Goal: Task Accomplishment & Management: Manage account settings

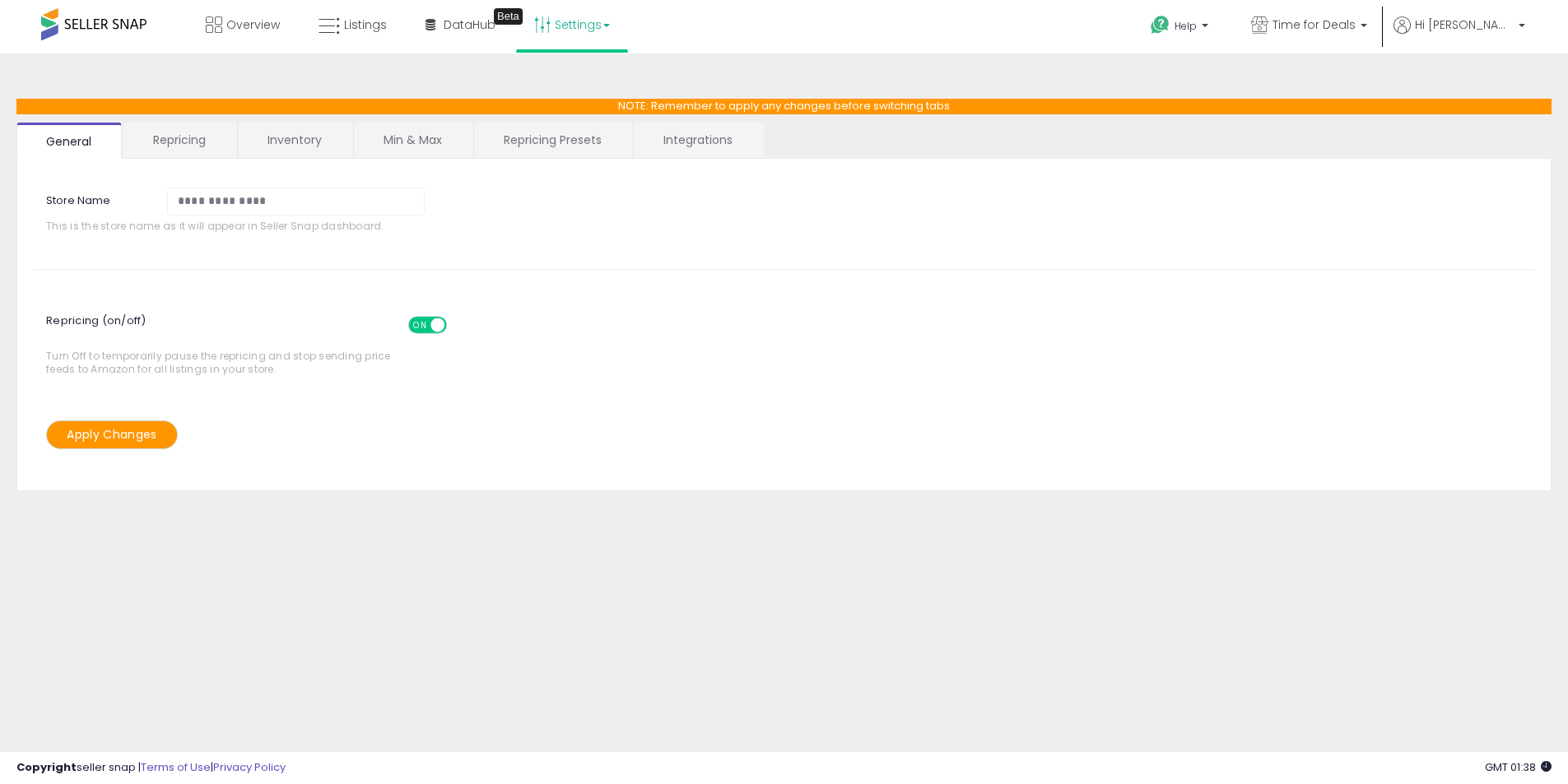
click at [525, 145] on link "Repricing Presets" at bounding box center [552, 140] width 157 height 34
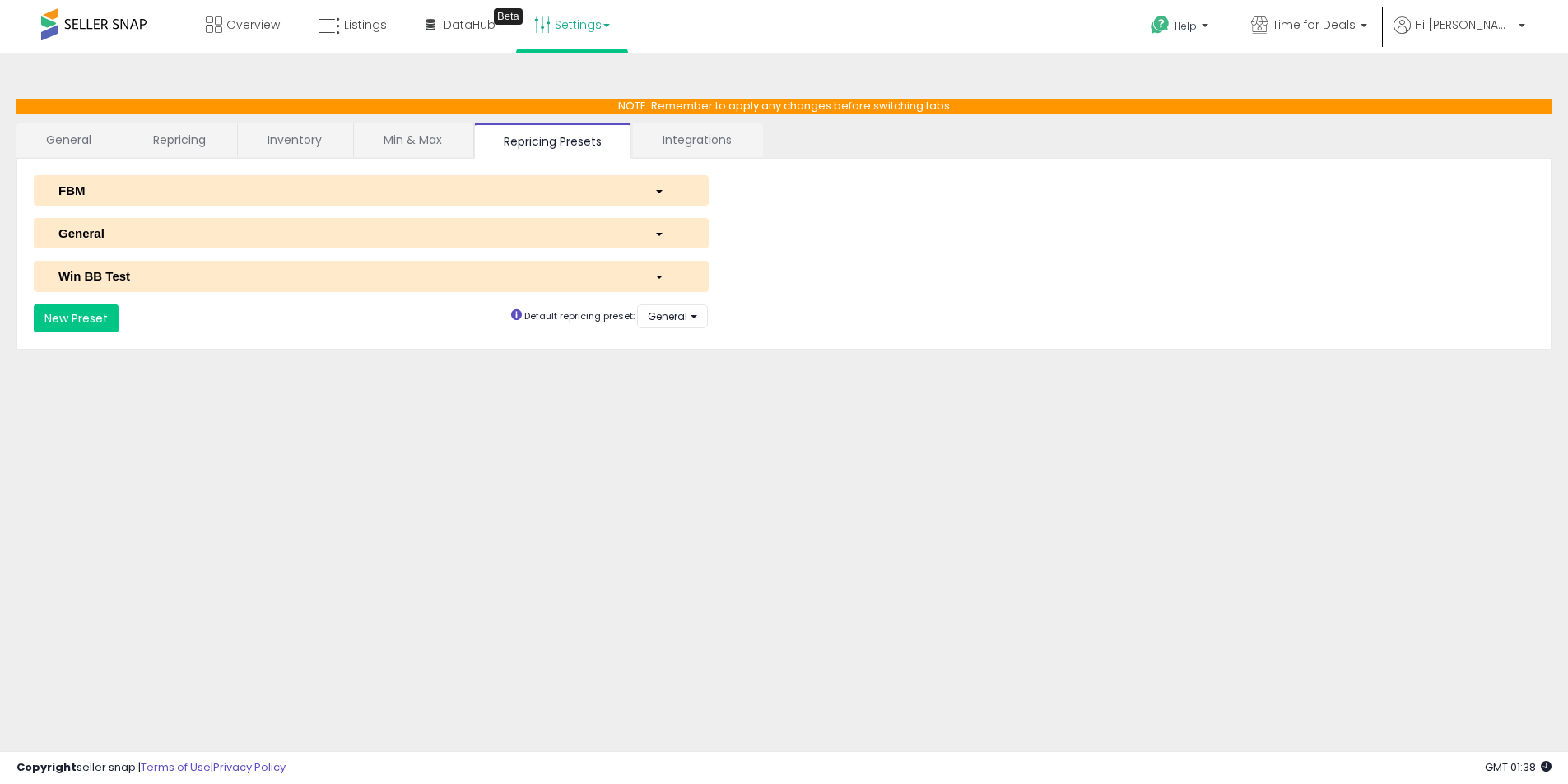
click at [398, 189] on div "FBM" at bounding box center [344, 190] width 596 height 17
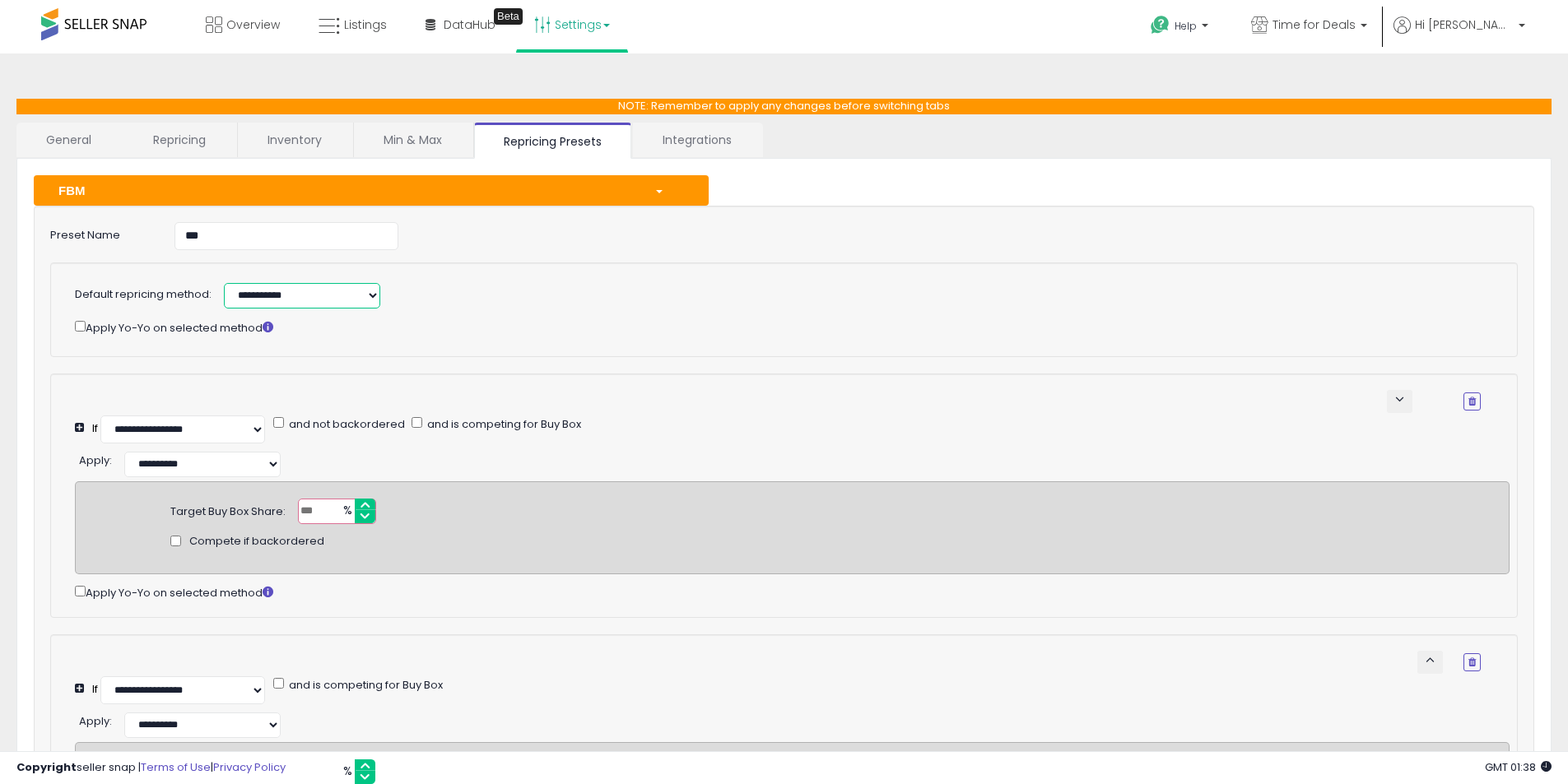
click at [322, 295] on select "**********" at bounding box center [302, 296] width 157 height 26
click at [453, 194] on div "FBM" at bounding box center [344, 190] width 596 height 17
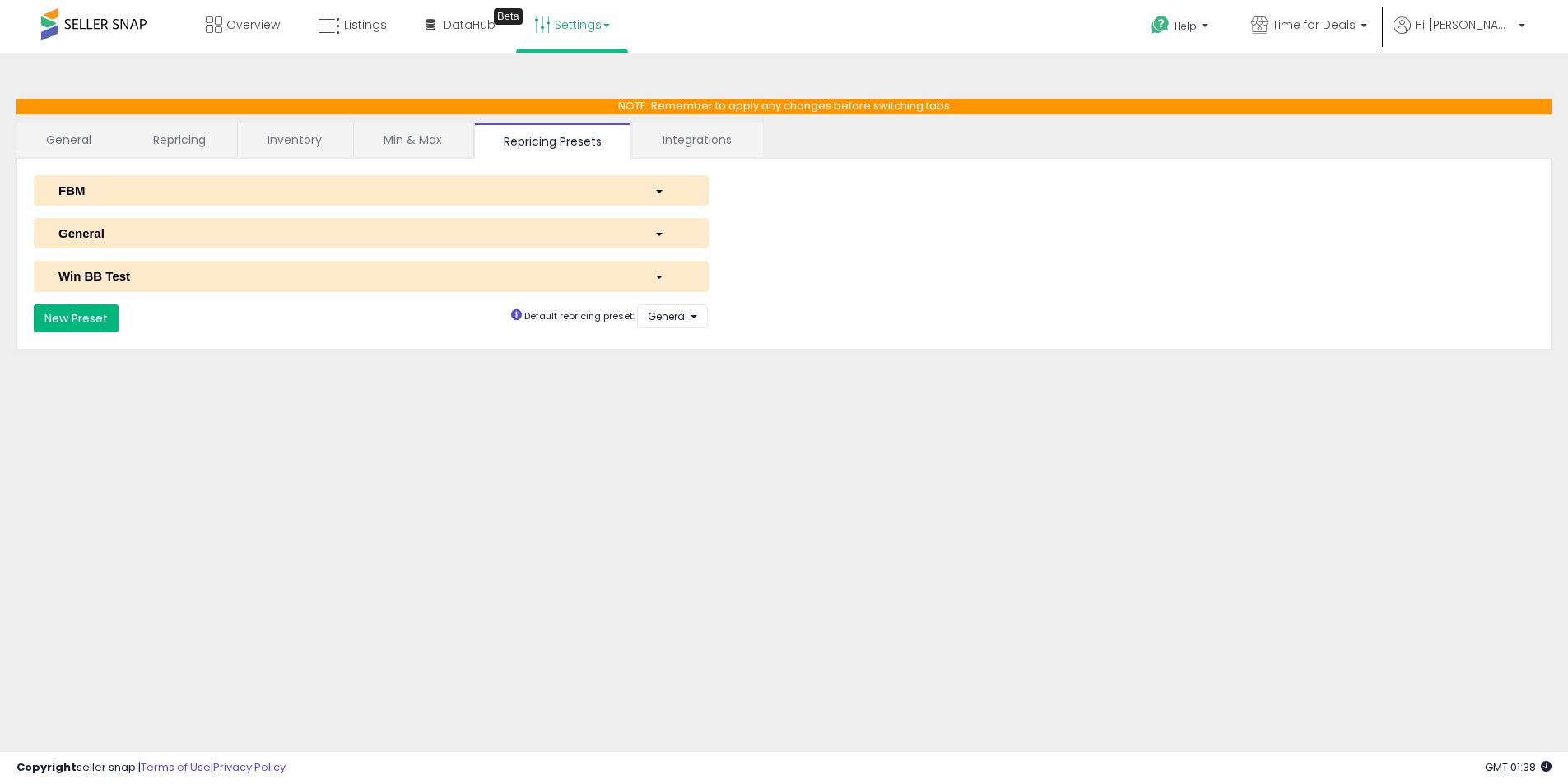
click at [107, 321] on button "New Preset" at bounding box center [76, 318] width 84 height 28
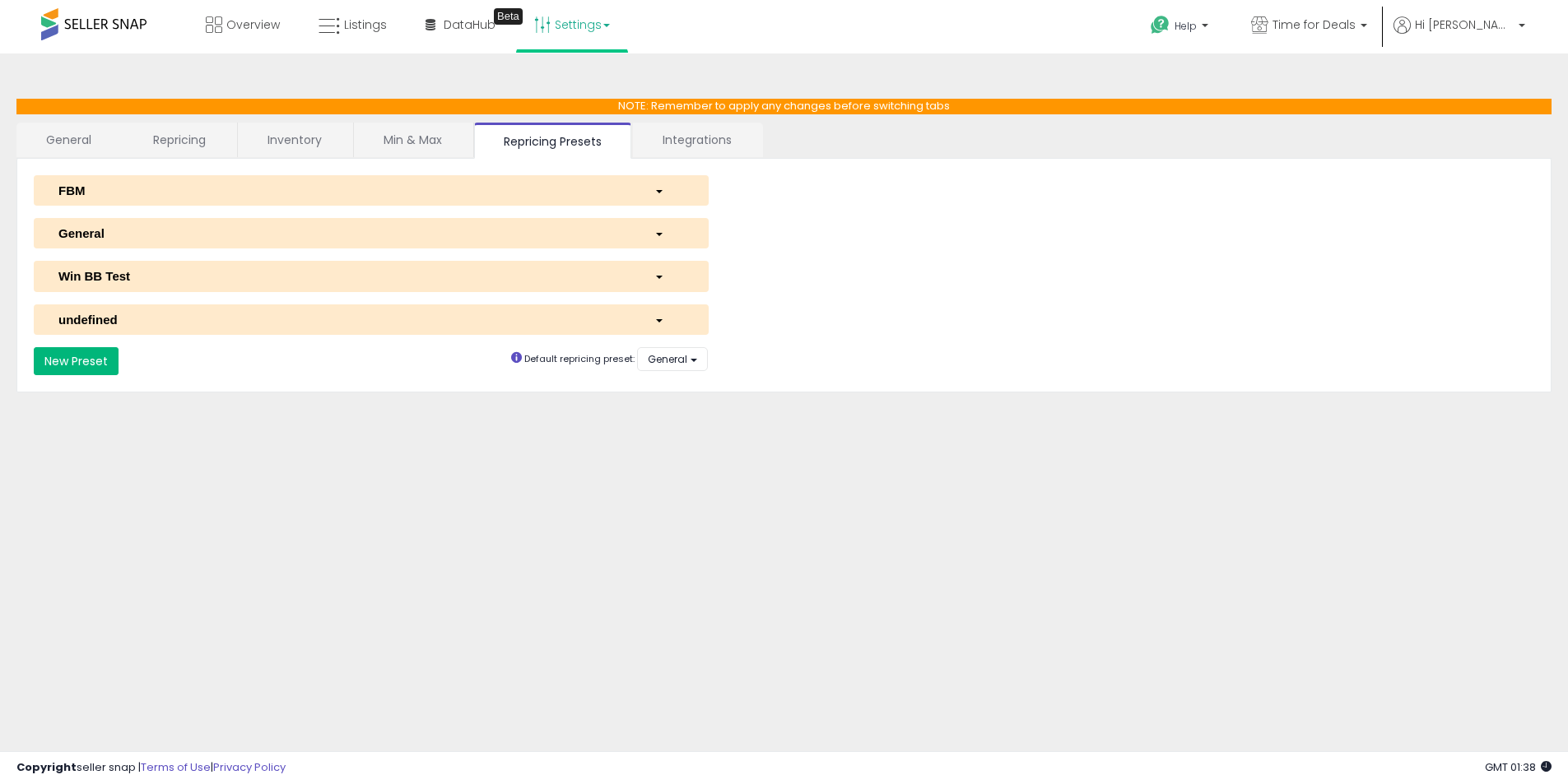
select select "*********"
click at [195, 321] on div "undefined" at bounding box center [344, 320] width 596 height 17
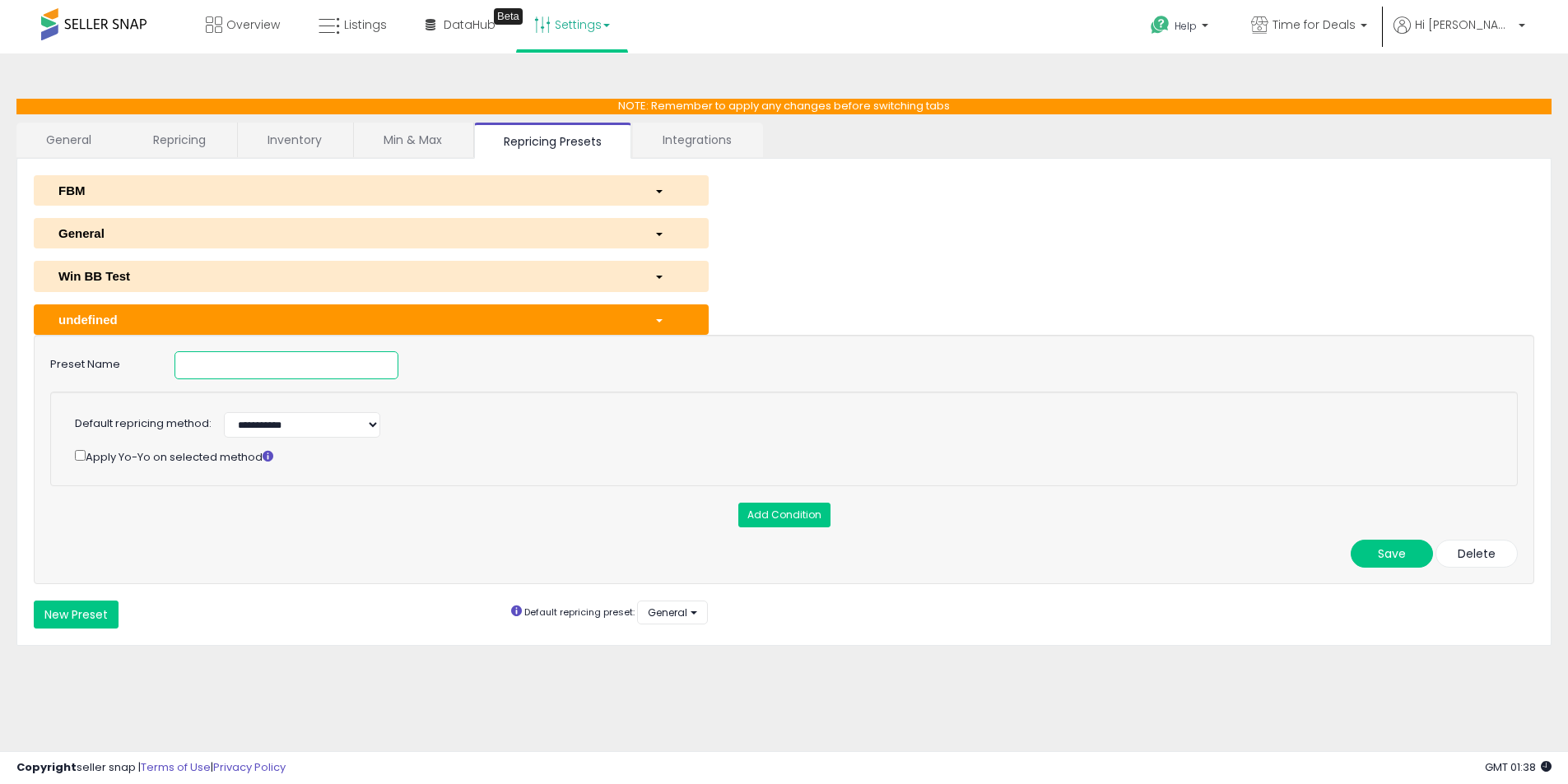
click at [230, 372] on input at bounding box center [287, 365] width 224 height 28
click at [260, 420] on select "**********" at bounding box center [302, 426] width 157 height 26
select select "******"
click at [224, 413] on select "**********" at bounding box center [302, 426] width 157 height 26
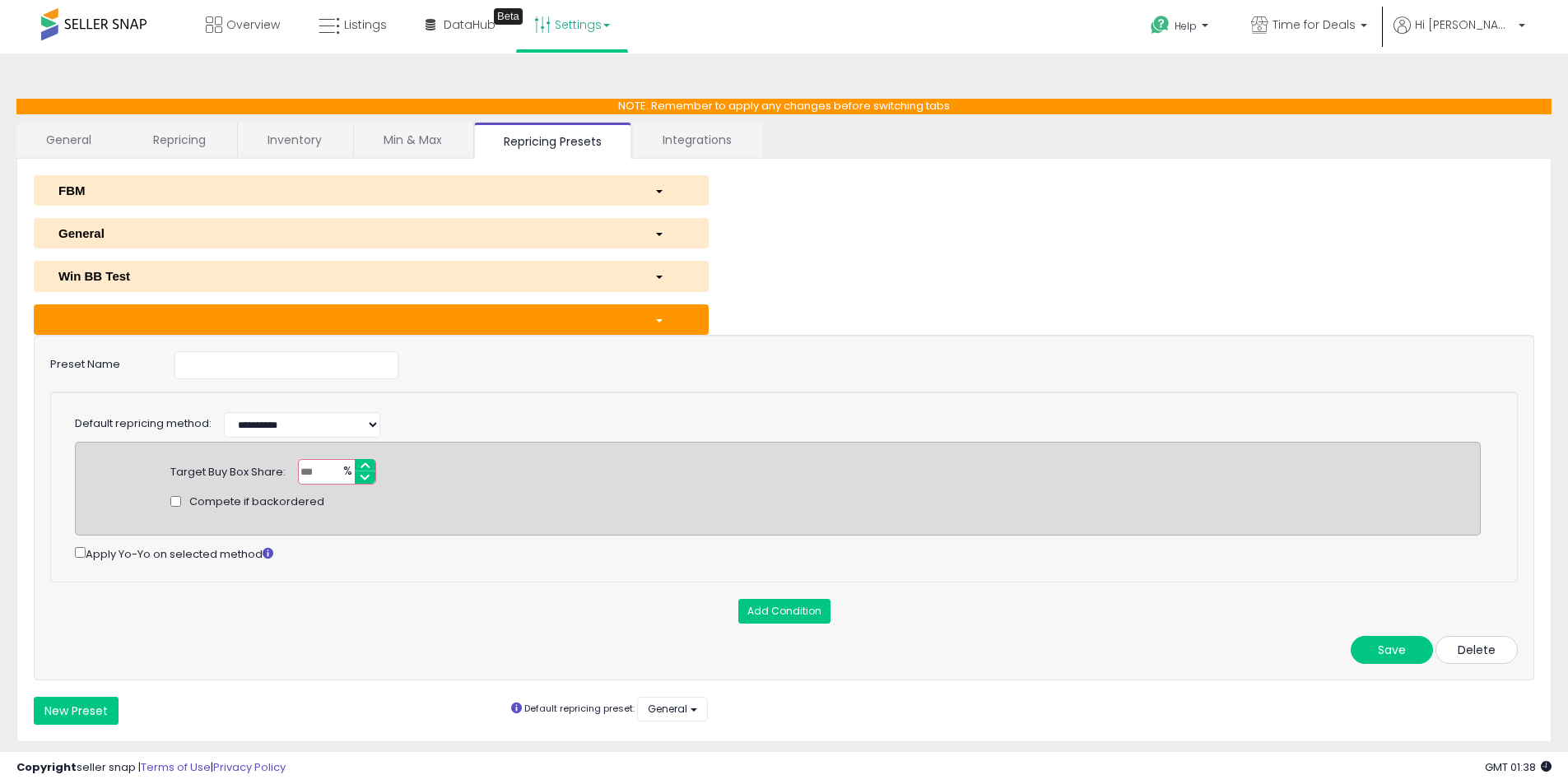
click at [1498, 656] on button "Delete" at bounding box center [1477, 650] width 83 height 28
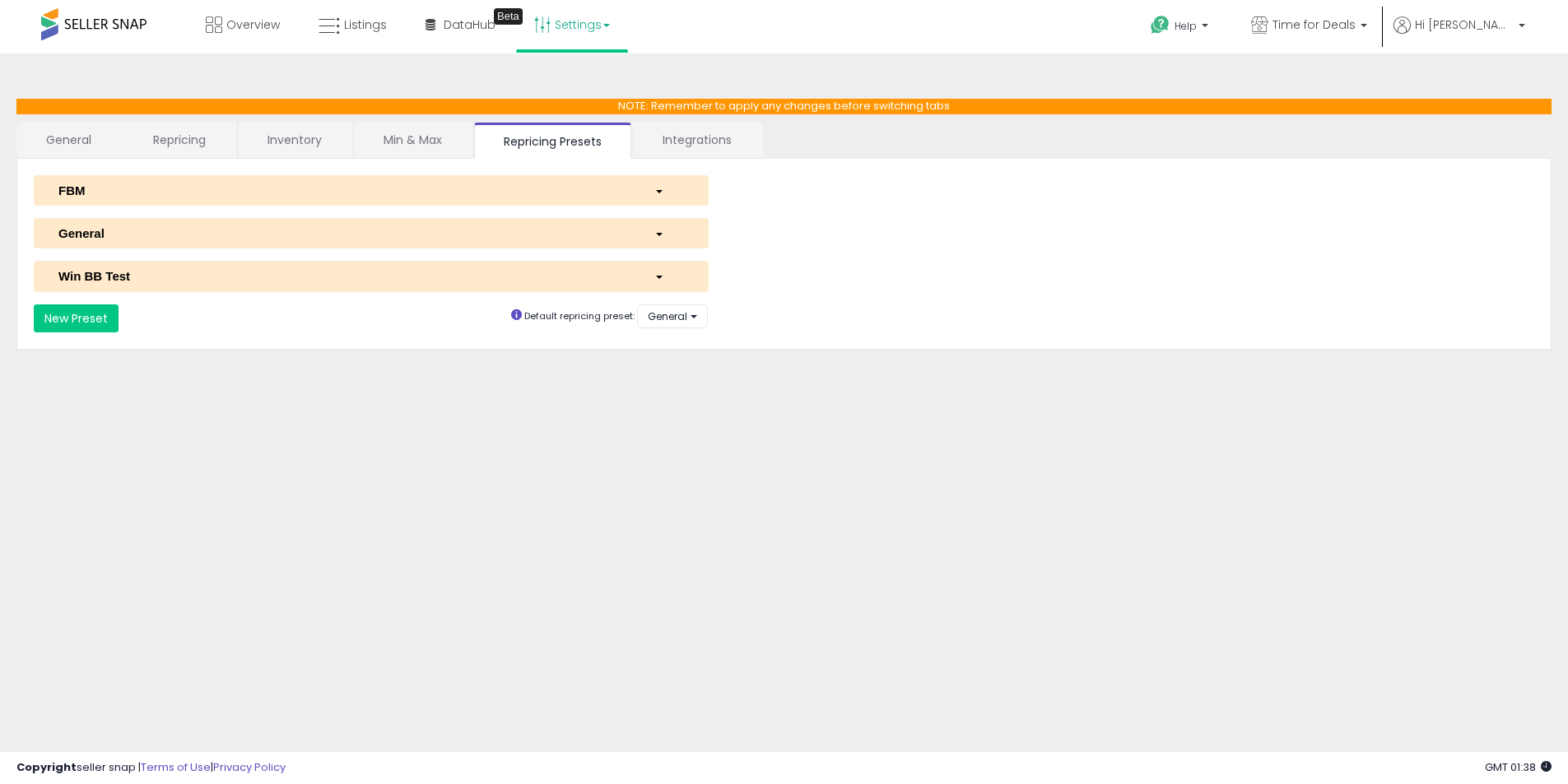
click at [330, 196] on div "FBM" at bounding box center [344, 190] width 596 height 17
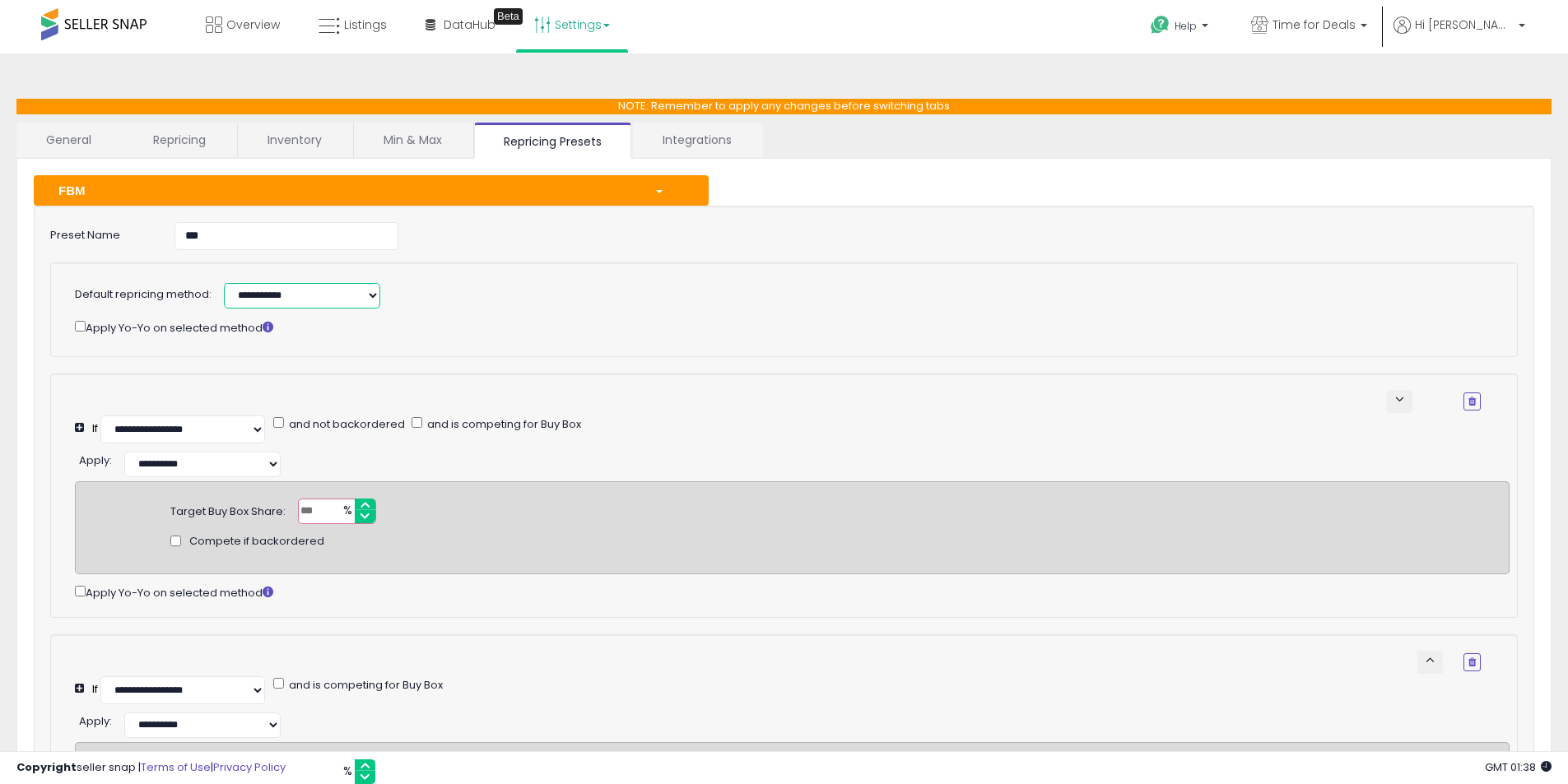
click at [279, 289] on select "**********" at bounding box center [302, 296] width 157 height 26
click at [279, 290] on select "**********" at bounding box center [302, 296] width 157 height 26
click at [330, 188] on div "FBM" at bounding box center [344, 190] width 596 height 17
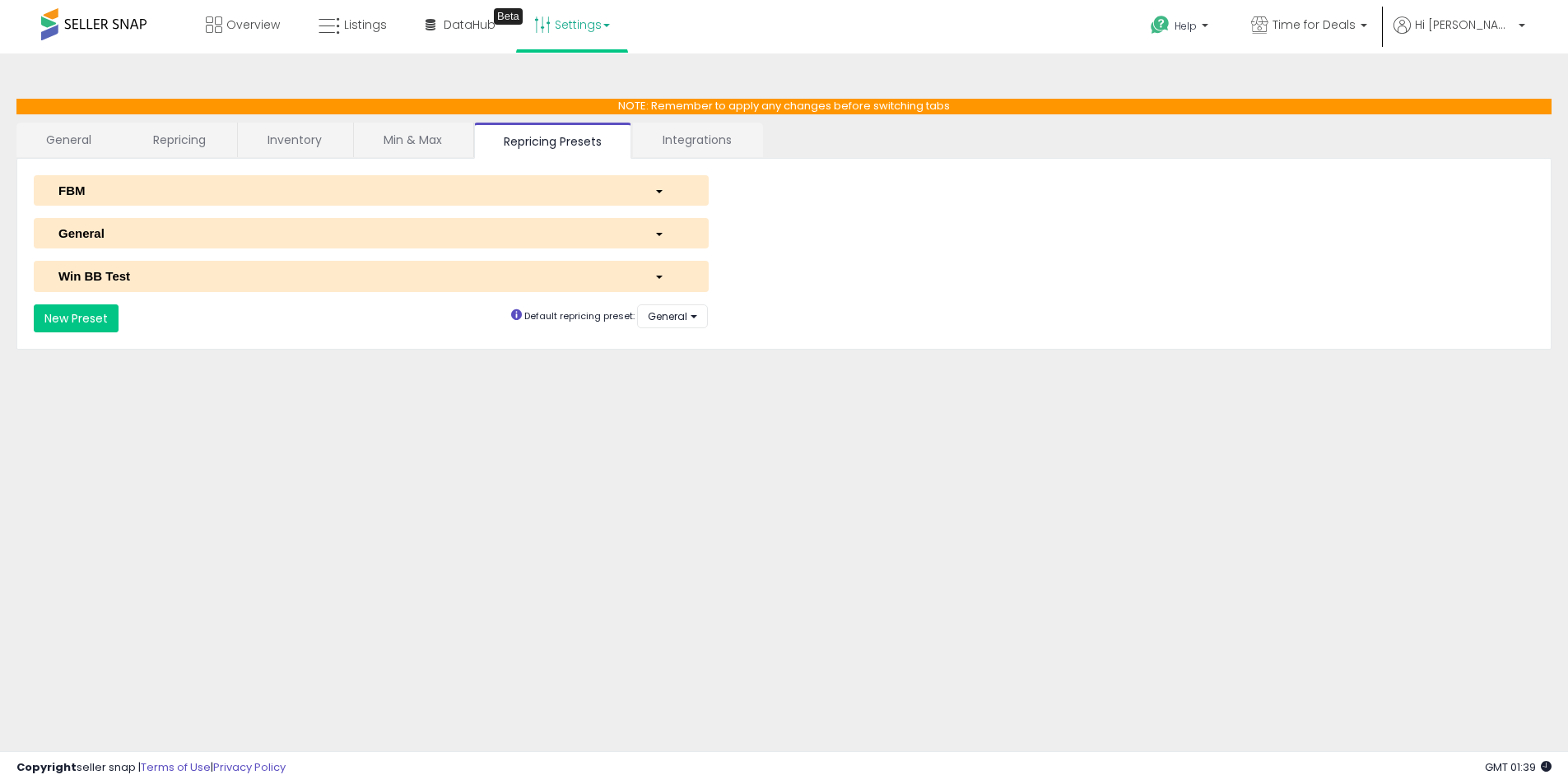
click at [200, 149] on link "Repricing" at bounding box center [179, 140] width 112 height 34
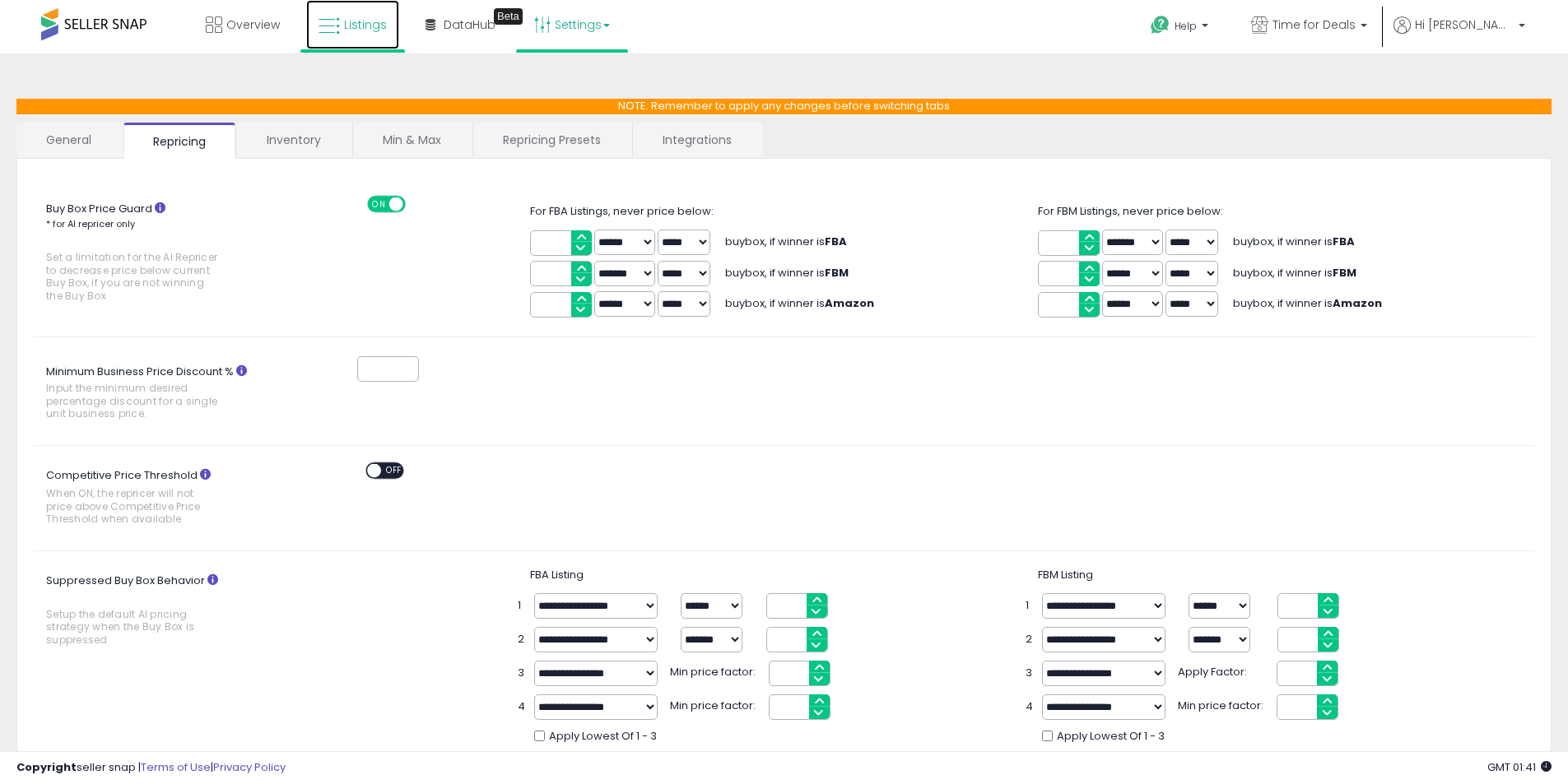
click at [361, 34] on link "Listings" at bounding box center [352, 24] width 93 height 49
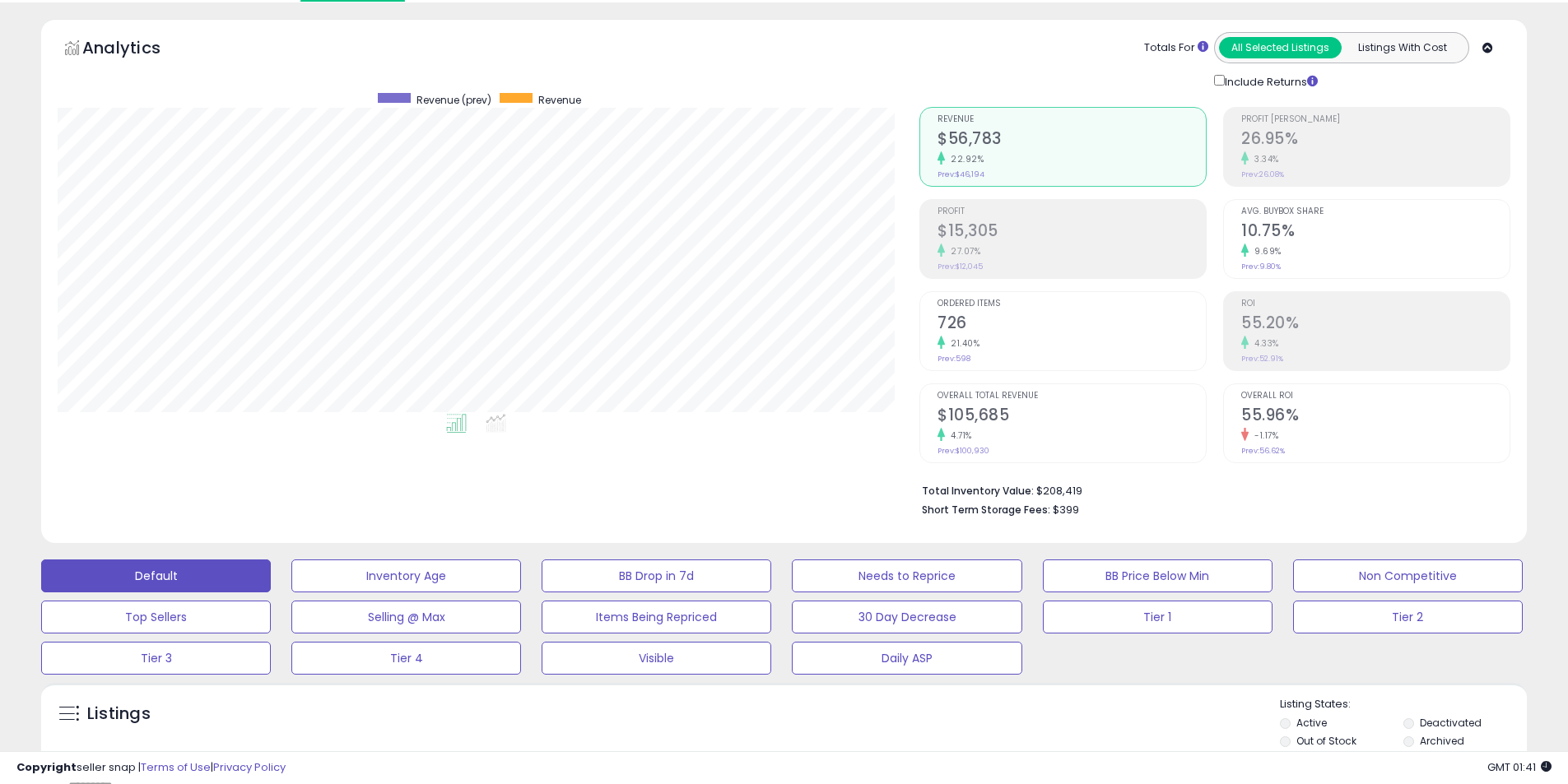
scroll to position [412, 0]
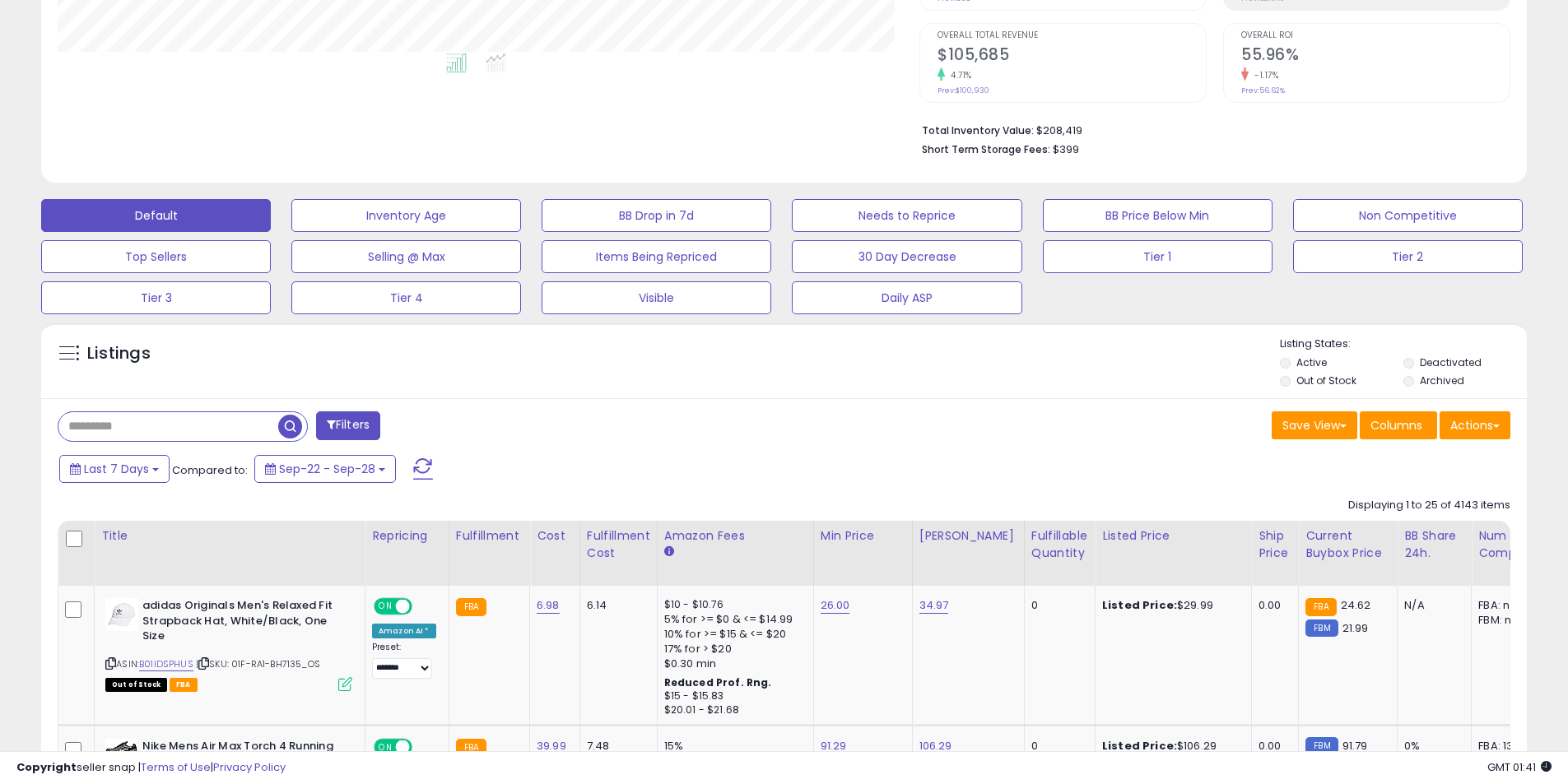
click at [163, 427] on input "text" at bounding box center [168, 426] width 220 height 28
paste input "**********"
type input "**********"
click at [436, 421] on span "button" at bounding box center [432, 426] width 24 height 24
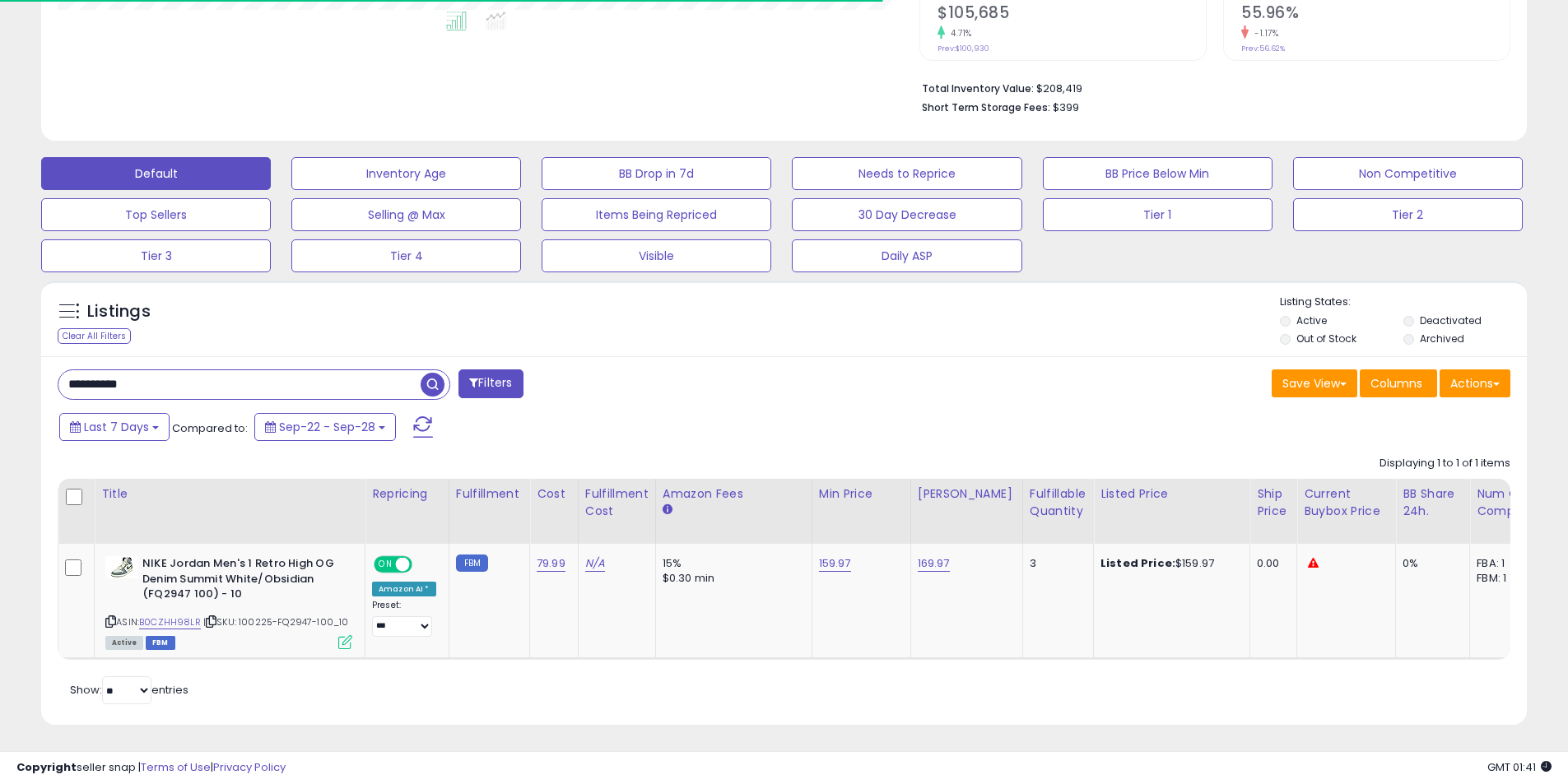
scroll to position [469, 0]
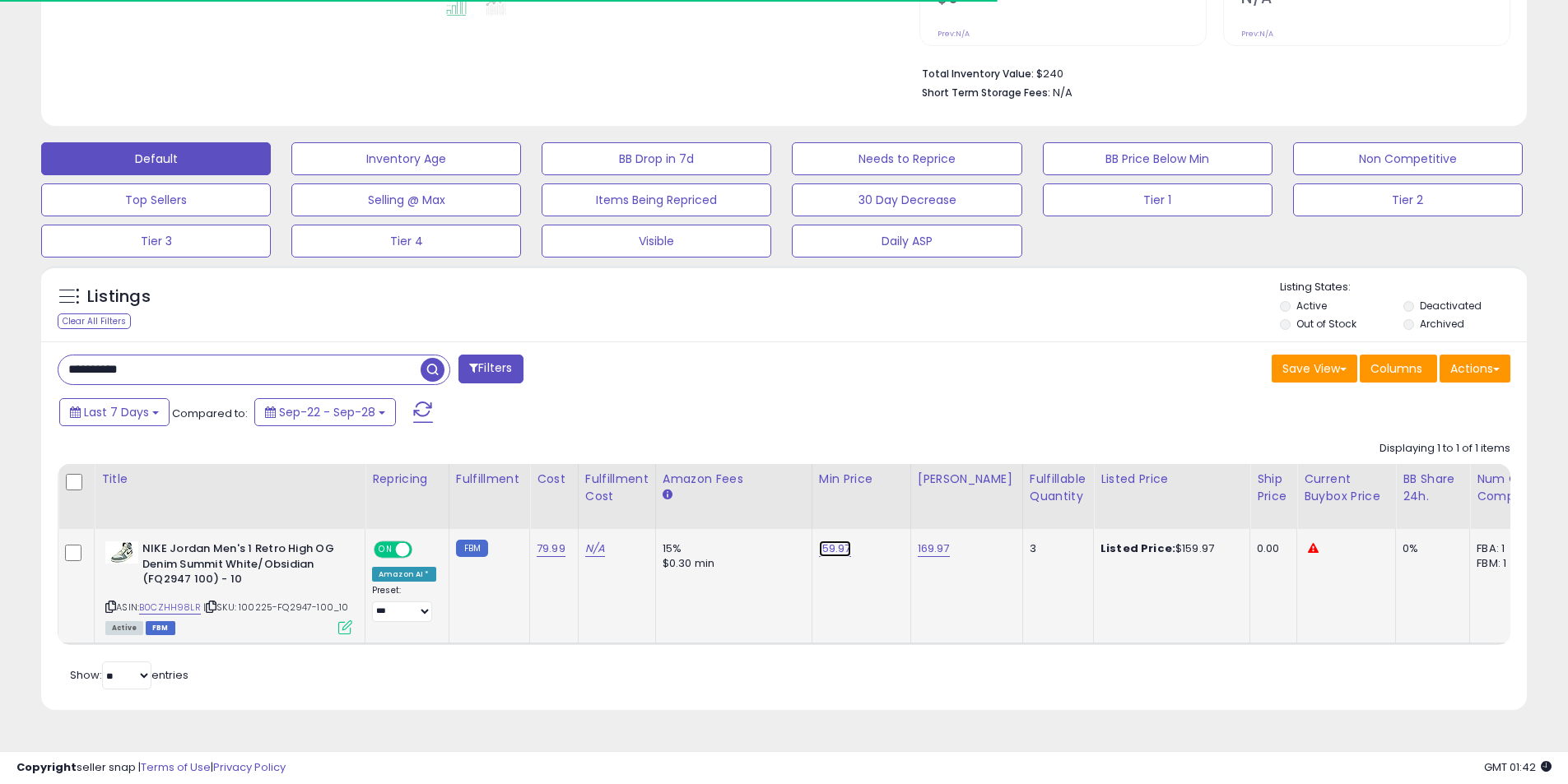
click at [835, 553] on link "159.97" at bounding box center [835, 549] width 32 height 16
drag, startPoint x: 791, startPoint y: 505, endPoint x: 602, endPoint y: 473, distance: 191.7
click at [604, 483] on table "Title Repricing" at bounding box center [1235, 555] width 2356 height 181
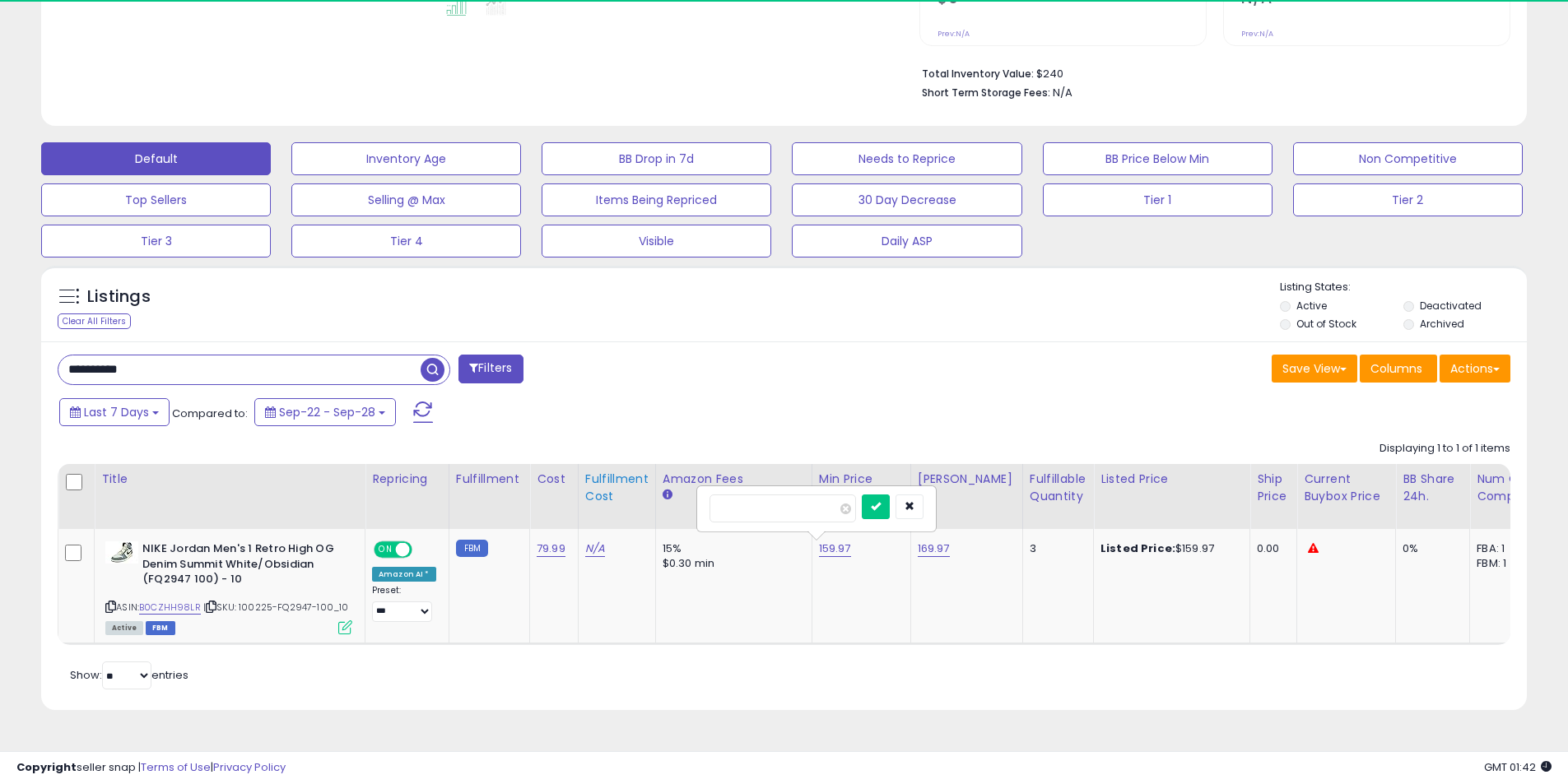
scroll to position [338, 862]
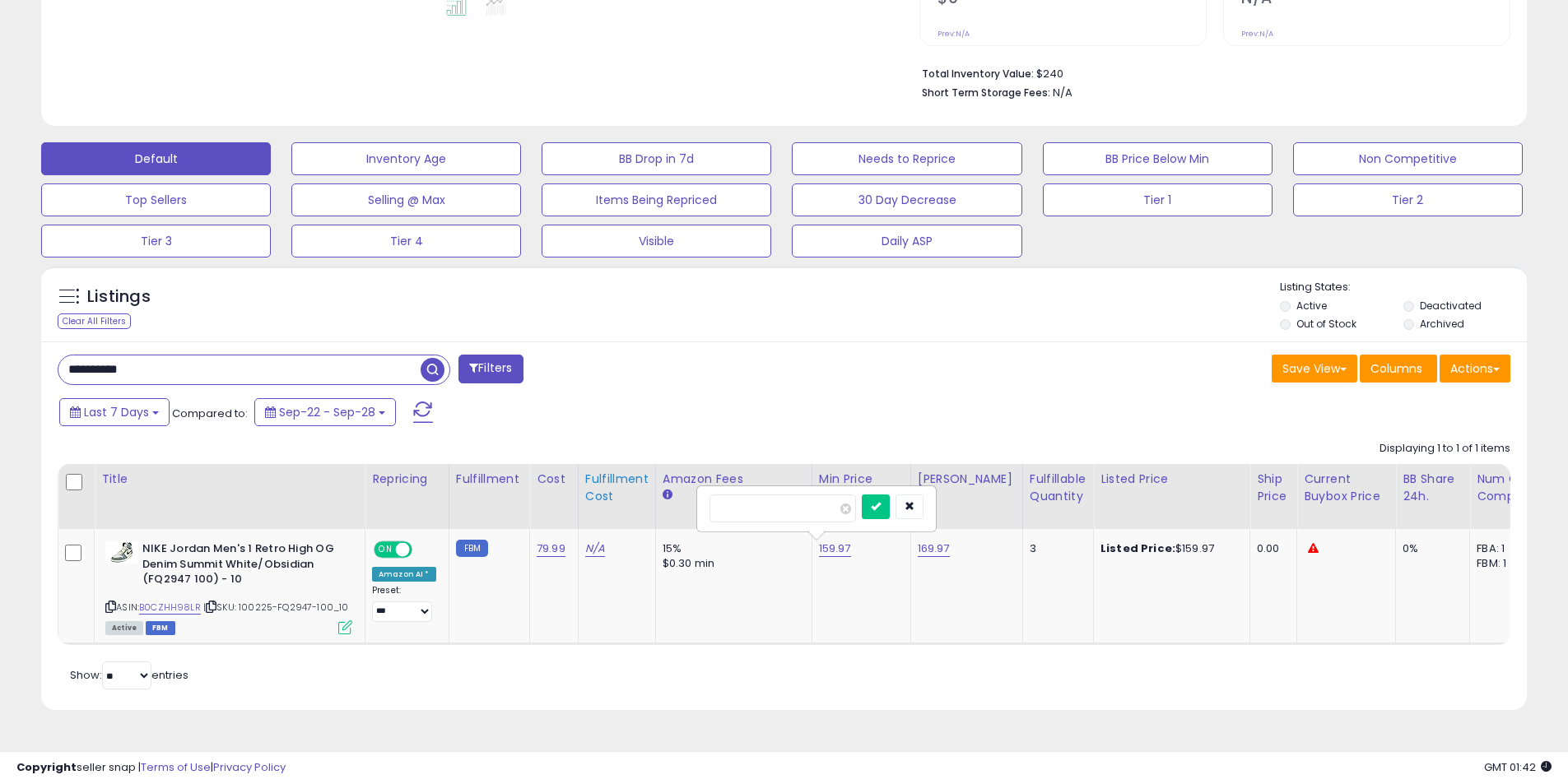
type input "******"
click button "submit" at bounding box center [875, 507] width 28 height 25
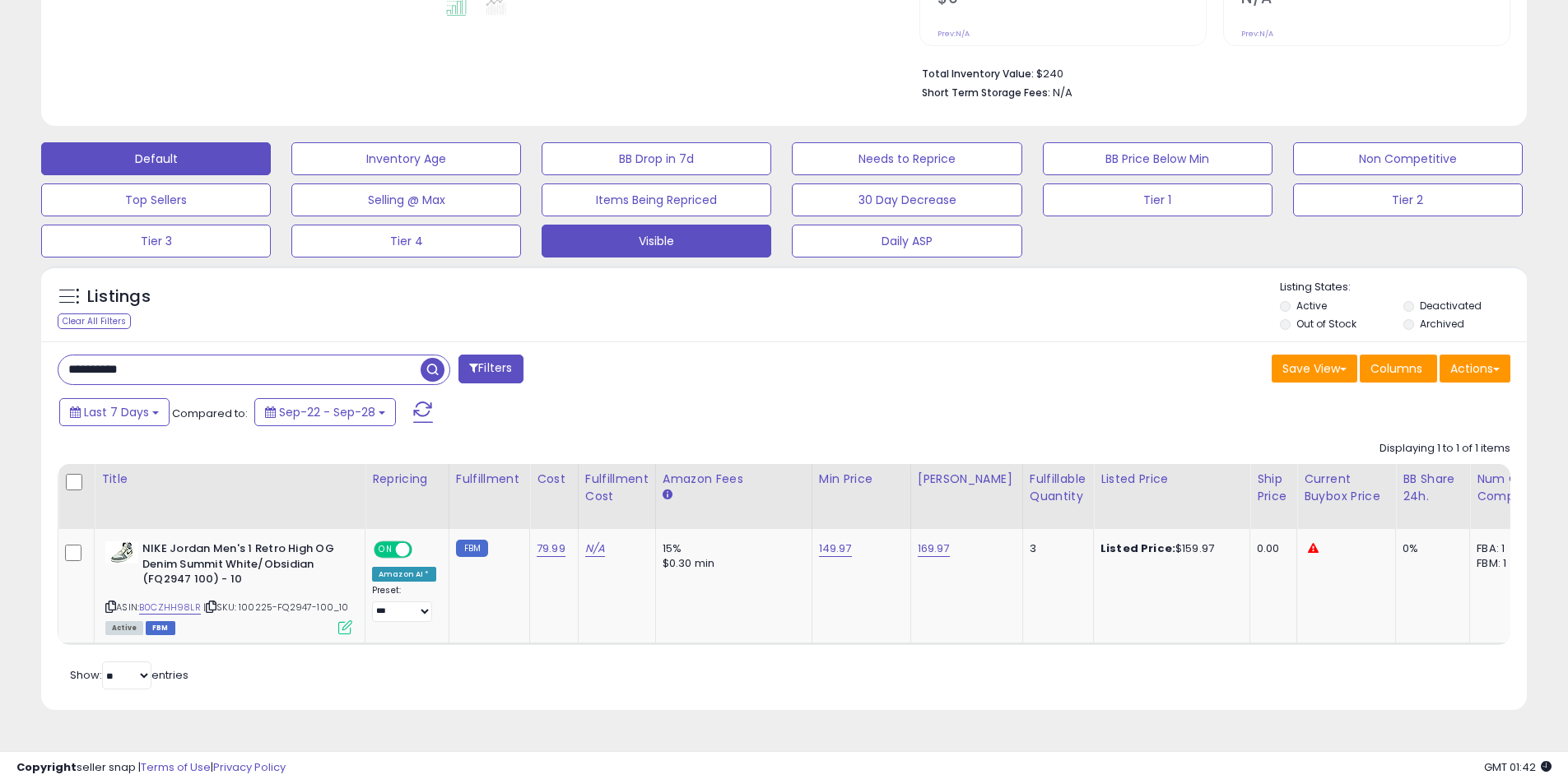
click at [660, 241] on button "Visible" at bounding box center [656, 241] width 230 height 33
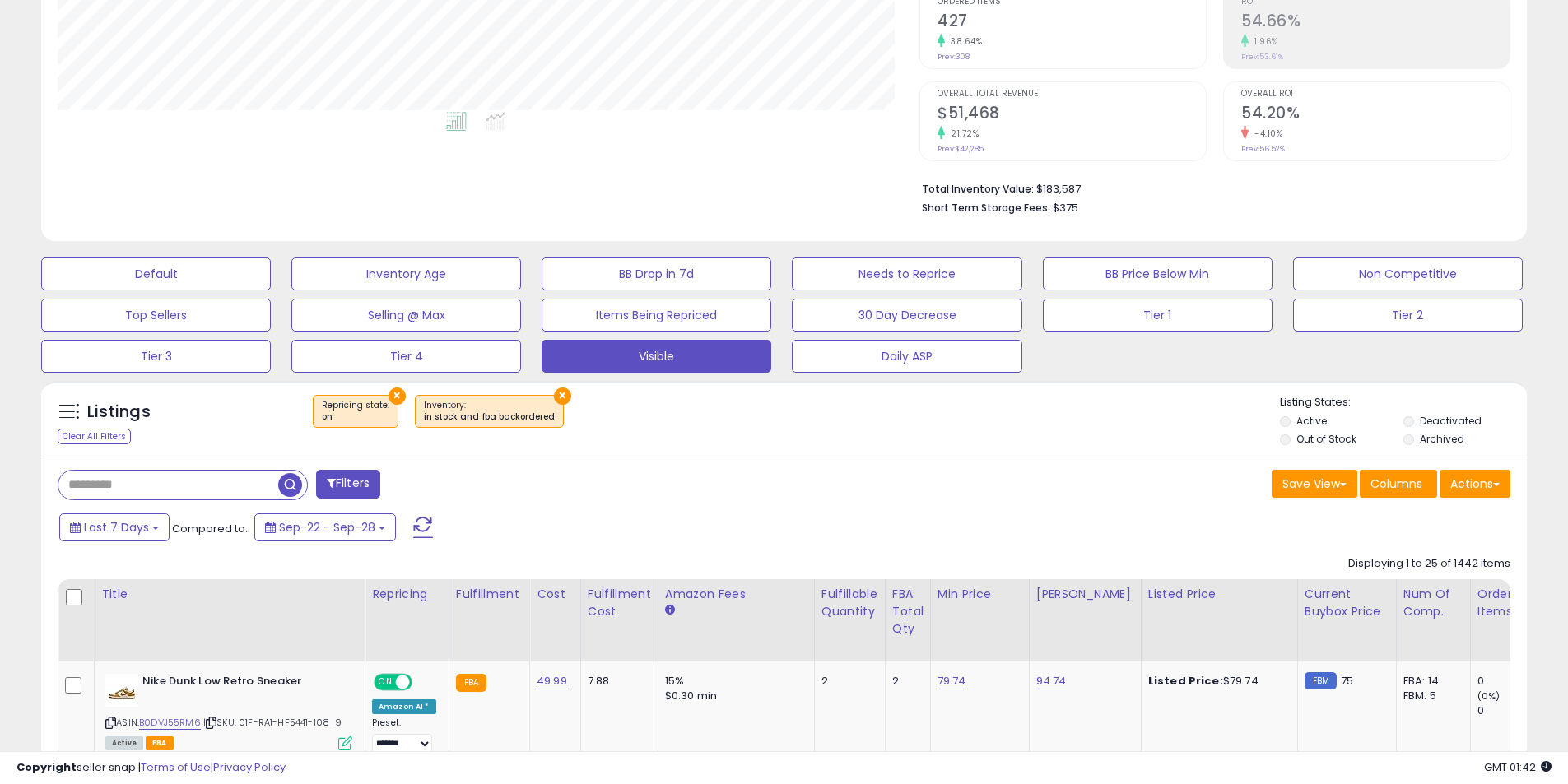
click at [366, 470] on button "Filters" at bounding box center [348, 483] width 65 height 28
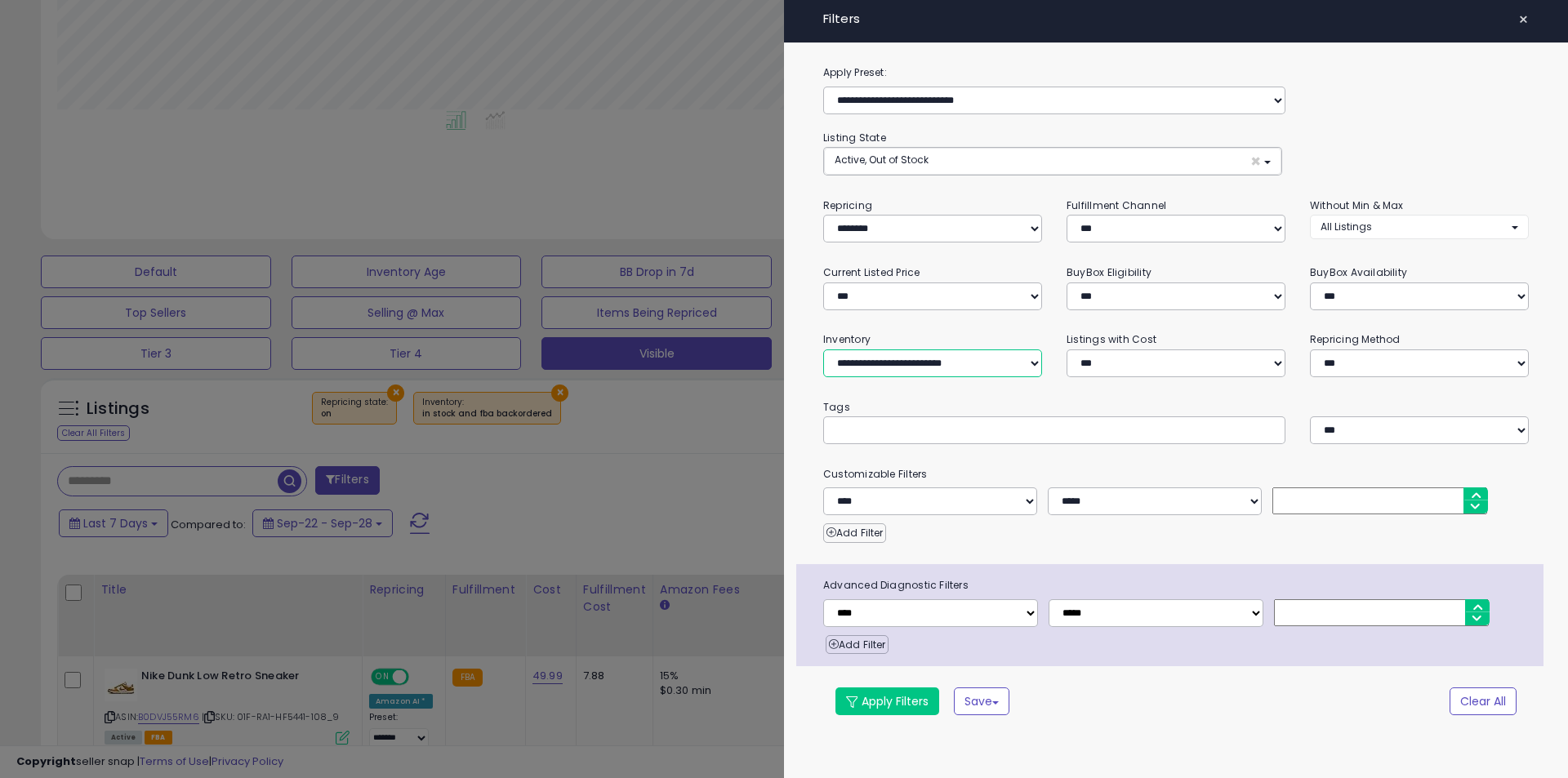
drag, startPoint x: 927, startPoint y: 366, endPoint x: 923, endPoint y: 376, distance: 10.8
click at [927, 366] on select "**********" at bounding box center [933, 363] width 219 height 27
select select "********"
click at [823, 350] on select "**********" at bounding box center [933, 363] width 219 height 27
click at [1112, 239] on select "*** *** *** ***" at bounding box center [1176, 228] width 219 height 27
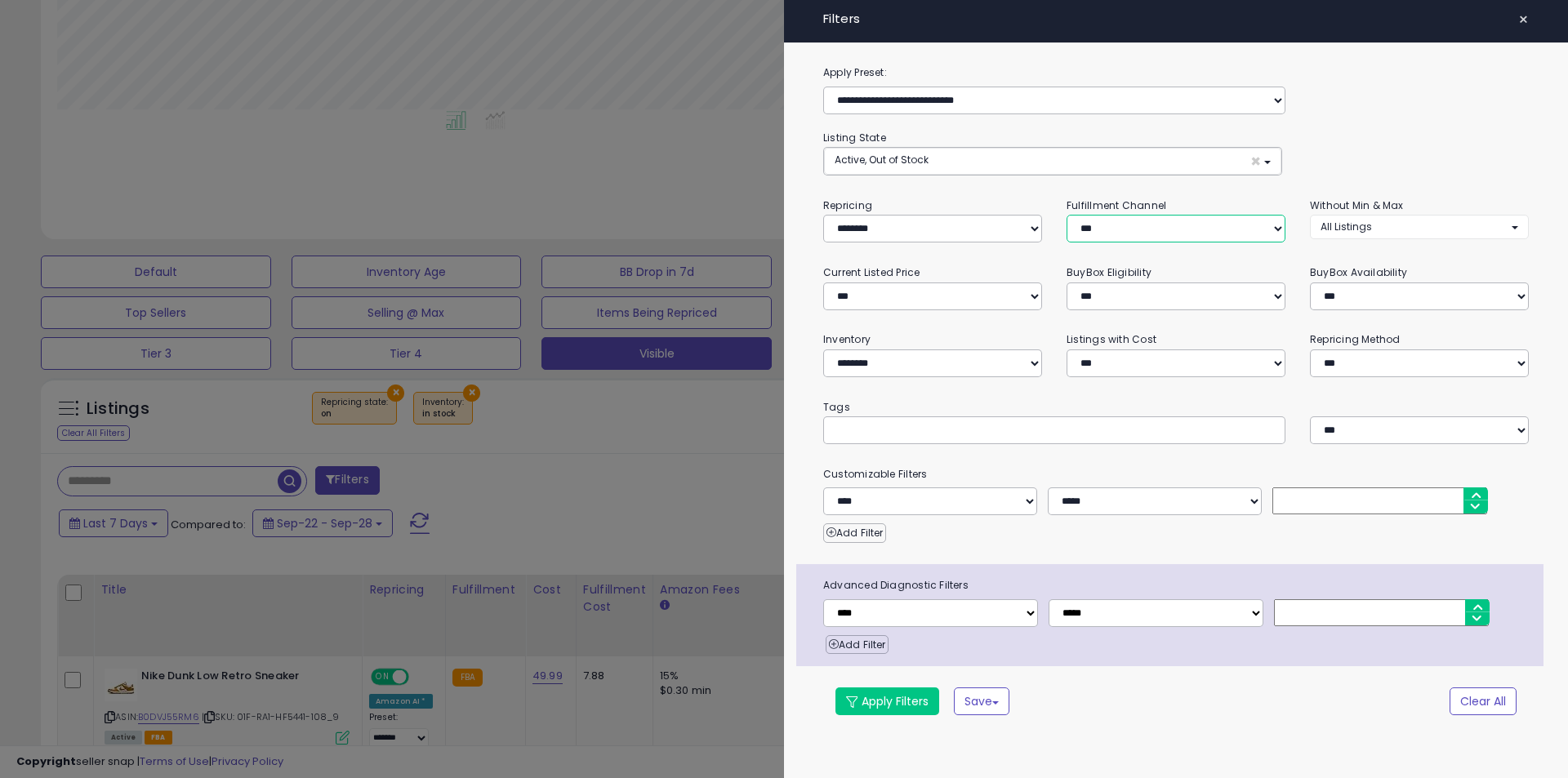
select select "***"
click at [1067, 215] on select "*** *** *** ***" at bounding box center [1176, 228] width 219 height 27
click at [902, 702] on button "Apply Filters" at bounding box center [887, 701] width 103 height 27
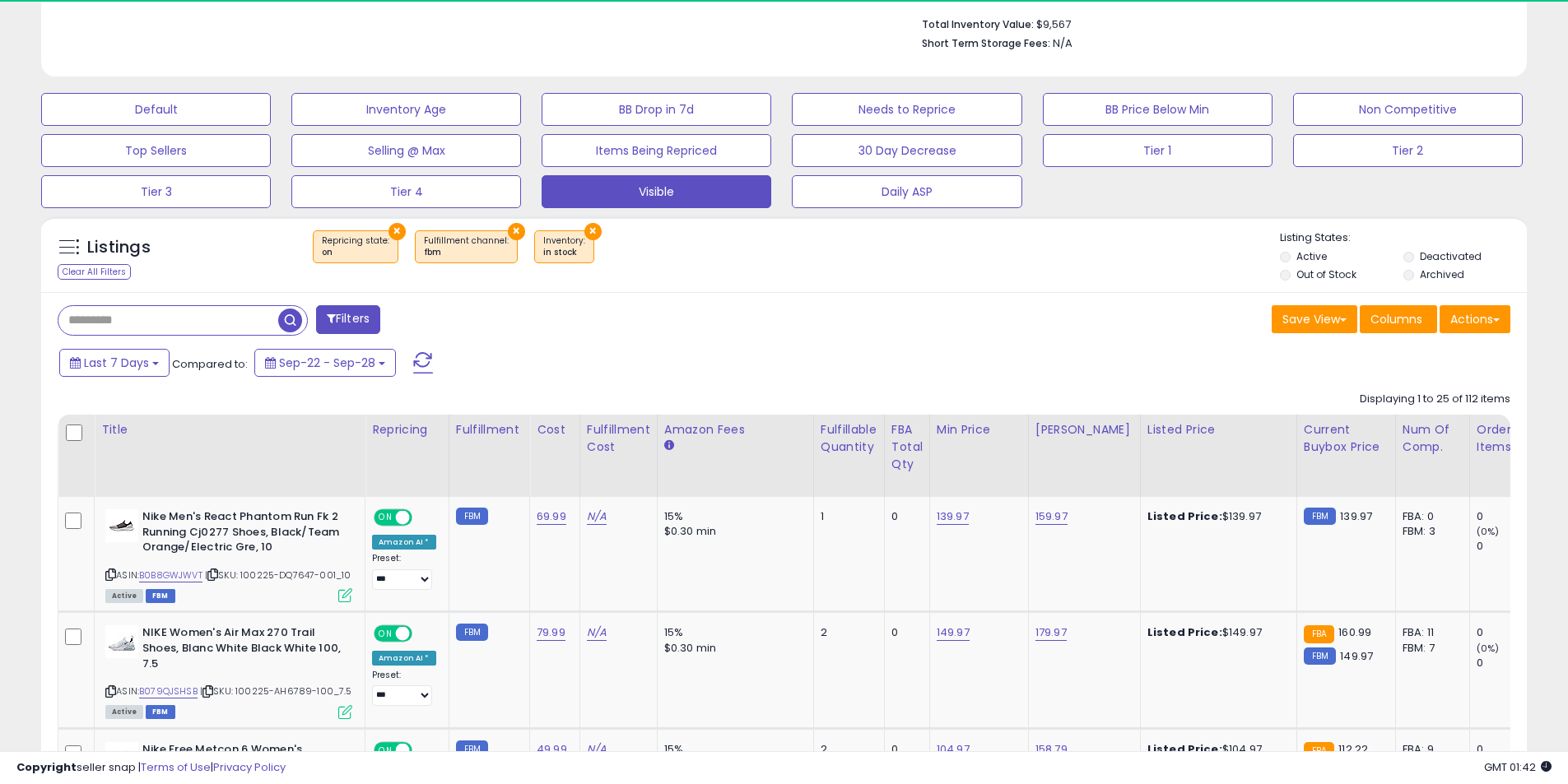
scroll to position [338, 862]
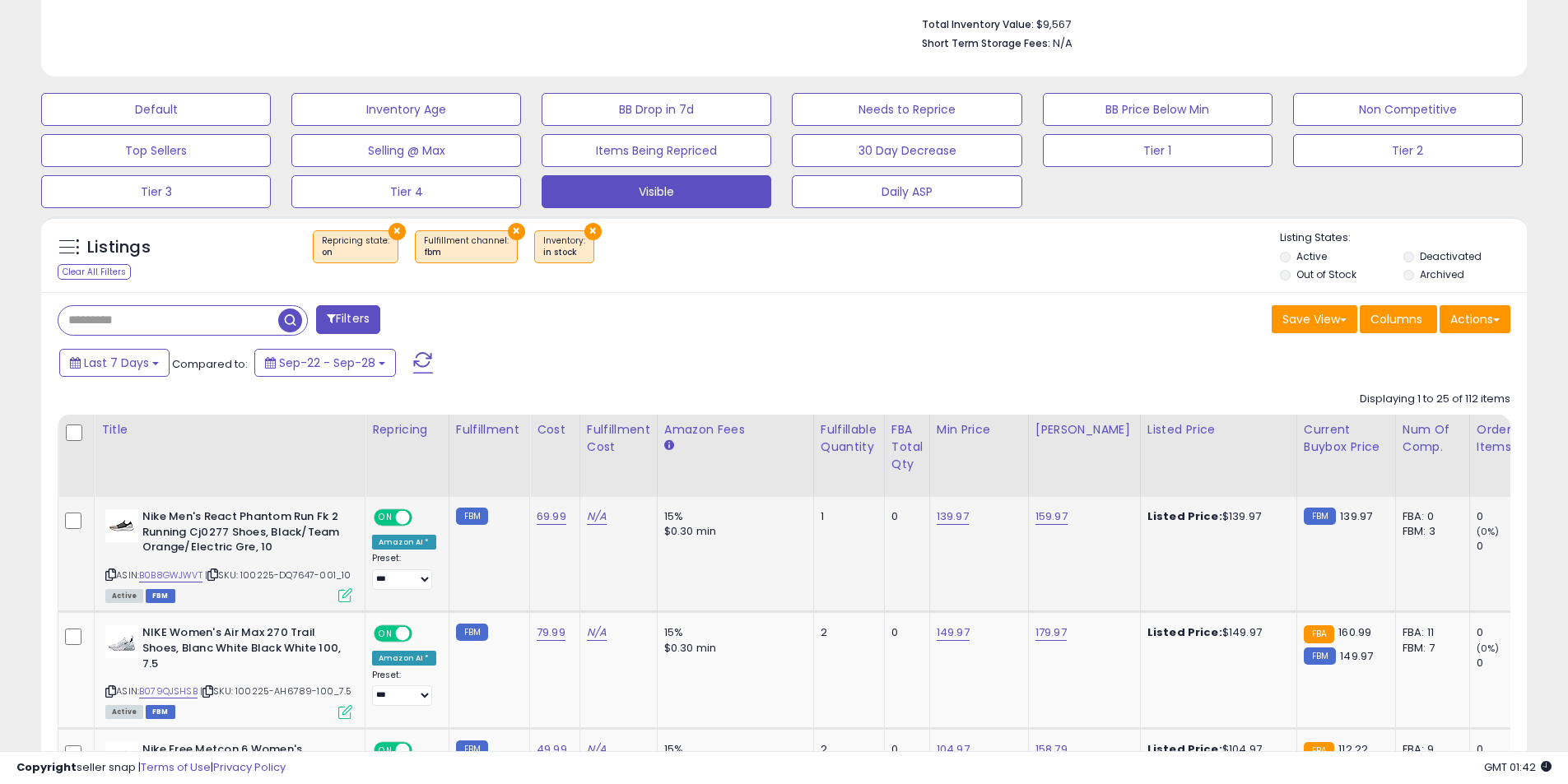
click at [109, 572] on icon at bounding box center [110, 575] width 10 height 9
click at [943, 521] on link "139.97" at bounding box center [952, 516] width 32 height 16
drag, startPoint x: 905, startPoint y: 486, endPoint x: 745, endPoint y: 470, distance: 160.8
type input "******"
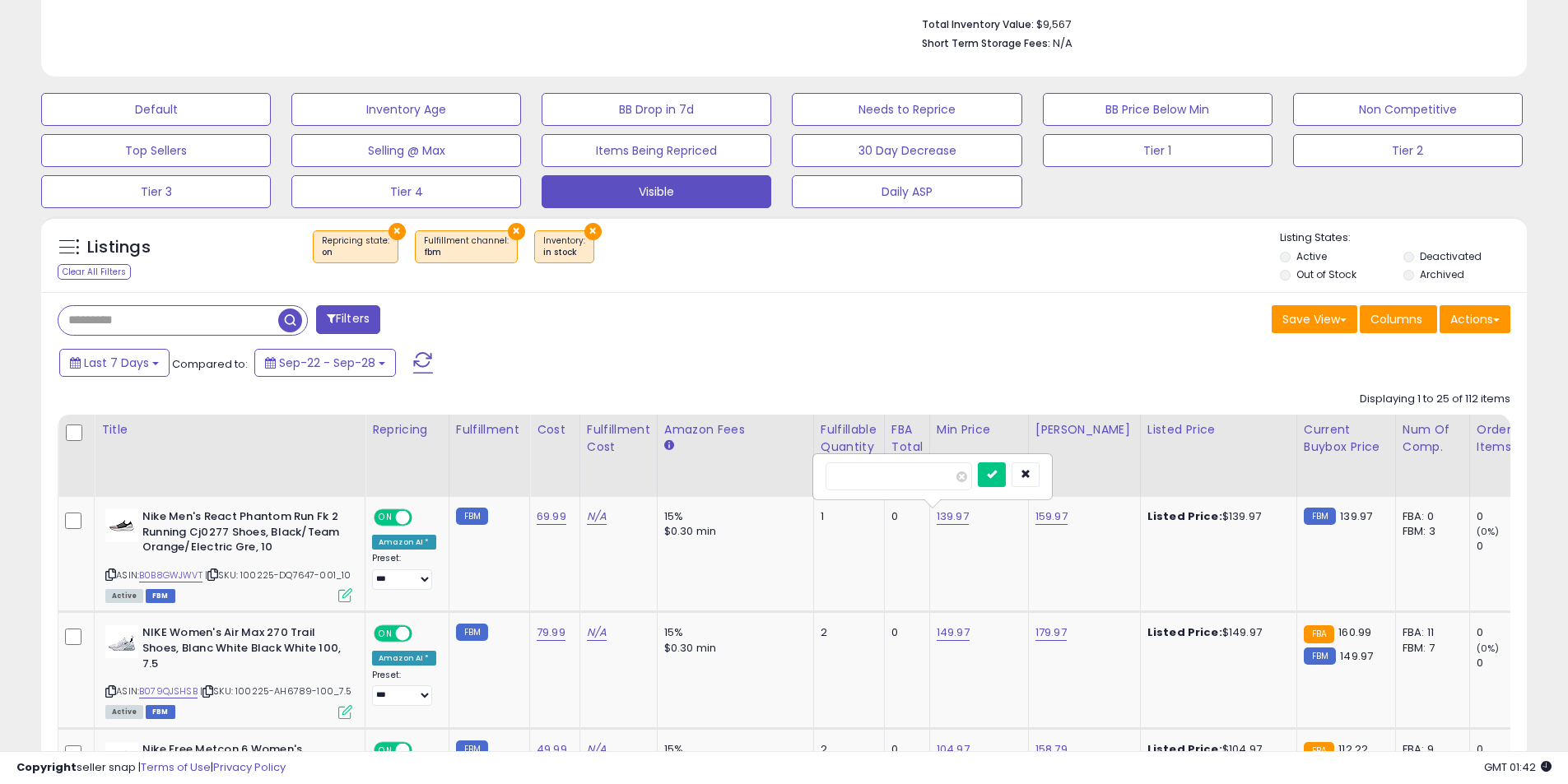
click button "submit" at bounding box center [992, 475] width 28 height 25
click at [1036, 513] on link "159.97" at bounding box center [1051, 516] width 32 height 16
drag, startPoint x: 1026, startPoint y: 487, endPoint x: 787, endPoint y: 481, distance: 239.1
type input "******"
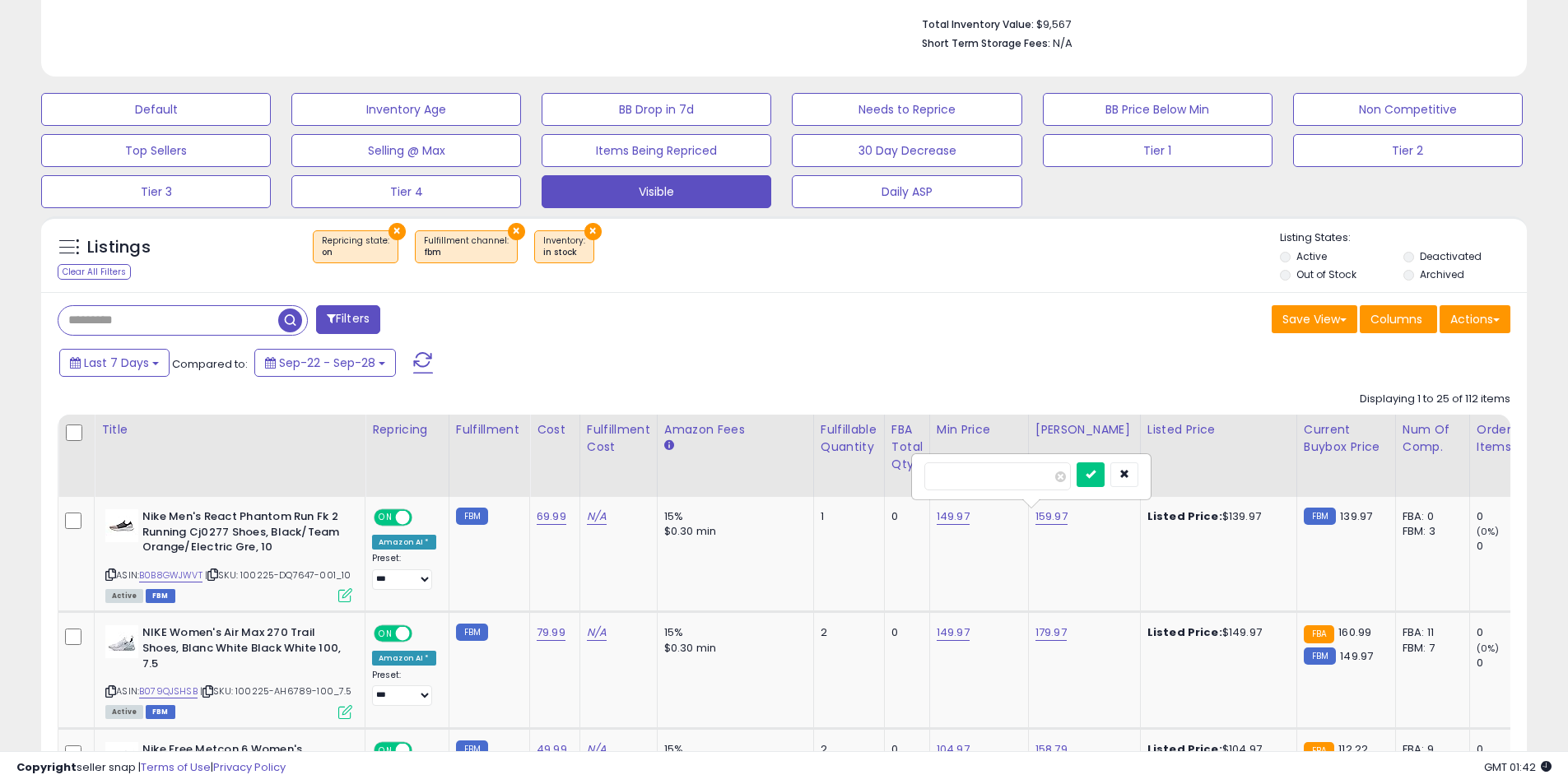
click button "submit" at bounding box center [1091, 475] width 28 height 25
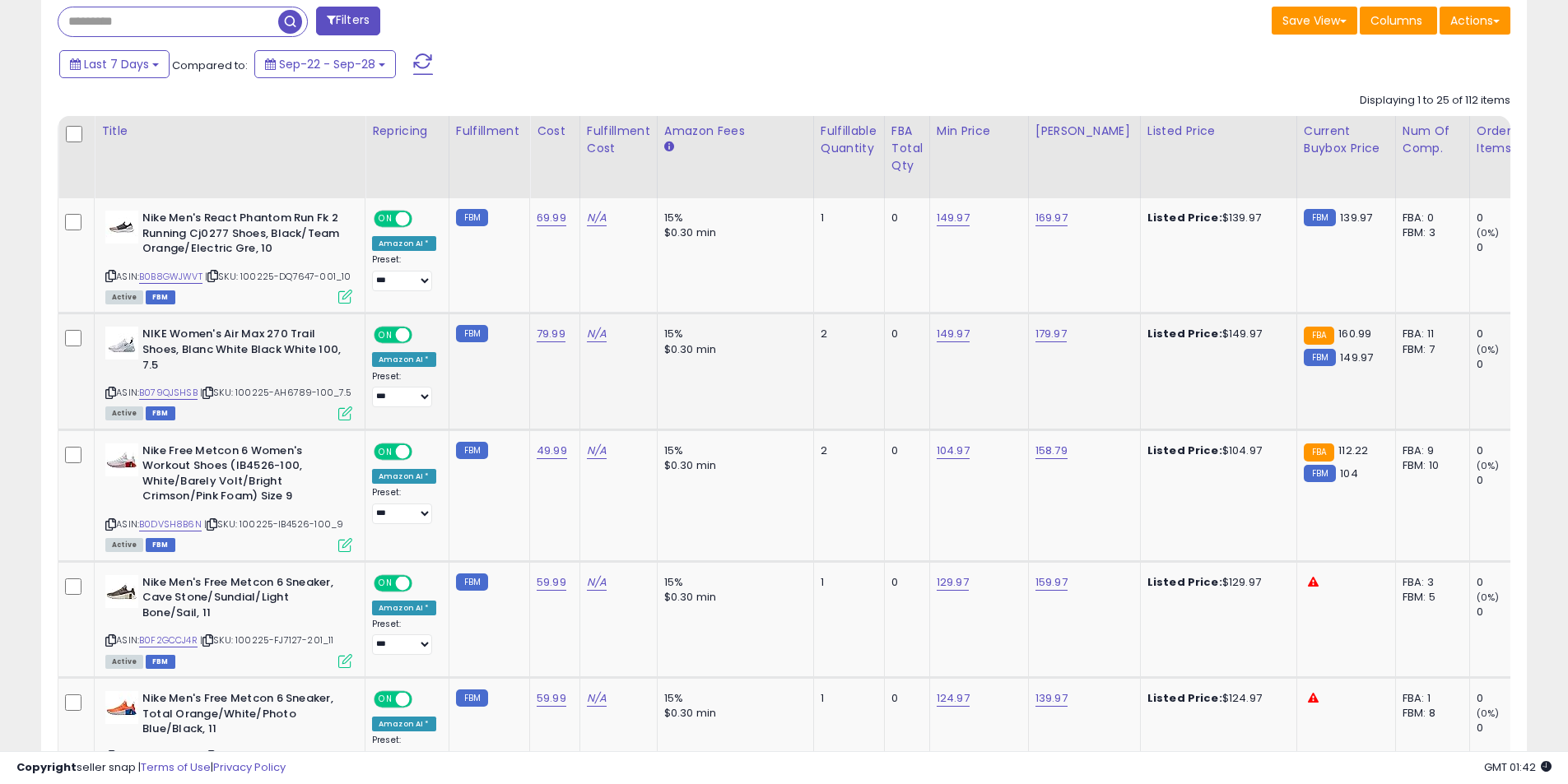
scroll to position [847, 0]
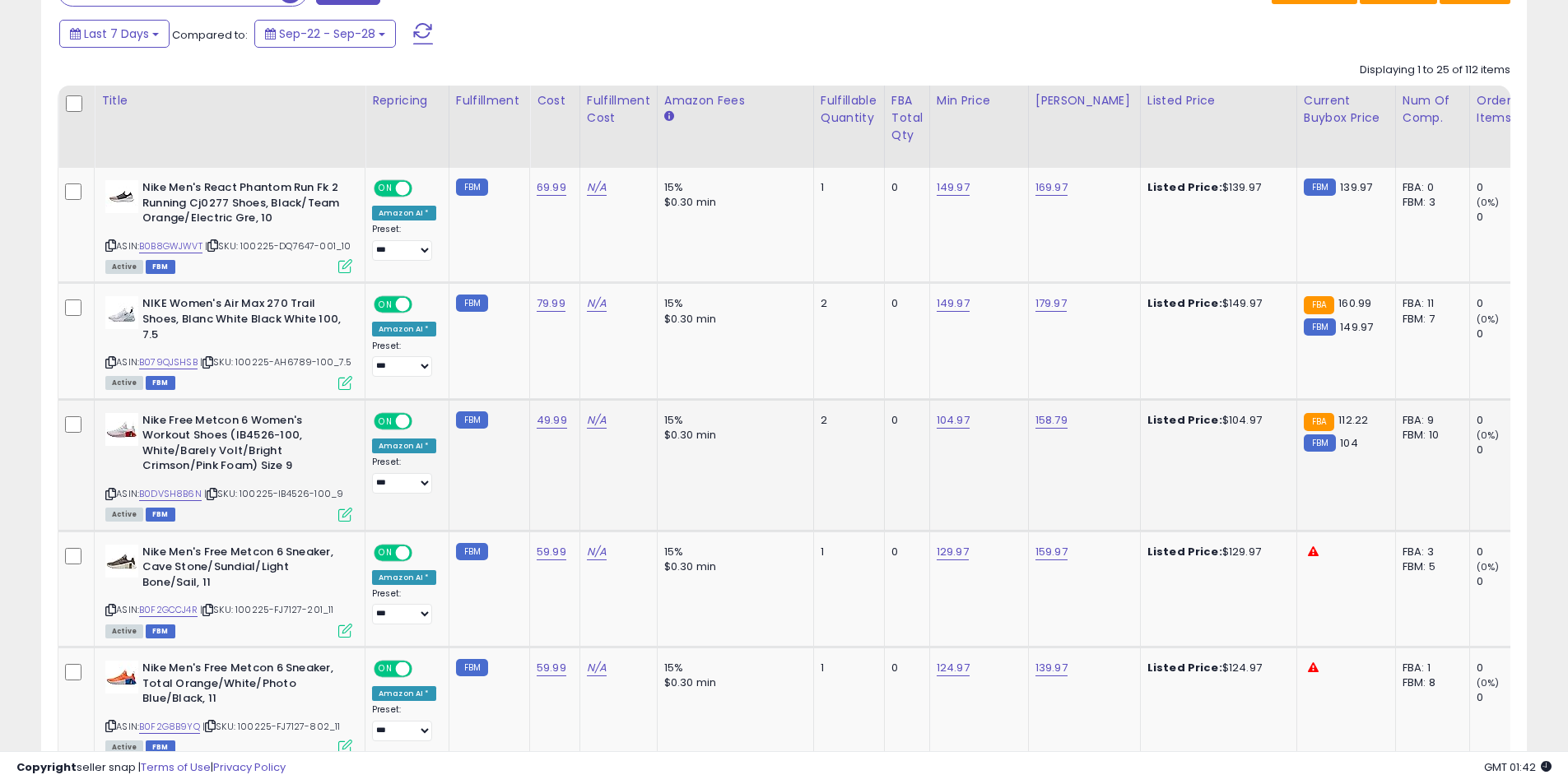
click at [112, 499] on icon at bounding box center [110, 494] width 10 height 9
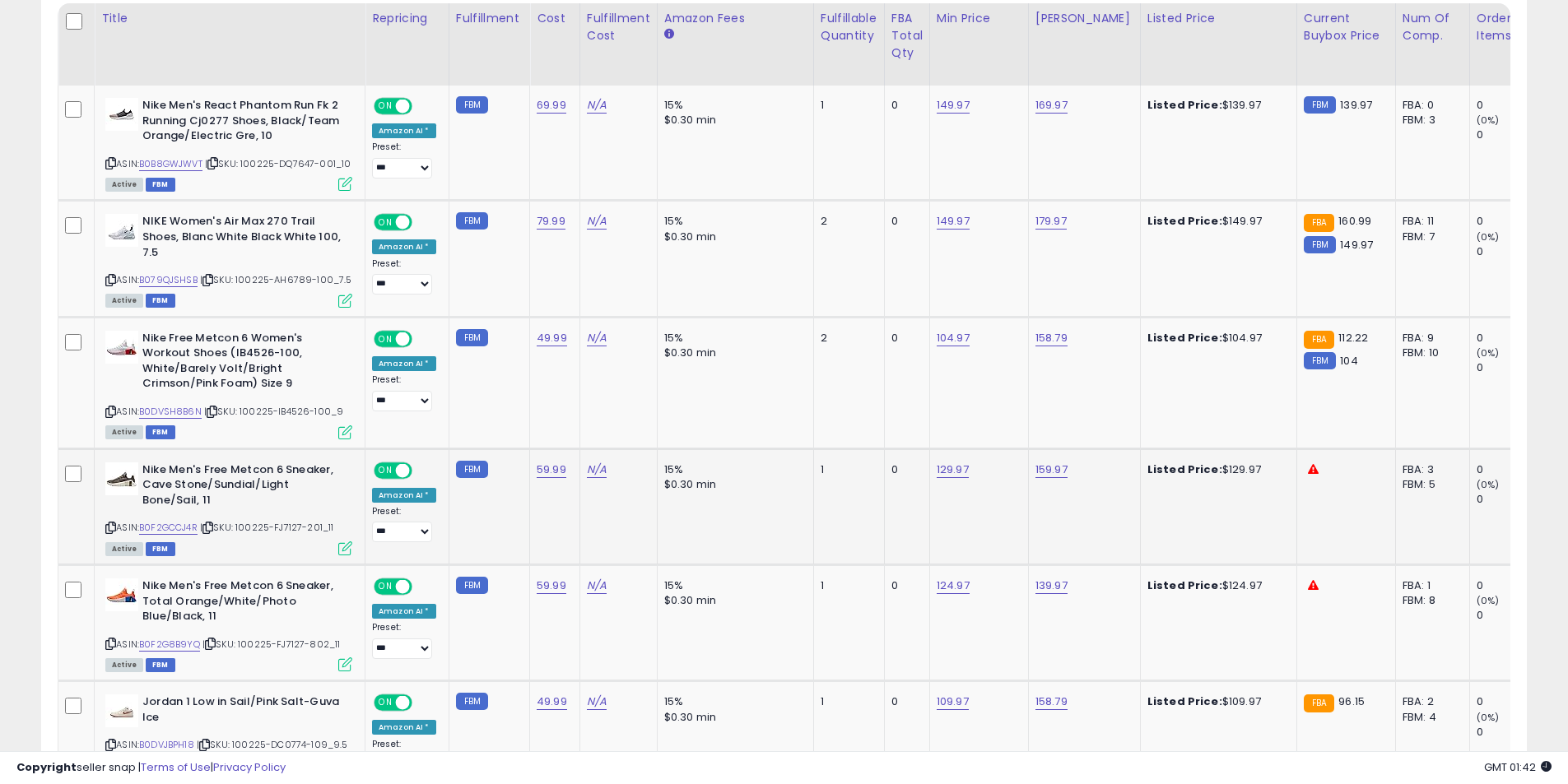
click at [111, 532] on icon at bounding box center [110, 528] width 10 height 9
click at [113, 649] on icon at bounding box center [110, 644] width 10 height 9
click at [936, 594] on link "124.97" at bounding box center [953, 586] width 33 height 16
drag, startPoint x: 818, startPoint y: 554, endPoint x: 759, endPoint y: 537, distance: 61.4
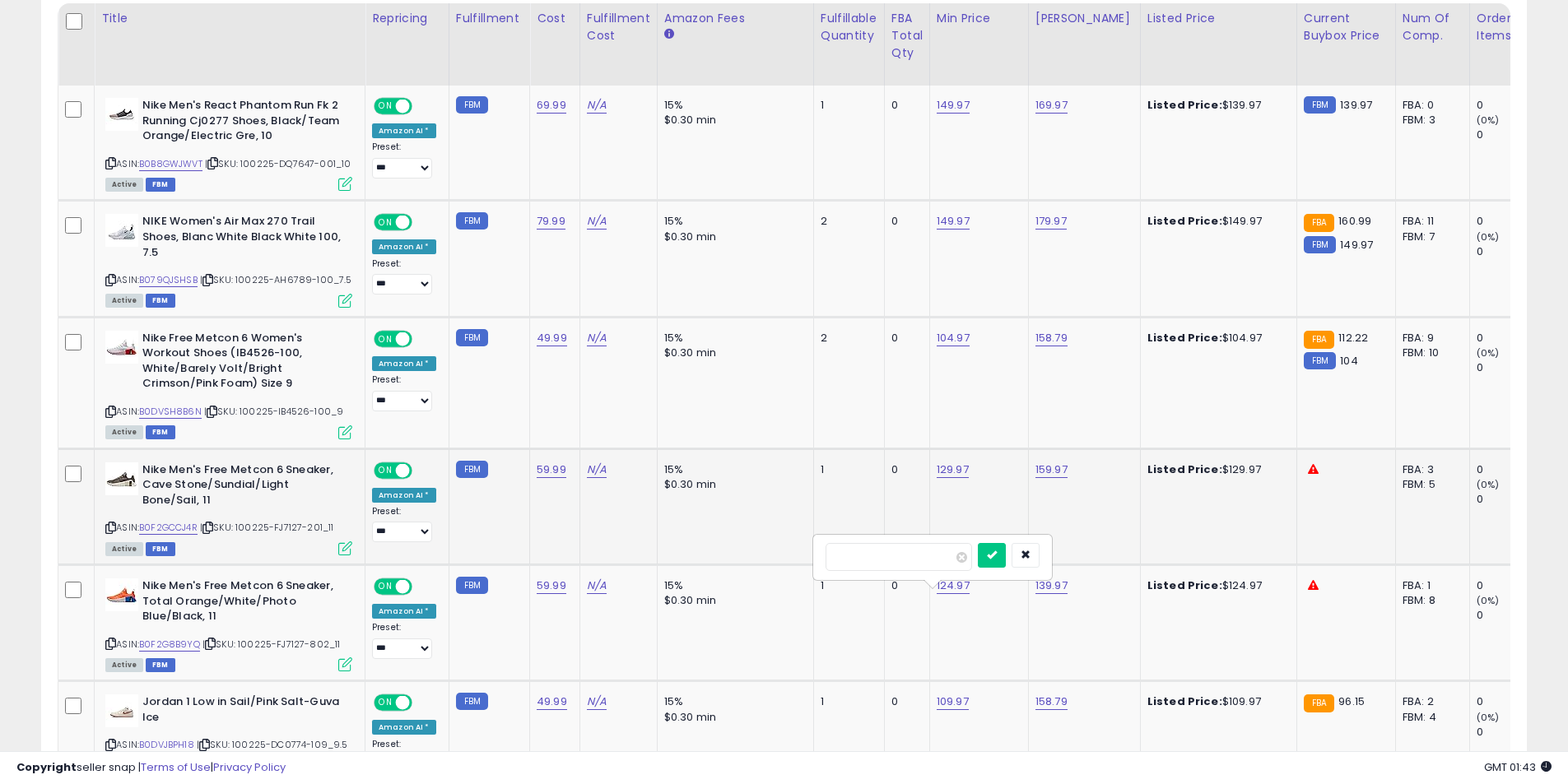
type input "******"
click button "submit" at bounding box center [992, 555] width 28 height 25
click at [947, 474] on link "129.97" at bounding box center [952, 470] width 32 height 16
drag, startPoint x: 825, startPoint y: 436, endPoint x: 741, endPoint y: 434, distance: 84.0
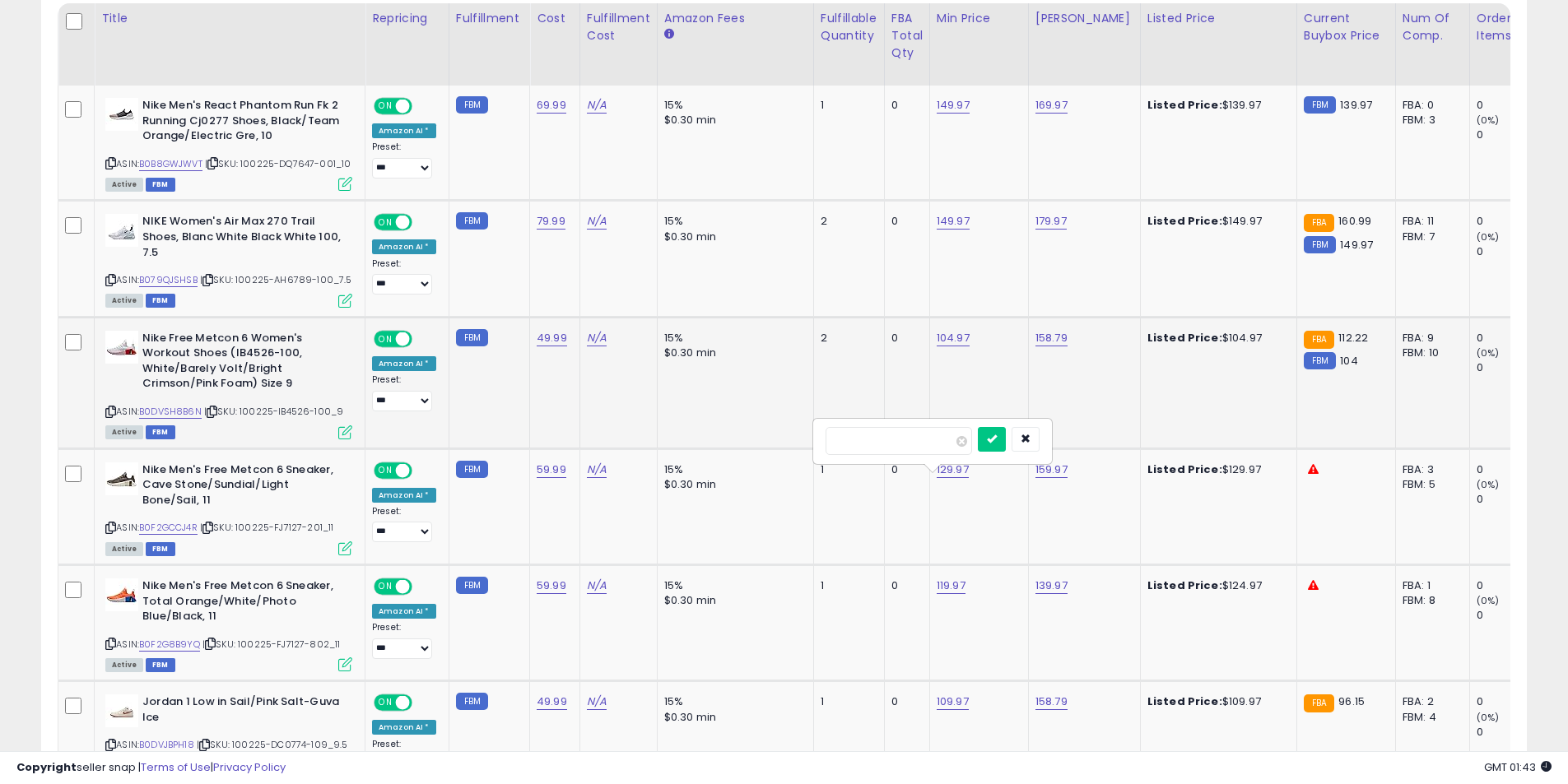
type input "******"
click button "submit" at bounding box center [992, 439] width 28 height 25
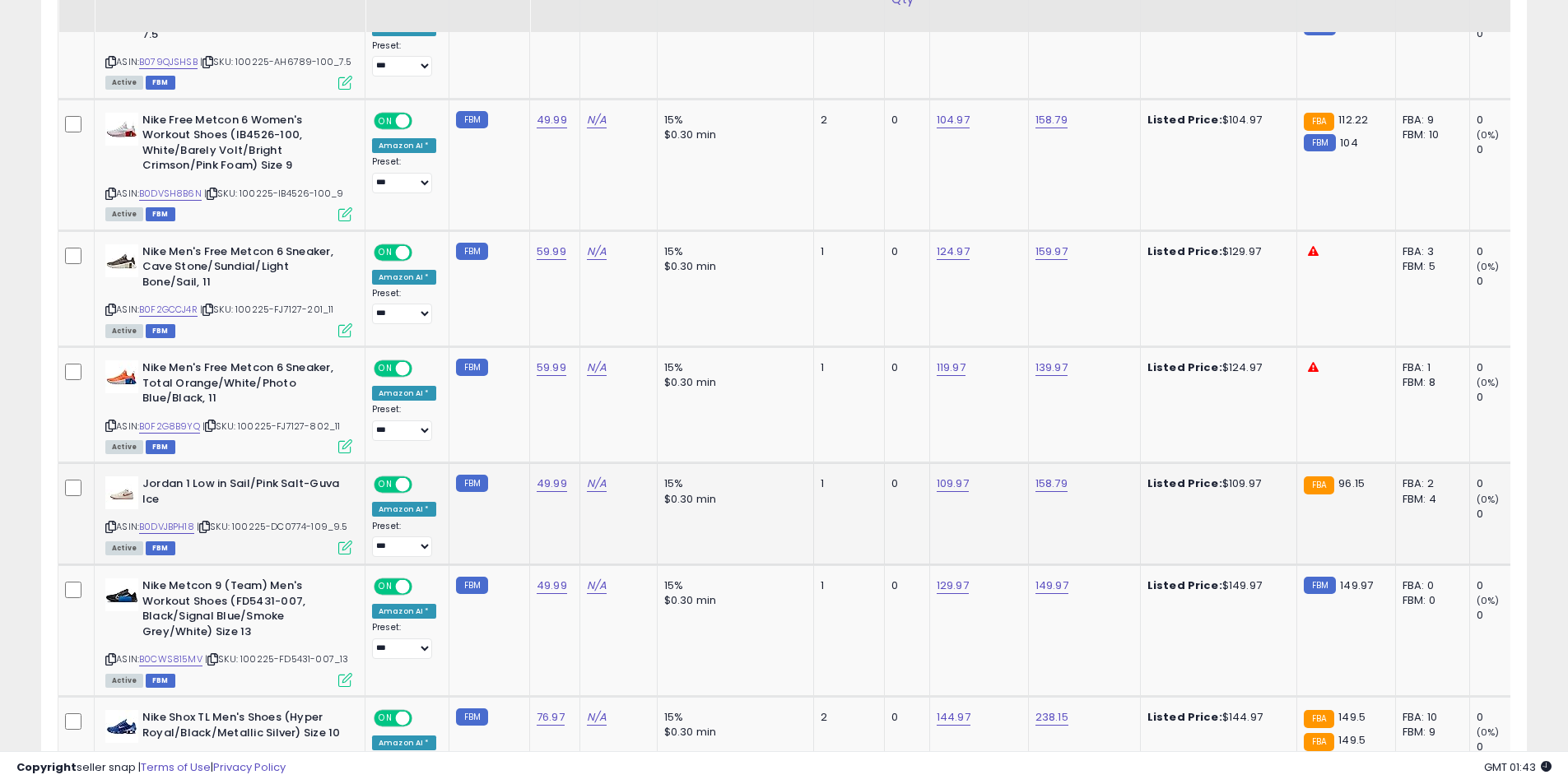
scroll to position [1176, 0]
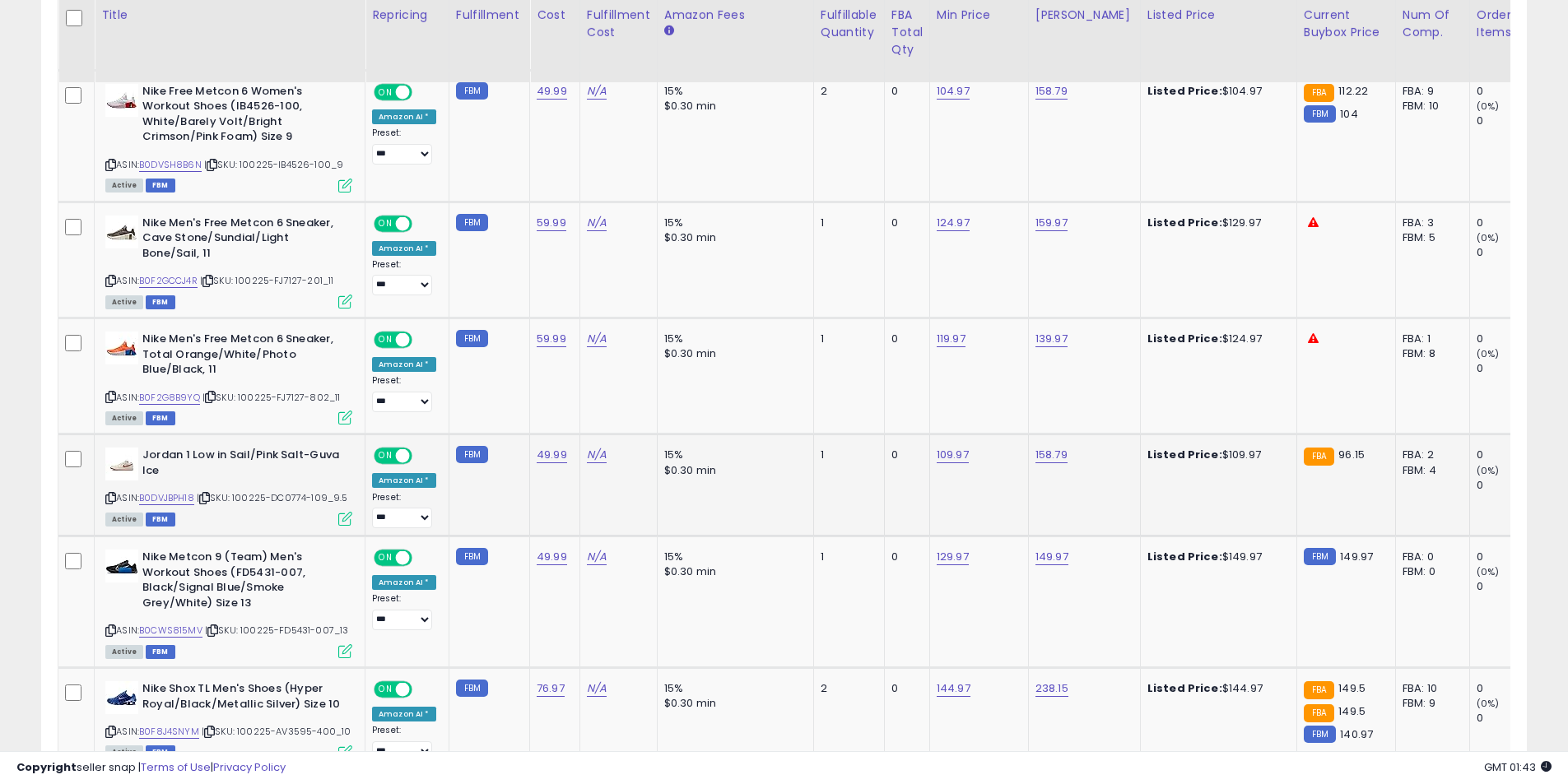
click at [111, 503] on icon at bounding box center [110, 498] width 10 height 9
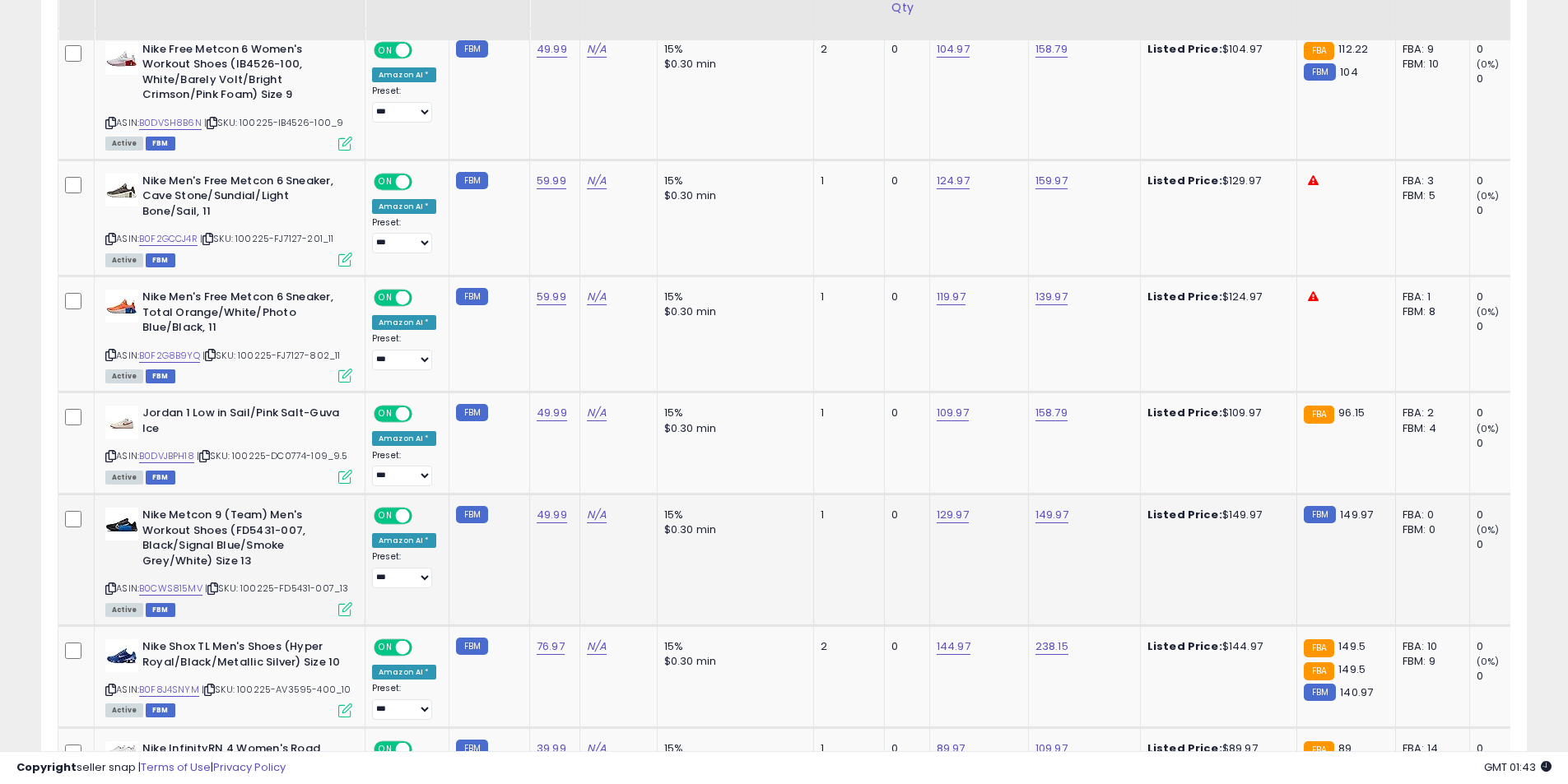
scroll to position [1259, 0]
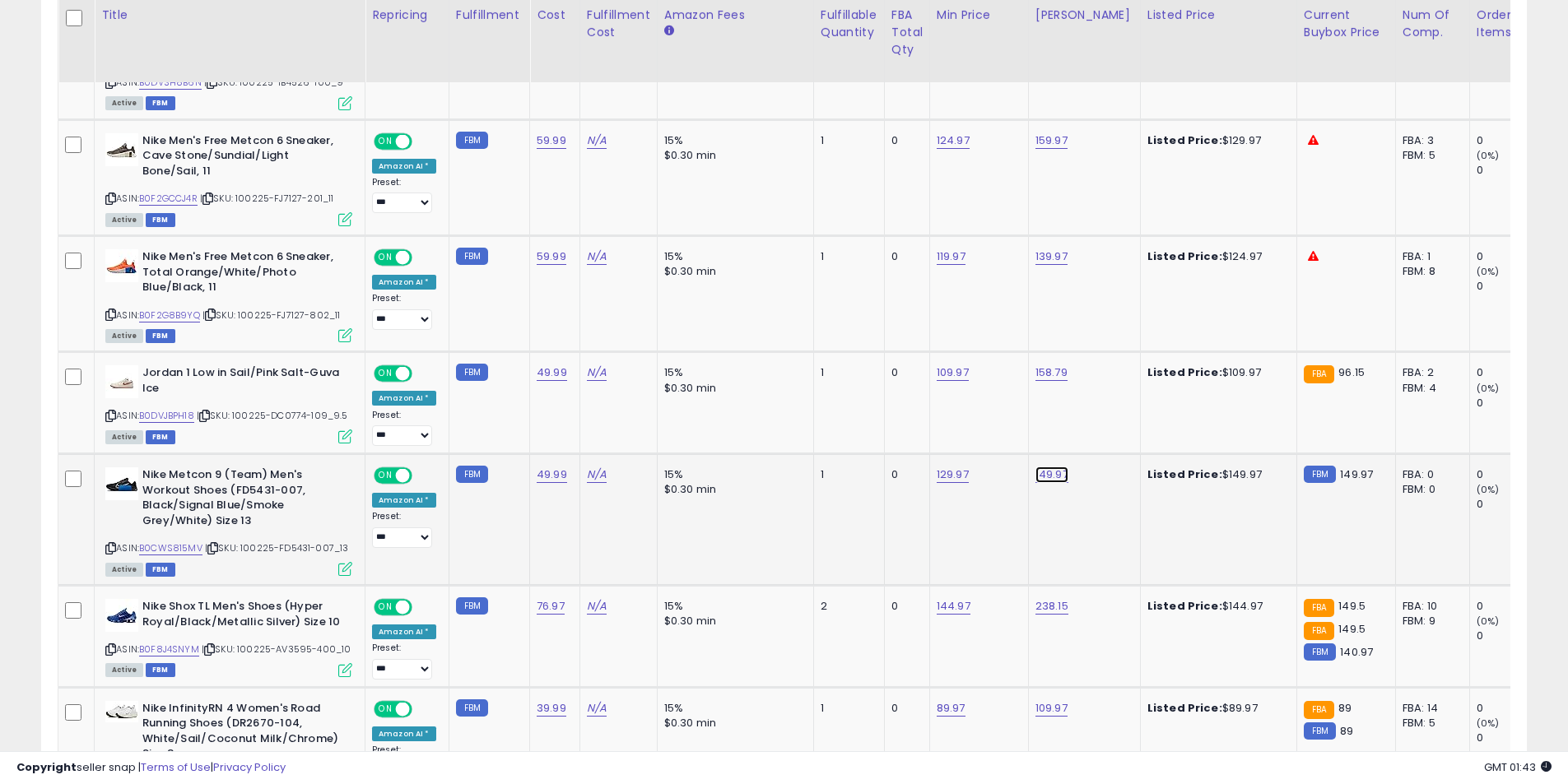
click at [1039, 483] on link "149.97" at bounding box center [1052, 475] width 33 height 16
drag, startPoint x: 893, startPoint y: 442, endPoint x: 824, endPoint y: 437, distance: 69.2
type input "******"
click button "submit" at bounding box center [1091, 445] width 28 height 25
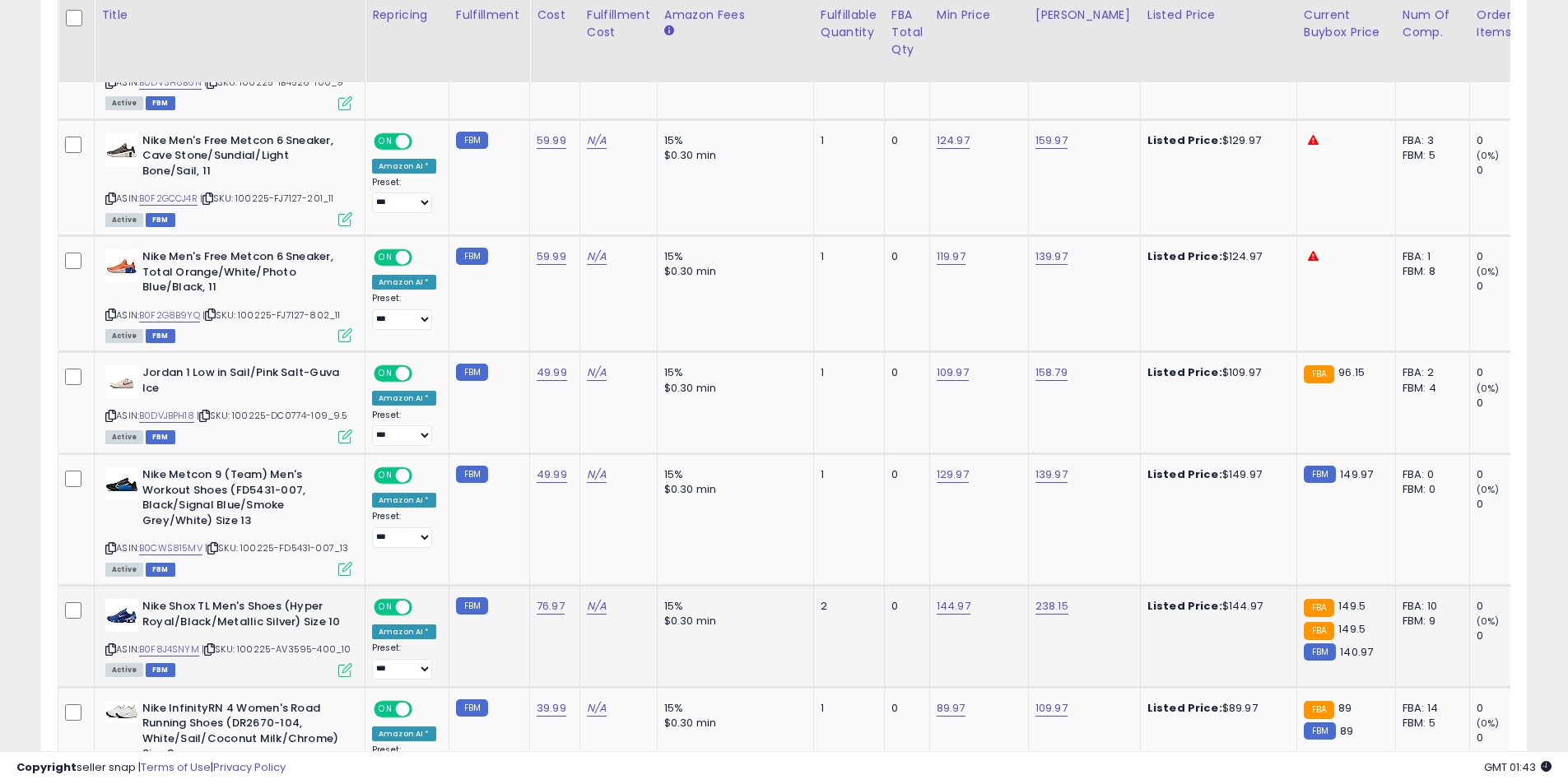
click at [112, 654] on icon at bounding box center [110, 650] width 10 height 9
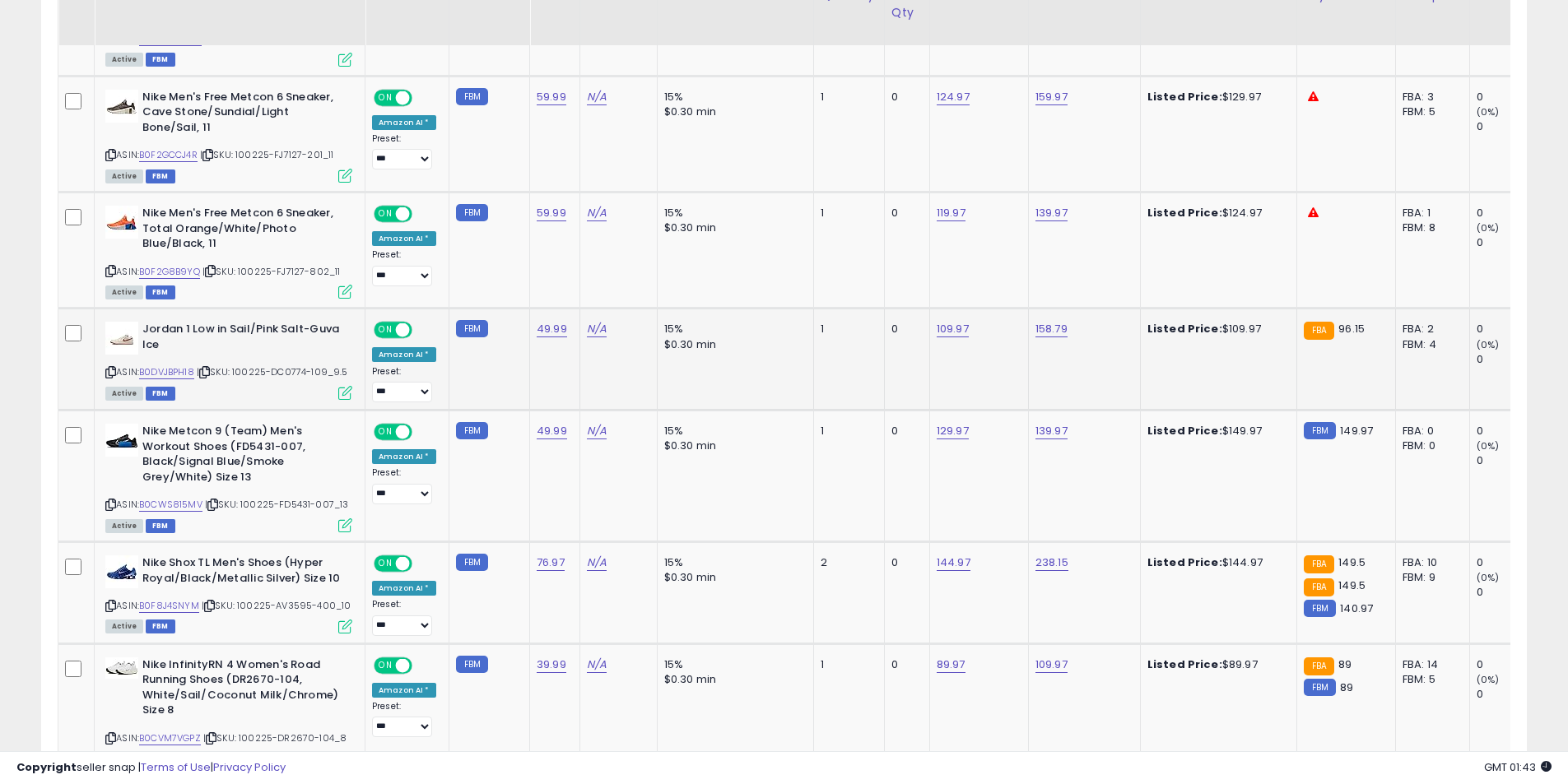
scroll to position [1423, 0]
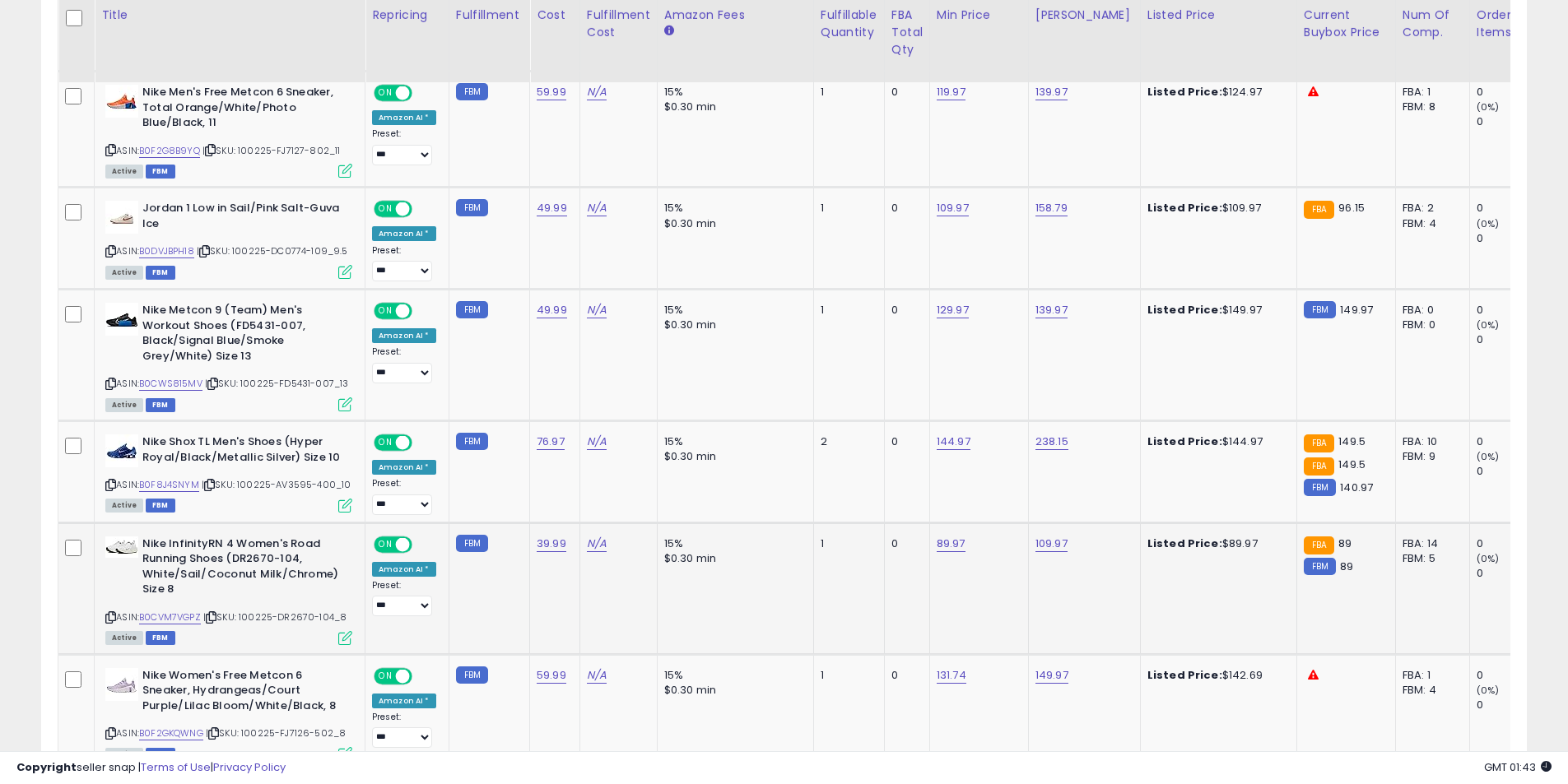
click at [108, 622] on icon at bounding box center [110, 618] width 10 height 9
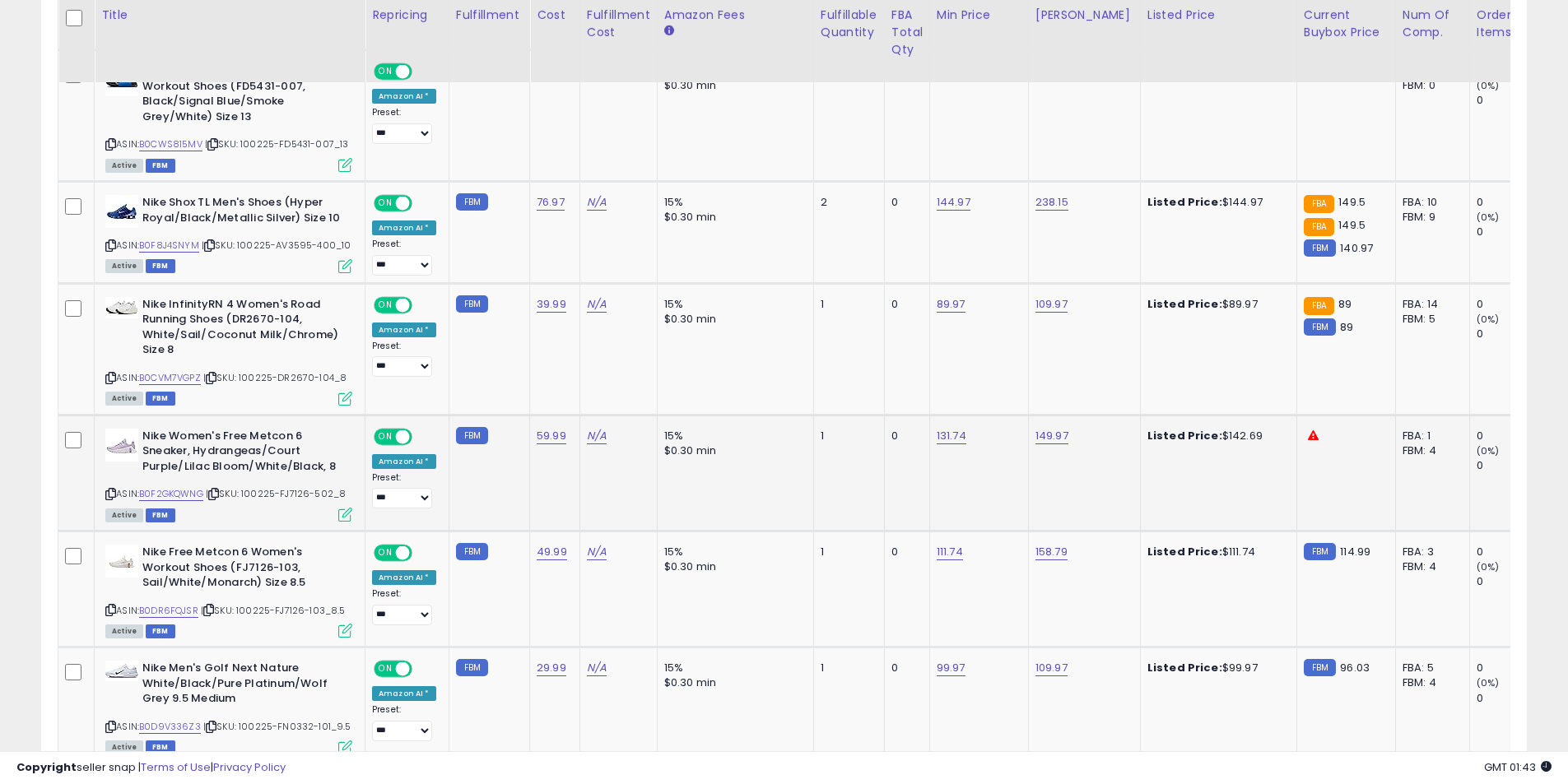
scroll to position [1670, 0]
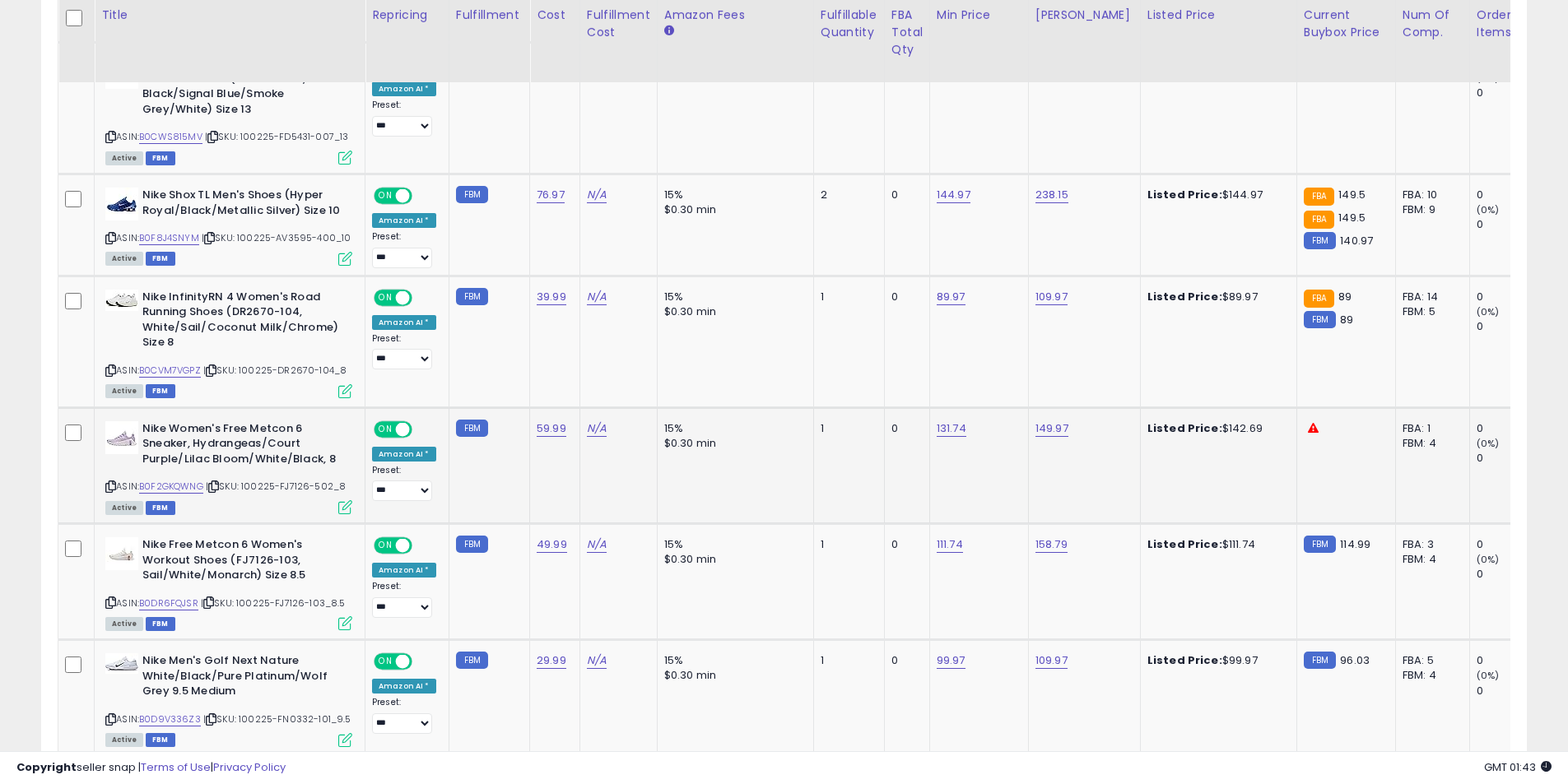
click at [110, 491] on icon at bounding box center [110, 487] width 10 height 9
click at [938, 437] on link "131.74" at bounding box center [951, 428] width 29 height 16
drag, startPoint x: 925, startPoint y: 396, endPoint x: 676, endPoint y: 400, distance: 249.0
type input "******"
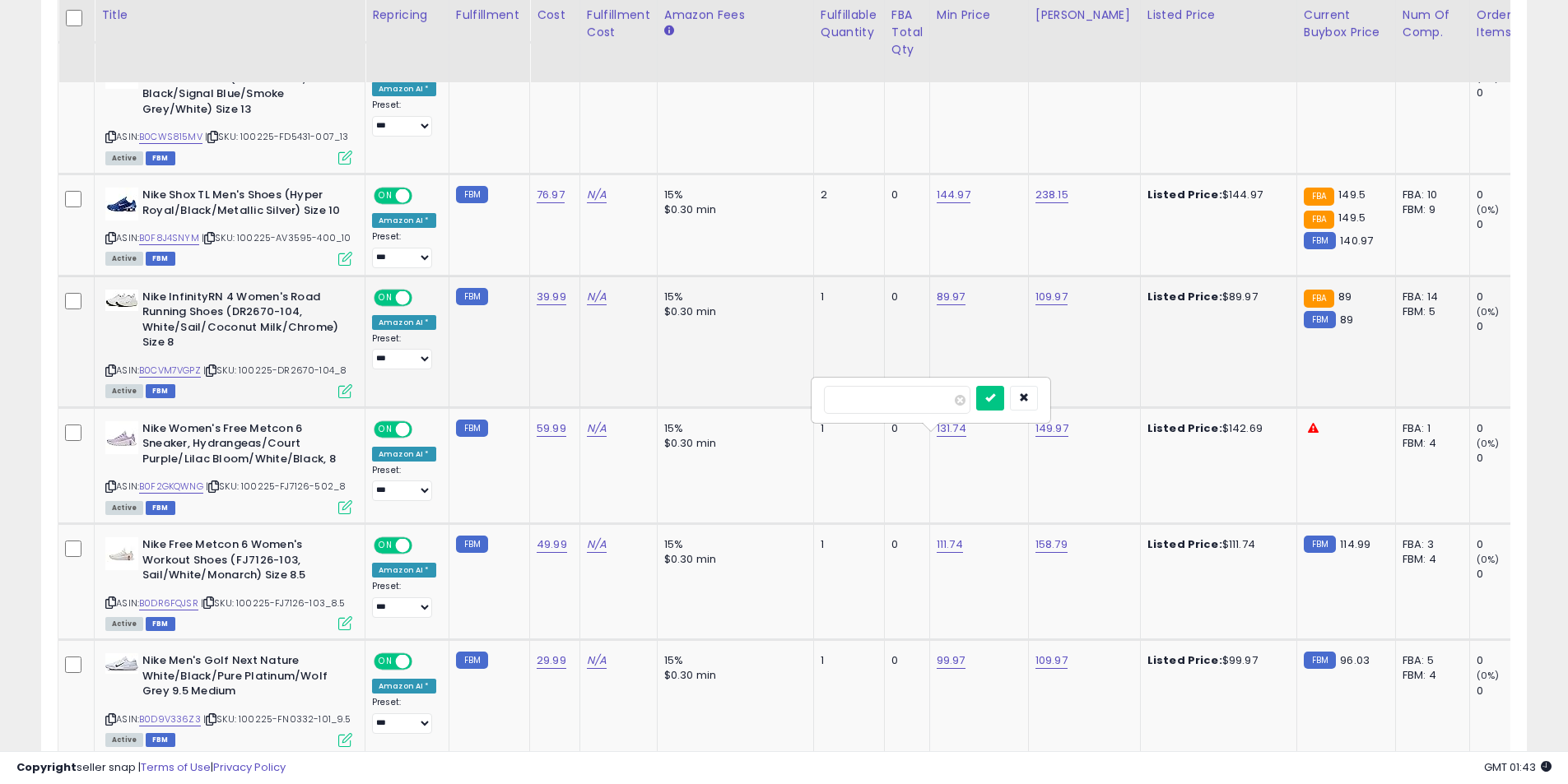
click button "submit" at bounding box center [990, 398] width 28 height 25
click at [1052, 437] on link "149.97" at bounding box center [1052, 428] width 33 height 16
drag, startPoint x: 1002, startPoint y: 404, endPoint x: 825, endPoint y: 400, distance: 177.0
type input "******"
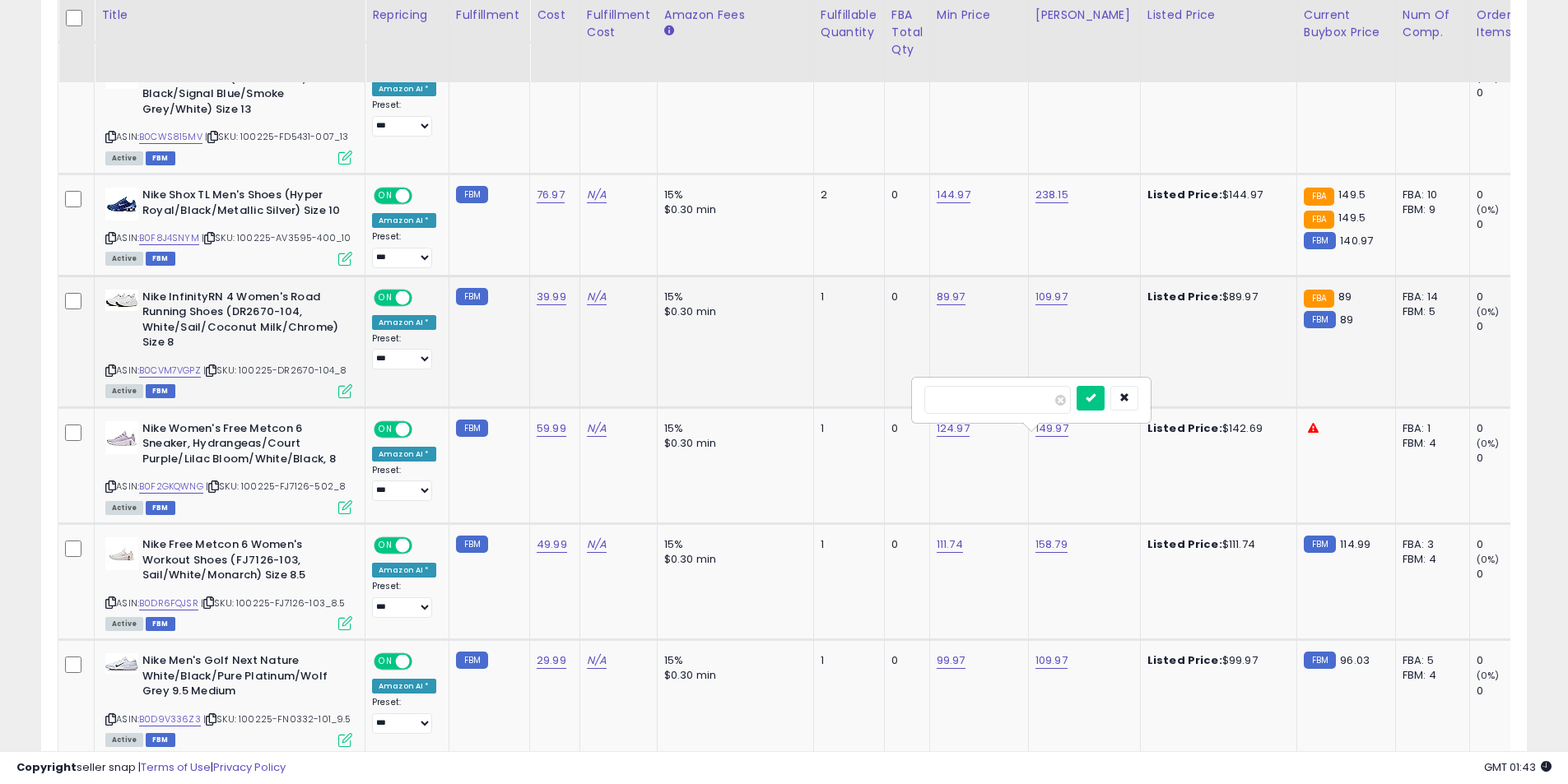
click button "submit" at bounding box center [1091, 398] width 28 height 25
click at [111, 607] on icon at bounding box center [110, 603] width 10 height 9
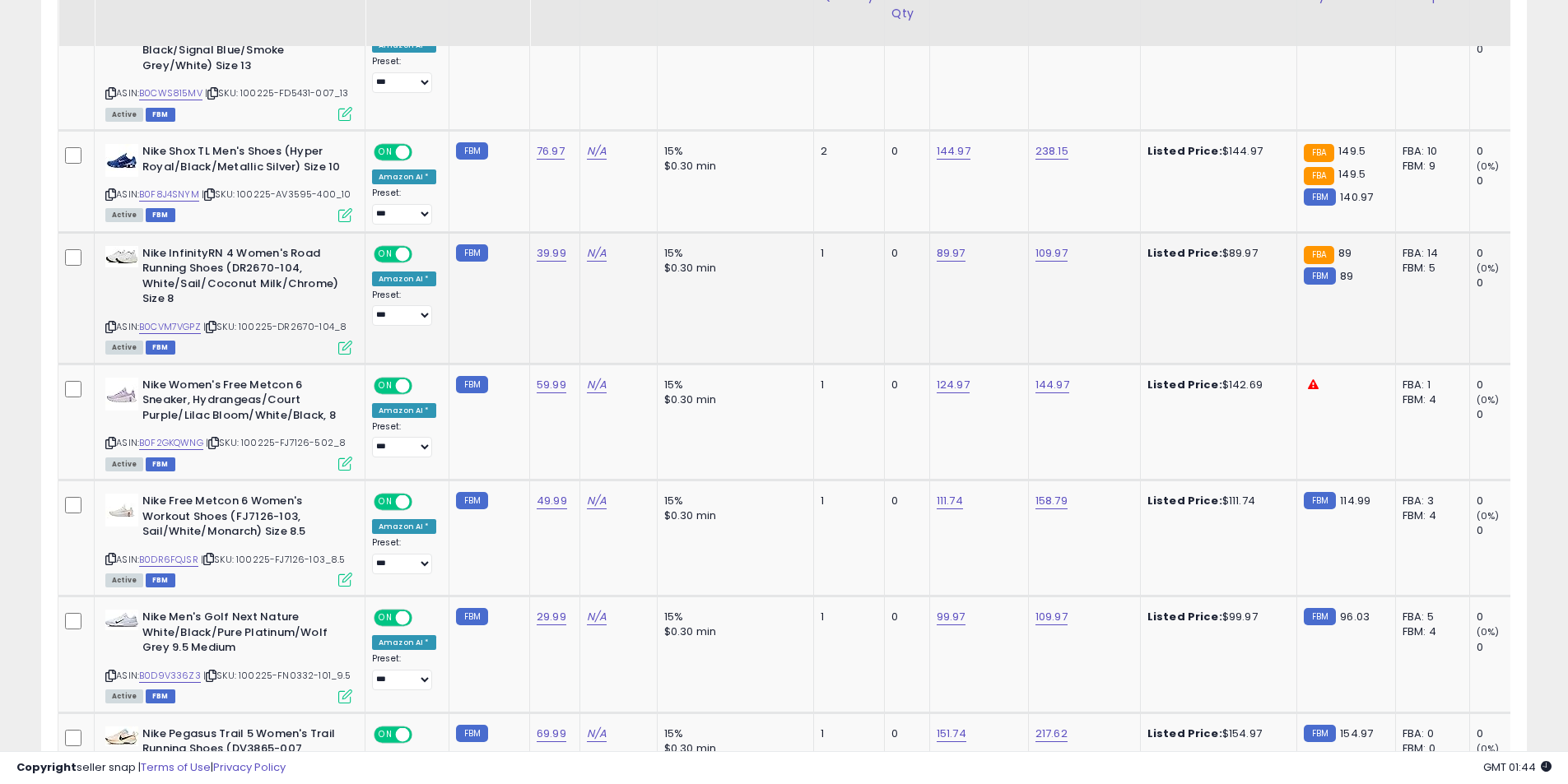
scroll to position [1834, 0]
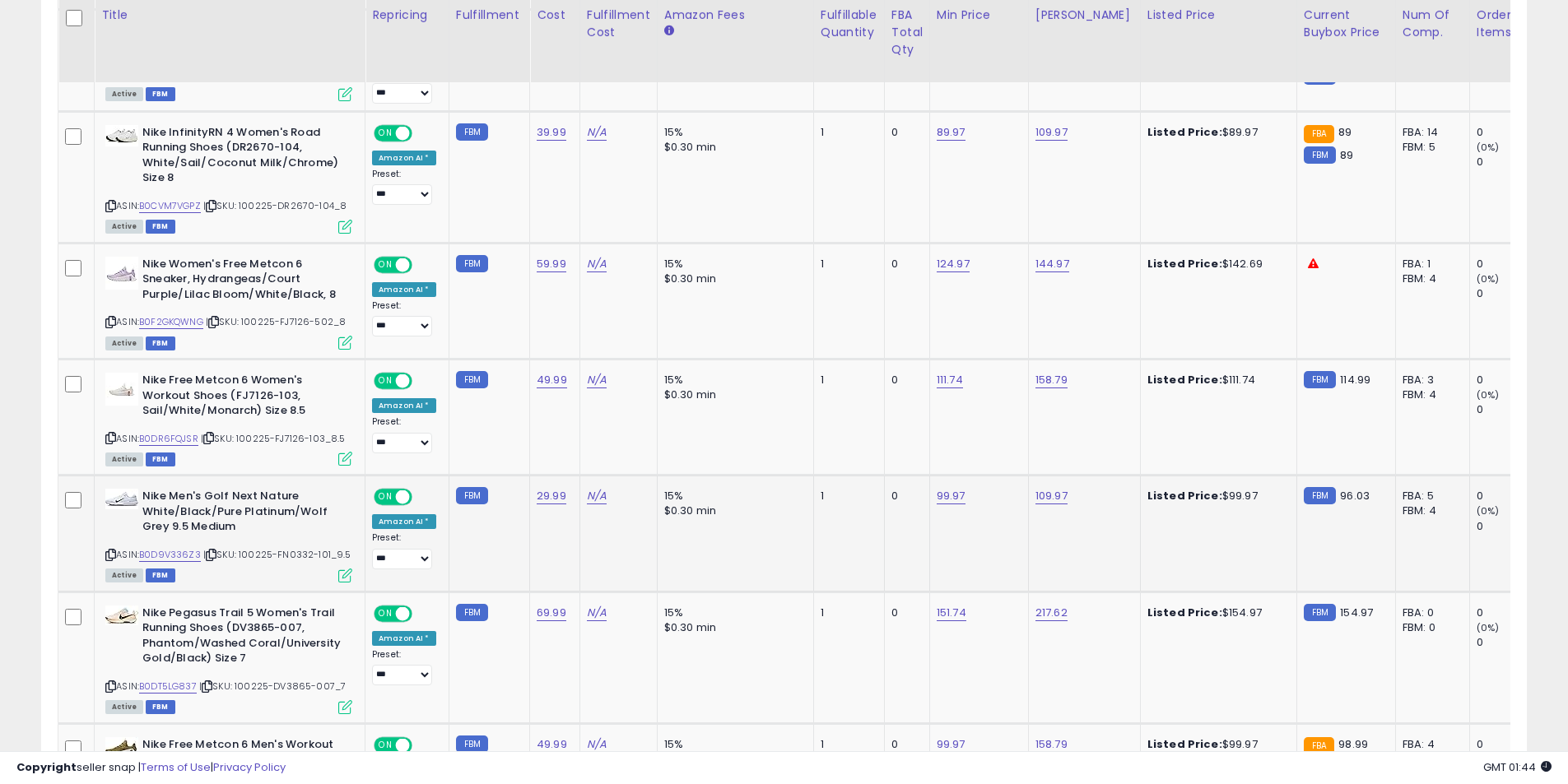
click at [112, 560] on icon at bounding box center [110, 555] width 10 height 9
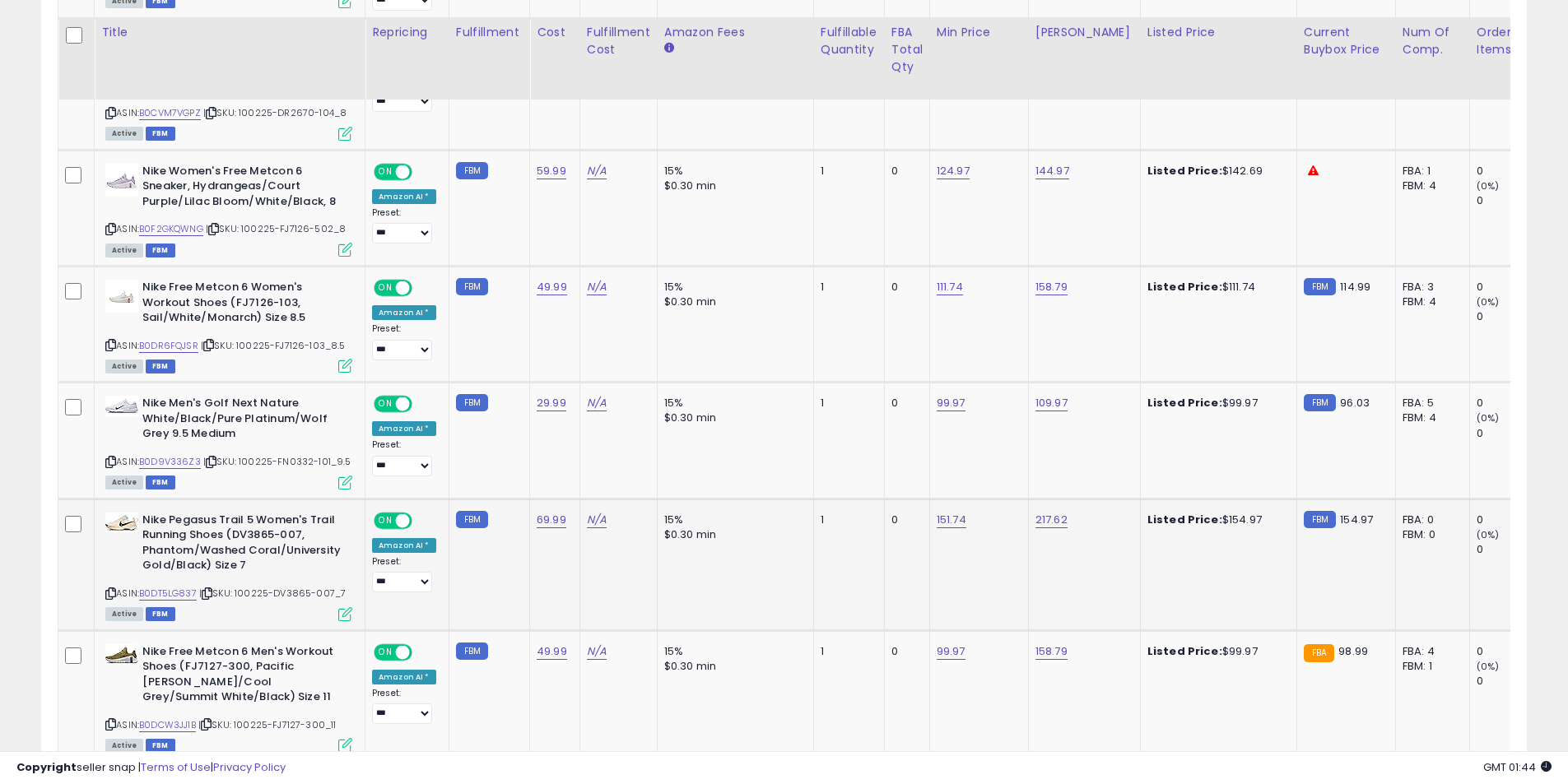
scroll to position [1999, 0]
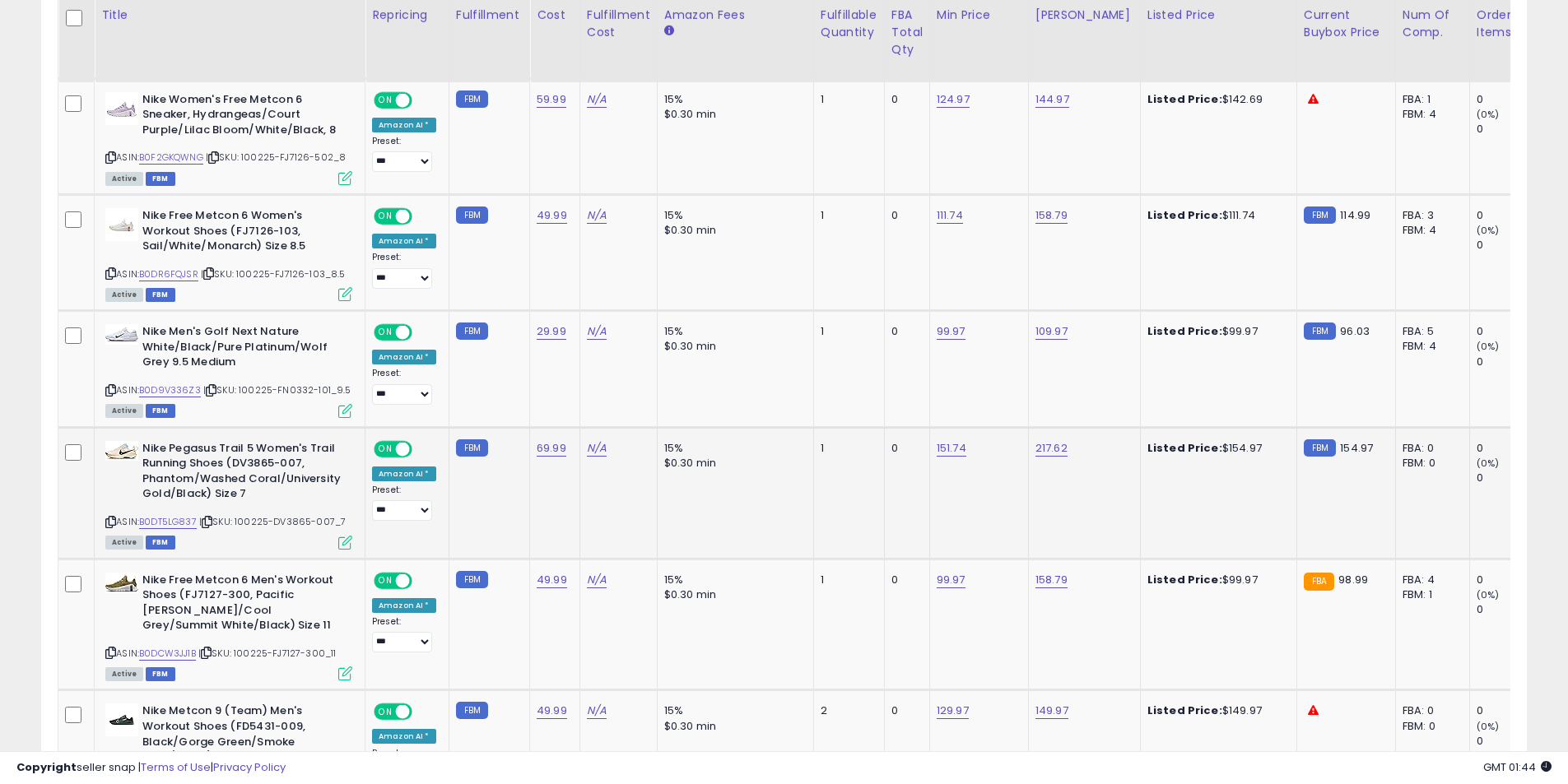
click at [112, 526] on icon at bounding box center [110, 522] width 10 height 9
drag, startPoint x: 1045, startPoint y: 461, endPoint x: 1031, endPoint y: 454, distance: 15.7
click at [1044, 457] on link "217.62" at bounding box center [1051, 448] width 32 height 16
drag, startPoint x: 923, startPoint y: 406, endPoint x: 776, endPoint y: 390, distance: 147.9
click at [777, 391] on tbody "**********" at bounding box center [1331, 520] width 2546 height 3009
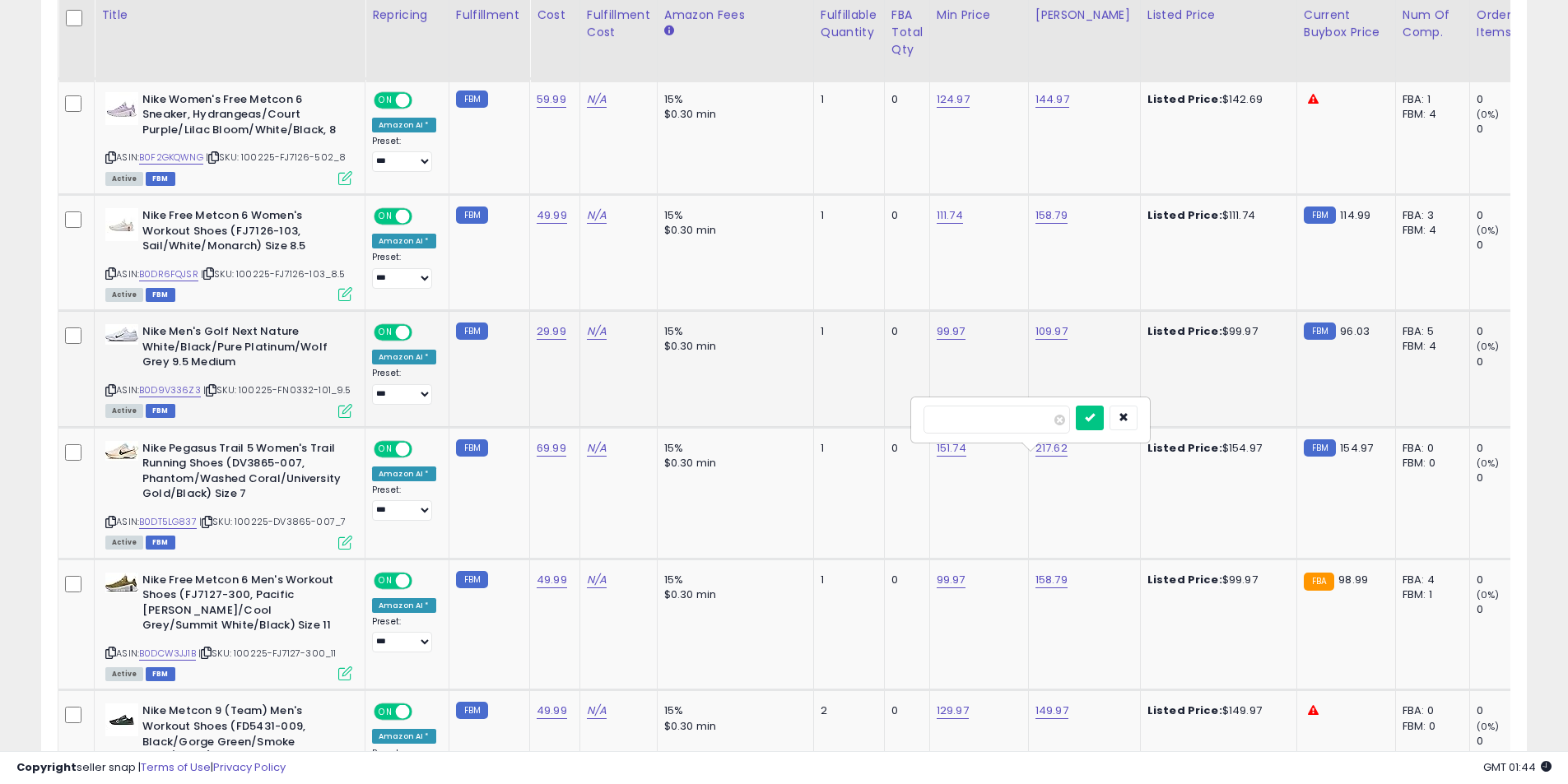
type input "******"
click button "submit" at bounding box center [1090, 418] width 28 height 25
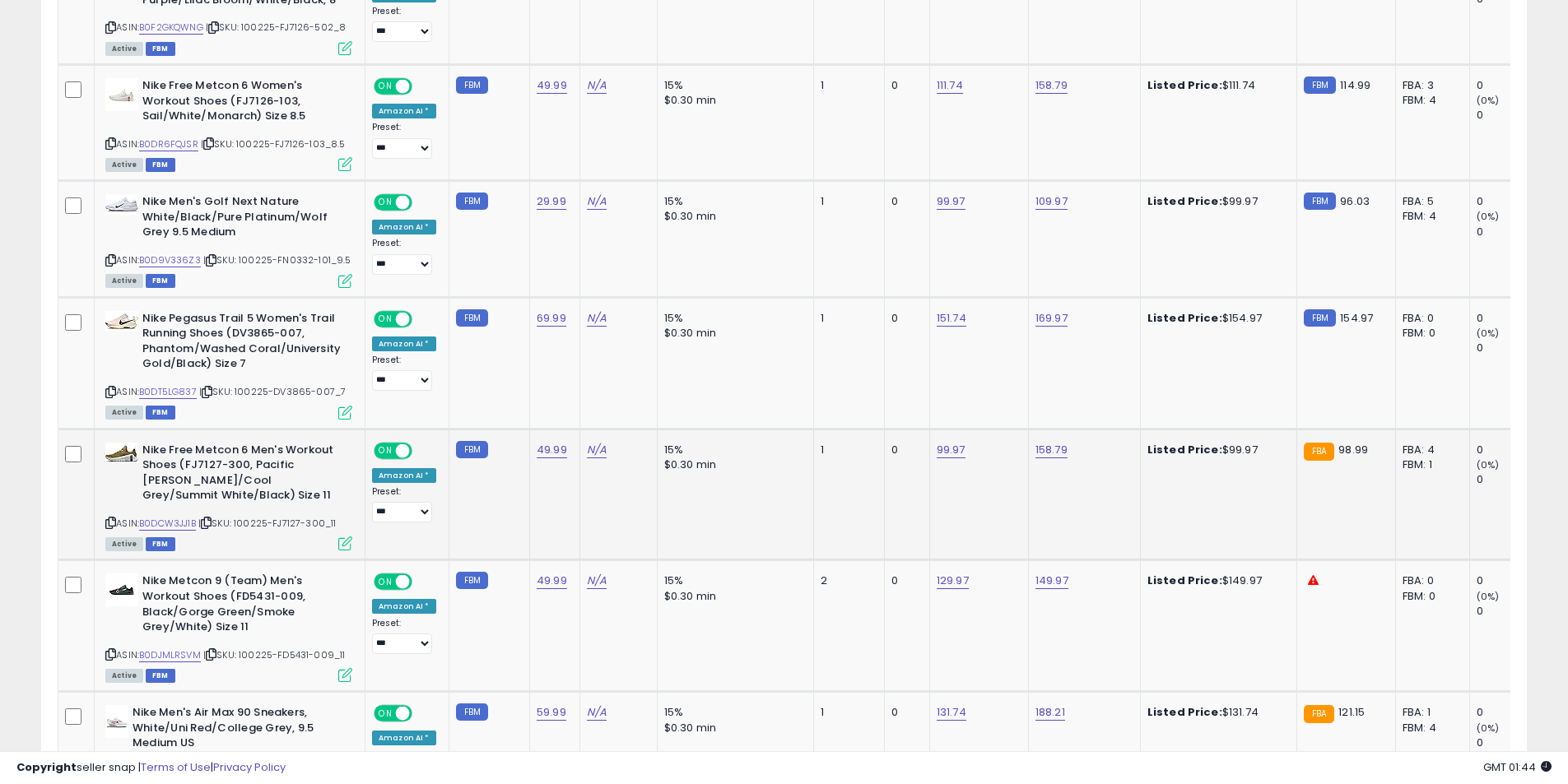
scroll to position [2163, 0]
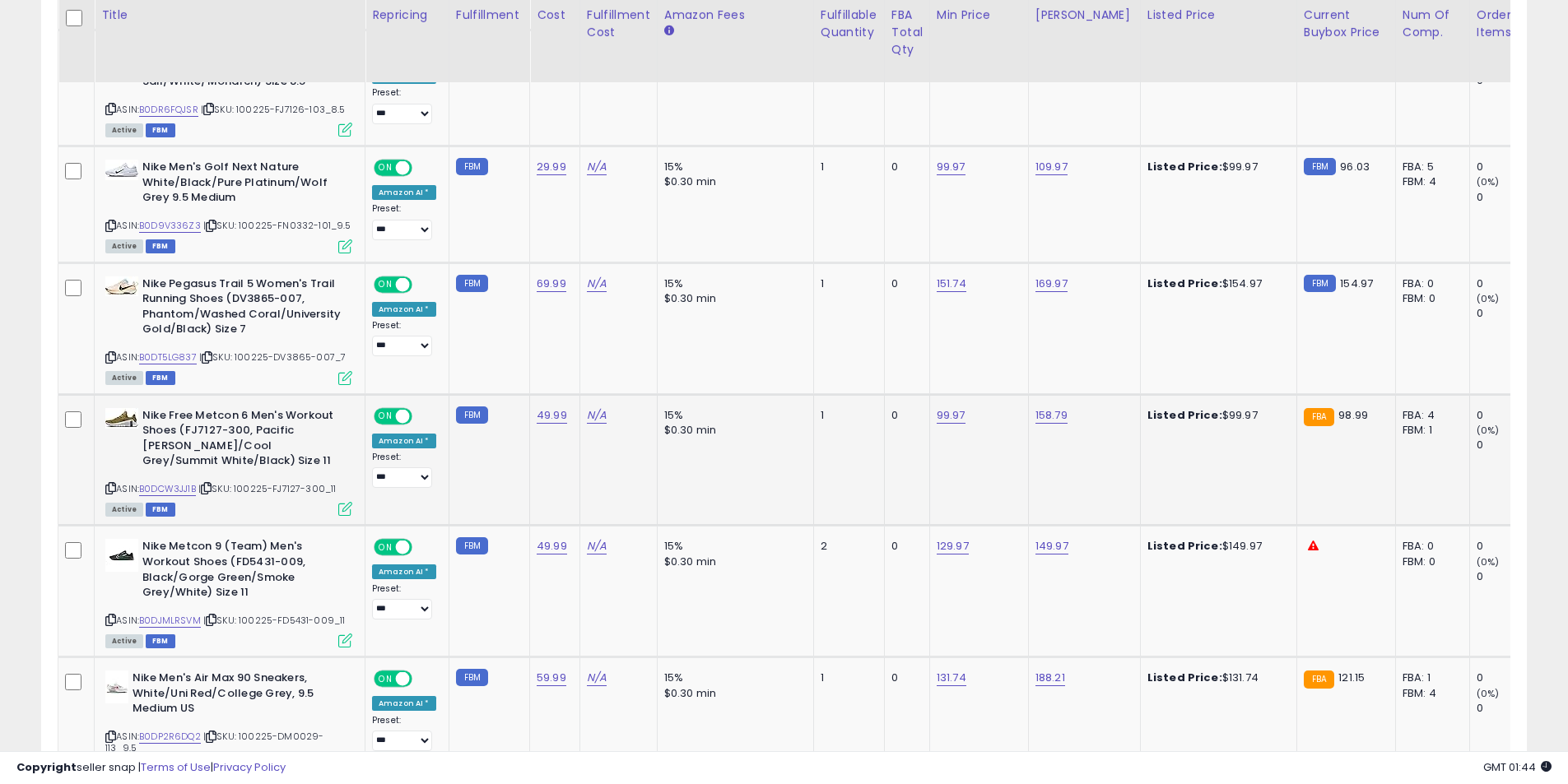
click at [112, 493] on icon at bounding box center [110, 488] width 10 height 9
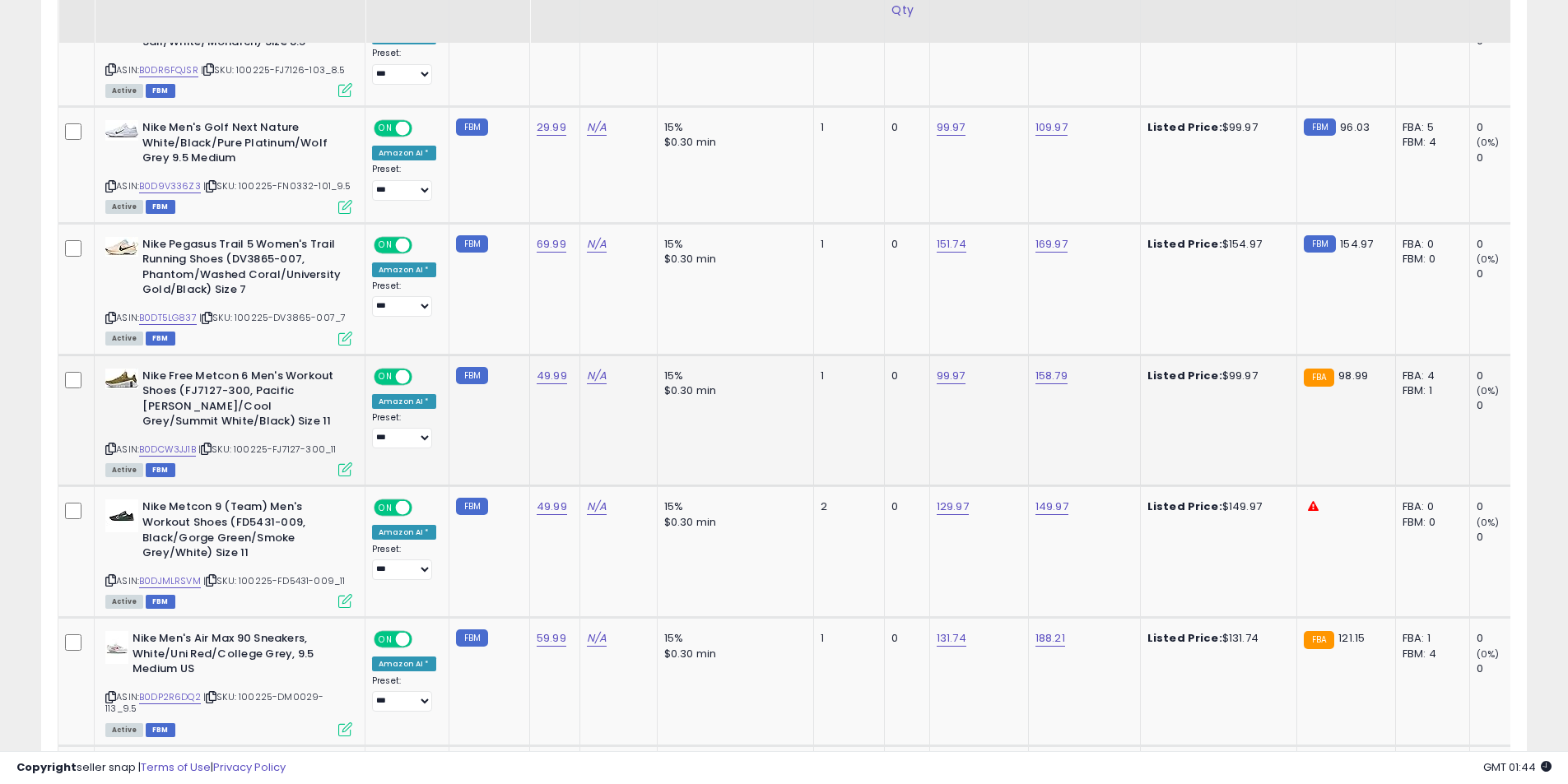
scroll to position [2246, 0]
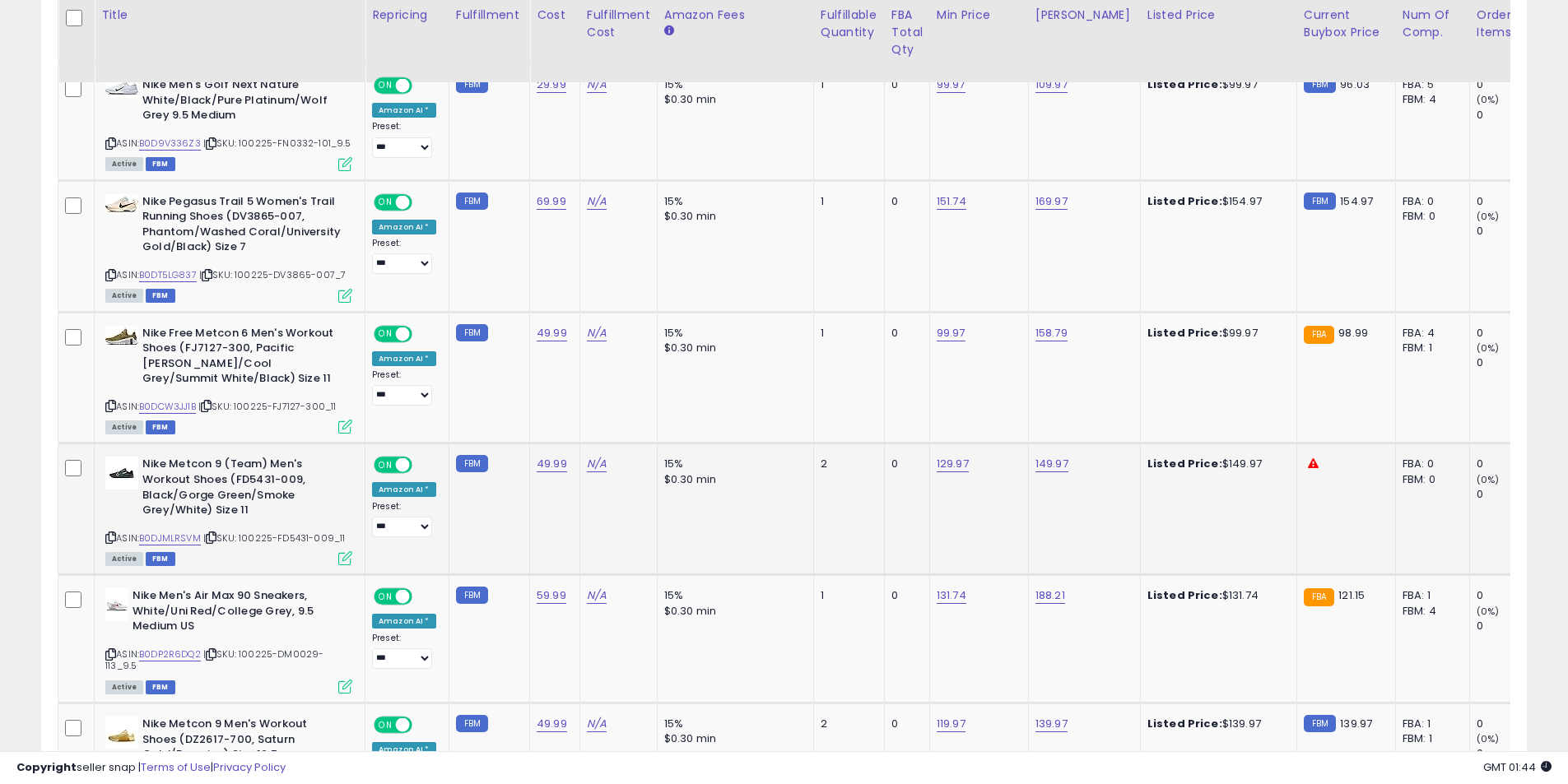
click at [109, 543] on icon at bounding box center [110, 538] width 10 height 9
click at [1048, 488] on td "149.97" at bounding box center [1084, 509] width 112 height 132
click at [1047, 472] on link "149.97" at bounding box center [1052, 464] width 33 height 16
drag, startPoint x: 848, startPoint y: 436, endPoint x: 824, endPoint y: 426, distance: 26.0
click at [827, 431] on tbody "**********" at bounding box center [1331, 273] width 2546 height 3009
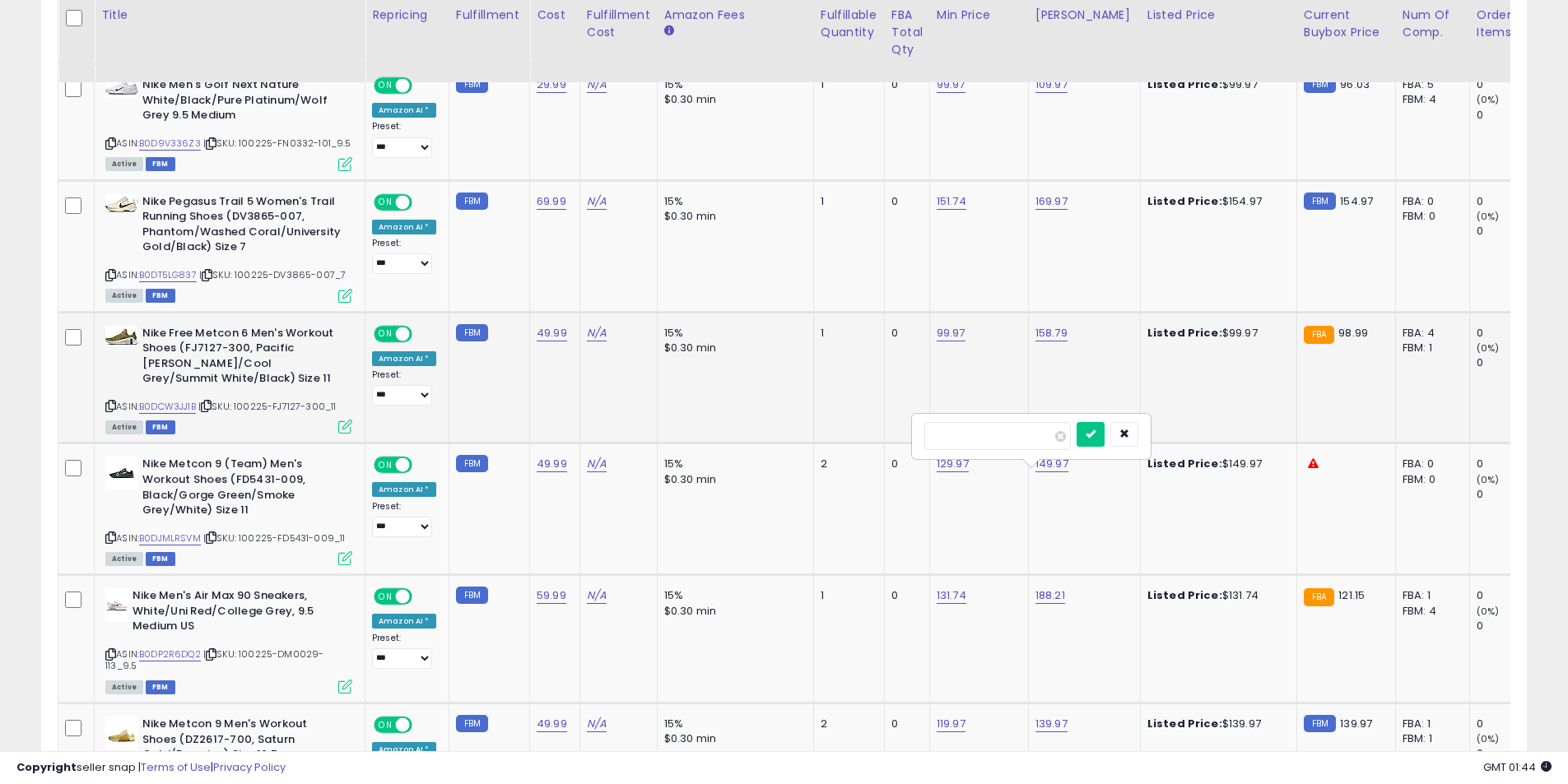
type input "******"
click button "submit" at bounding box center [1091, 434] width 28 height 25
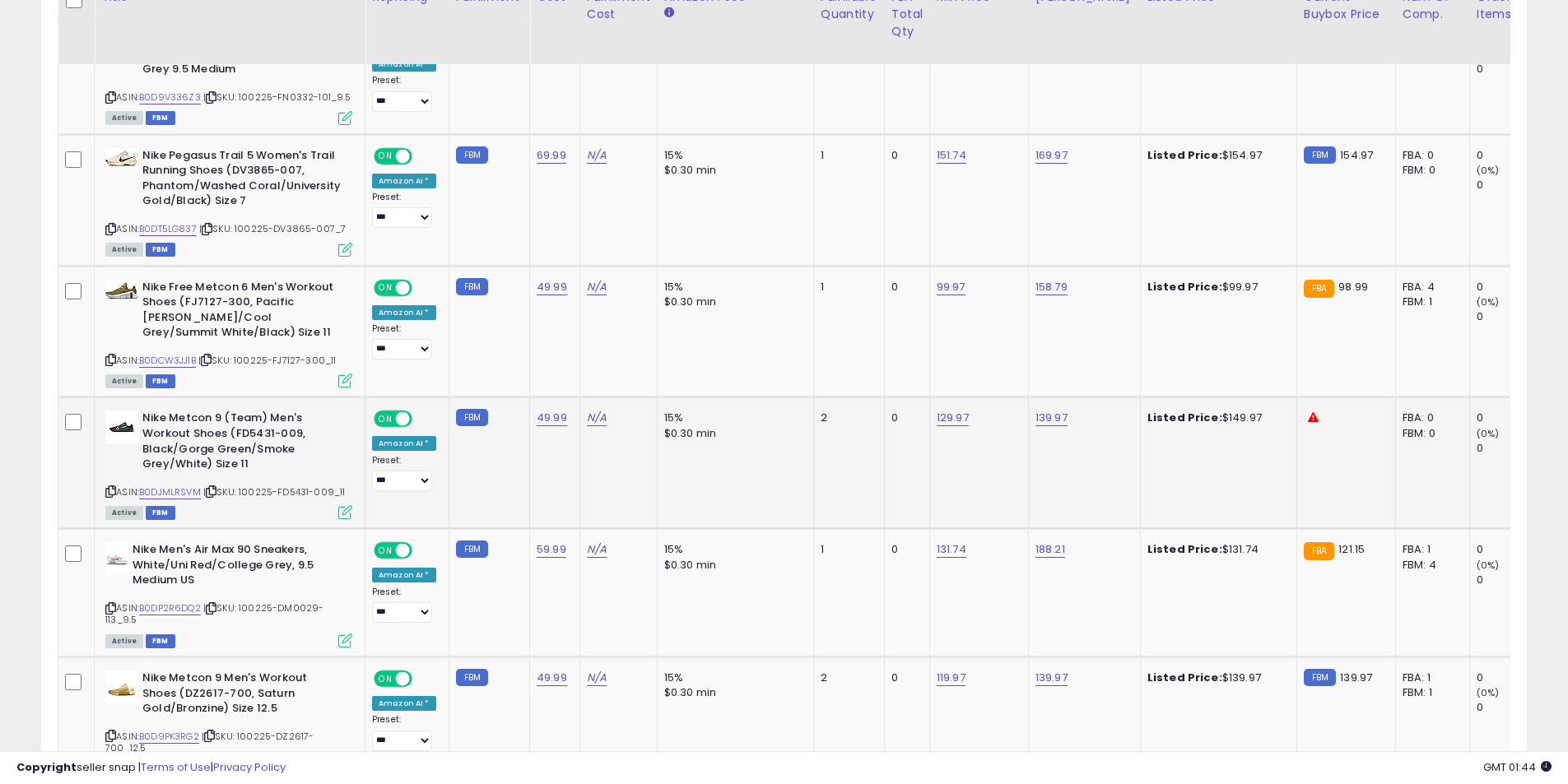
scroll to position [2329, 0]
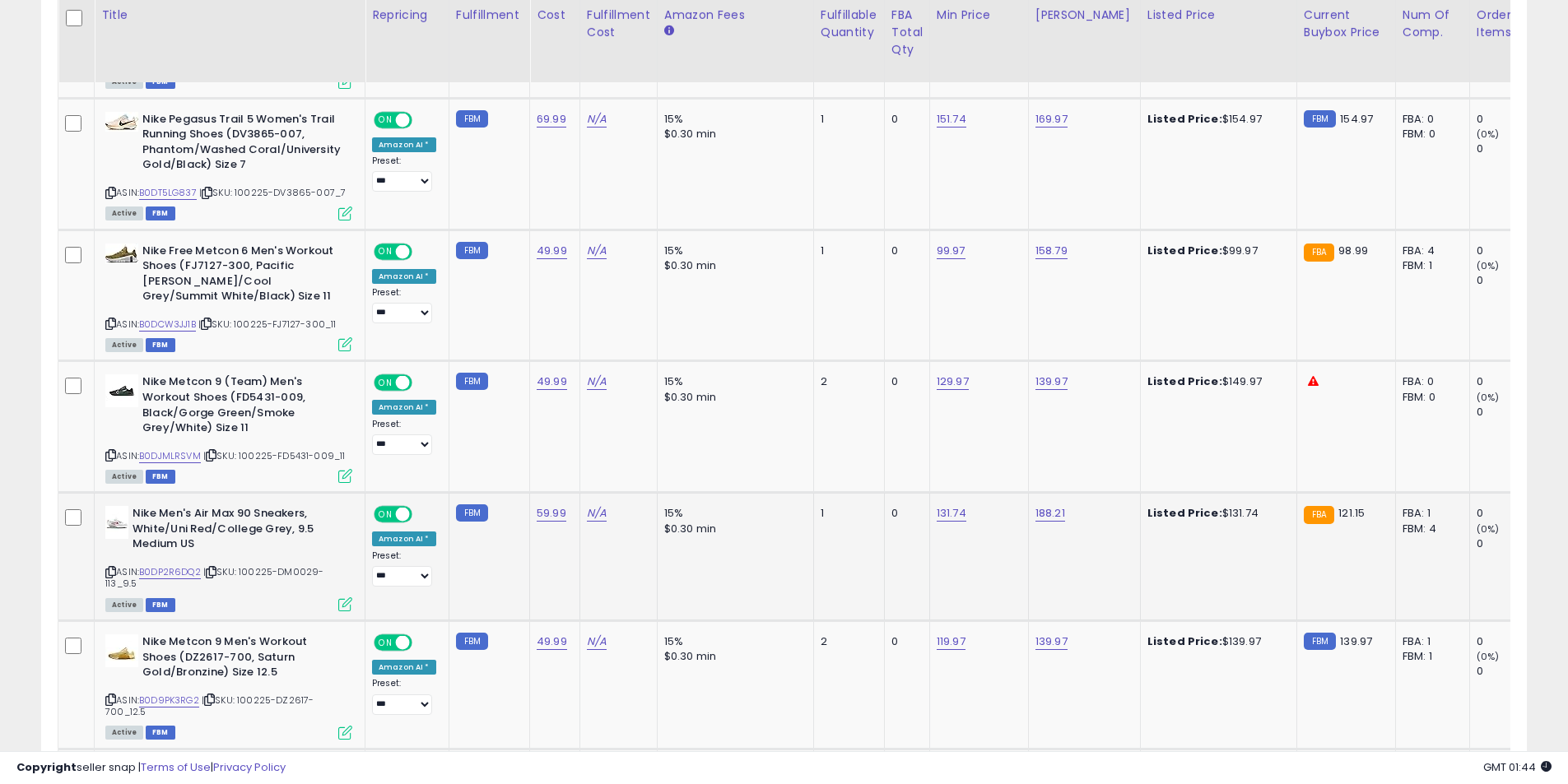
click at [109, 577] on icon at bounding box center [110, 572] width 10 height 9
click at [936, 522] on link "131.74" at bounding box center [951, 513] width 29 height 16
drag, startPoint x: 819, startPoint y: 478, endPoint x: 718, endPoint y: 476, distance: 101.0
click at [718, 476] on tbody "**********" at bounding box center [1331, 190] width 2546 height 3009
type input "******"
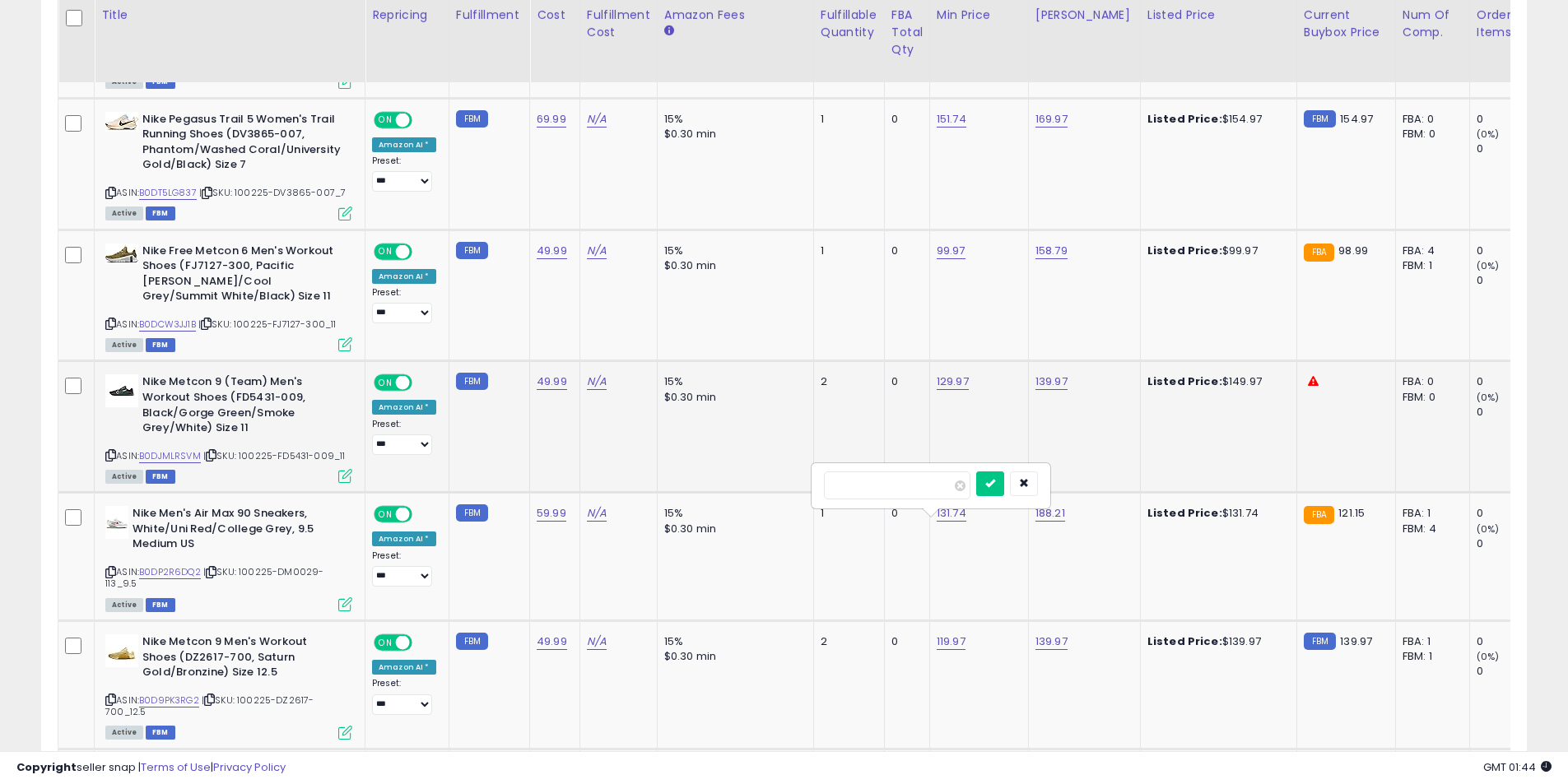
click button "submit" at bounding box center [990, 483] width 28 height 25
click at [105, 699] on icon at bounding box center [110, 700] width 10 height 9
click at [1046, 644] on link "139.97" at bounding box center [1051, 642] width 32 height 16
click at [812, 576] on tbody "**********" at bounding box center [1331, 190] width 2546 height 3009
type input "******"
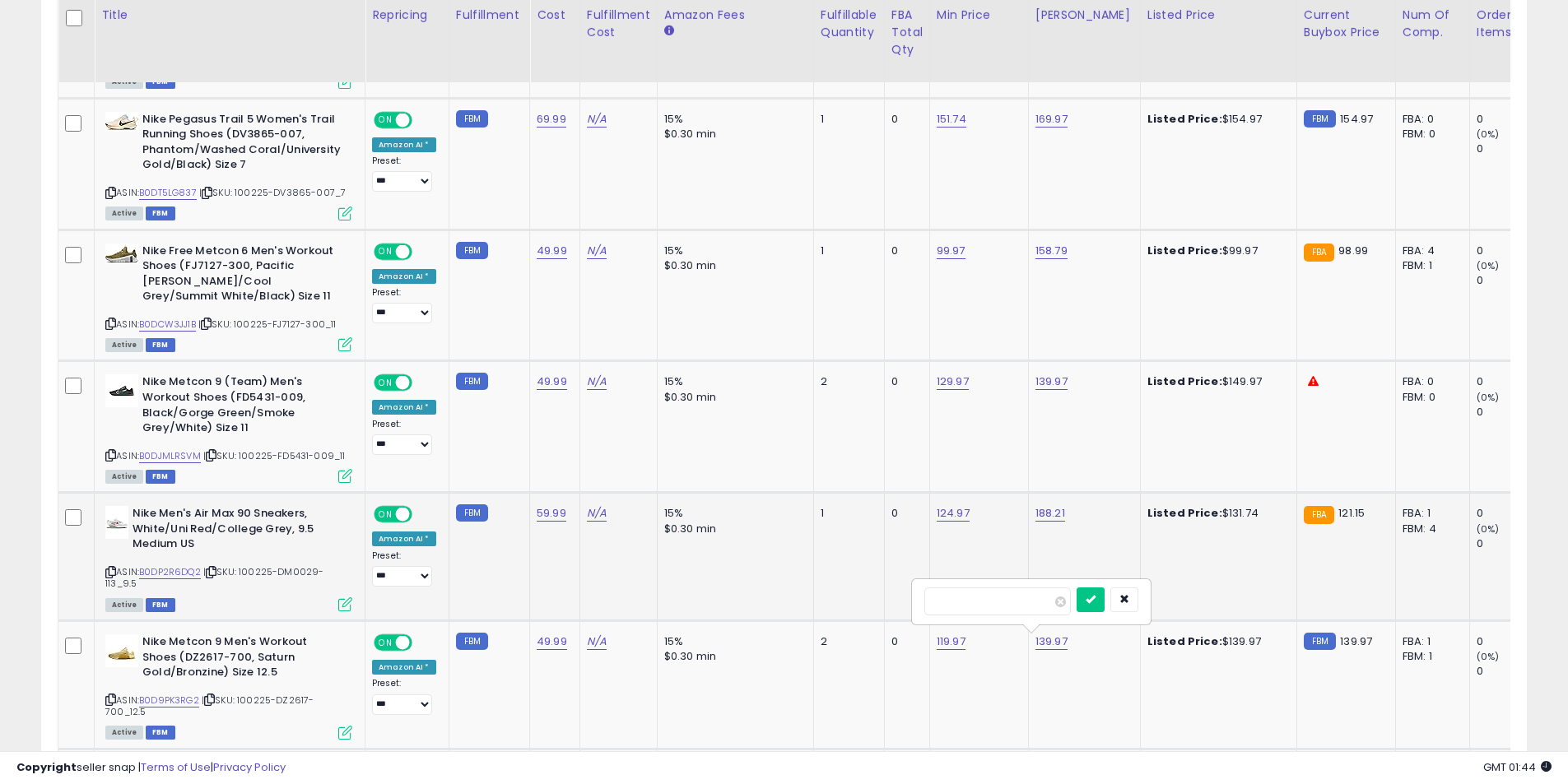
click button "submit" at bounding box center [1091, 600] width 28 height 25
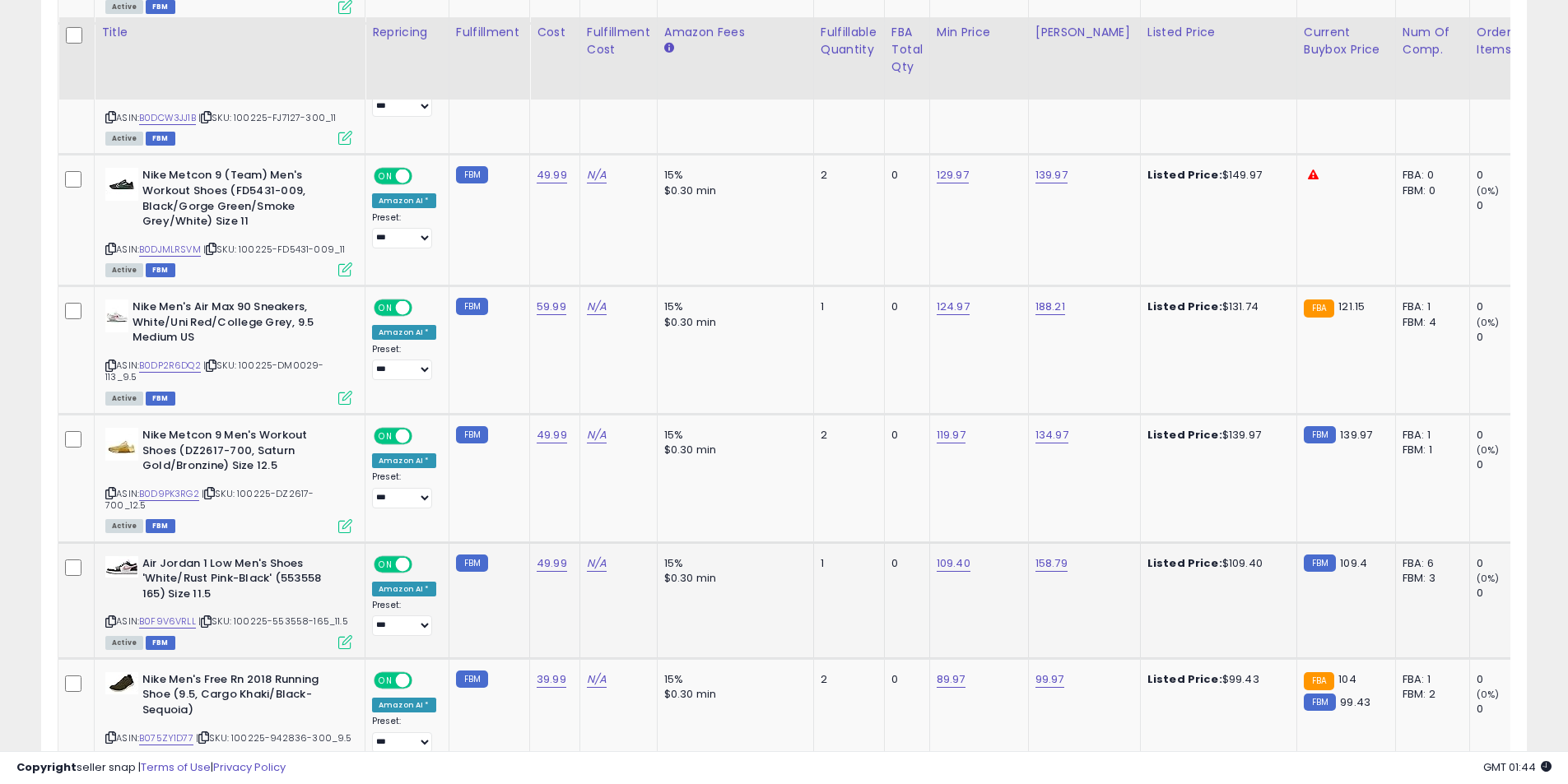
scroll to position [2575, 0]
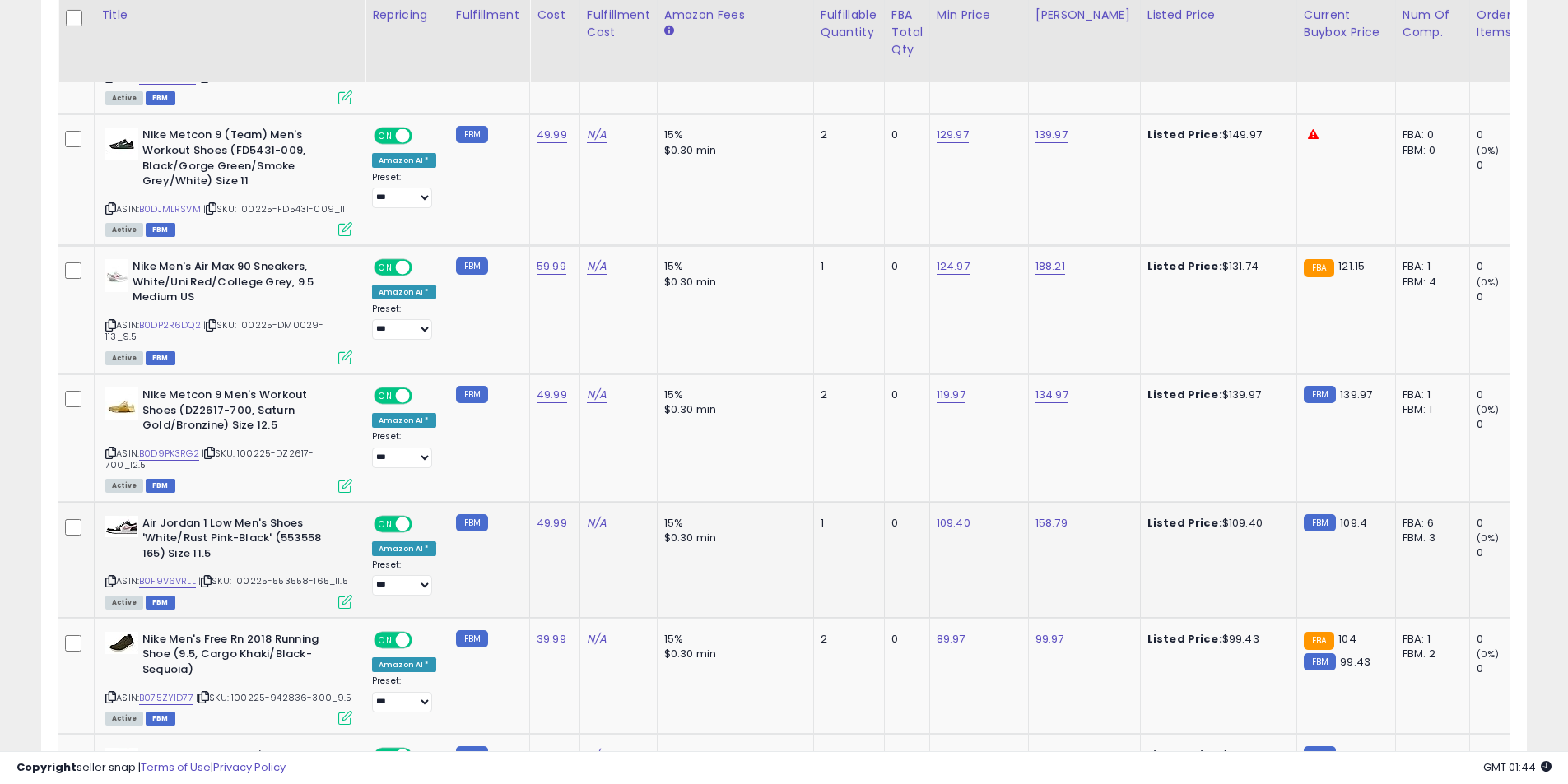
click at [106, 577] on icon at bounding box center [110, 582] width 10 height 9
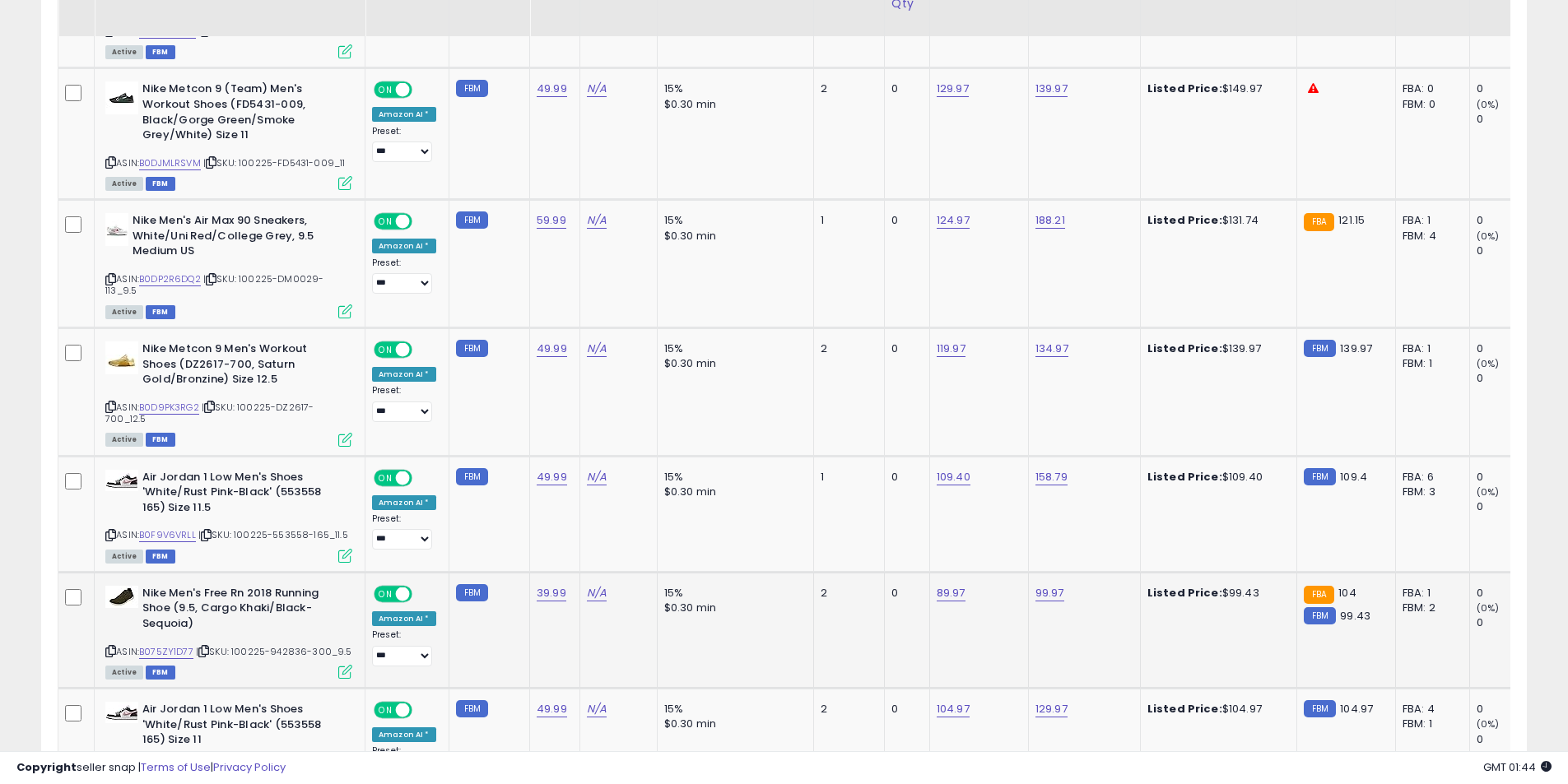
scroll to position [2658, 0]
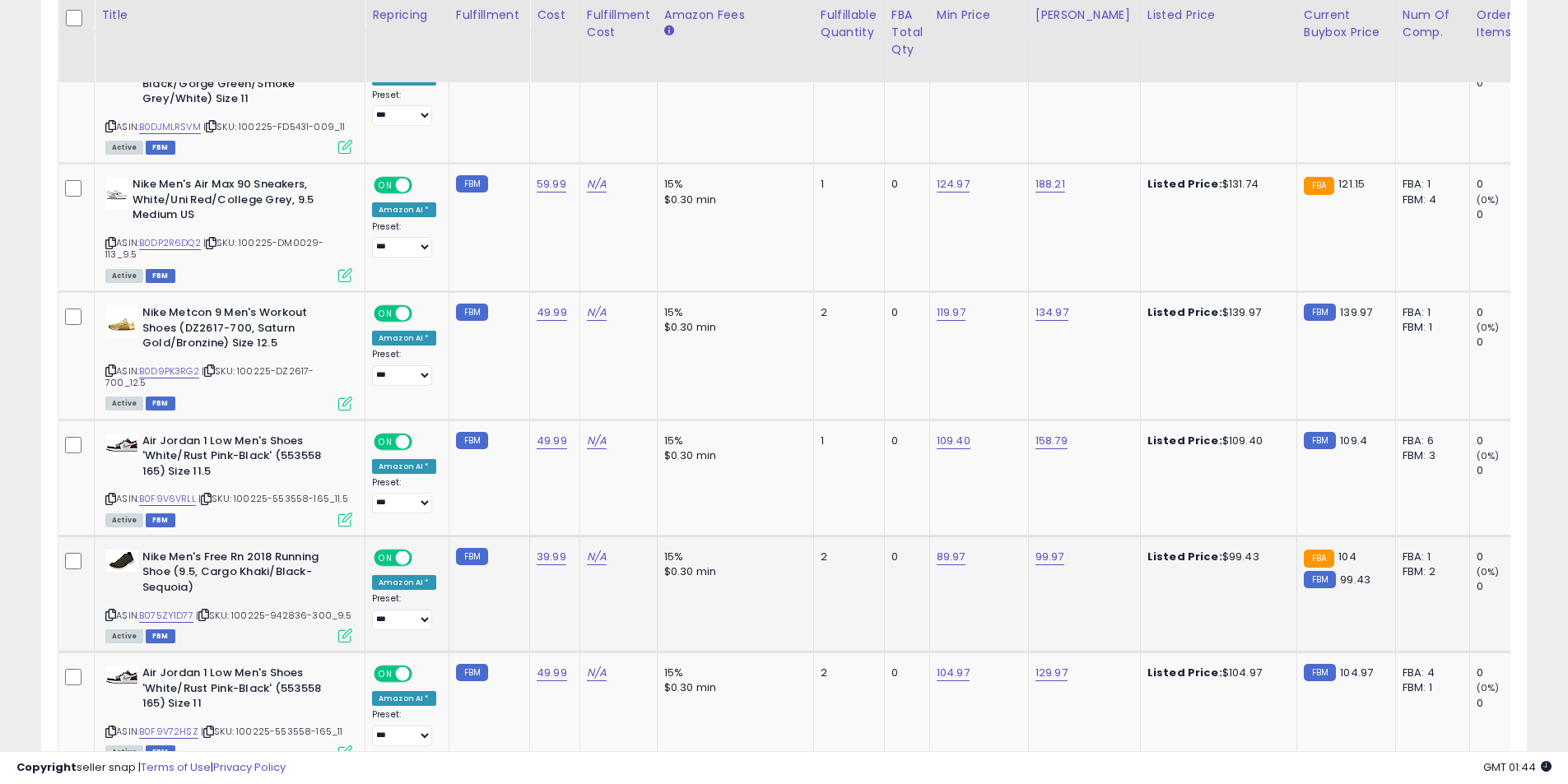
click at [112, 611] on icon at bounding box center [110, 615] width 10 height 9
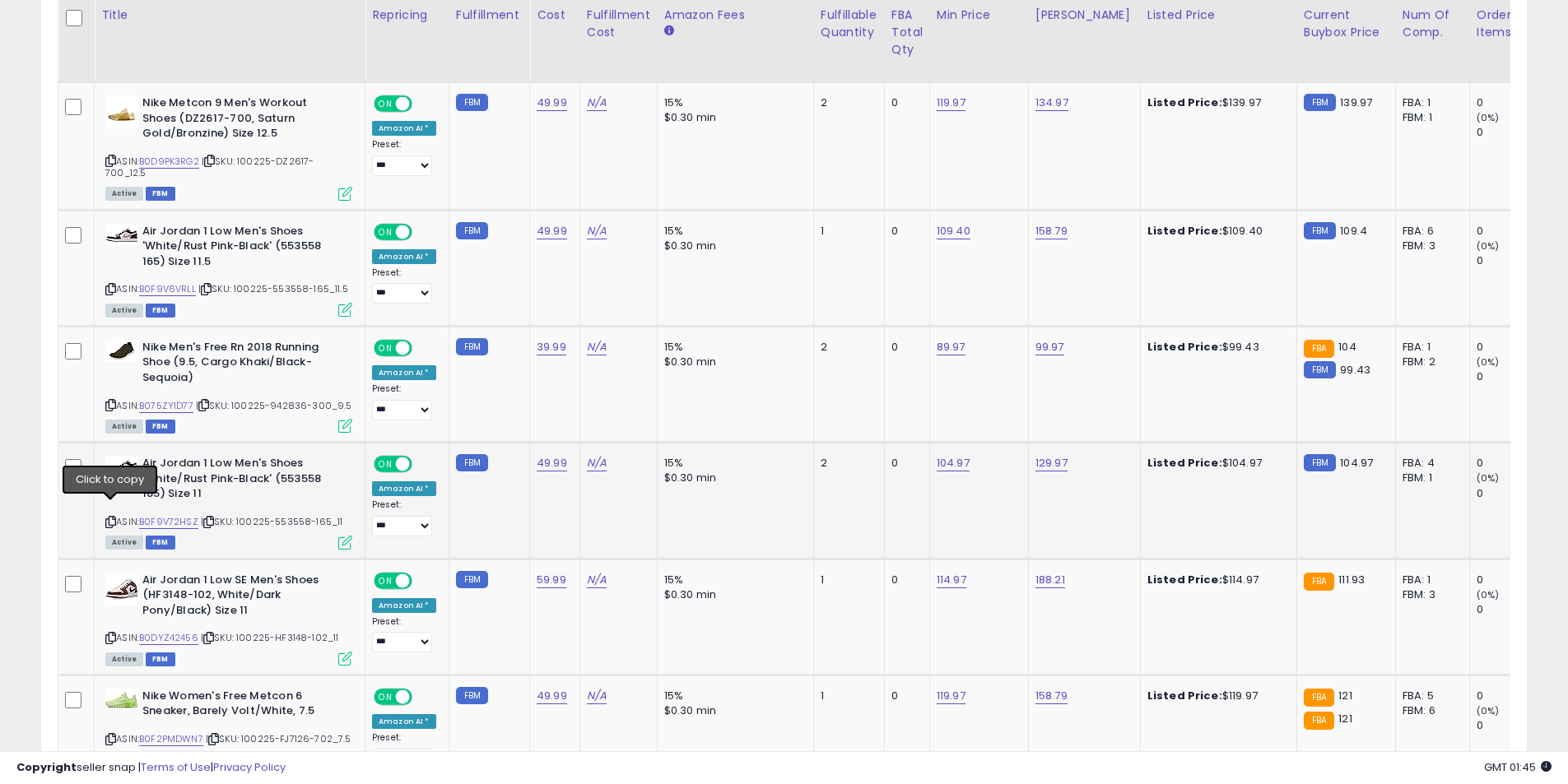
scroll to position [2904, 0]
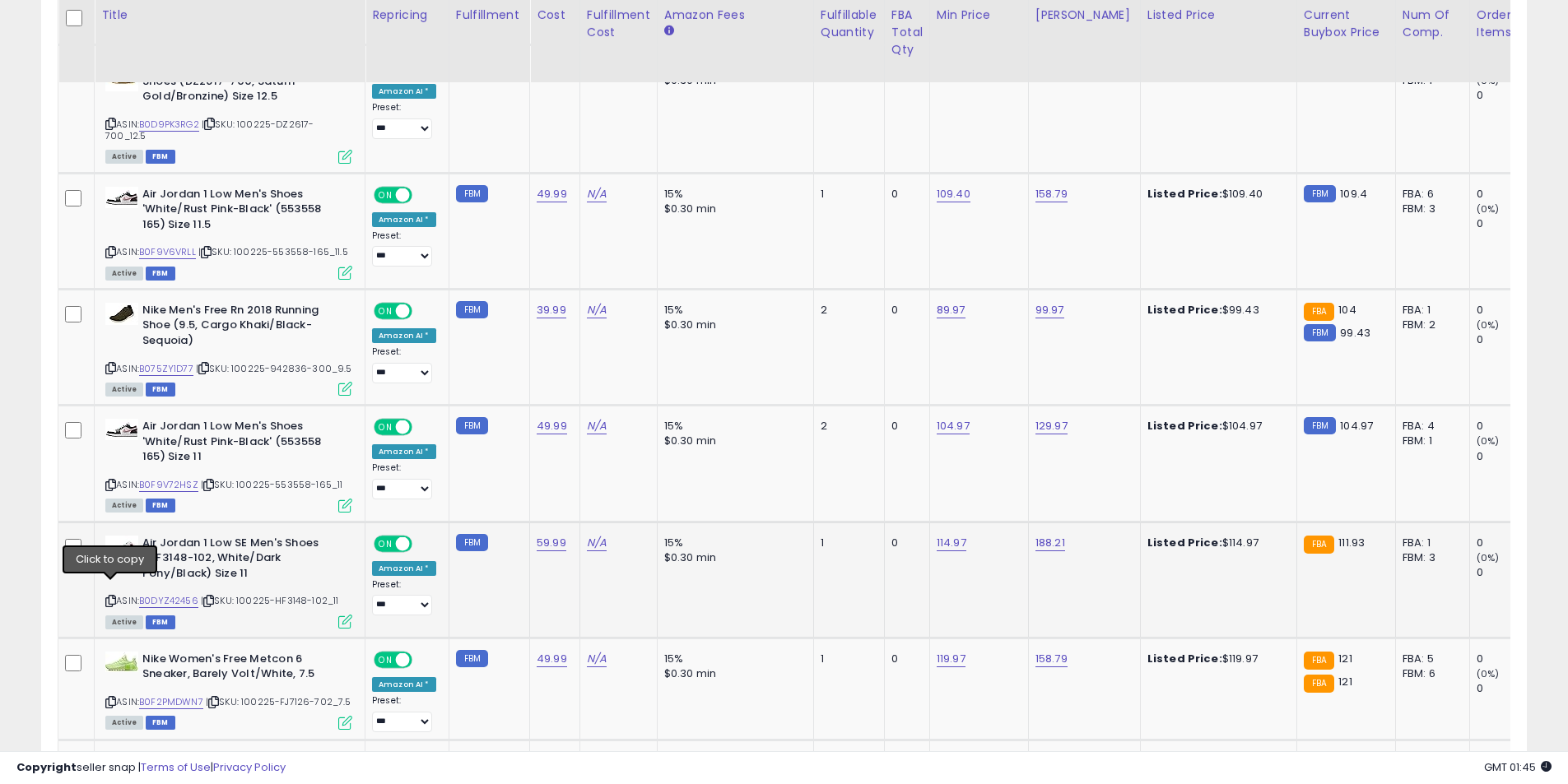
click at [110, 597] on icon at bounding box center [110, 601] width 10 height 9
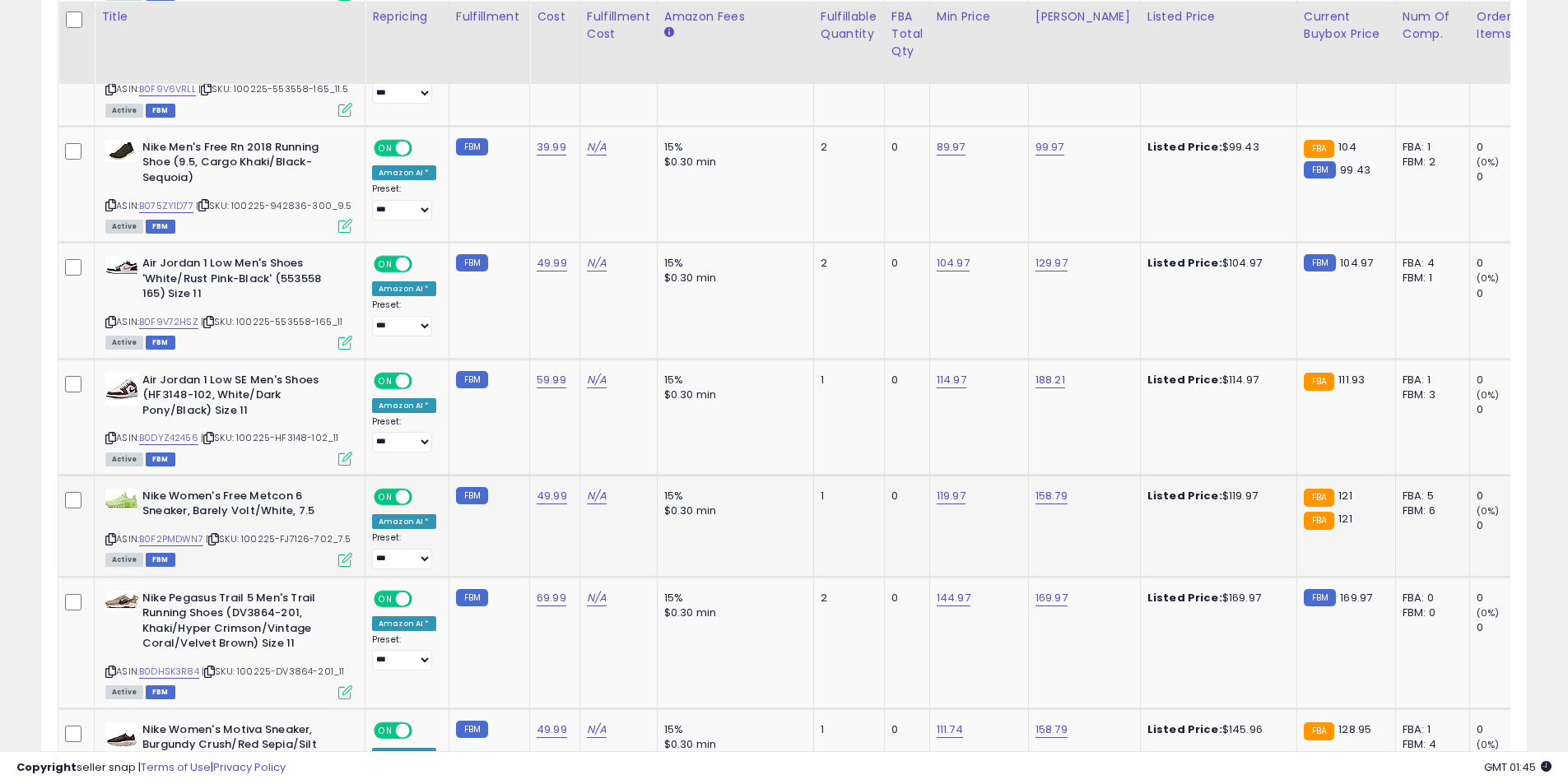
scroll to position [3069, 0]
click at [113, 533] on icon at bounding box center [110, 538] width 10 height 9
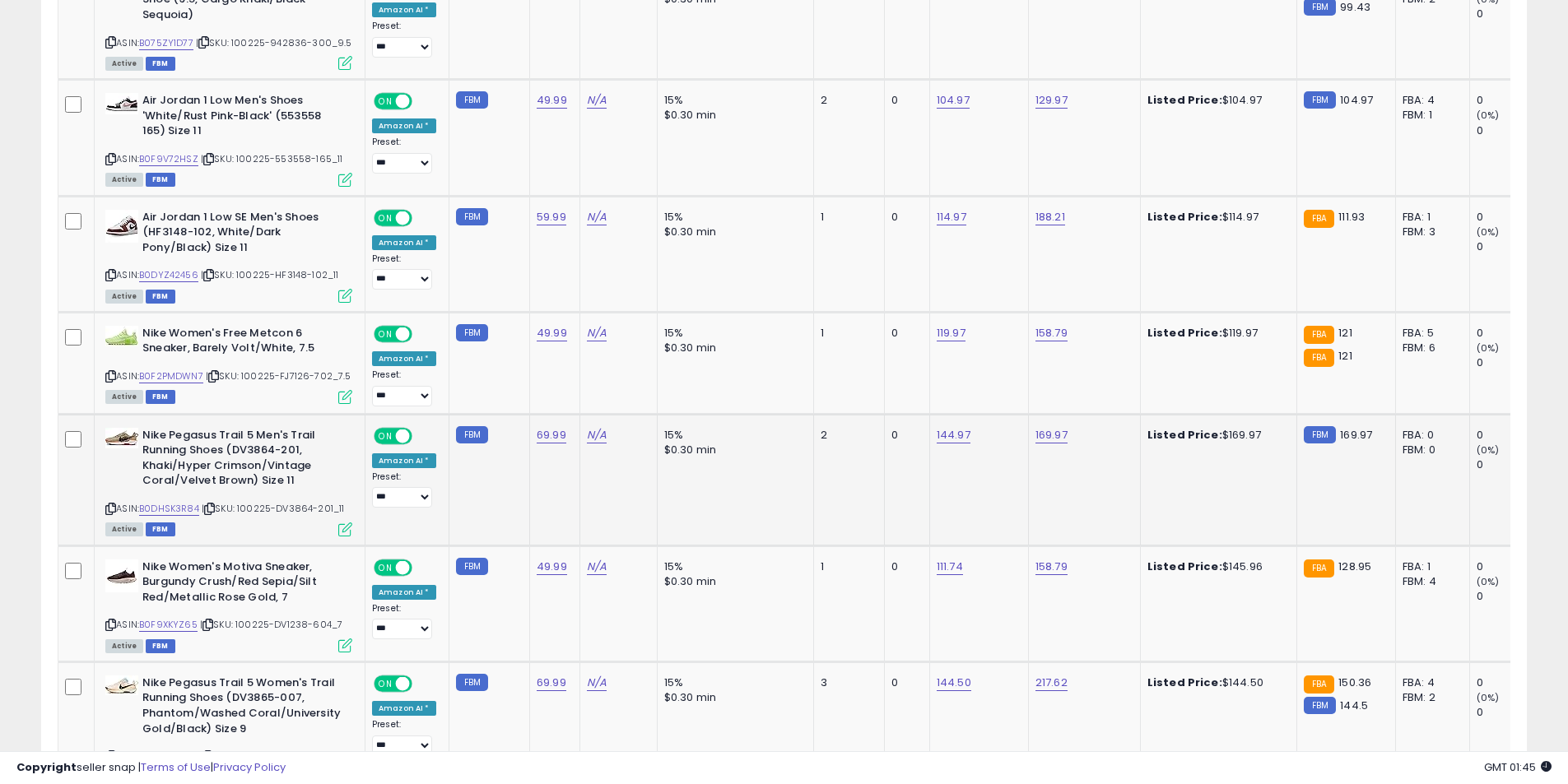
scroll to position [3233, 0]
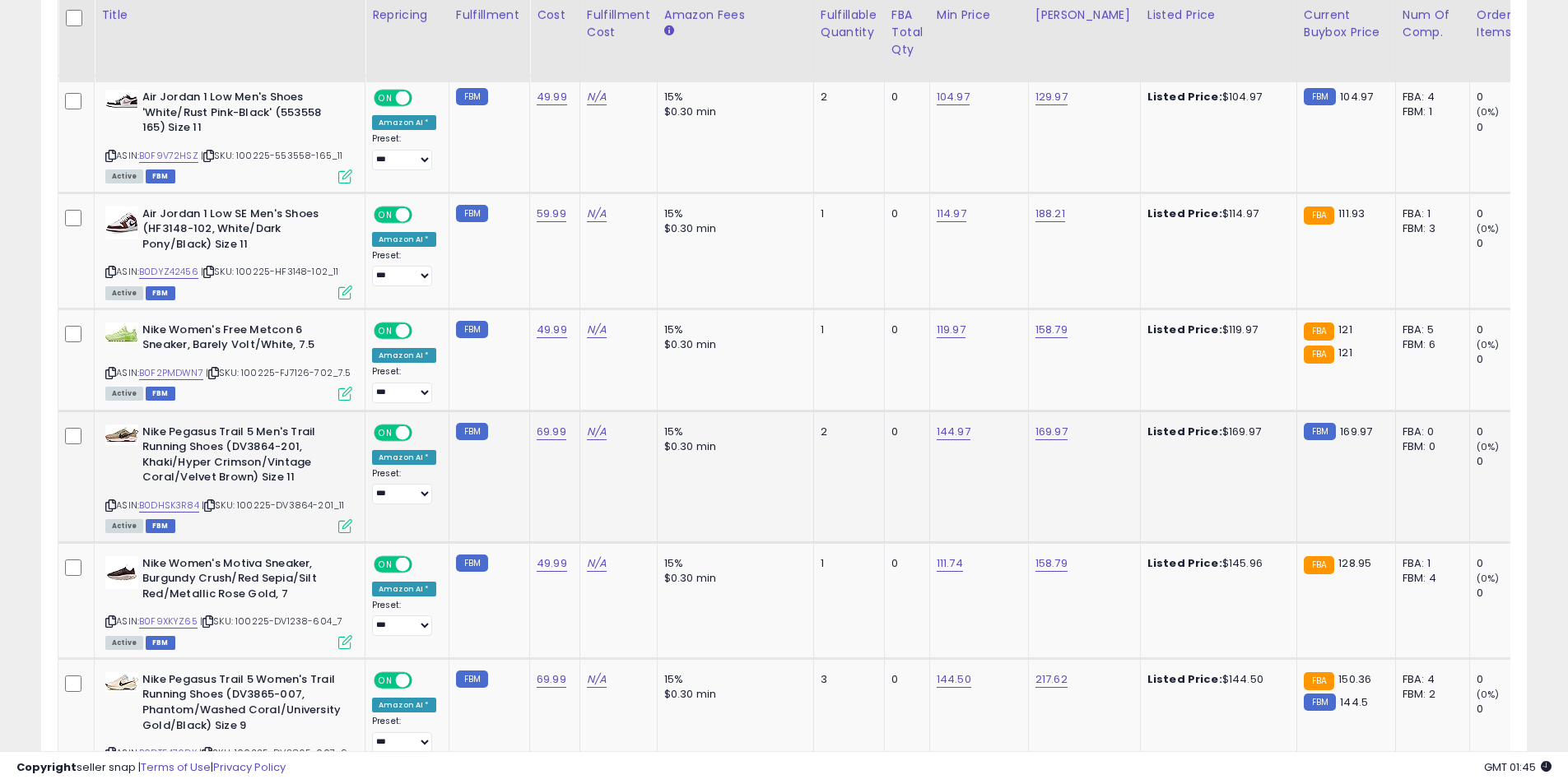
drag, startPoint x: 107, startPoint y: 496, endPoint x: 113, endPoint y: 466, distance: 30.6
click at [108, 501] on icon at bounding box center [110, 506] width 10 height 9
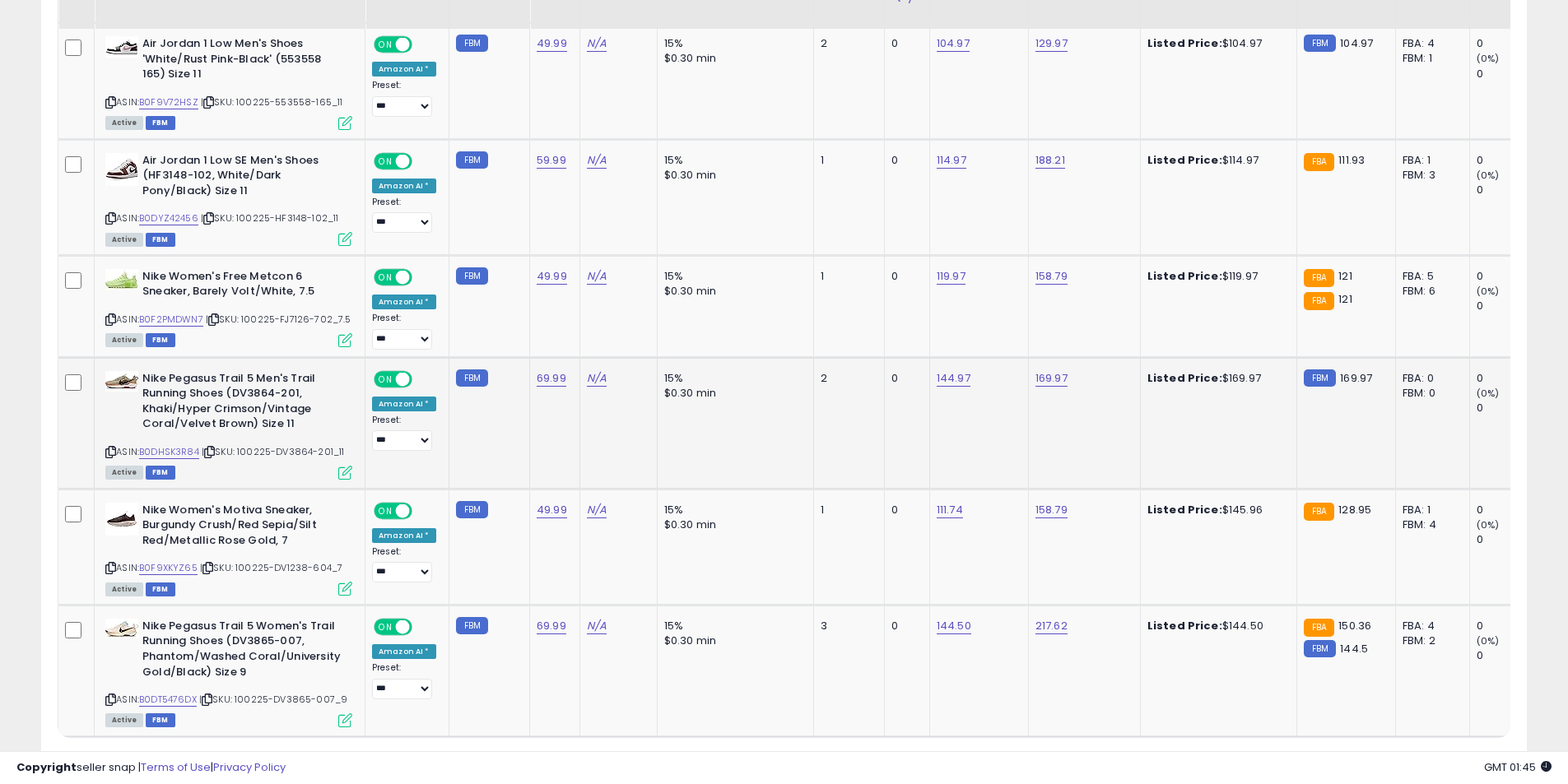
scroll to position [3316, 0]
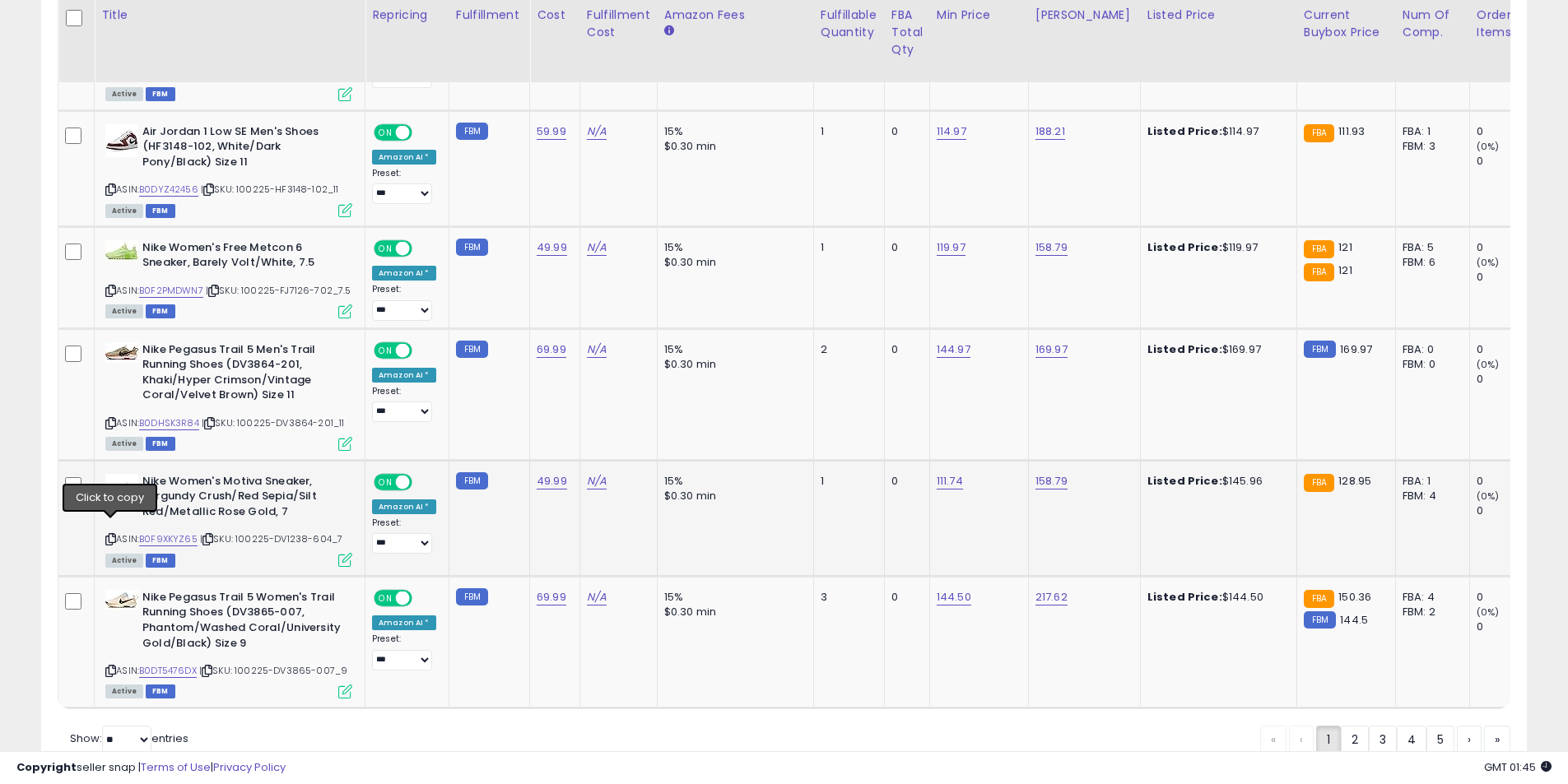
click at [113, 535] on icon at bounding box center [110, 539] width 10 height 9
click at [1036, 473] on link "158.79" at bounding box center [1051, 481] width 32 height 16
drag, startPoint x: 982, startPoint y: 431, endPoint x: 900, endPoint y: 428, distance: 82.1
type input "******"
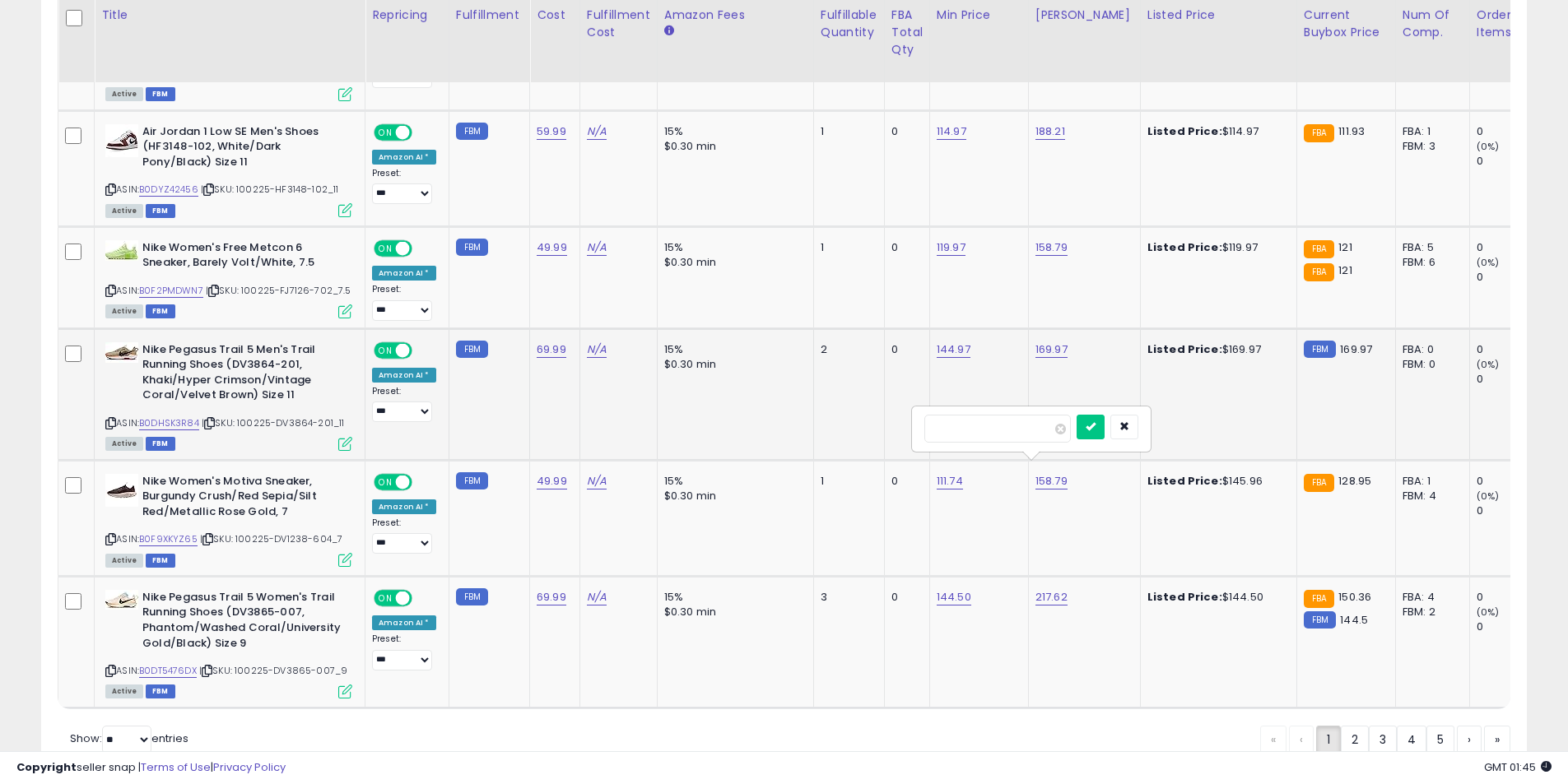
click button "submit" at bounding box center [1091, 426] width 28 height 25
click at [1353, 744] on link "2" at bounding box center [1354, 740] width 28 height 28
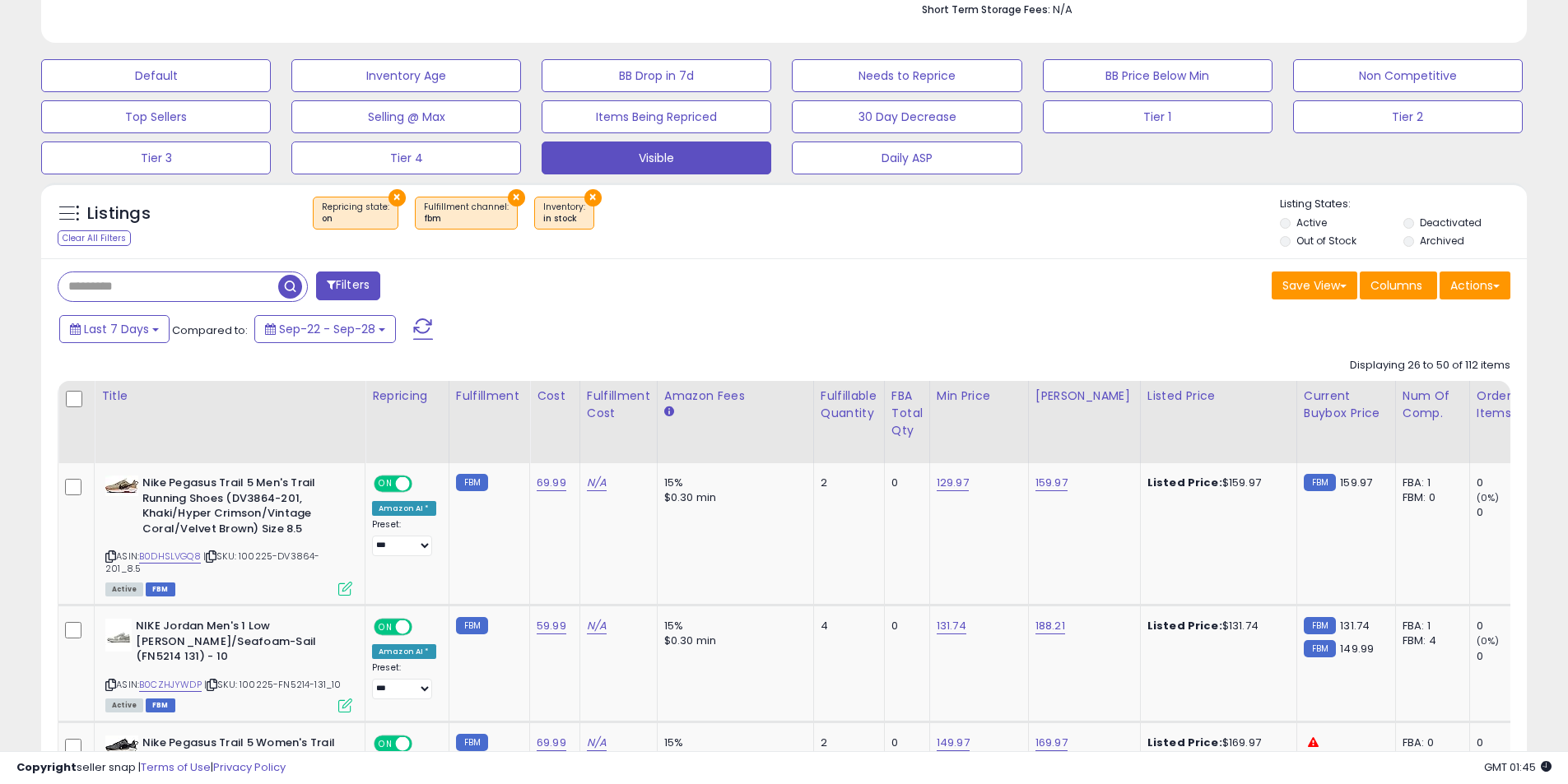
scroll to position [634, 0]
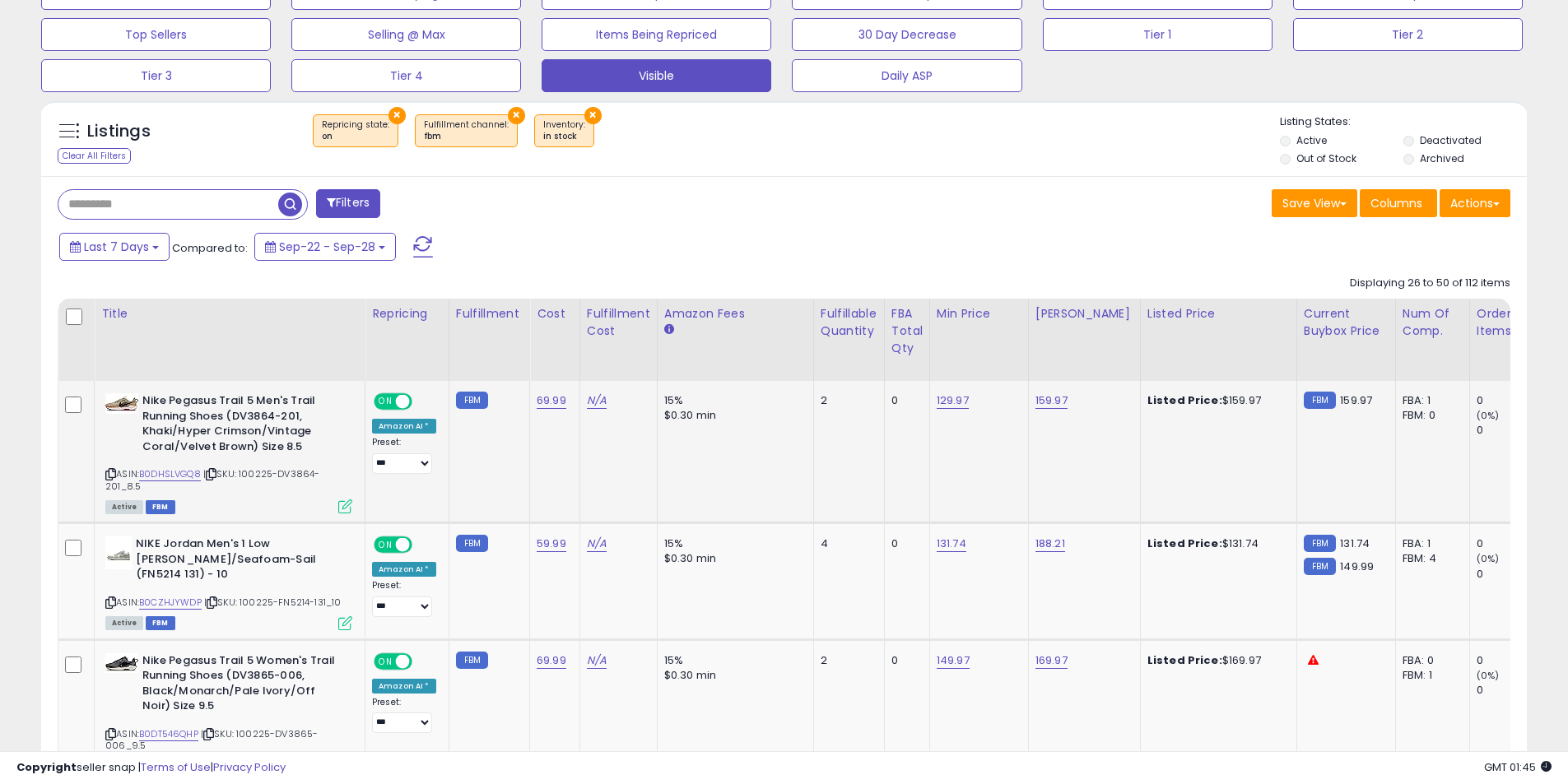
click at [110, 478] on icon at bounding box center [110, 474] width 10 height 9
click at [1044, 401] on link "159.97" at bounding box center [1051, 401] width 32 height 16
drag, startPoint x: 998, startPoint y: 357, endPoint x: 879, endPoint y: 354, distance: 119.0
type input "******"
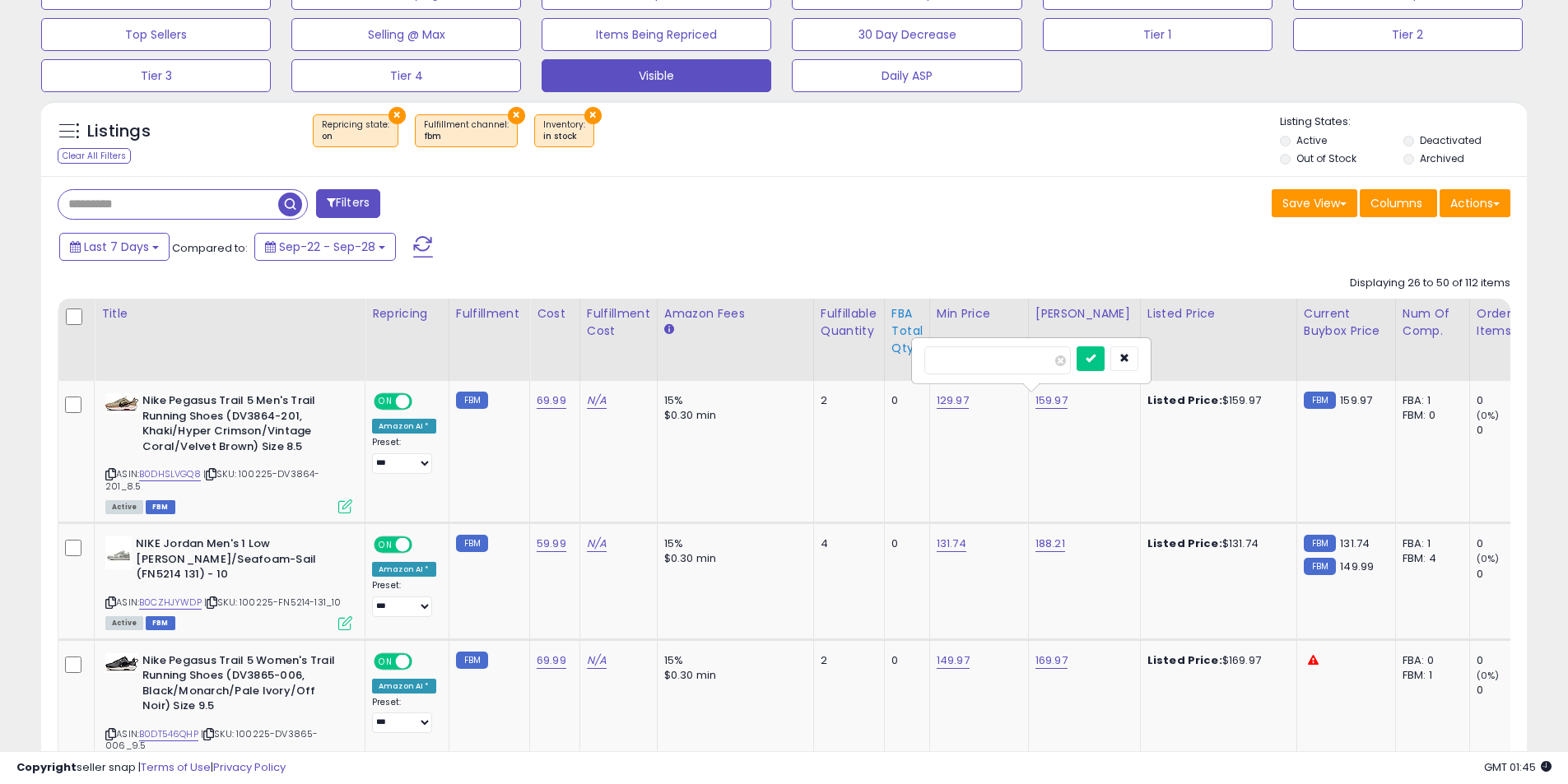
click button "submit" at bounding box center [1091, 358] width 28 height 25
click at [109, 600] on icon at bounding box center [110, 603] width 10 height 9
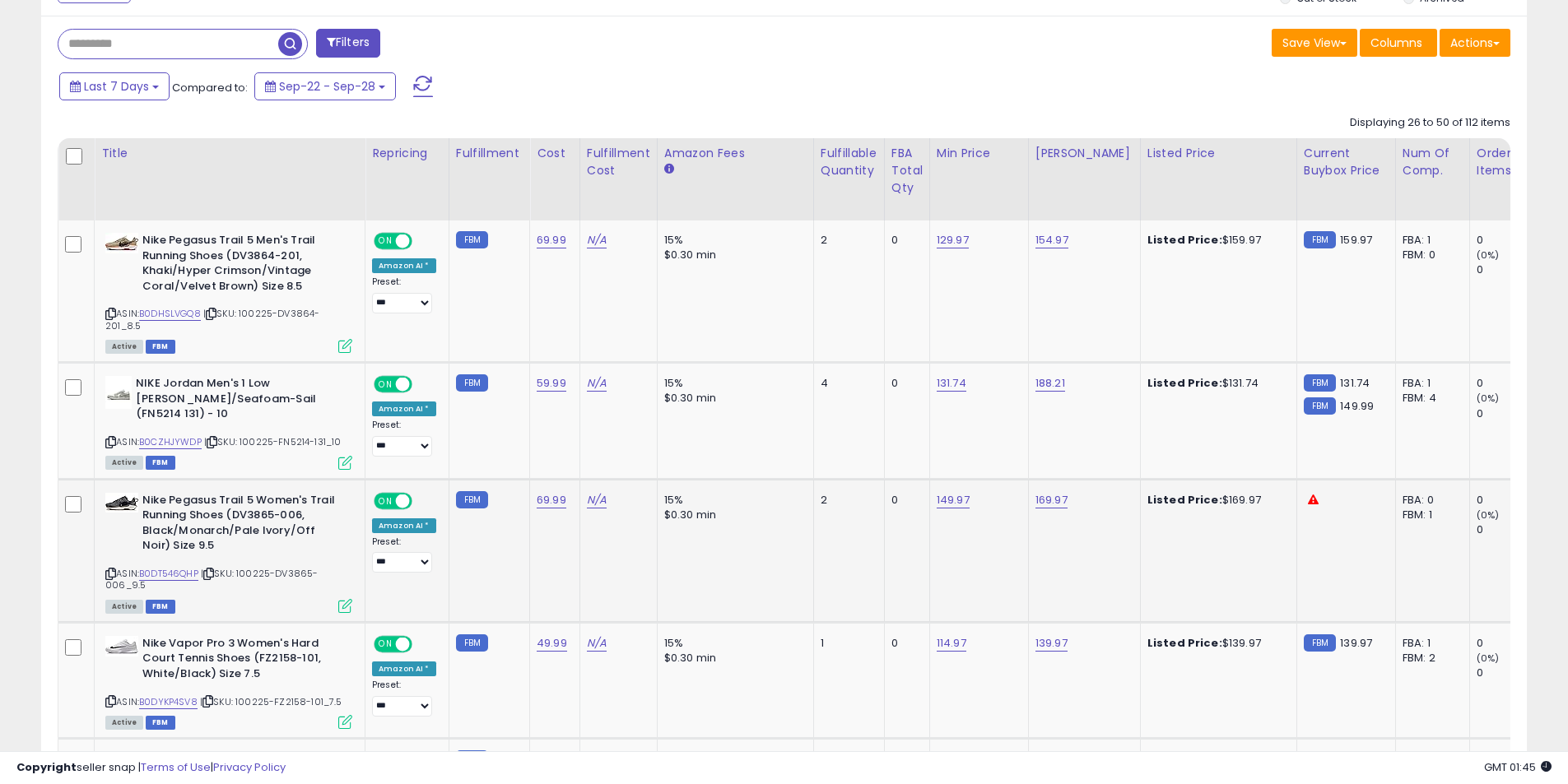
scroll to position [880, 0]
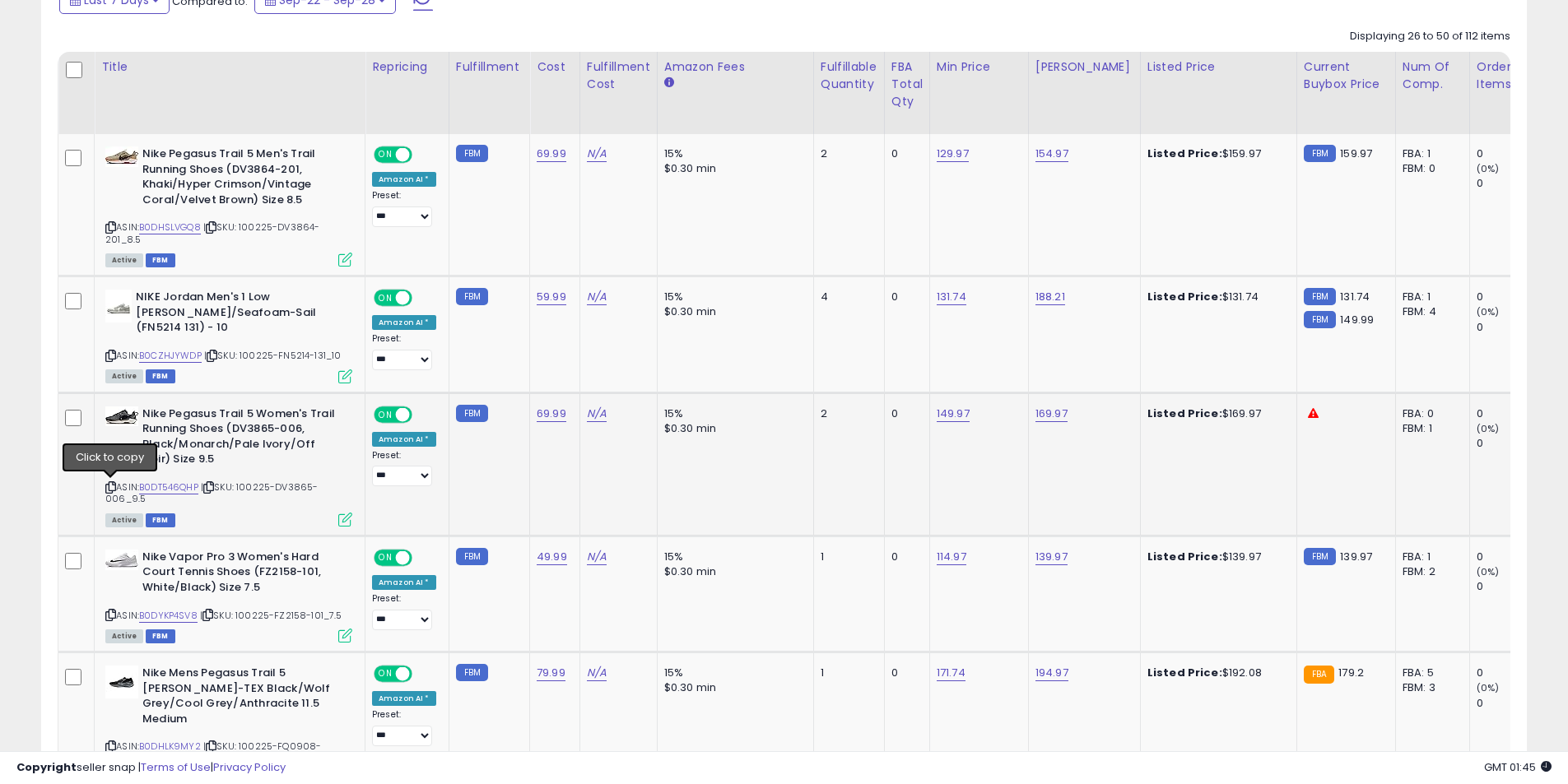
click at [112, 488] on icon at bounding box center [110, 488] width 10 height 9
drag, startPoint x: 1050, startPoint y: 405, endPoint x: 1053, endPoint y: 416, distance: 11.4
click at [1049, 405] on td "169.97" at bounding box center [1084, 464] width 112 height 143
click at [1053, 416] on link "169.97" at bounding box center [1051, 414] width 32 height 16
drag, startPoint x: 999, startPoint y: 376, endPoint x: 868, endPoint y: 365, distance: 131.5
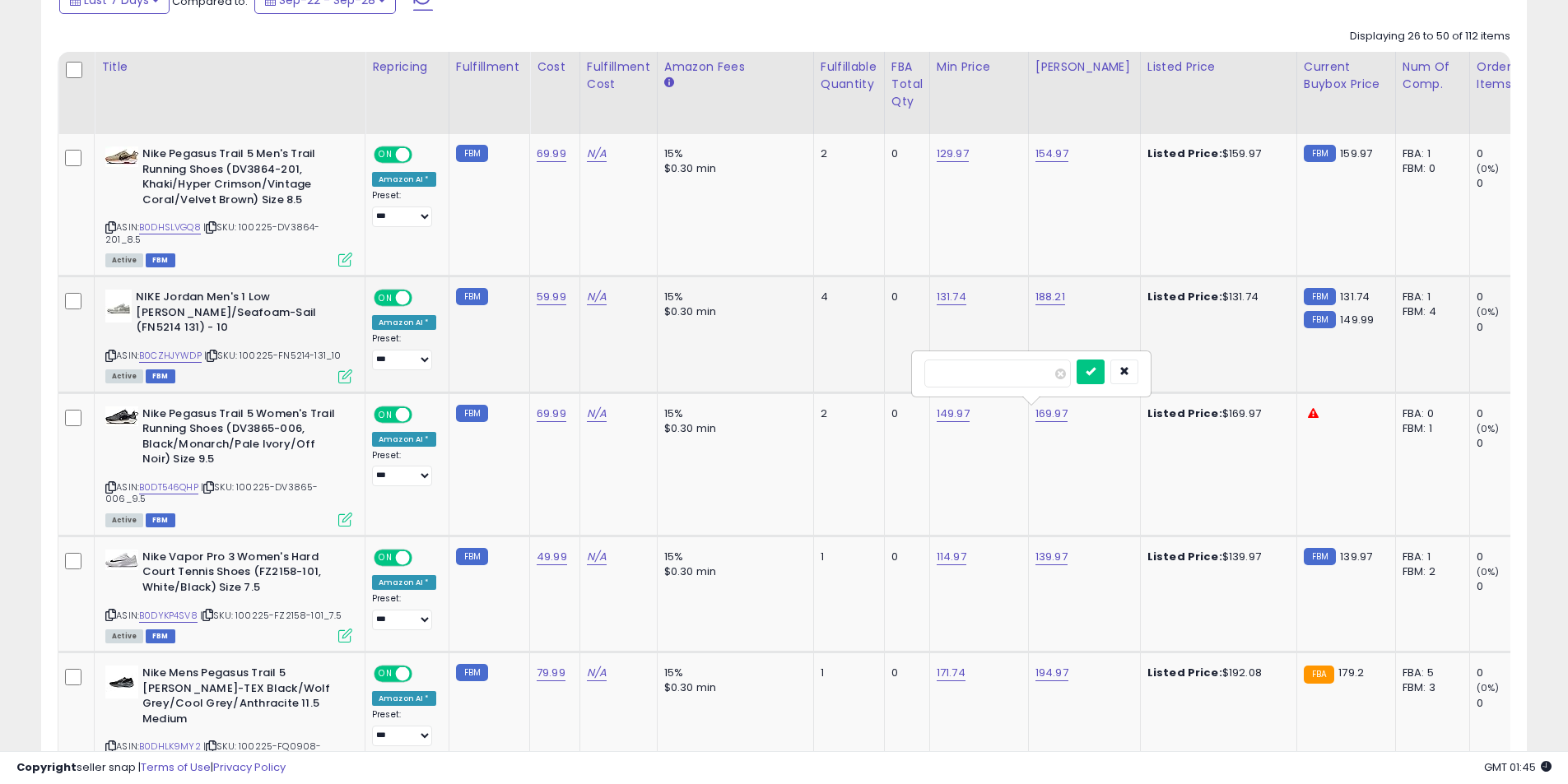
type input "******"
click button "submit" at bounding box center [1091, 371] width 28 height 25
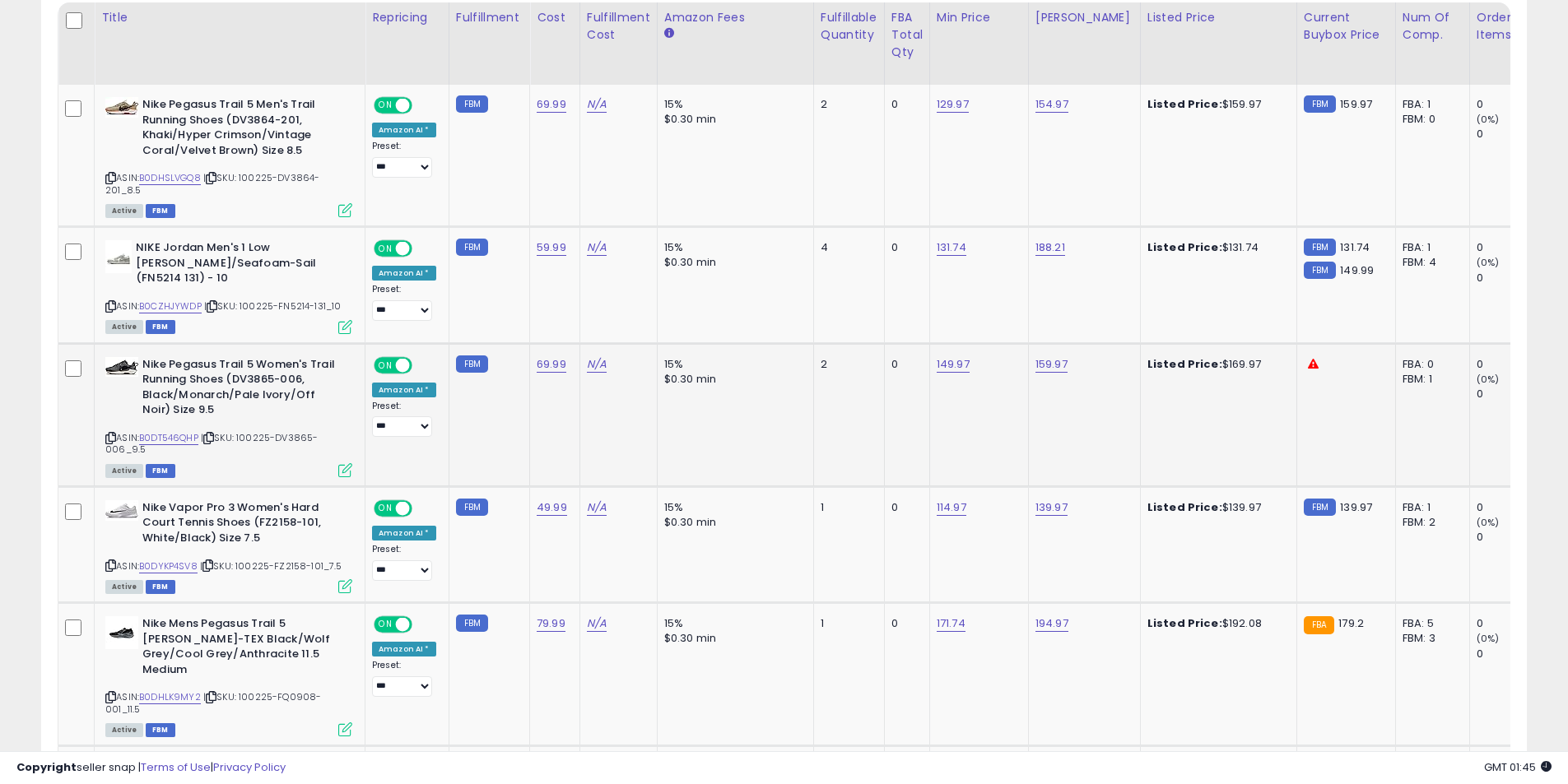
scroll to position [963, 0]
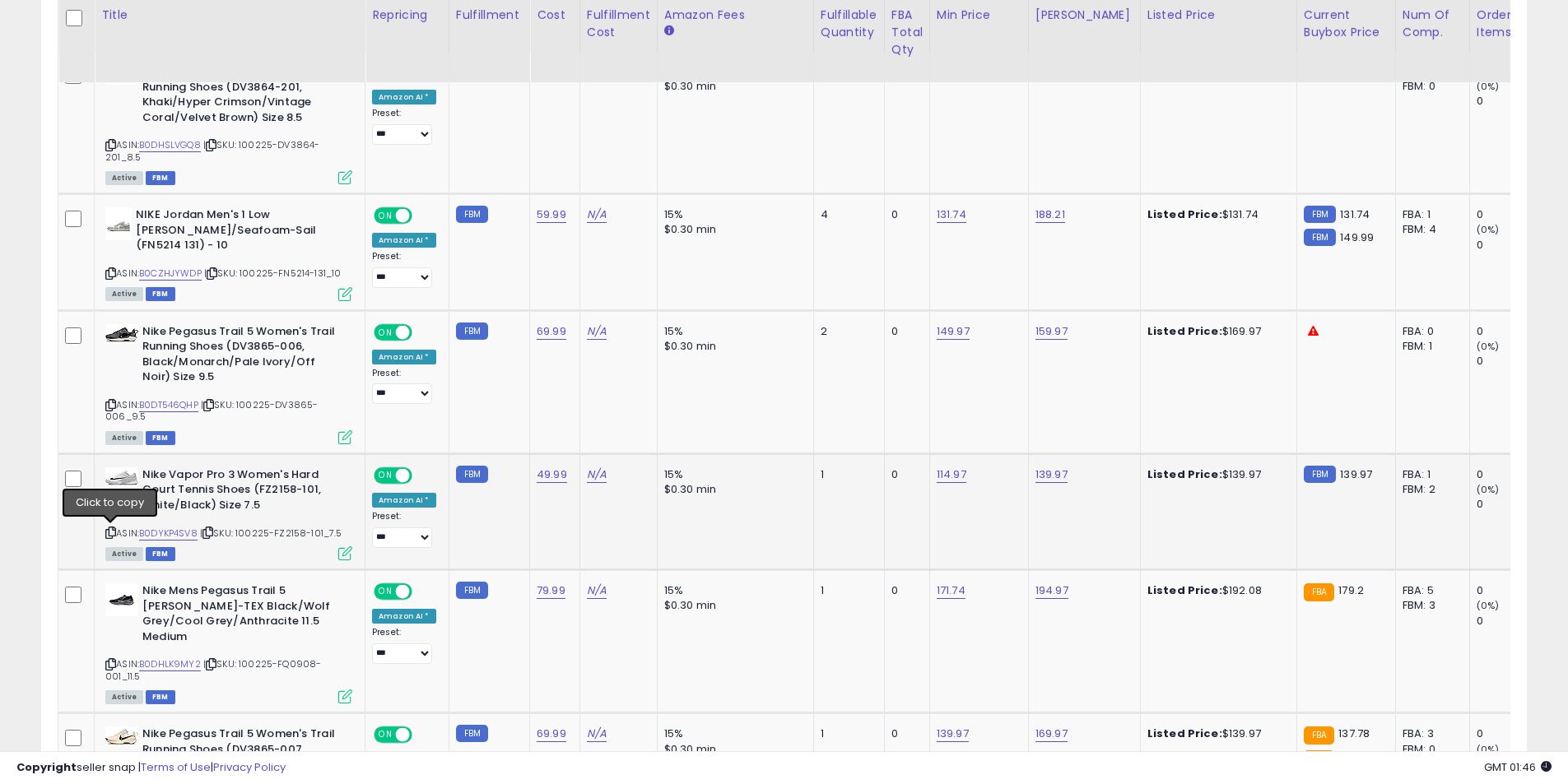
click at [106, 533] on icon at bounding box center [110, 532] width 10 height 9
click at [1047, 470] on link "139.97" at bounding box center [1051, 475] width 32 height 16
drag, startPoint x: 1002, startPoint y: 426, endPoint x: 868, endPoint y: 420, distance: 134.1
type input "******"
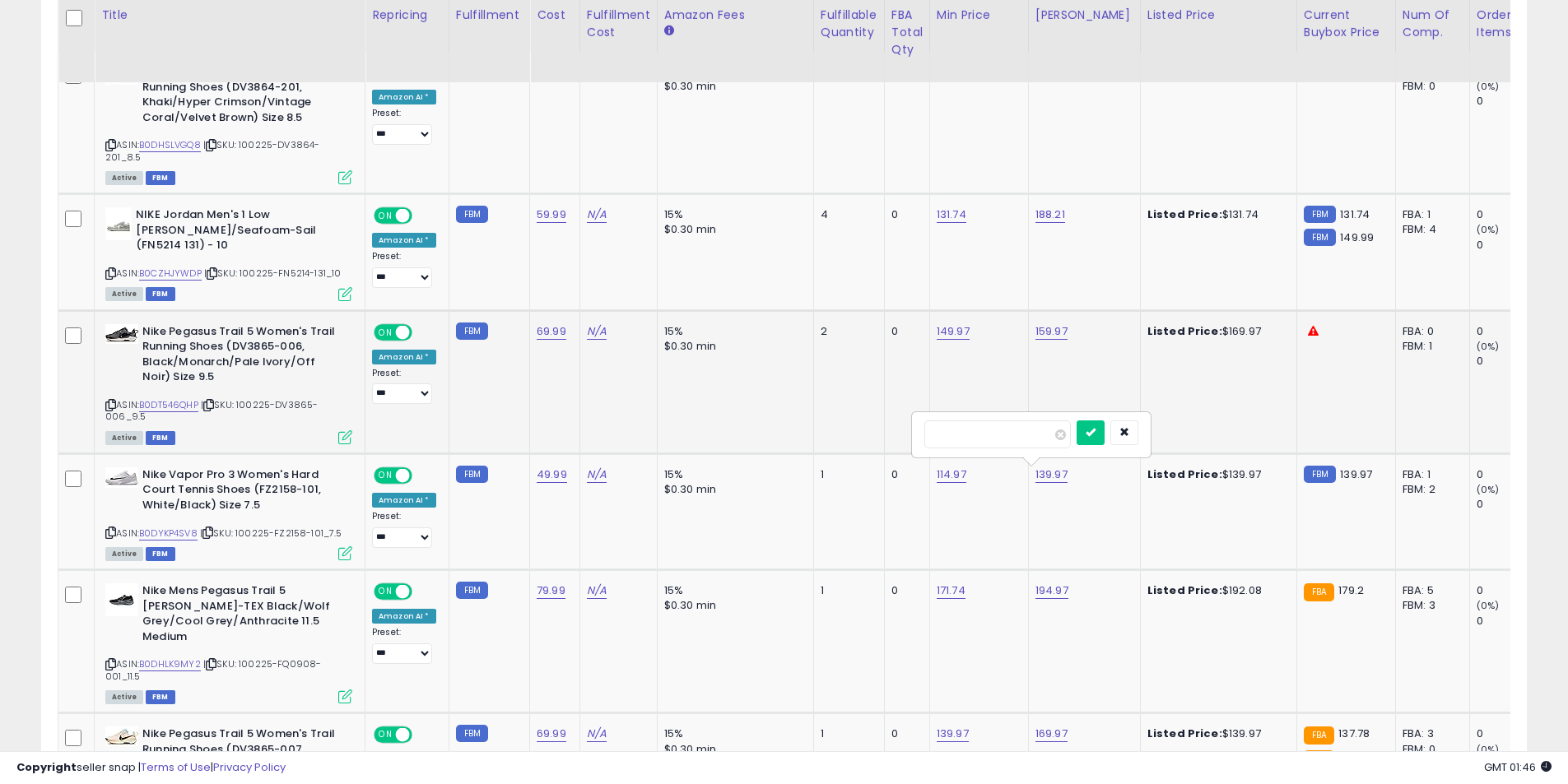
click button "submit" at bounding box center [1091, 432] width 28 height 25
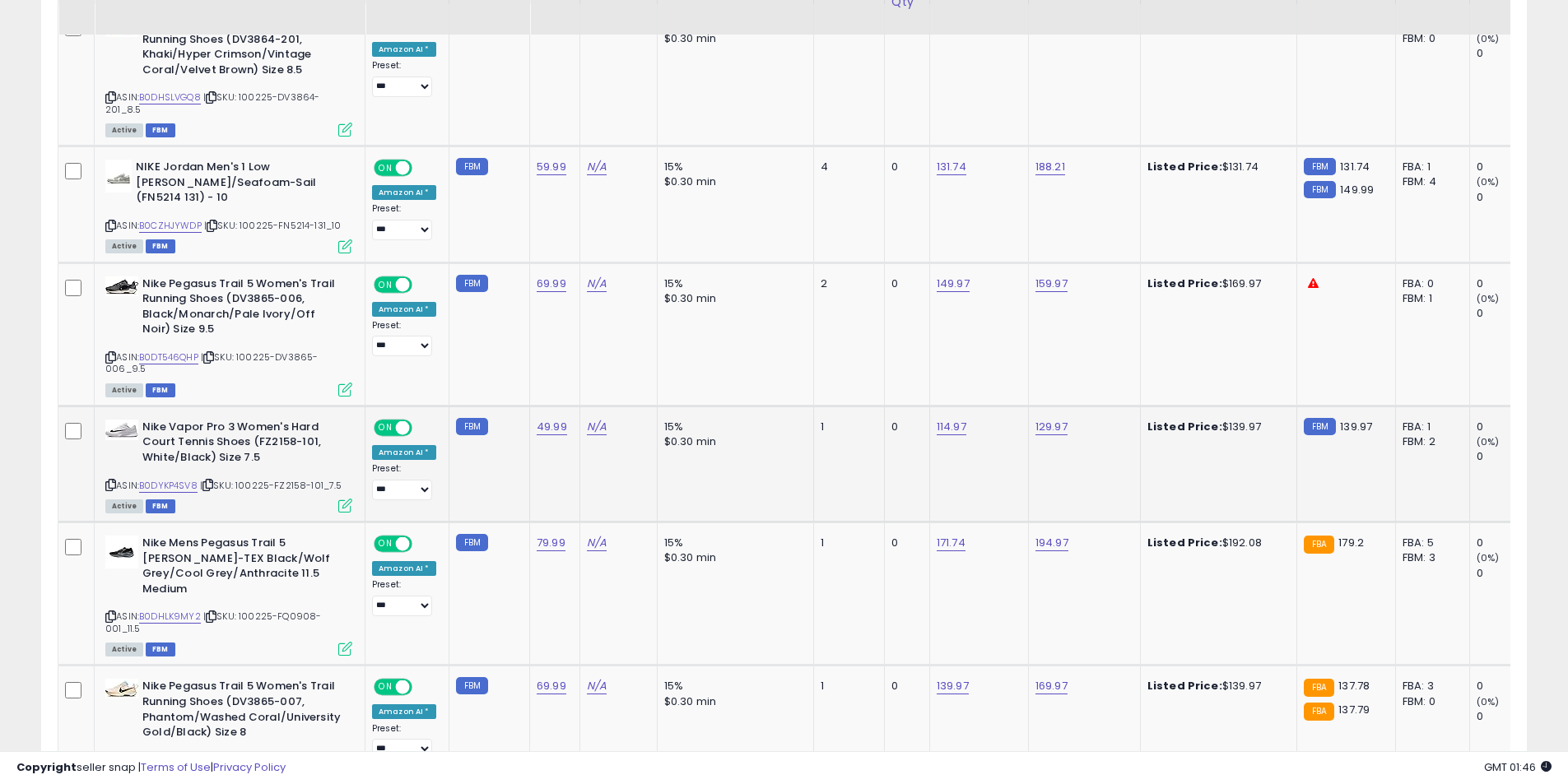
scroll to position [1045, 0]
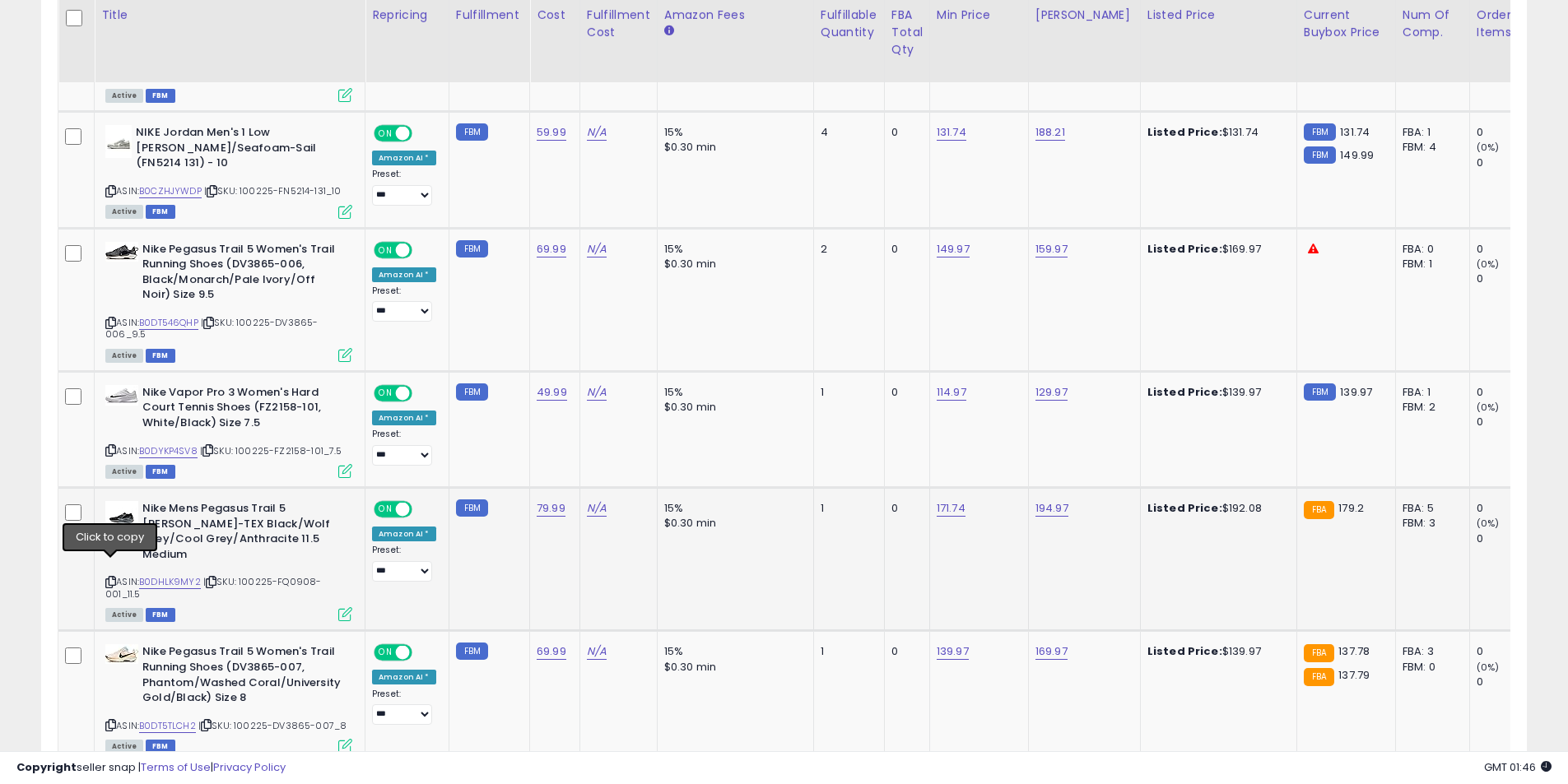
click at [109, 578] on icon at bounding box center [110, 582] width 10 height 9
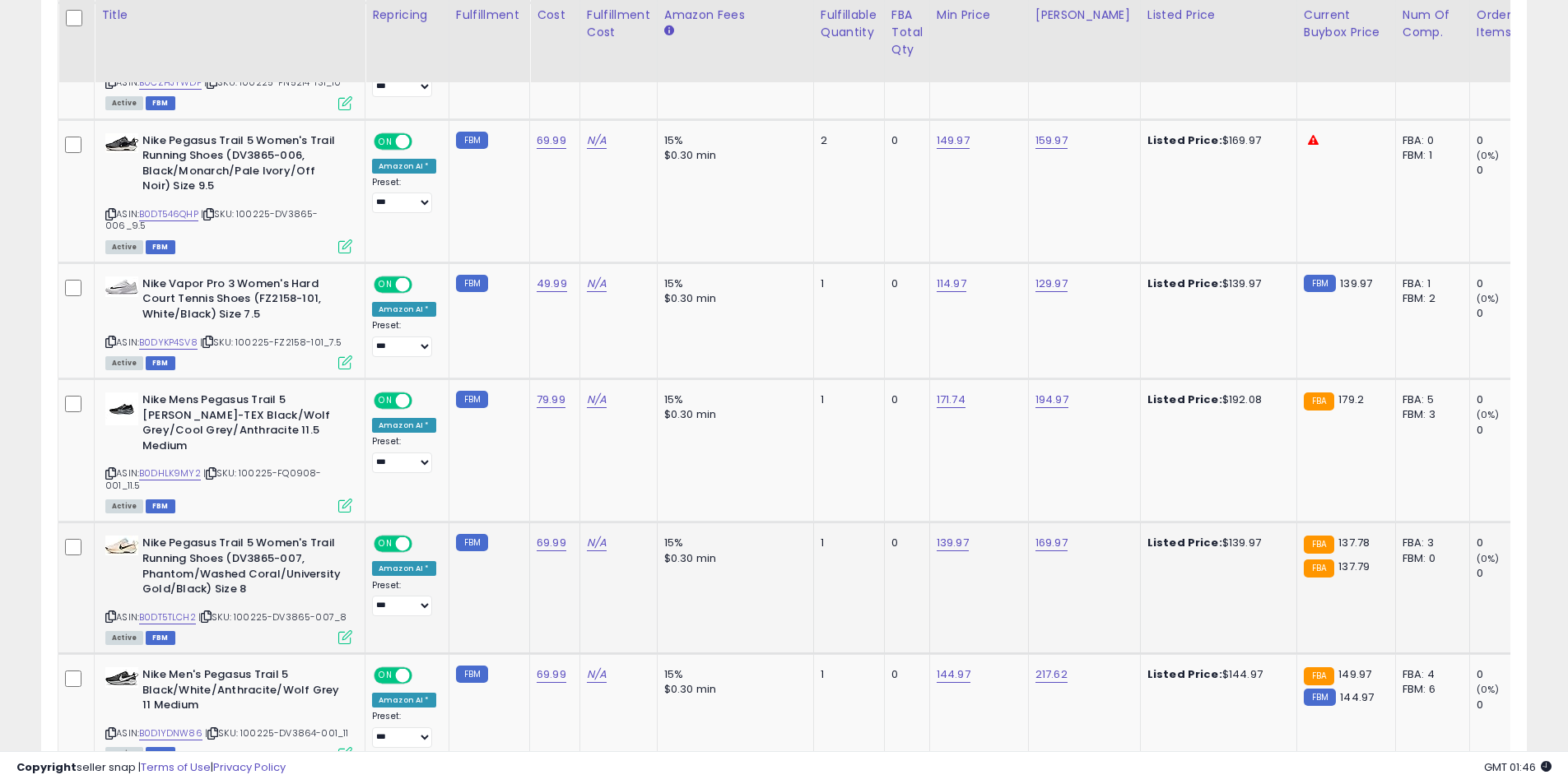
scroll to position [1210, 0]
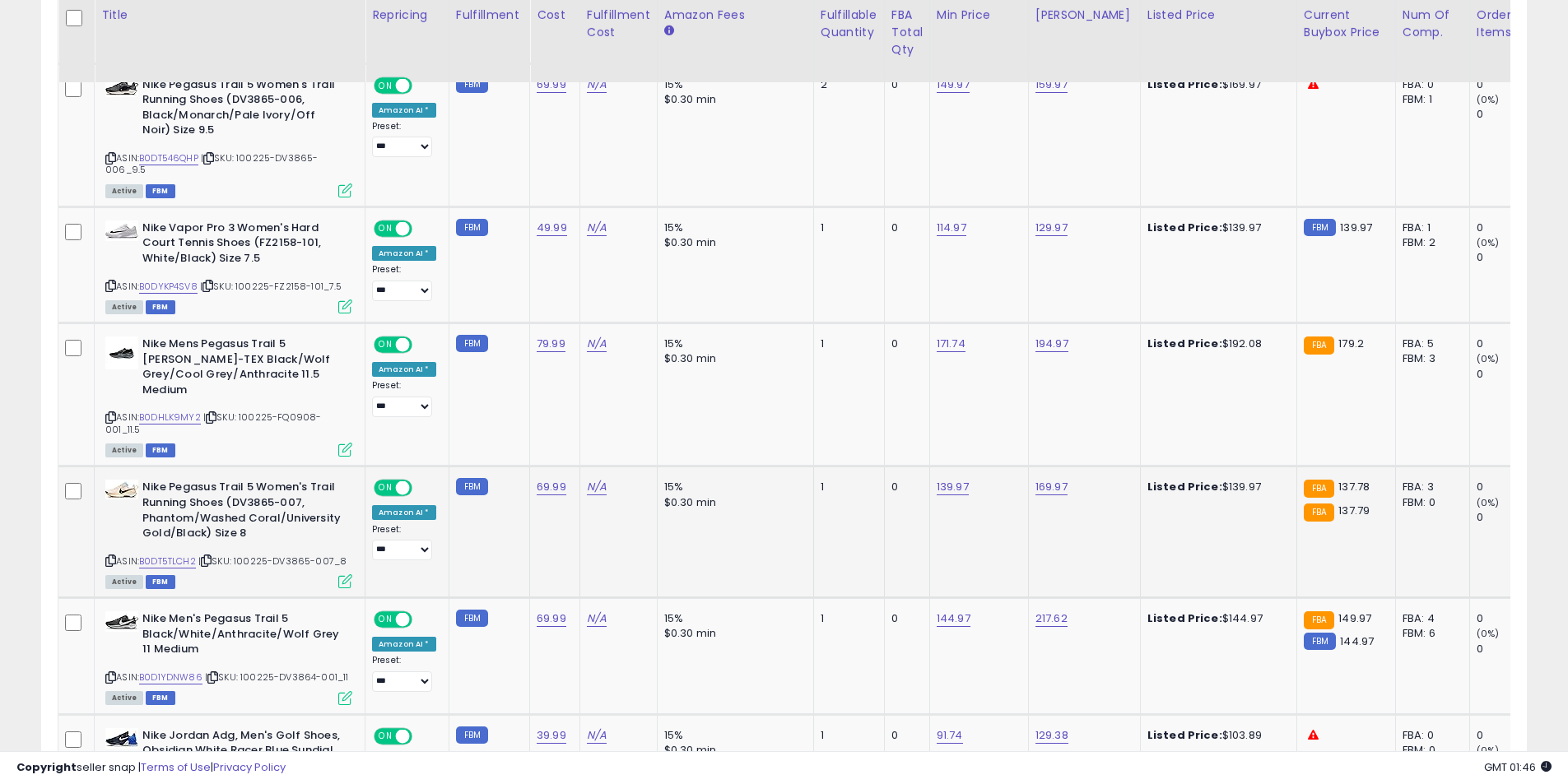
click at [112, 557] on icon at bounding box center [110, 561] width 10 height 9
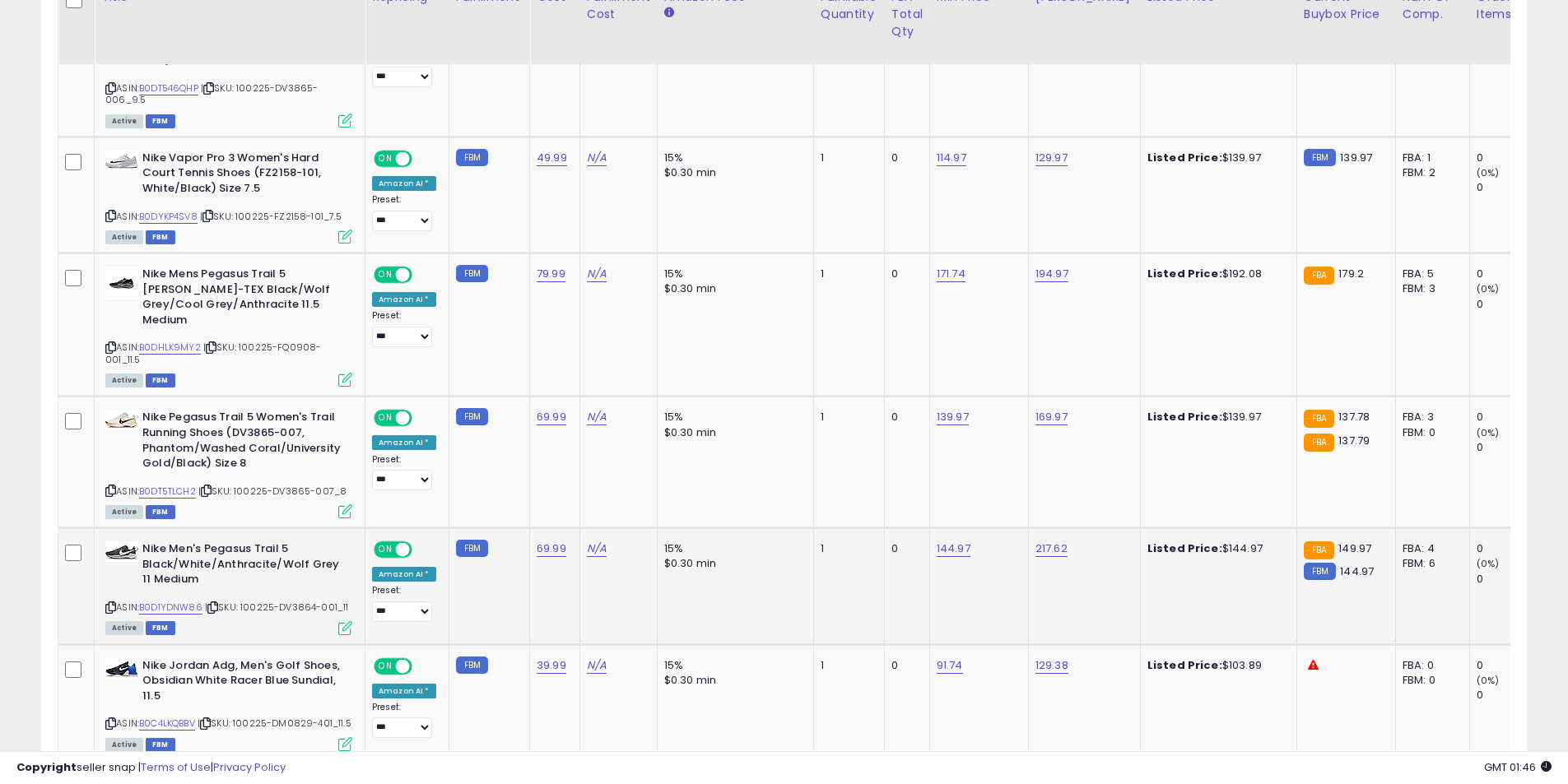
scroll to position [1292, 0]
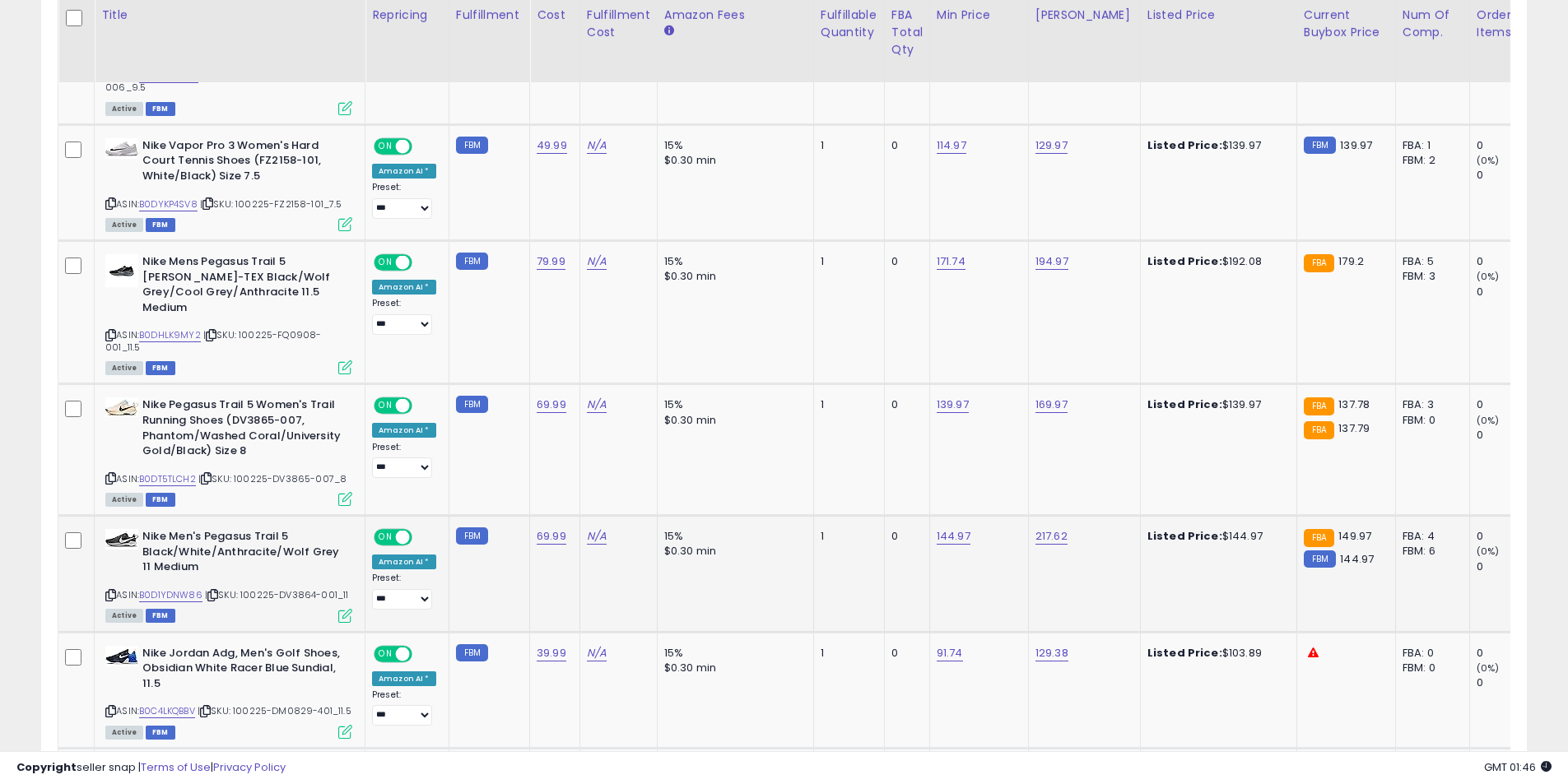
click at [114, 591] on icon at bounding box center [110, 595] width 10 height 9
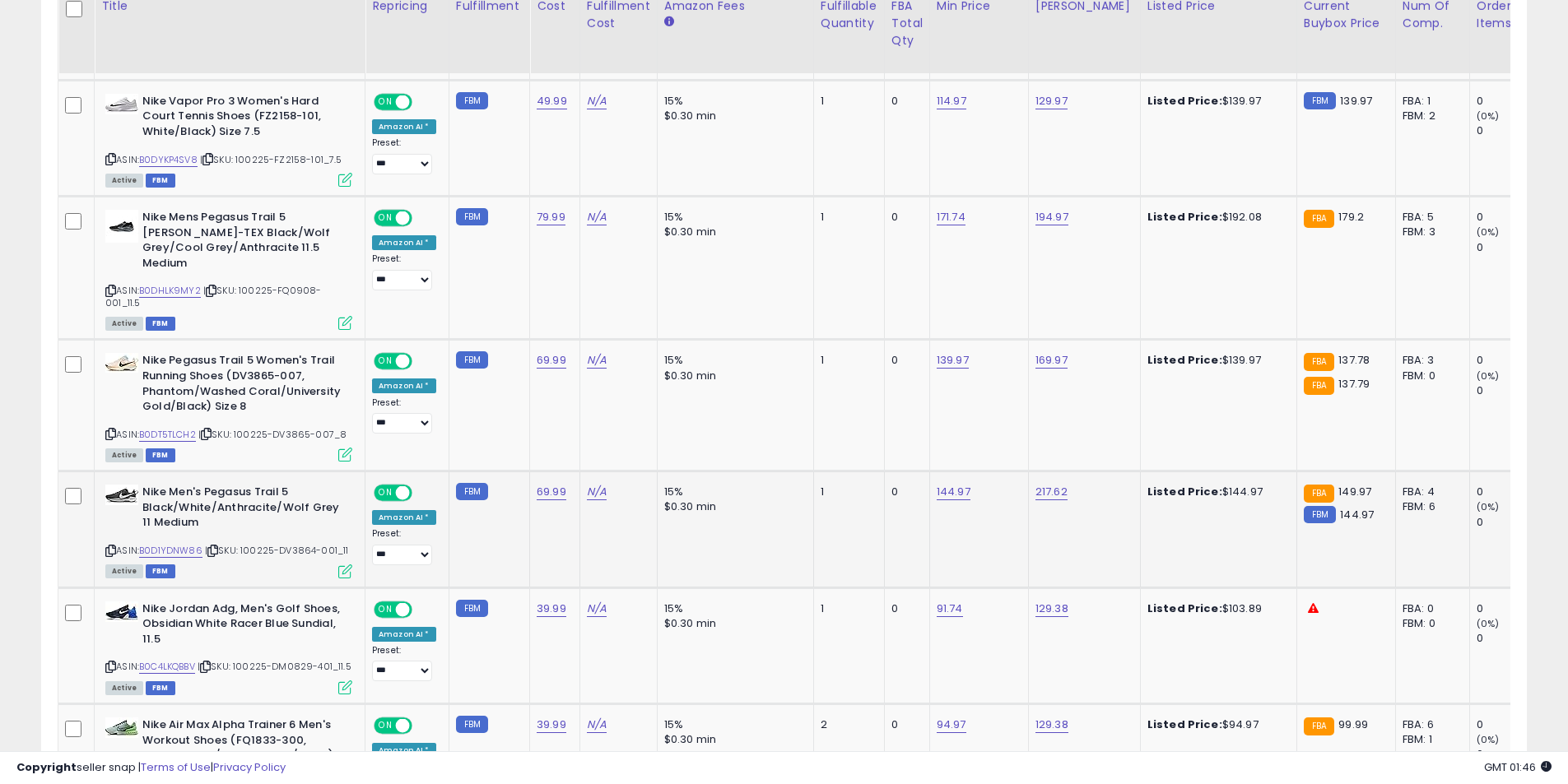
scroll to position [1374, 0]
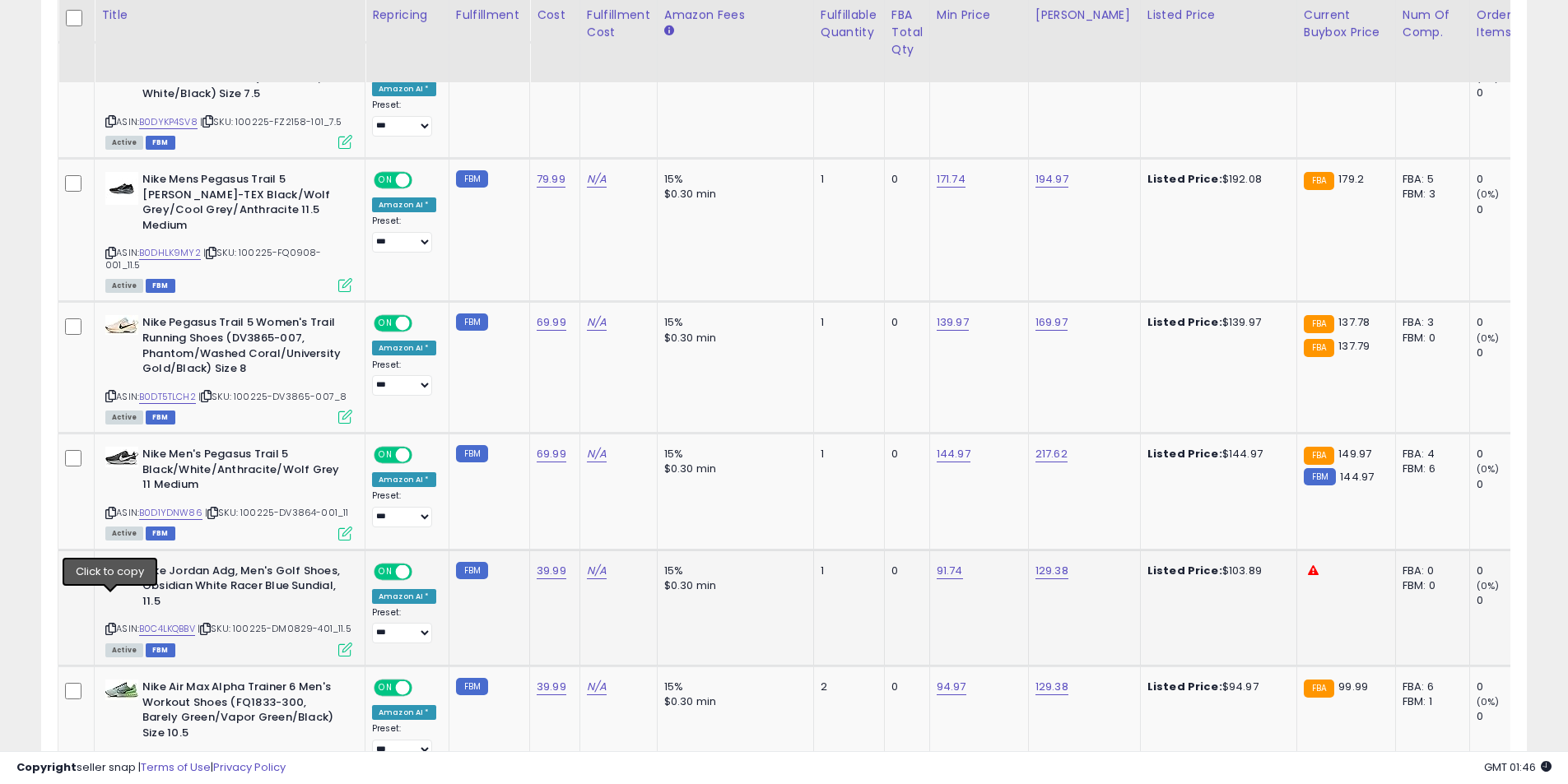
click at [112, 625] on icon at bounding box center [110, 629] width 10 height 9
click at [1038, 563] on link "129.38" at bounding box center [1052, 570] width 33 height 16
drag, startPoint x: 1022, startPoint y: 508, endPoint x: 843, endPoint y: 498, distance: 179.3
type input "*****"
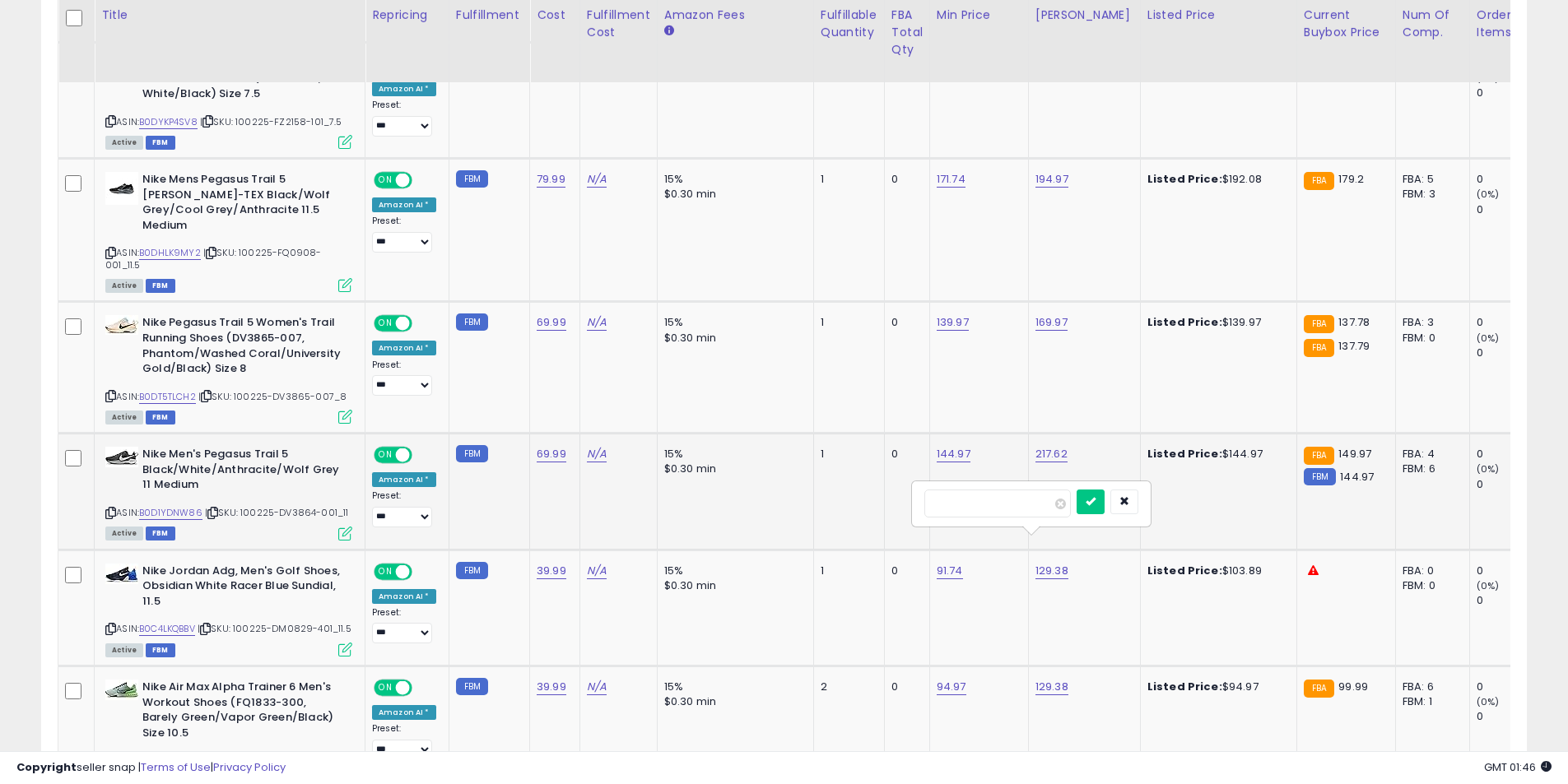
click button "submit" at bounding box center [1091, 501] width 28 height 25
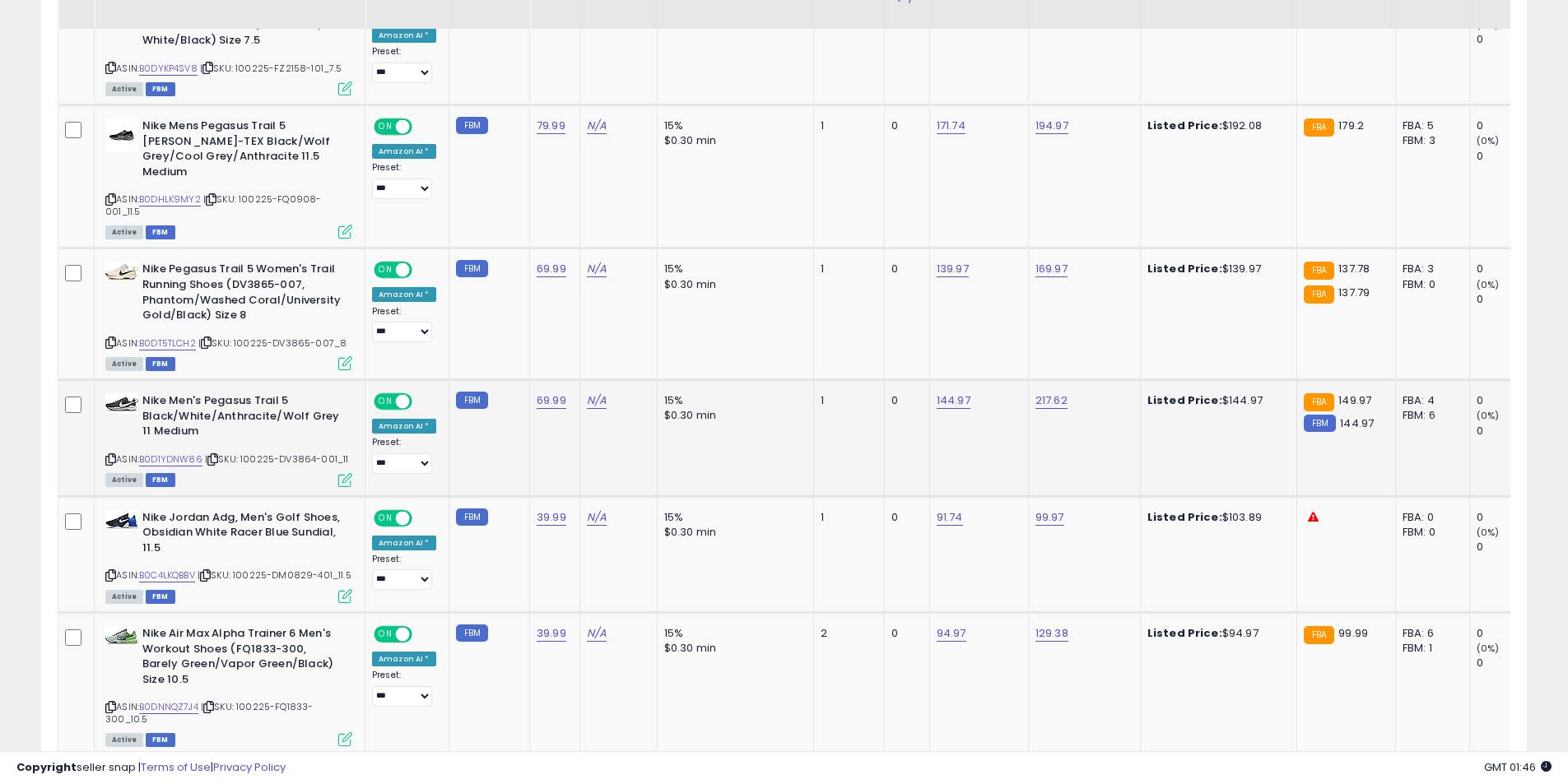
scroll to position [1457, 0]
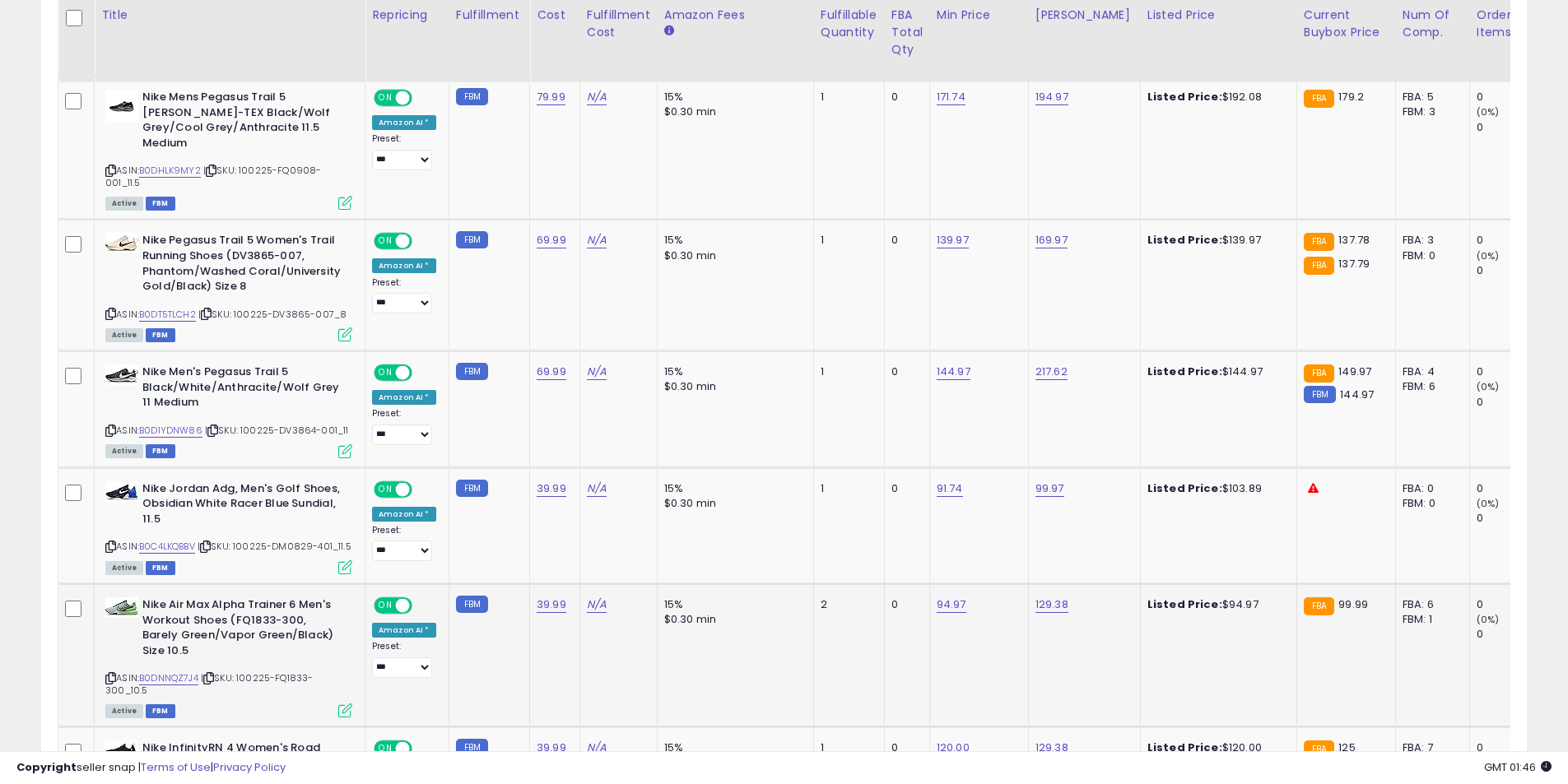
drag, startPoint x: 113, startPoint y: 645, endPoint x: 128, endPoint y: 619, distance: 30.0
click at [113, 674] on icon at bounding box center [110, 678] width 10 height 9
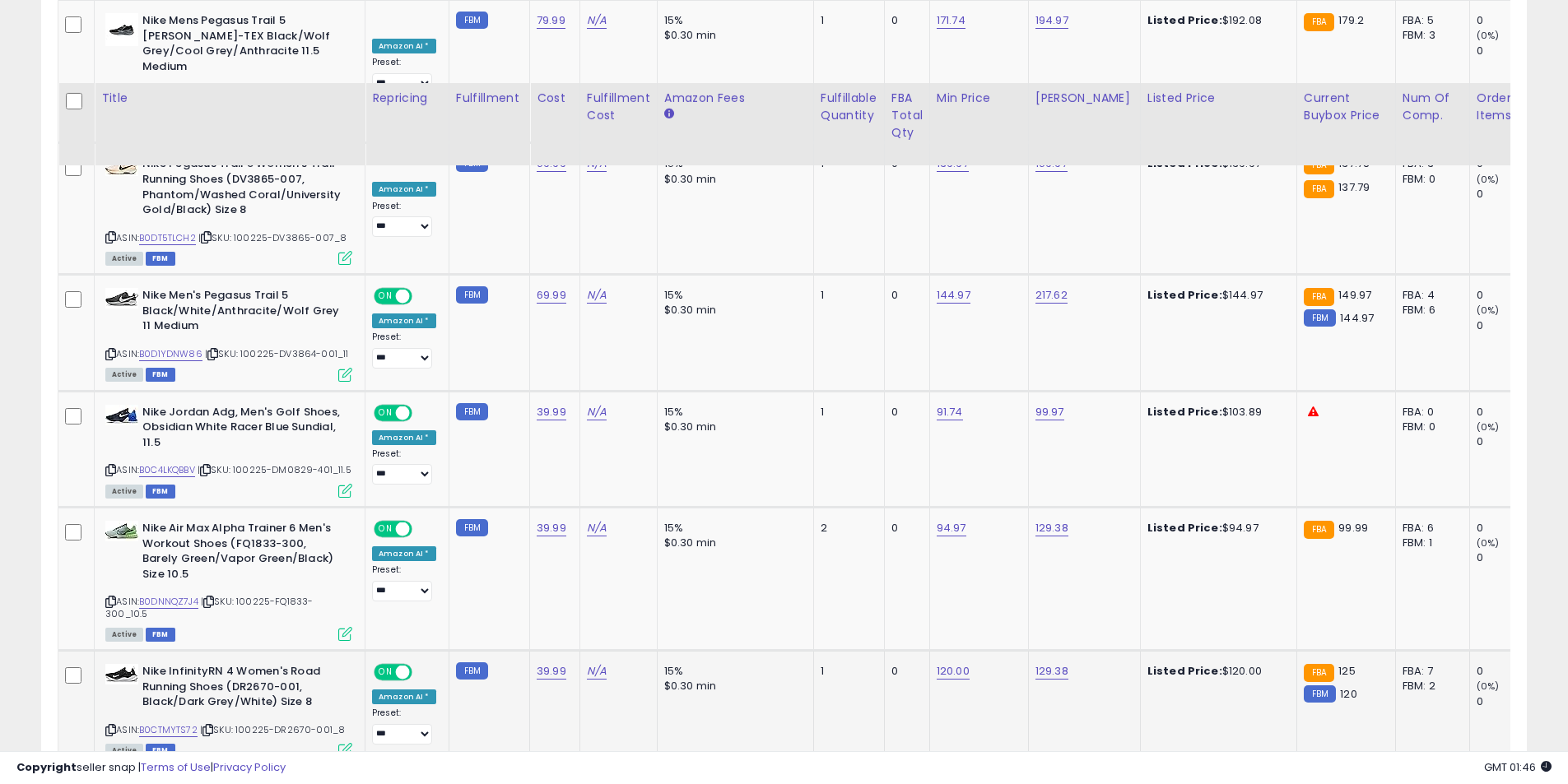
scroll to position [1621, 0]
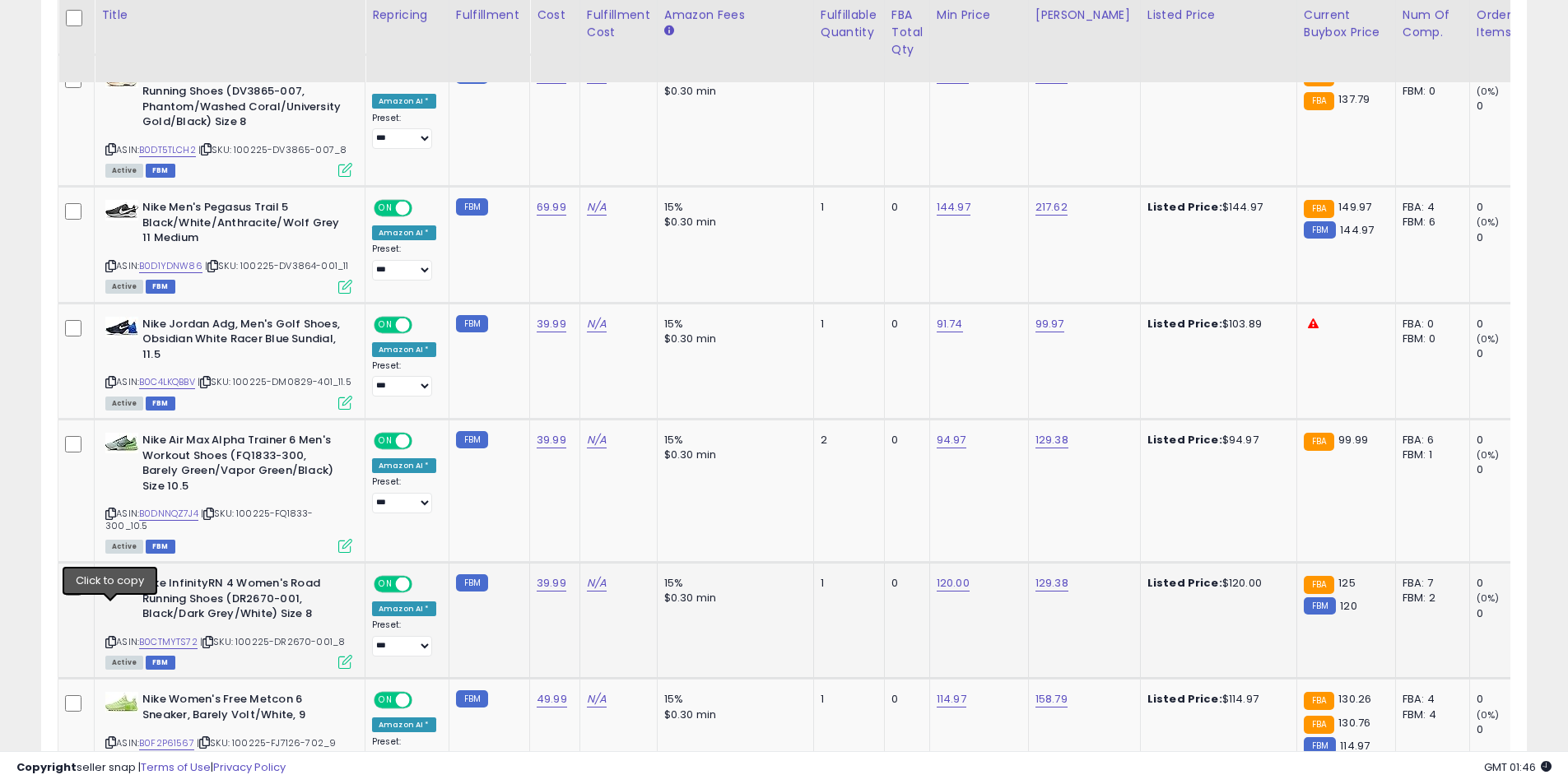
click at [108, 638] on icon at bounding box center [110, 642] width 10 height 9
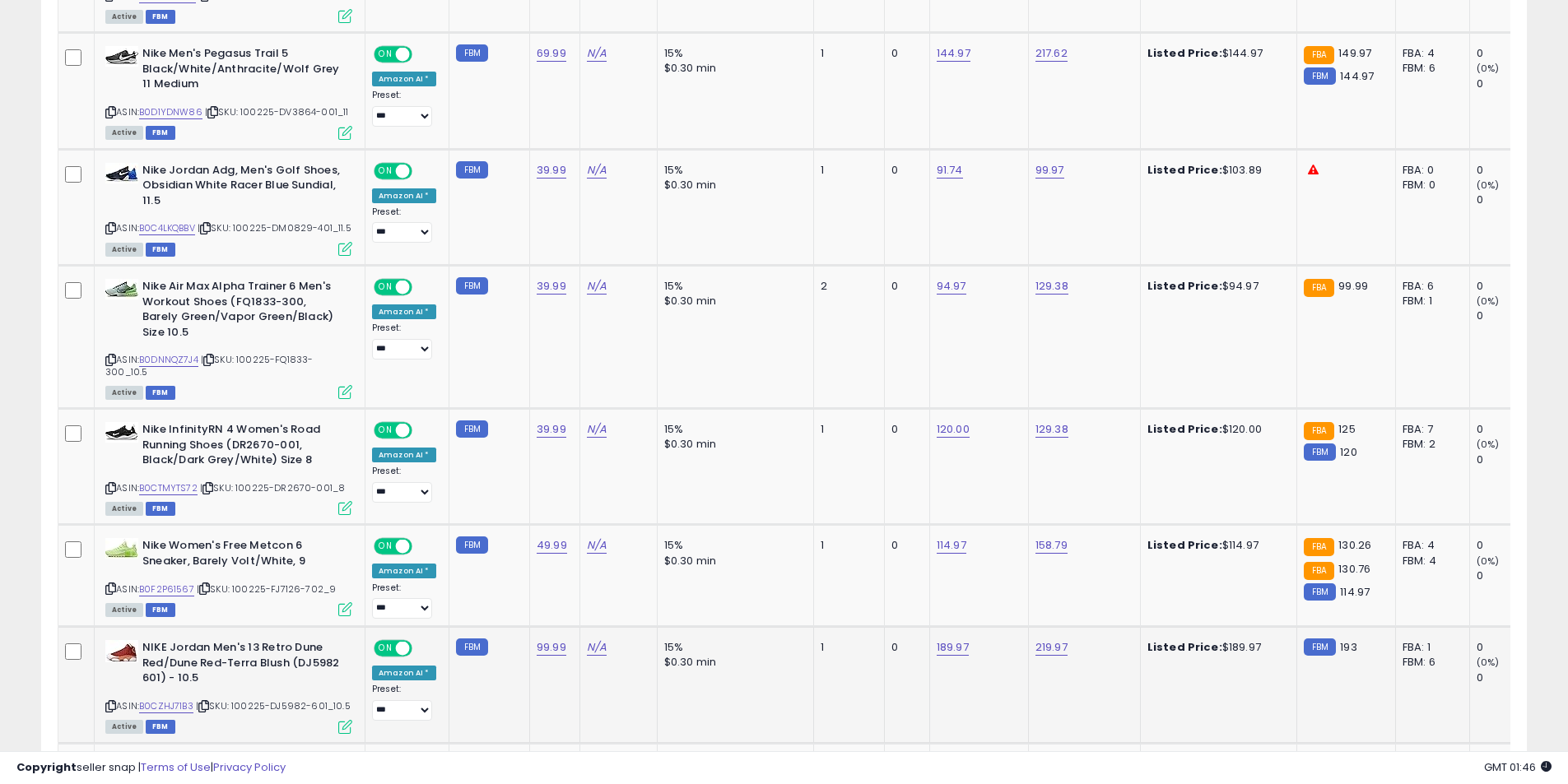
scroll to position [1786, 0]
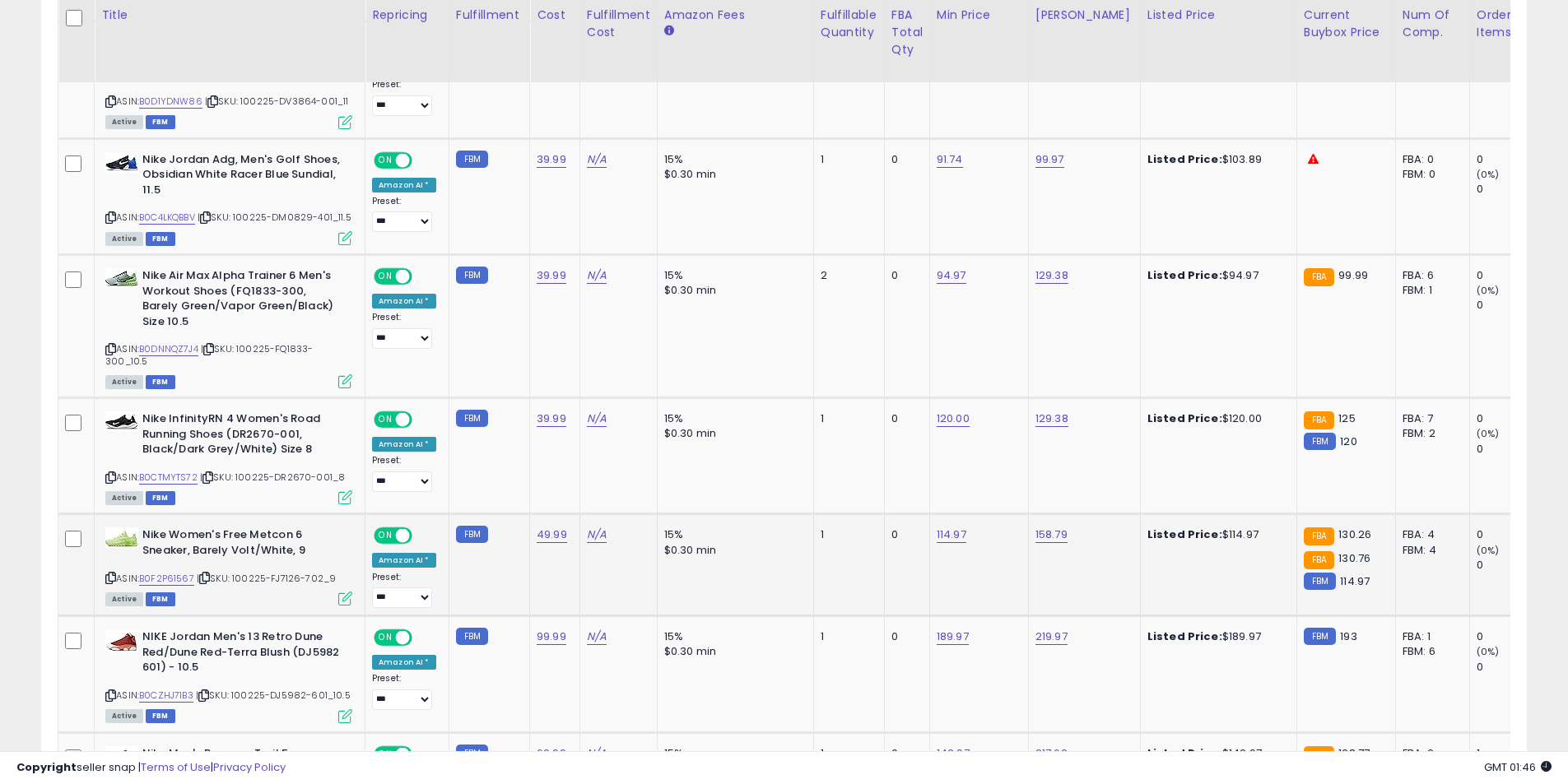
click at [114, 574] on icon at bounding box center [110, 578] width 10 height 9
click at [949, 526] on link "114.97" at bounding box center [951, 534] width 29 height 16
drag, startPoint x: 824, startPoint y: 466, endPoint x: 760, endPoint y: 455, distance: 64.9
click at [756, 459] on tbody "**********" at bounding box center [1331, 780] width 2546 height 3102
type input "******"
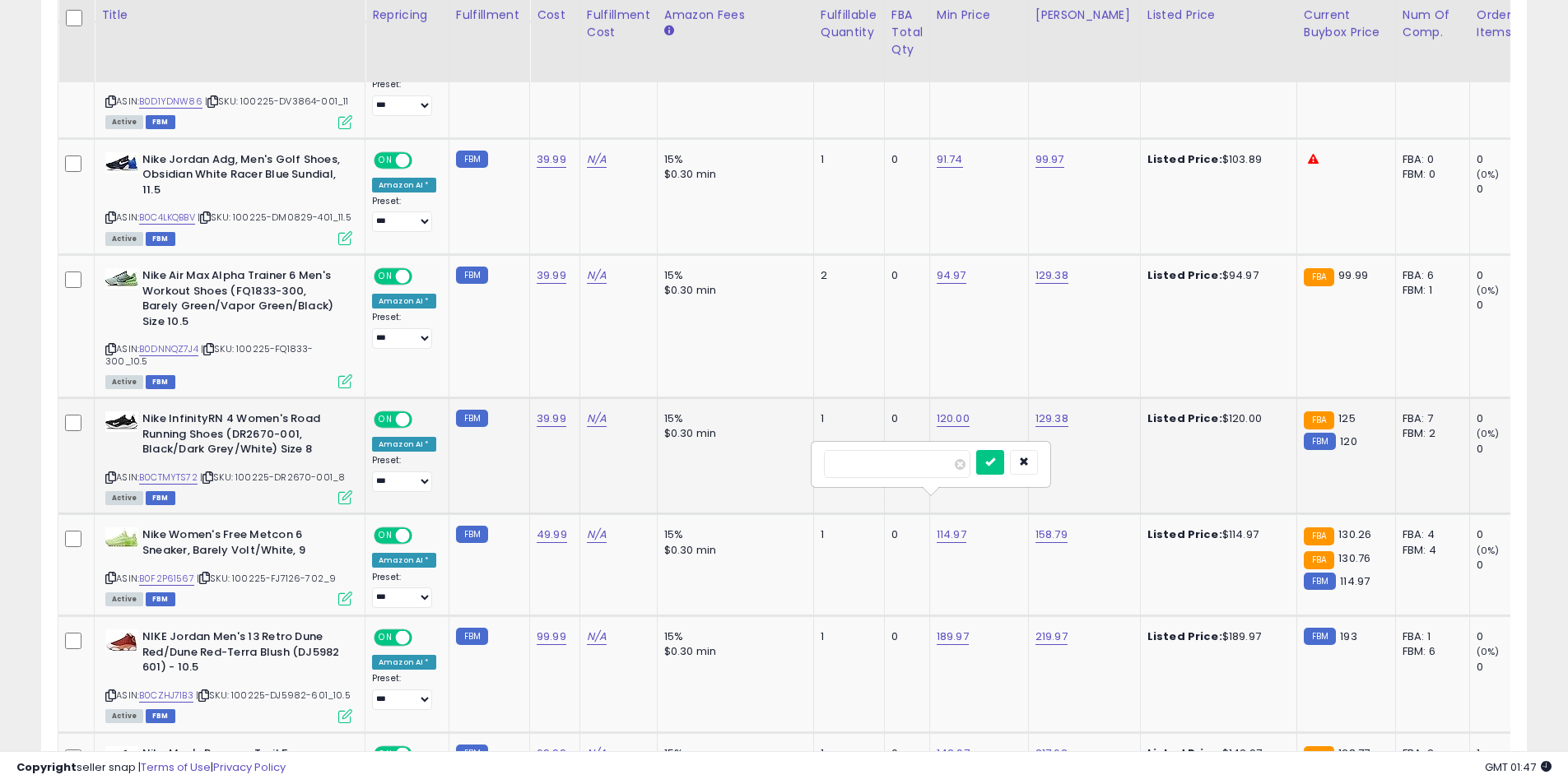
click button "submit" at bounding box center [990, 463] width 28 height 25
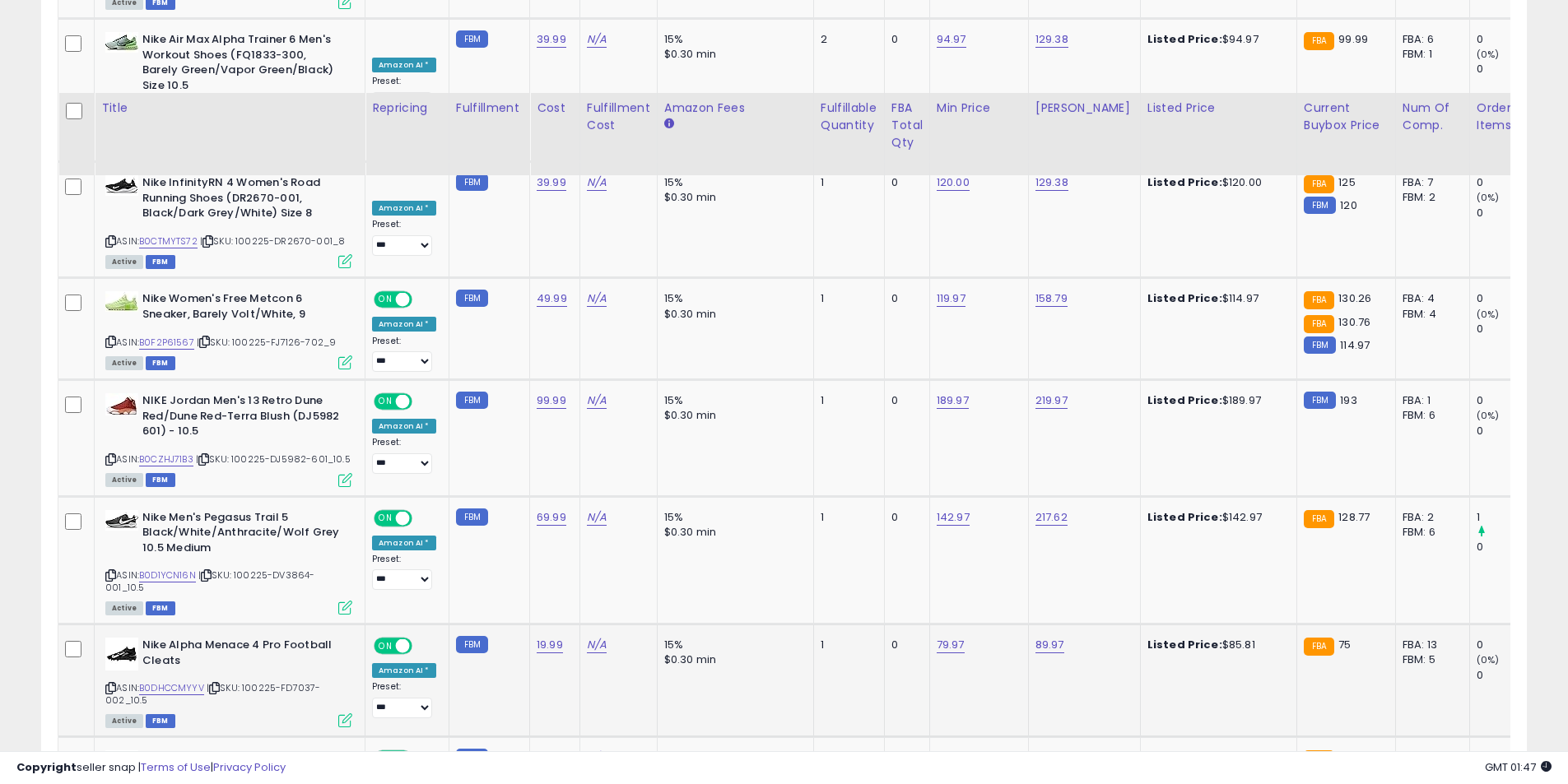
scroll to position [2115, 0]
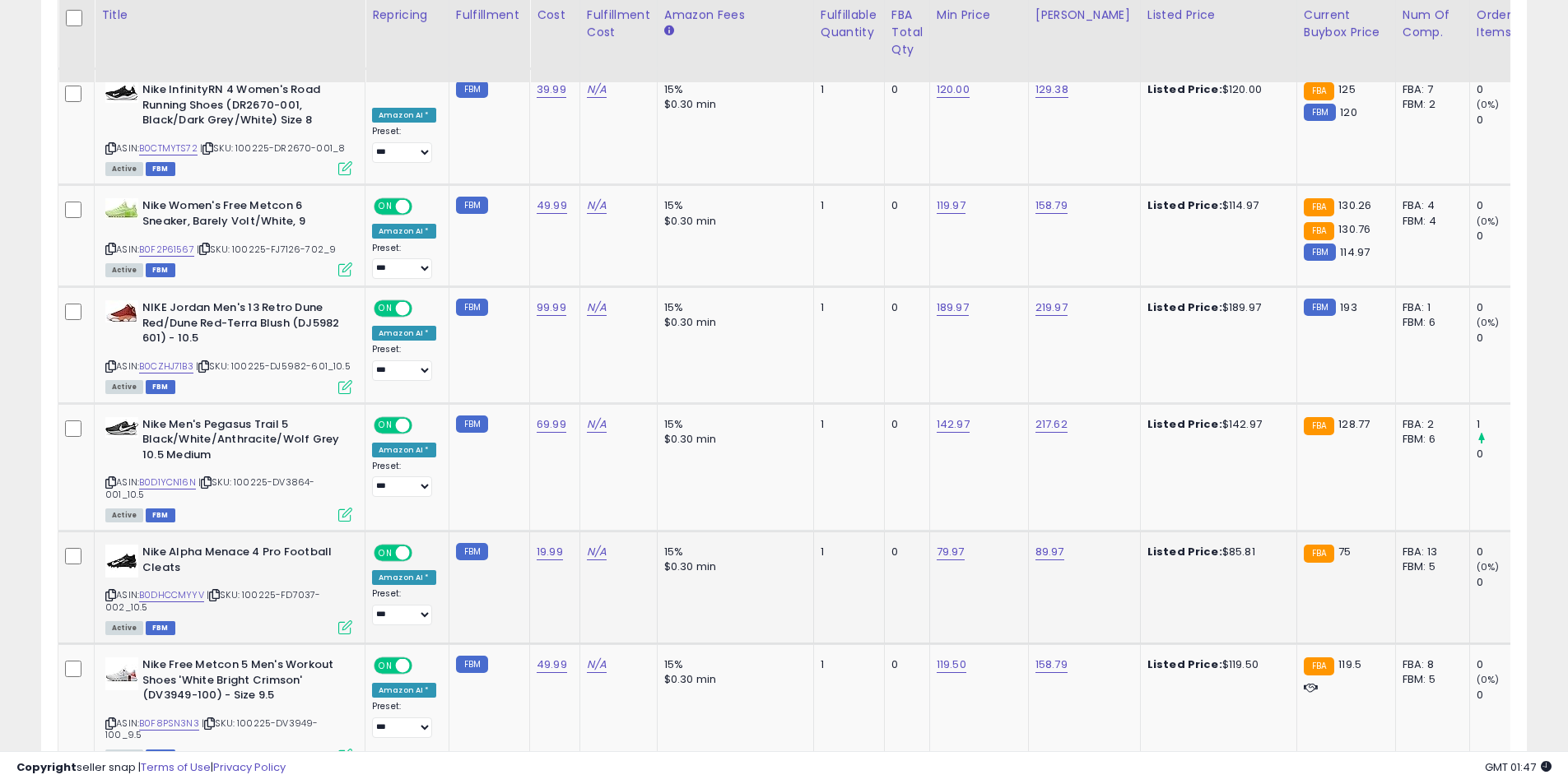
click at [103, 555] on div "Nike Alpha Menace 4 Pro Football Cleats ASIN: B0DHCCMYYV | SKU: 100225-FD7037-0…" at bounding box center [227, 588] width 251 height 88
click at [105, 591] on icon at bounding box center [110, 595] width 10 height 9
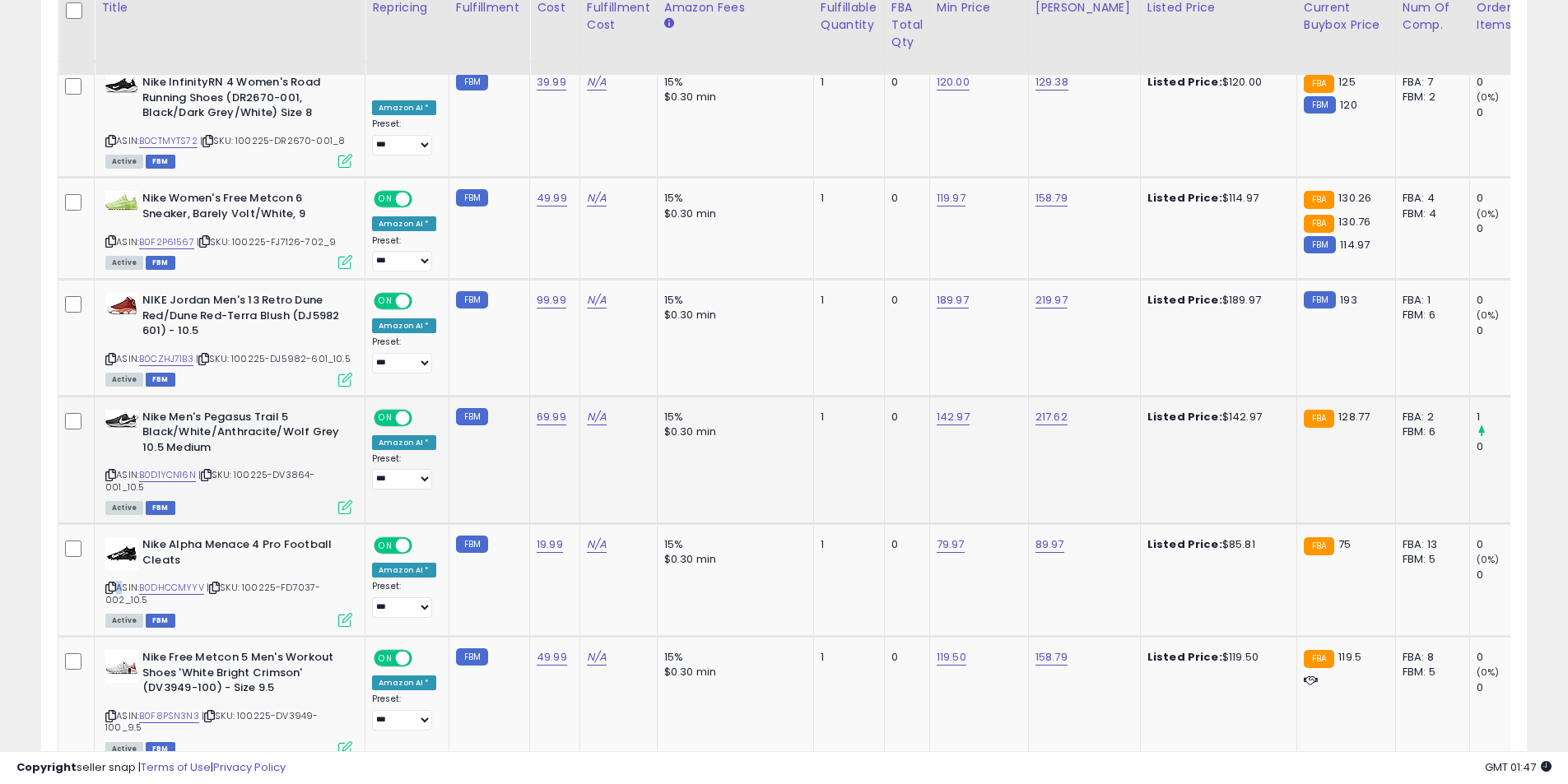
scroll to position [2280, 0]
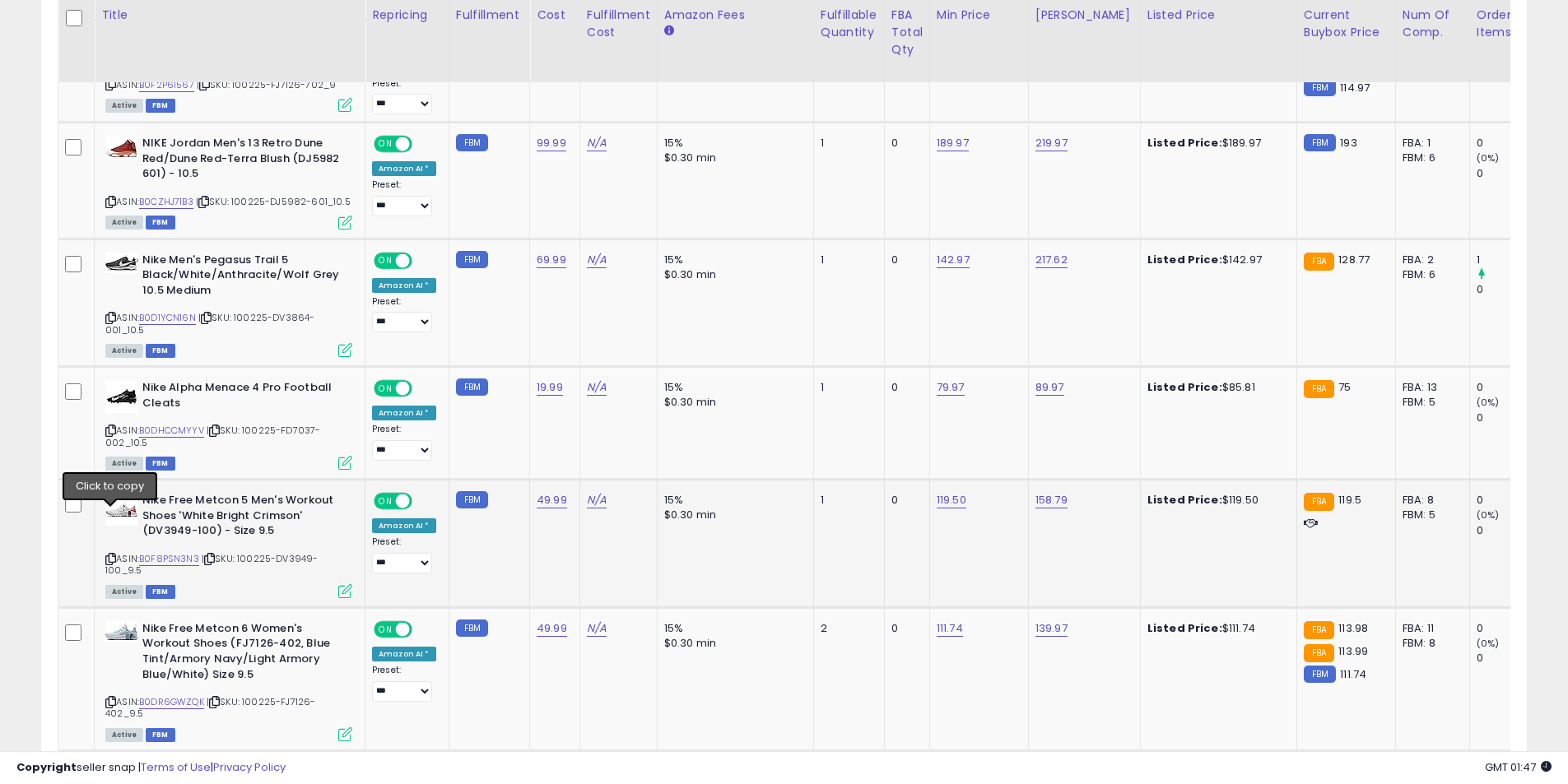
click at [106, 555] on icon at bounding box center [110, 559] width 10 height 9
click at [111, 698] on icon at bounding box center [110, 702] width 10 height 9
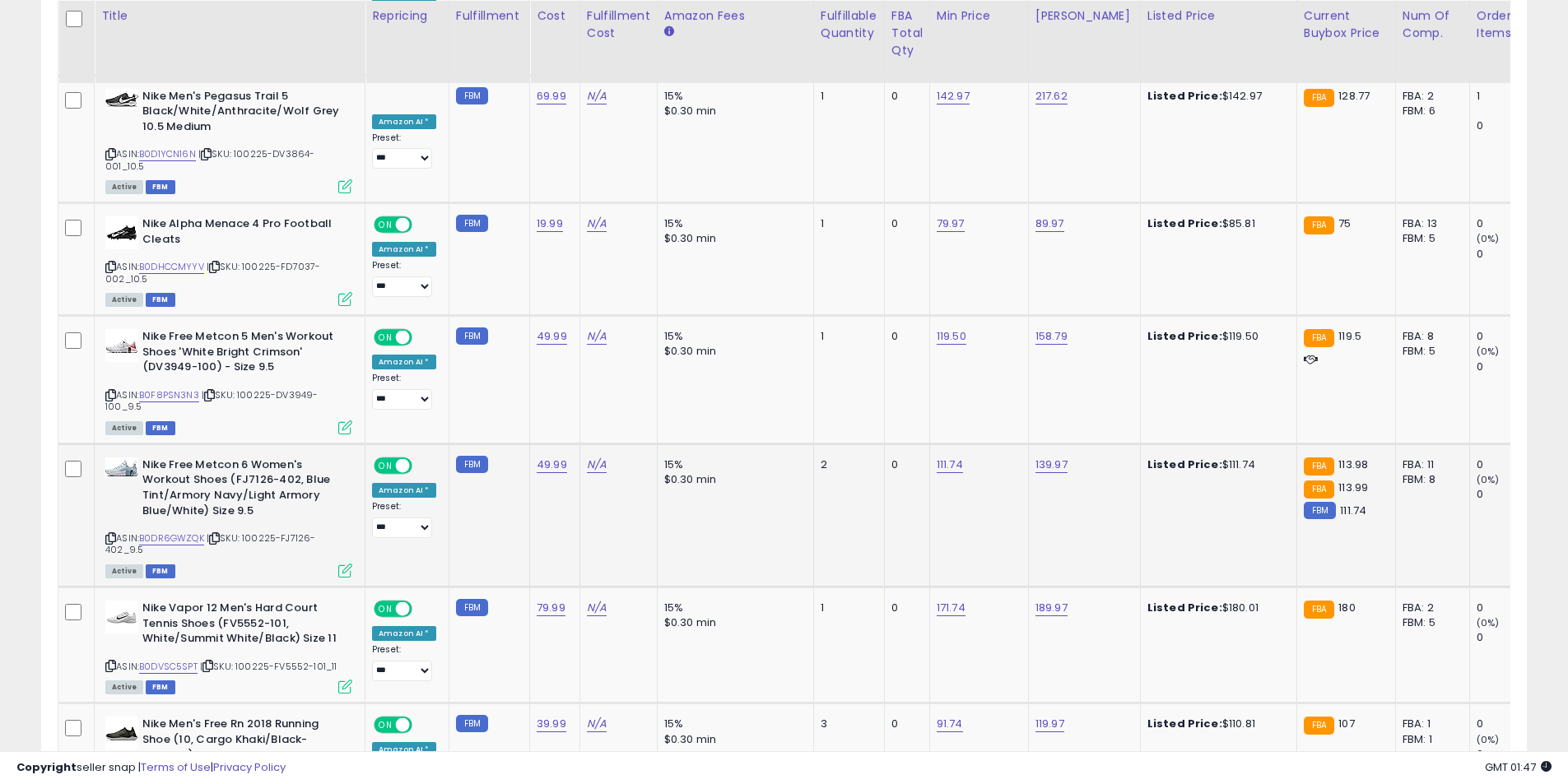
scroll to position [2444, 0]
click at [113, 661] on icon at bounding box center [110, 665] width 10 height 9
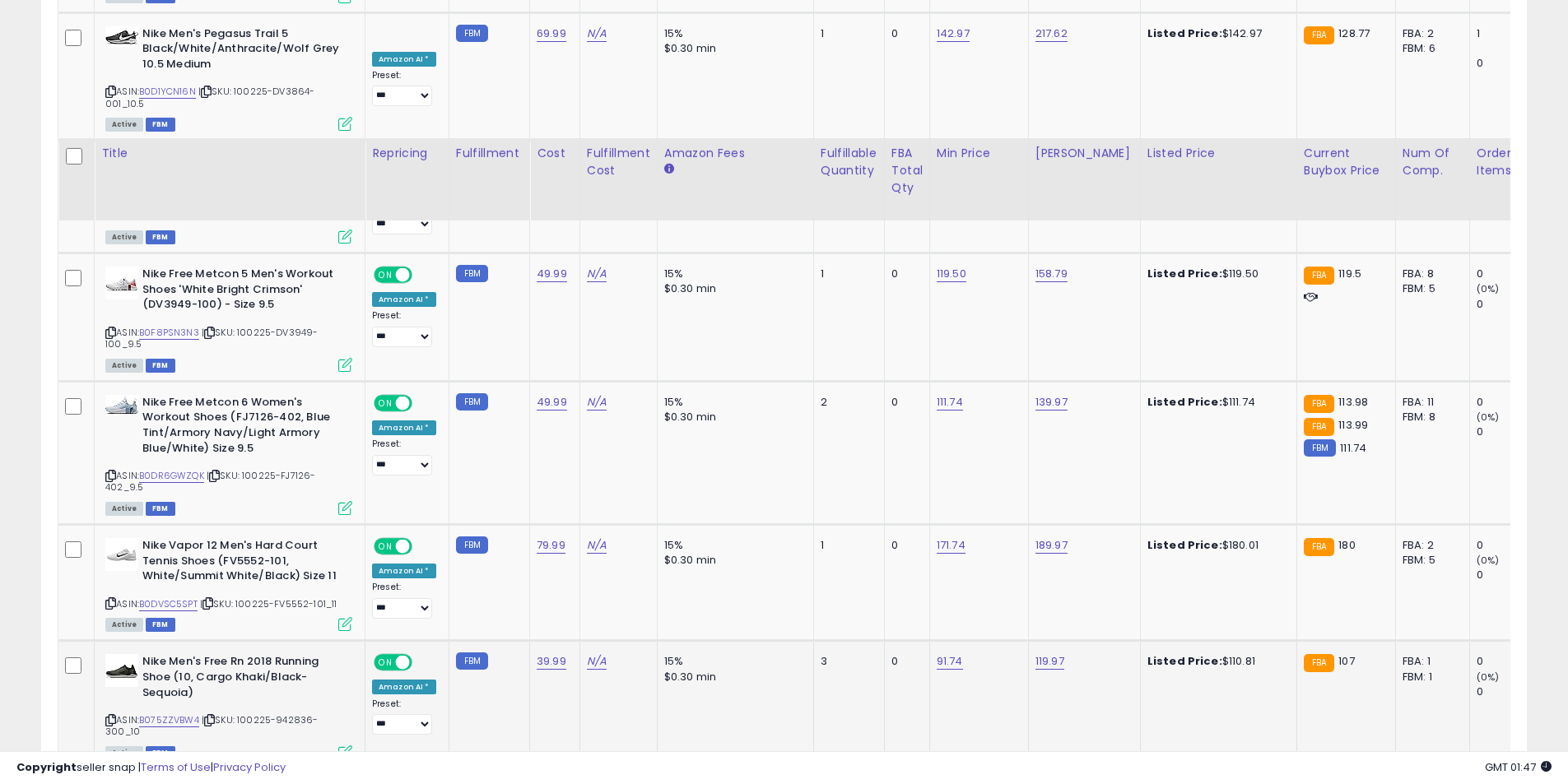
scroll to position [2691, 0]
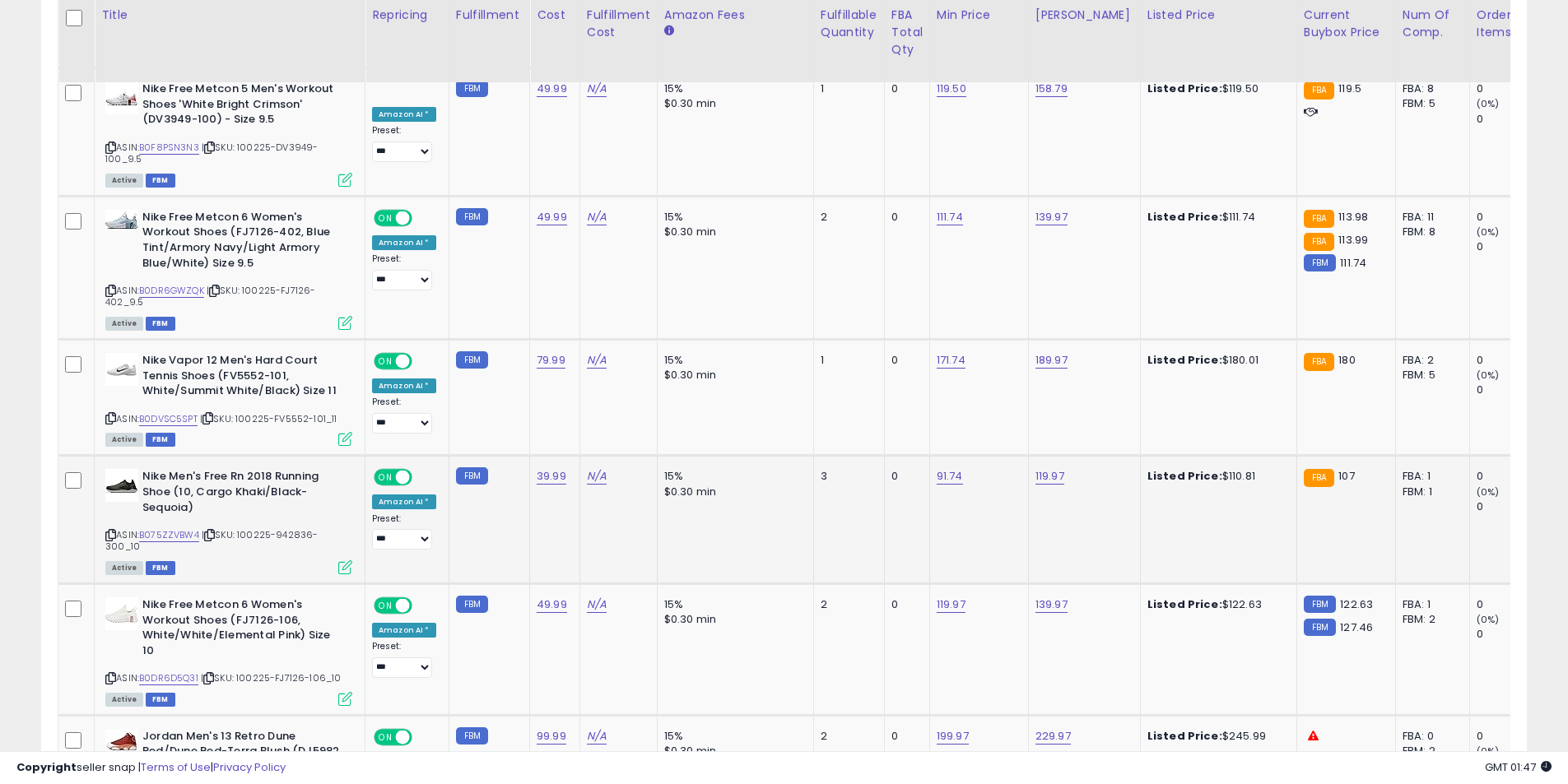
click at [114, 531] on icon at bounding box center [110, 535] width 10 height 9
drag, startPoint x: 108, startPoint y: 613, endPoint x: 109, endPoint y: 300, distance: 313.0
click at [109, 674] on icon at bounding box center [110, 678] width 10 height 9
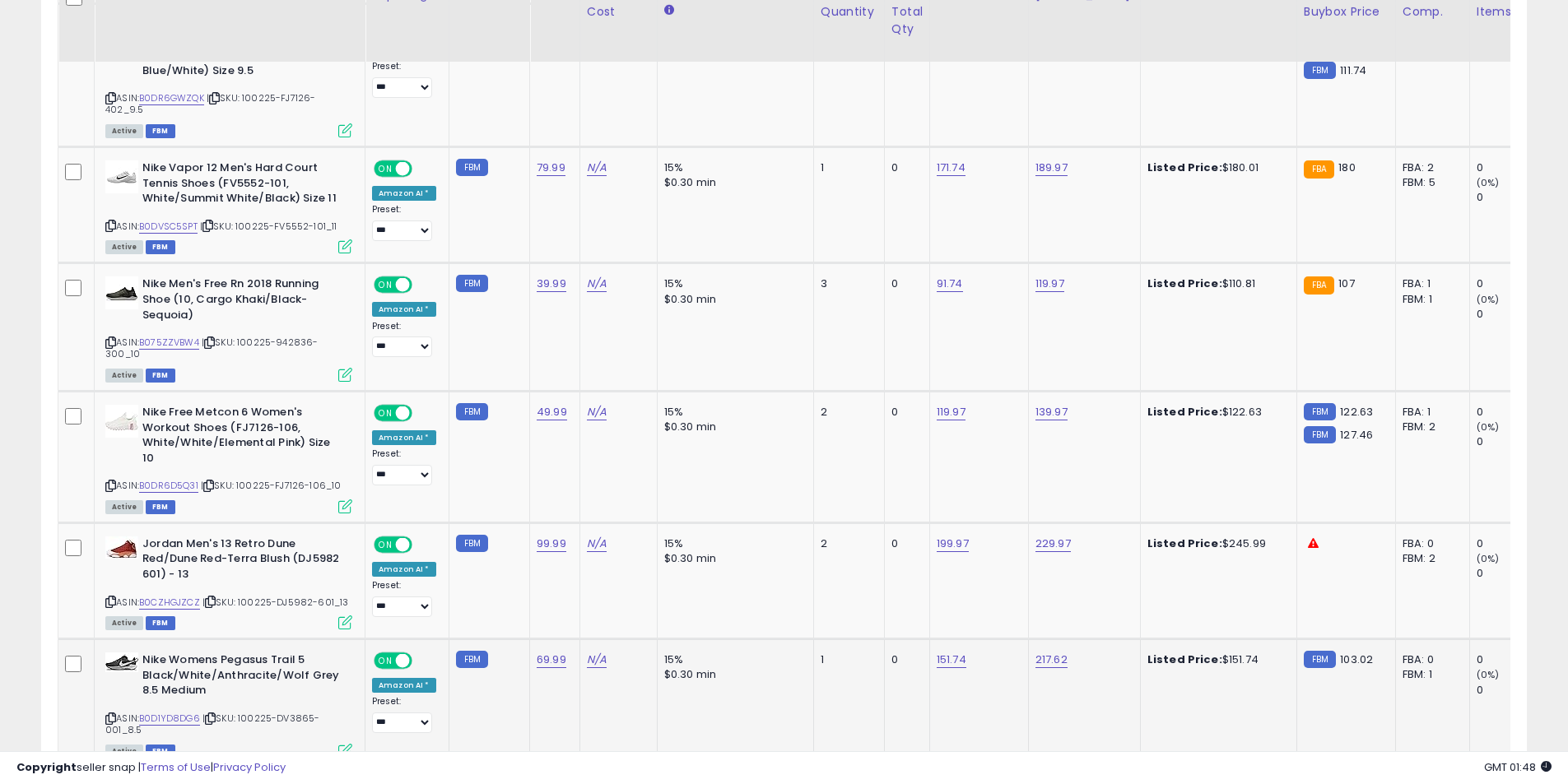
scroll to position [3021, 0]
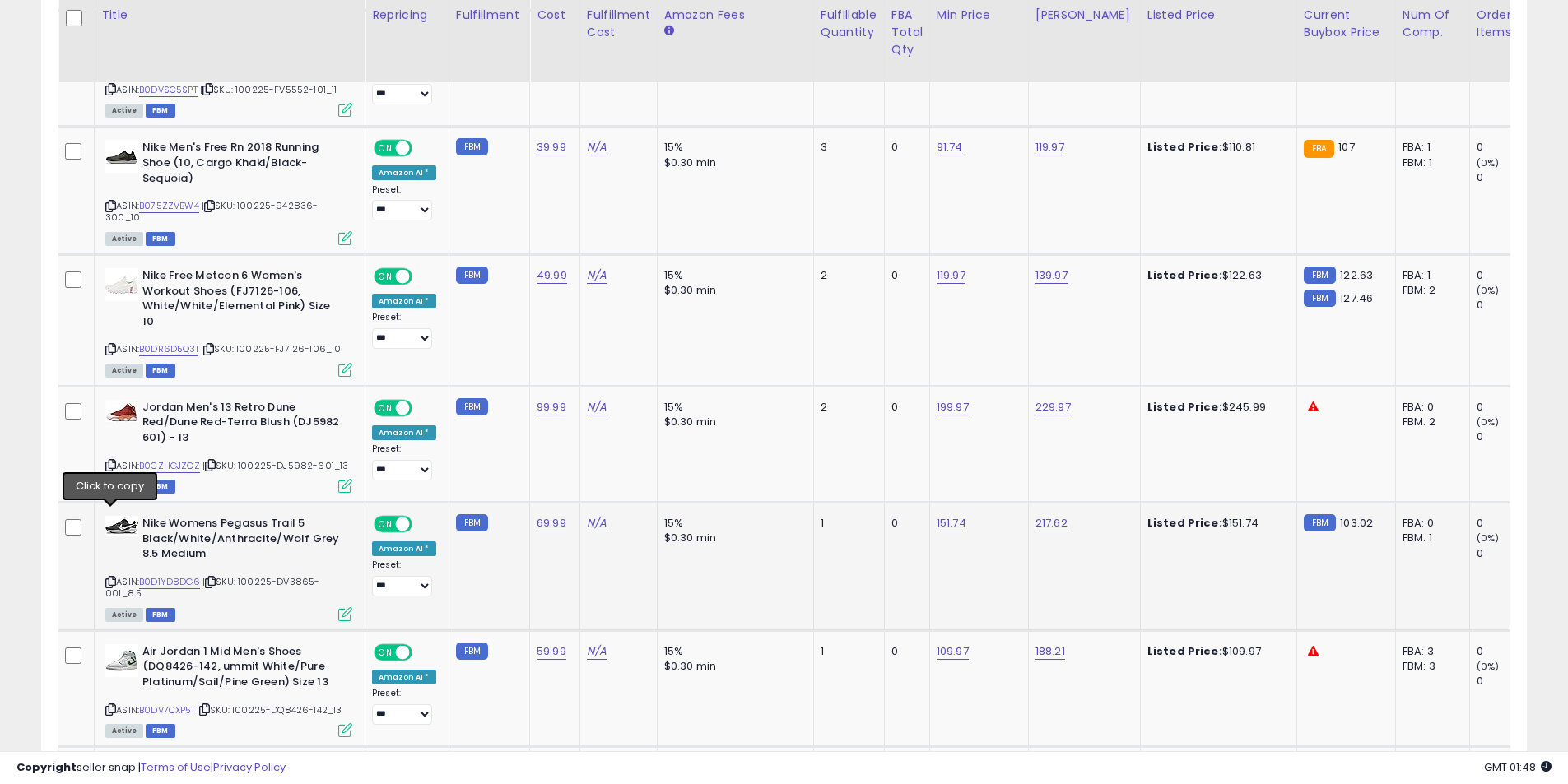
click at [109, 578] on icon at bounding box center [110, 582] width 10 height 9
click at [945, 515] on link "151.74" at bounding box center [951, 523] width 29 height 16
click at [814, 417] on div "******" at bounding box center [930, 417] width 237 height 44
type input "******"
click button "submit" at bounding box center [990, 415] width 28 height 25
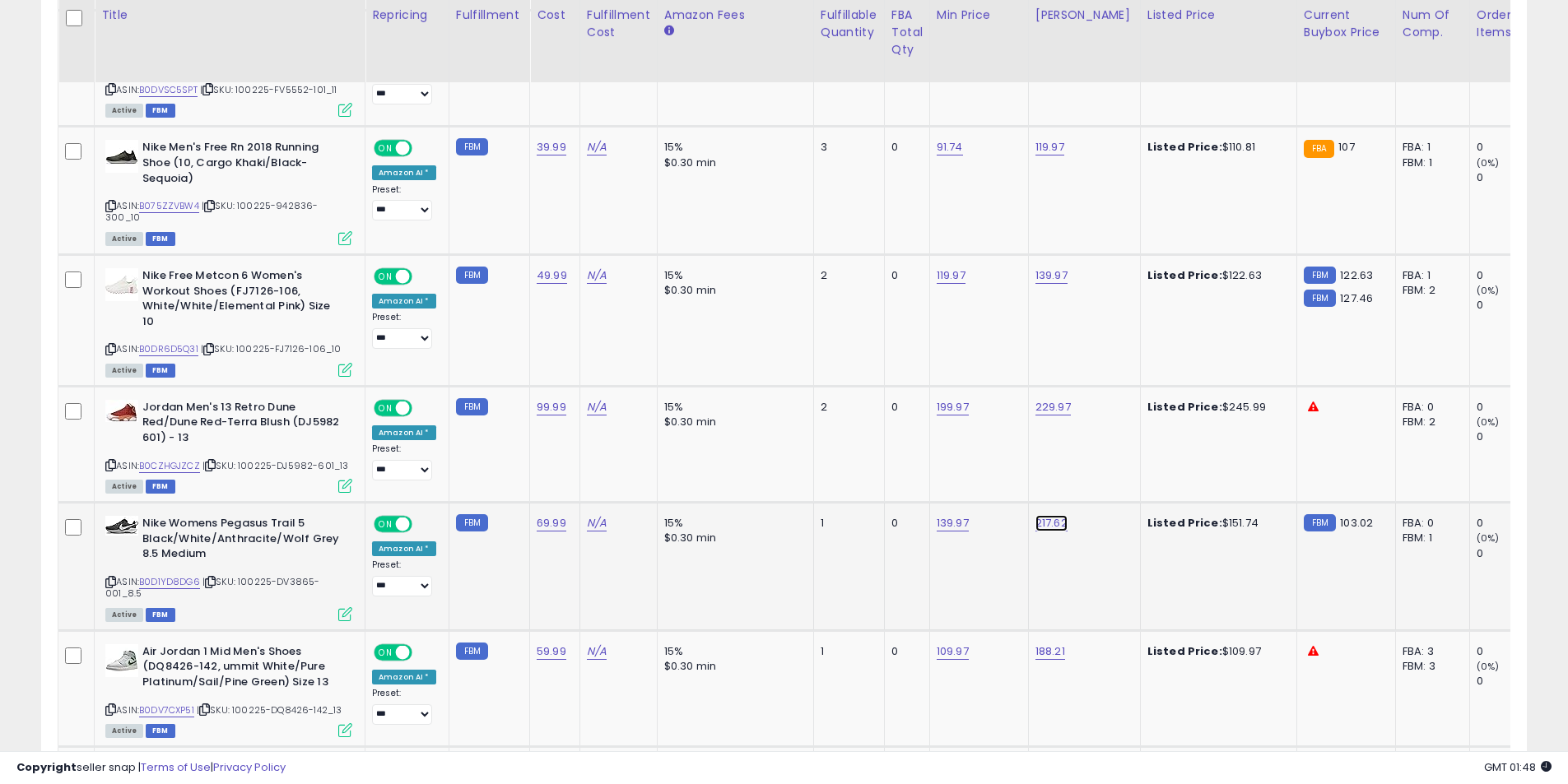
click at [1042, 515] on link "217.62" at bounding box center [1051, 523] width 32 height 16
drag, startPoint x: 966, startPoint y: 413, endPoint x: 883, endPoint y: 420, distance: 83.3
type input "******"
click button "submit" at bounding box center [1090, 415] width 28 height 25
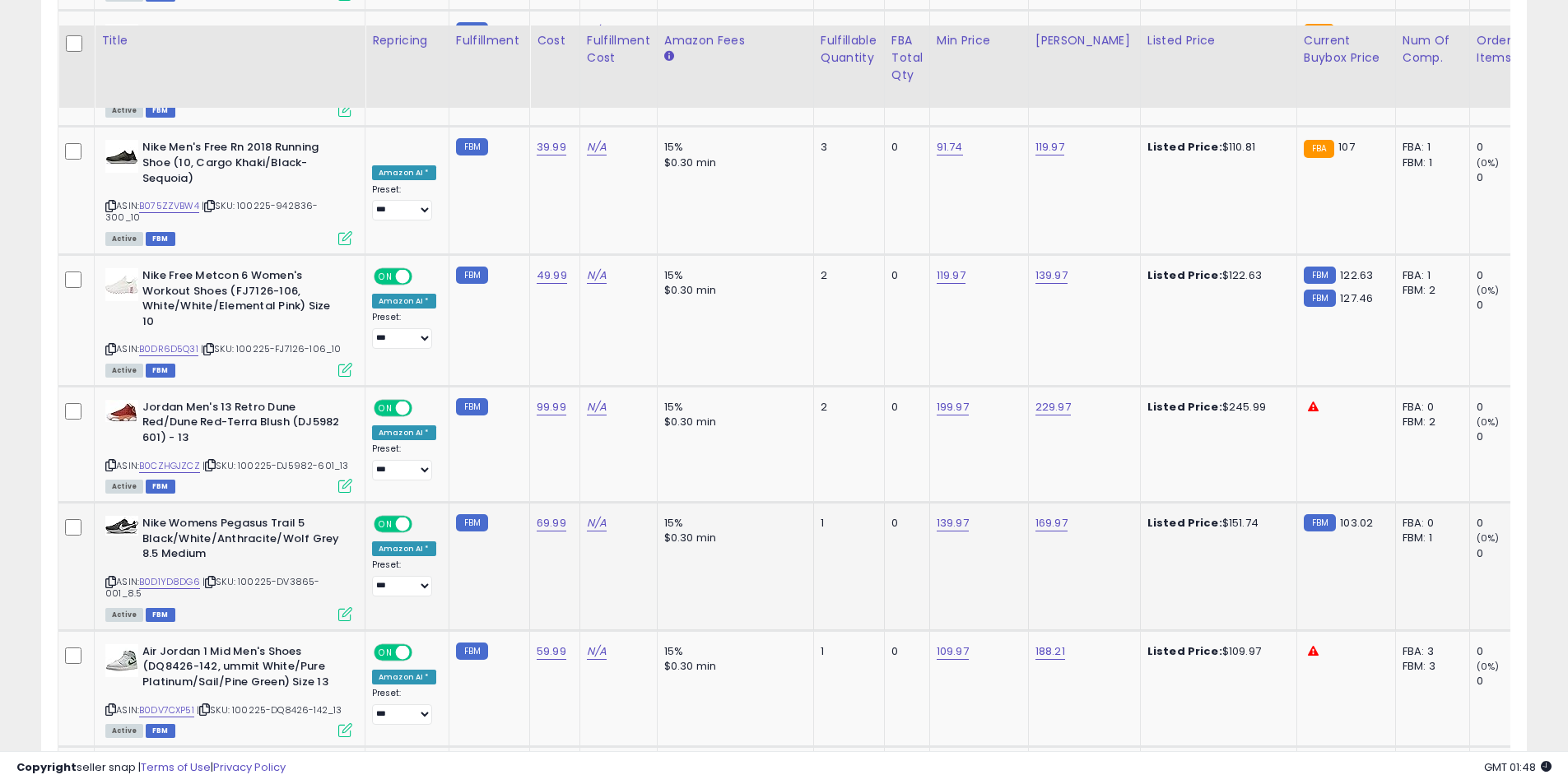
scroll to position [3102, 0]
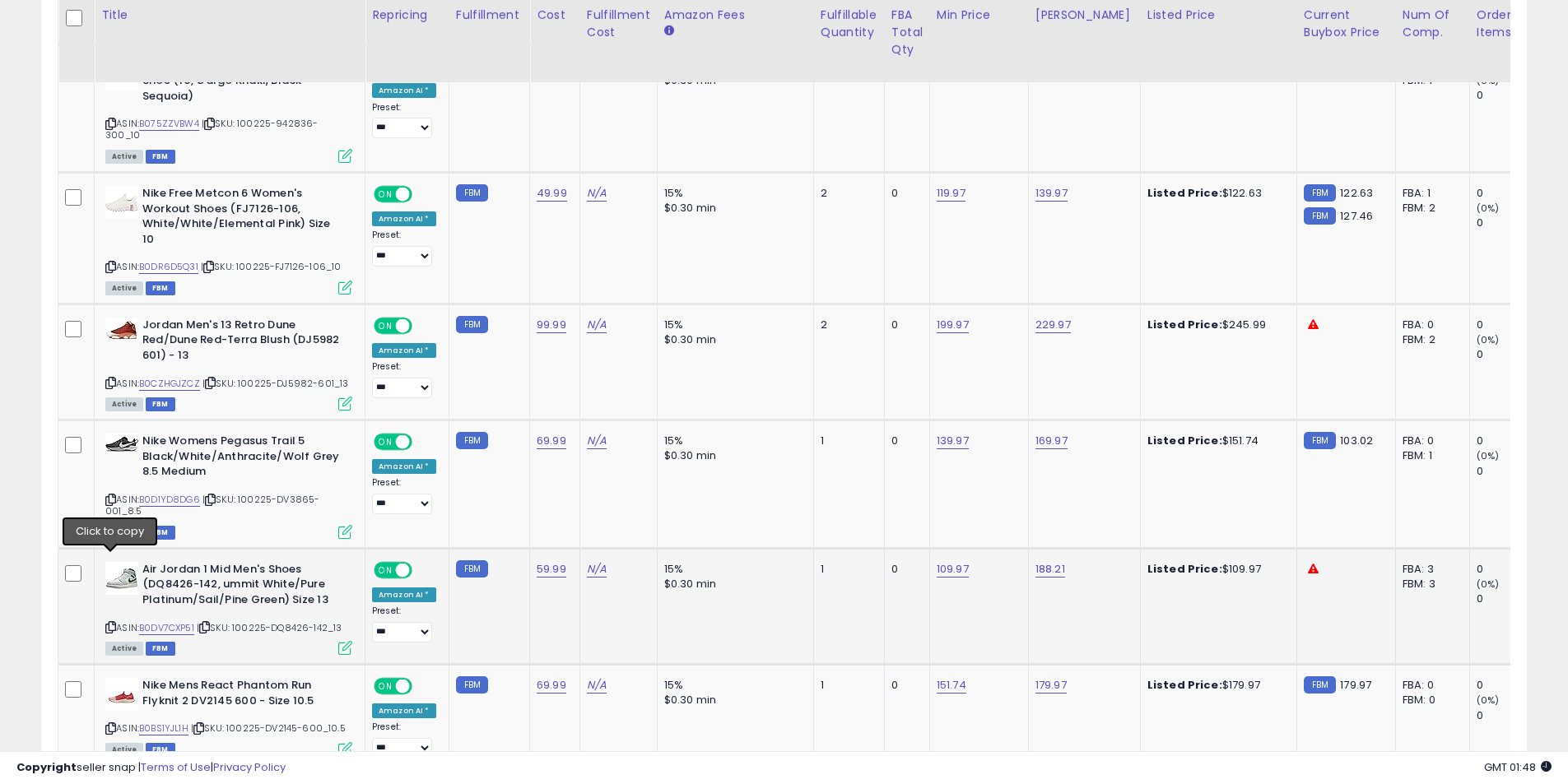
click at [109, 623] on icon at bounding box center [110, 627] width 10 height 9
click at [955, 562] on link "109.97" at bounding box center [952, 569] width 32 height 16
drag, startPoint x: 918, startPoint y: 459, endPoint x: 776, endPoint y: 454, distance: 142.1
type input "******"
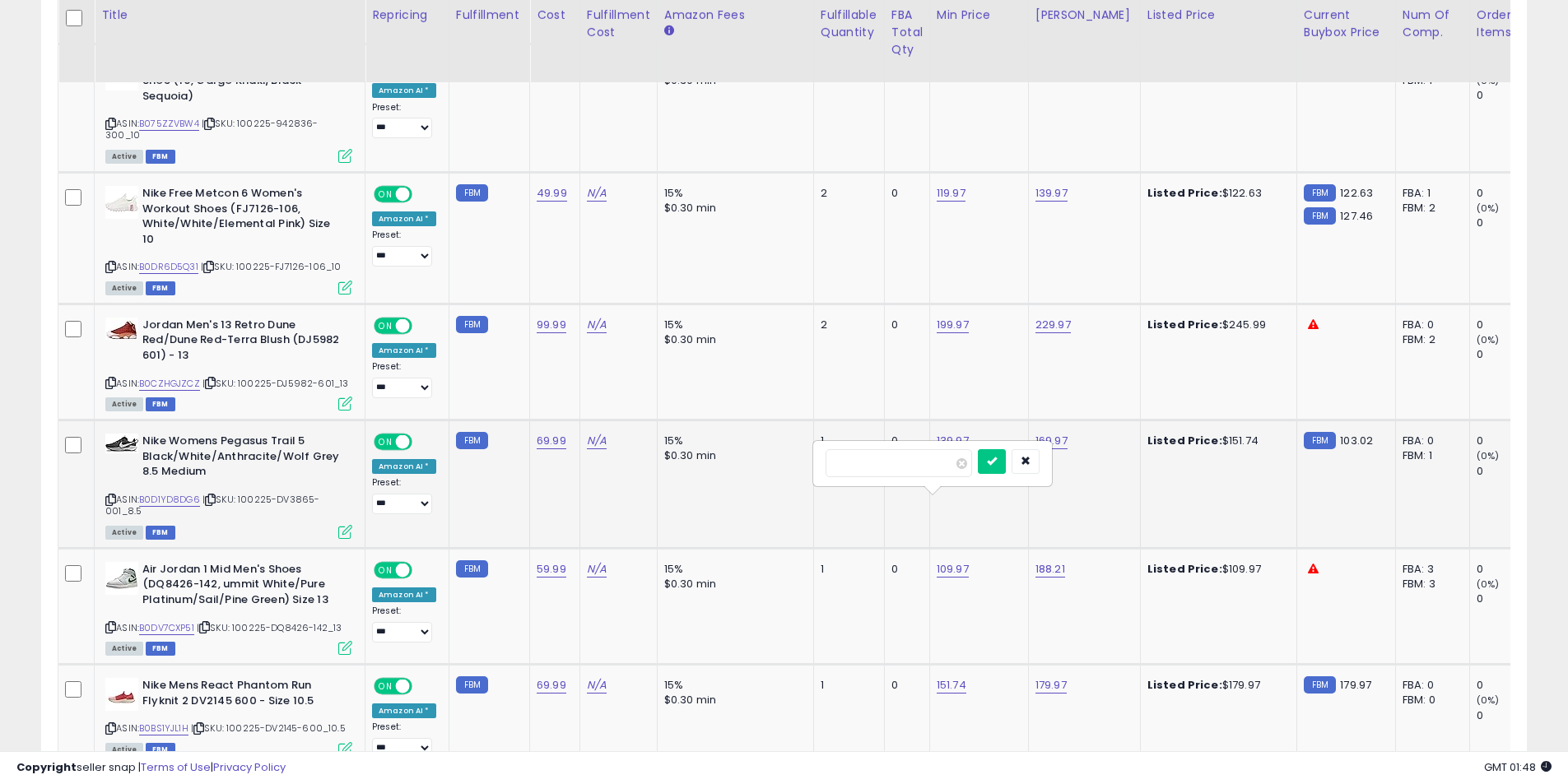
click button "submit" at bounding box center [992, 462] width 28 height 25
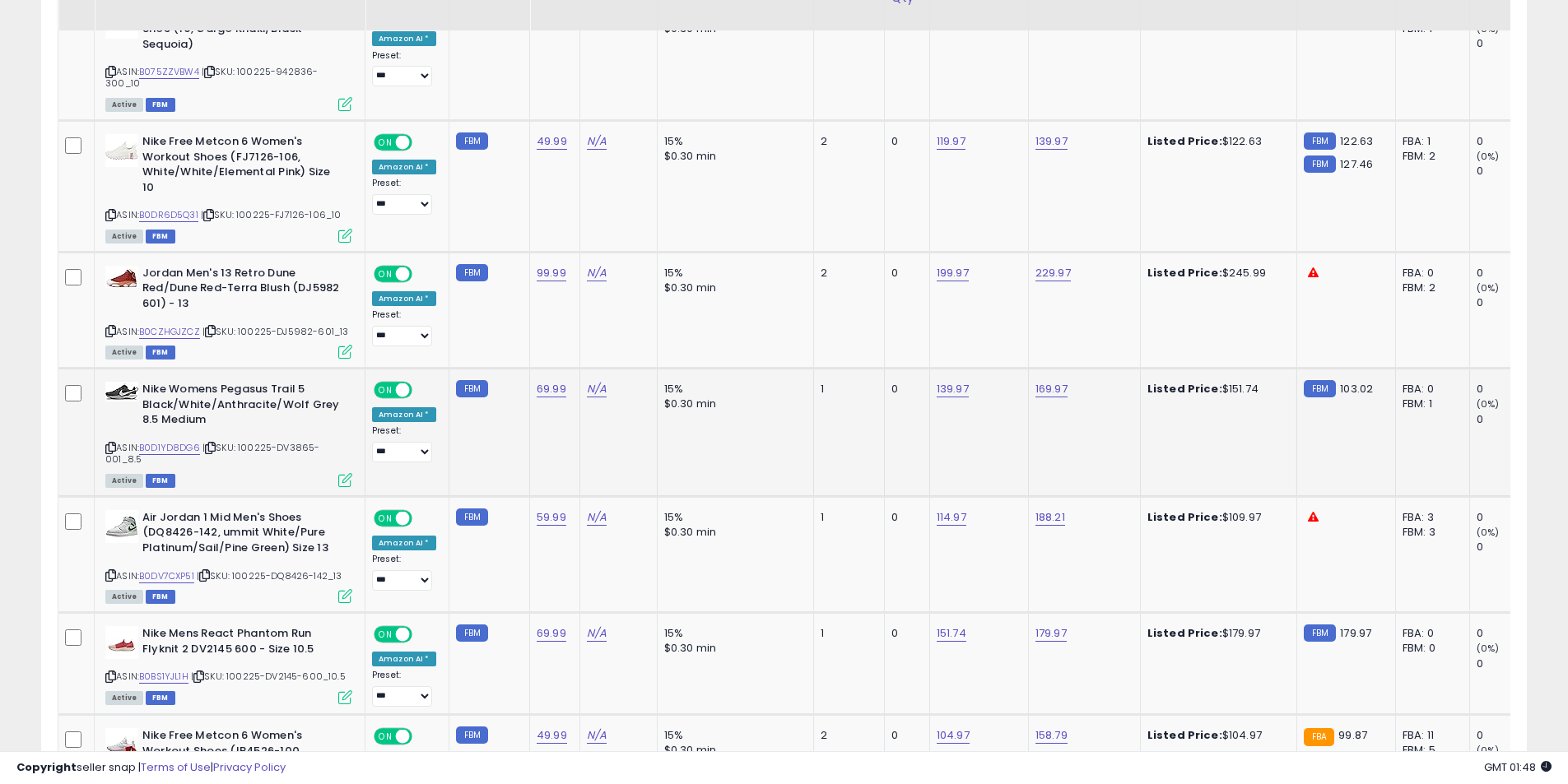
scroll to position [3185, 0]
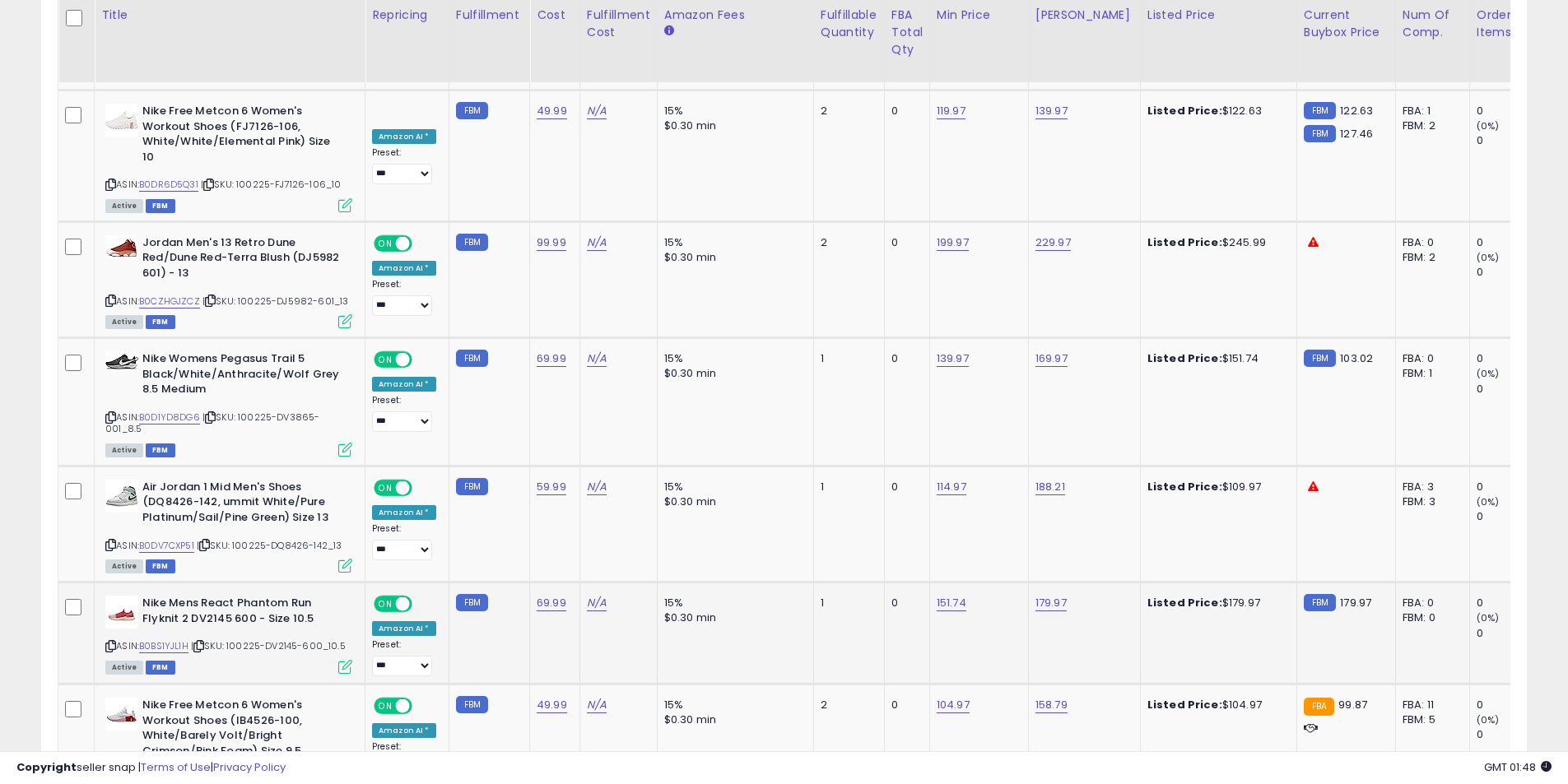
click at [115, 642] on icon at bounding box center [110, 646] width 10 height 9
click at [1048, 595] on link "179.97" at bounding box center [1051, 603] width 31 height 16
click at [1137, 501] on button "button" at bounding box center [1123, 495] width 28 height 25
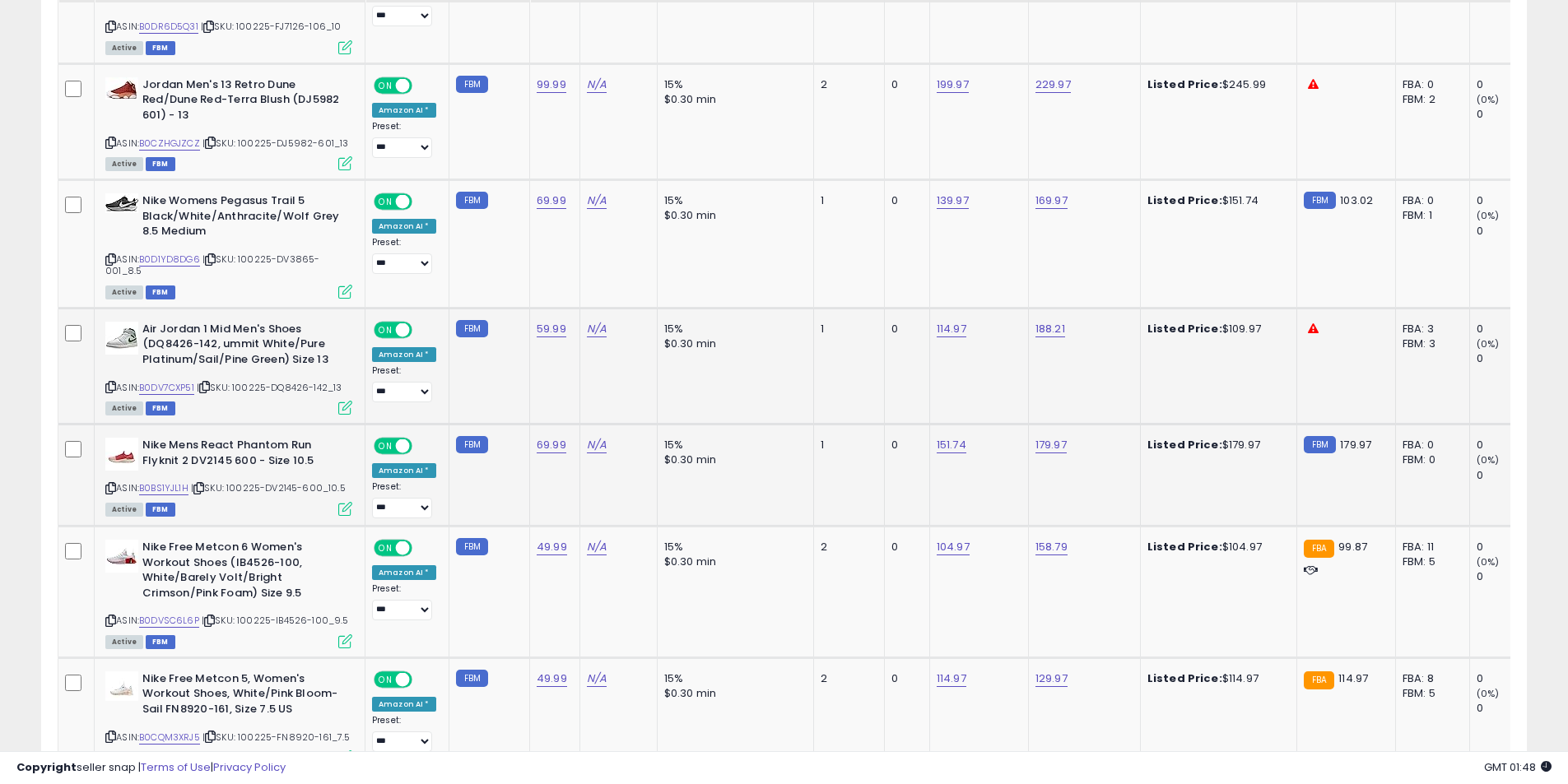
scroll to position [3350, 0]
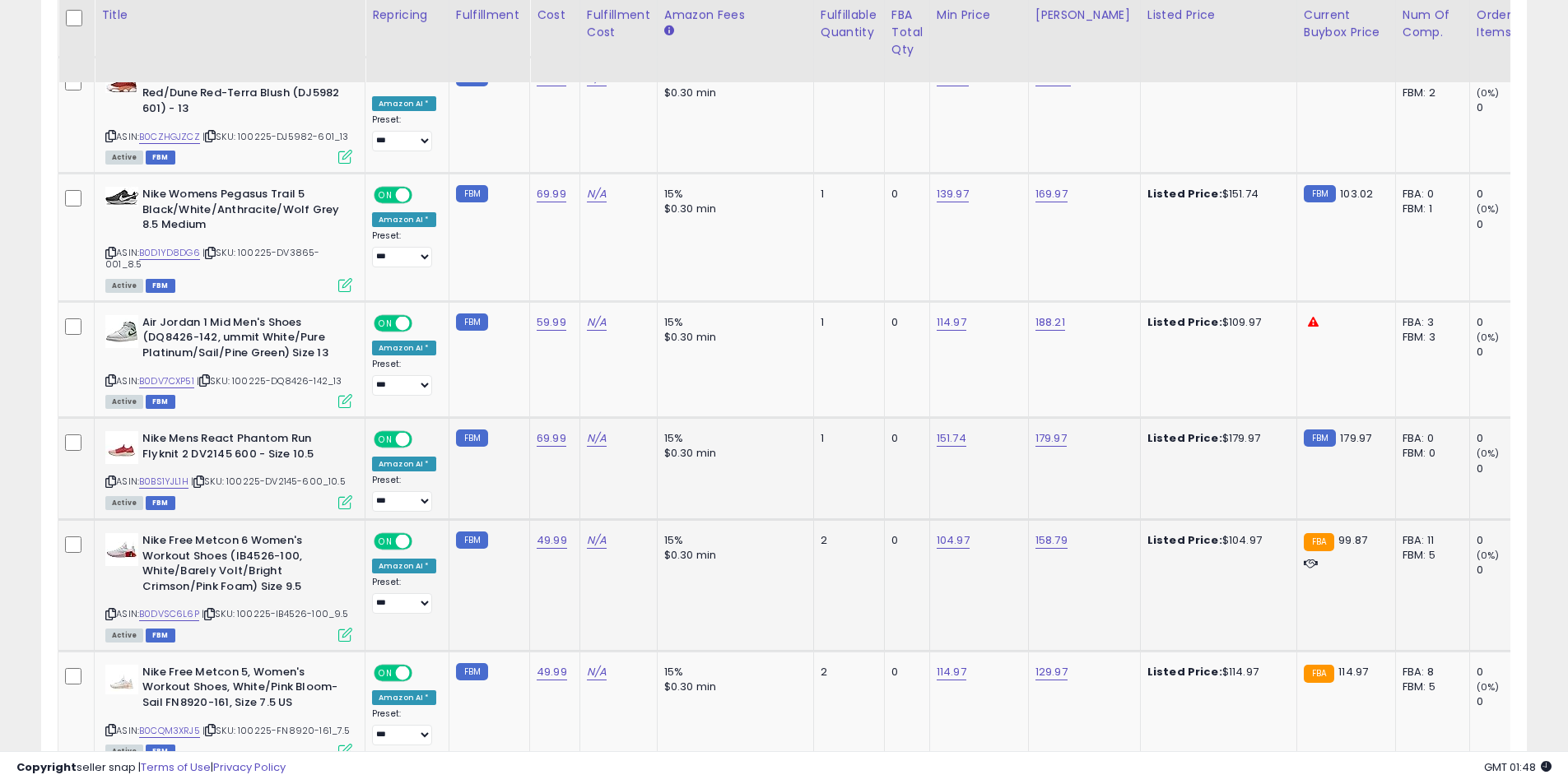
click at [109, 610] on icon at bounding box center [110, 614] width 10 height 9
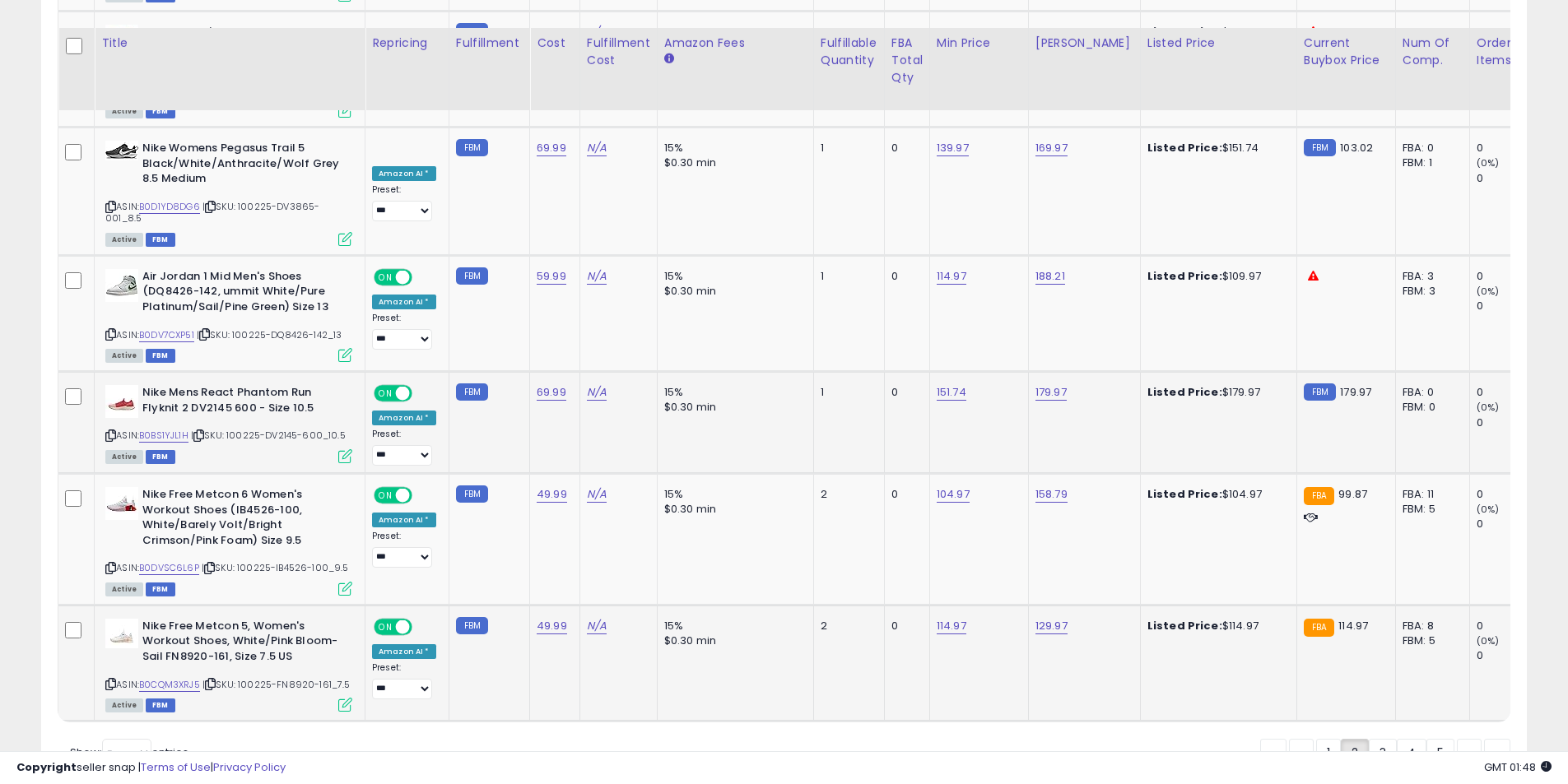
scroll to position [3424, 0]
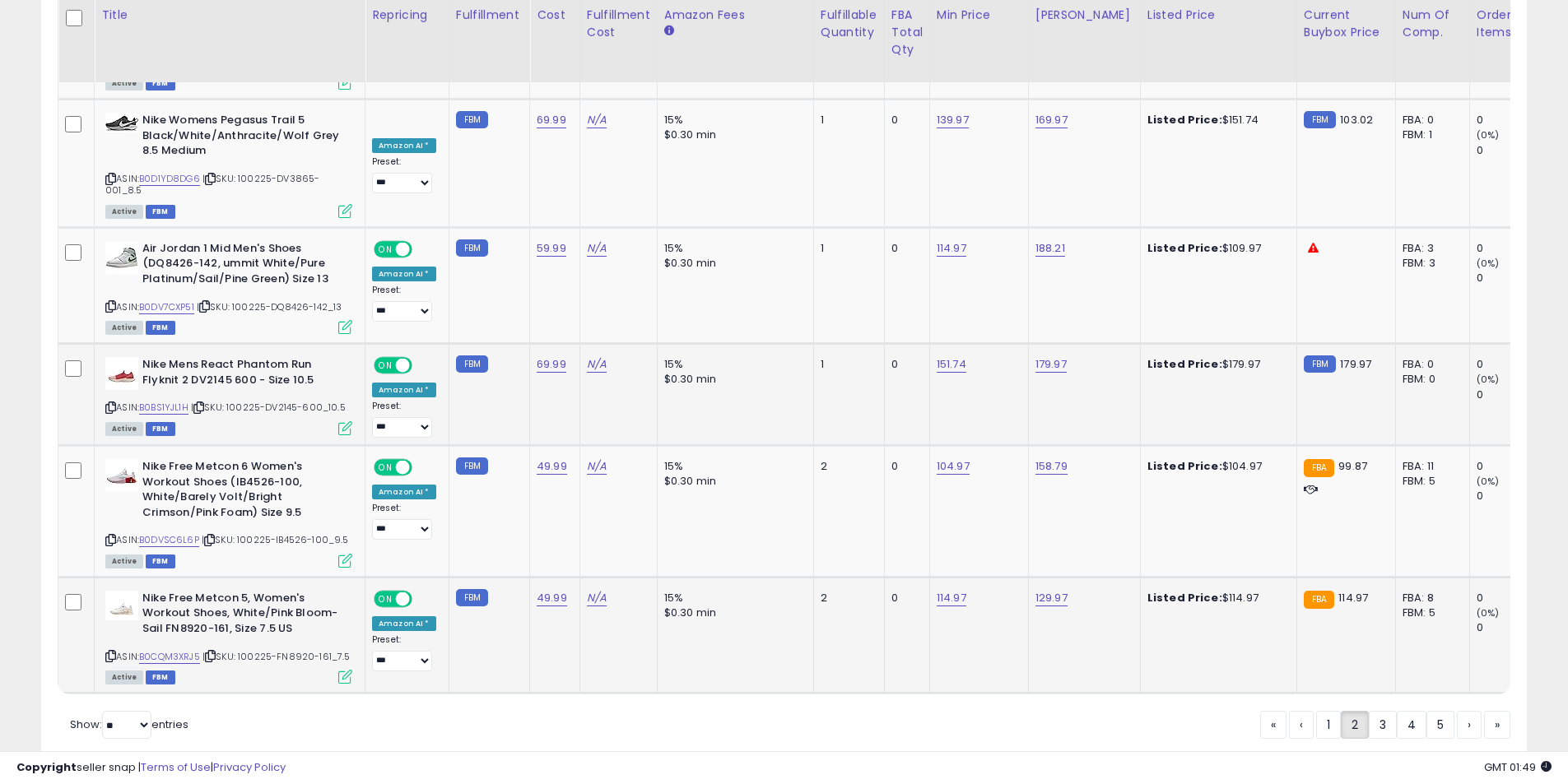
click at [111, 652] on icon at bounding box center [110, 656] width 10 height 9
click at [945, 590] on link "114.97" at bounding box center [951, 598] width 29 height 16
drag, startPoint x: 894, startPoint y: 491, endPoint x: 756, endPoint y: 468, distance: 139.9
type input "******"
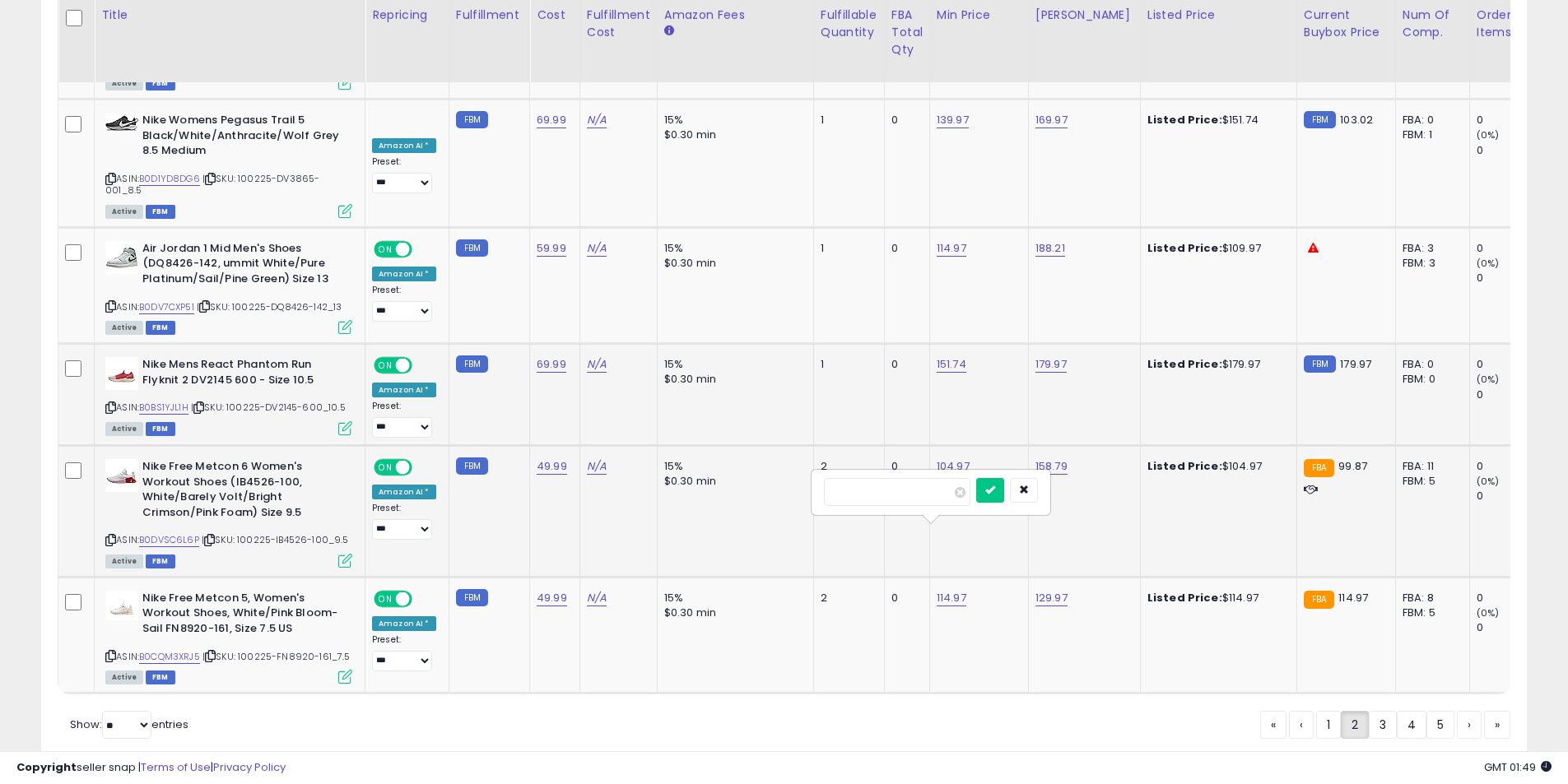
click button "submit" at bounding box center [990, 490] width 28 height 25
click at [1378, 711] on link "3" at bounding box center [1383, 725] width 28 height 28
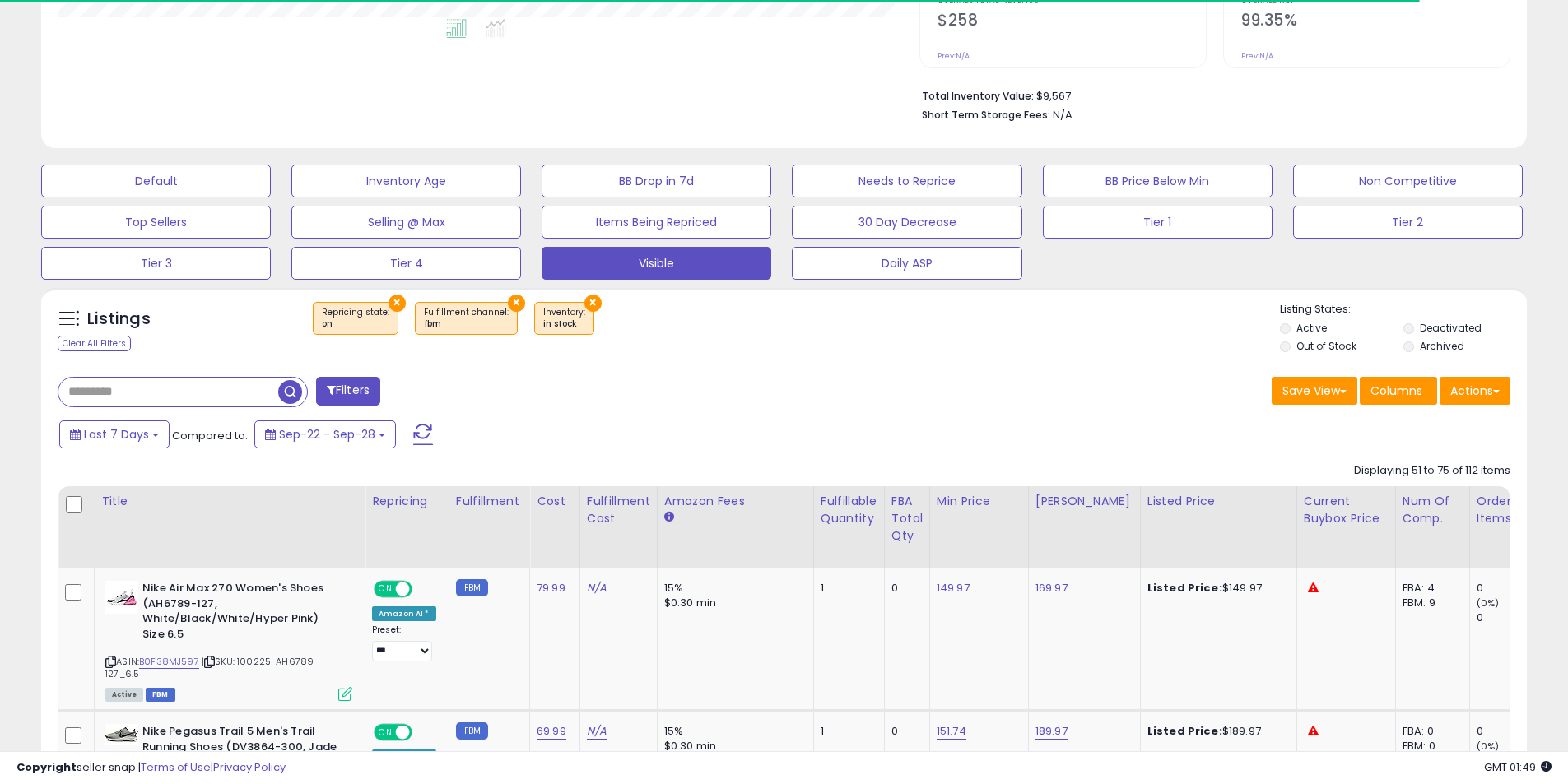
scroll to position [634, 0]
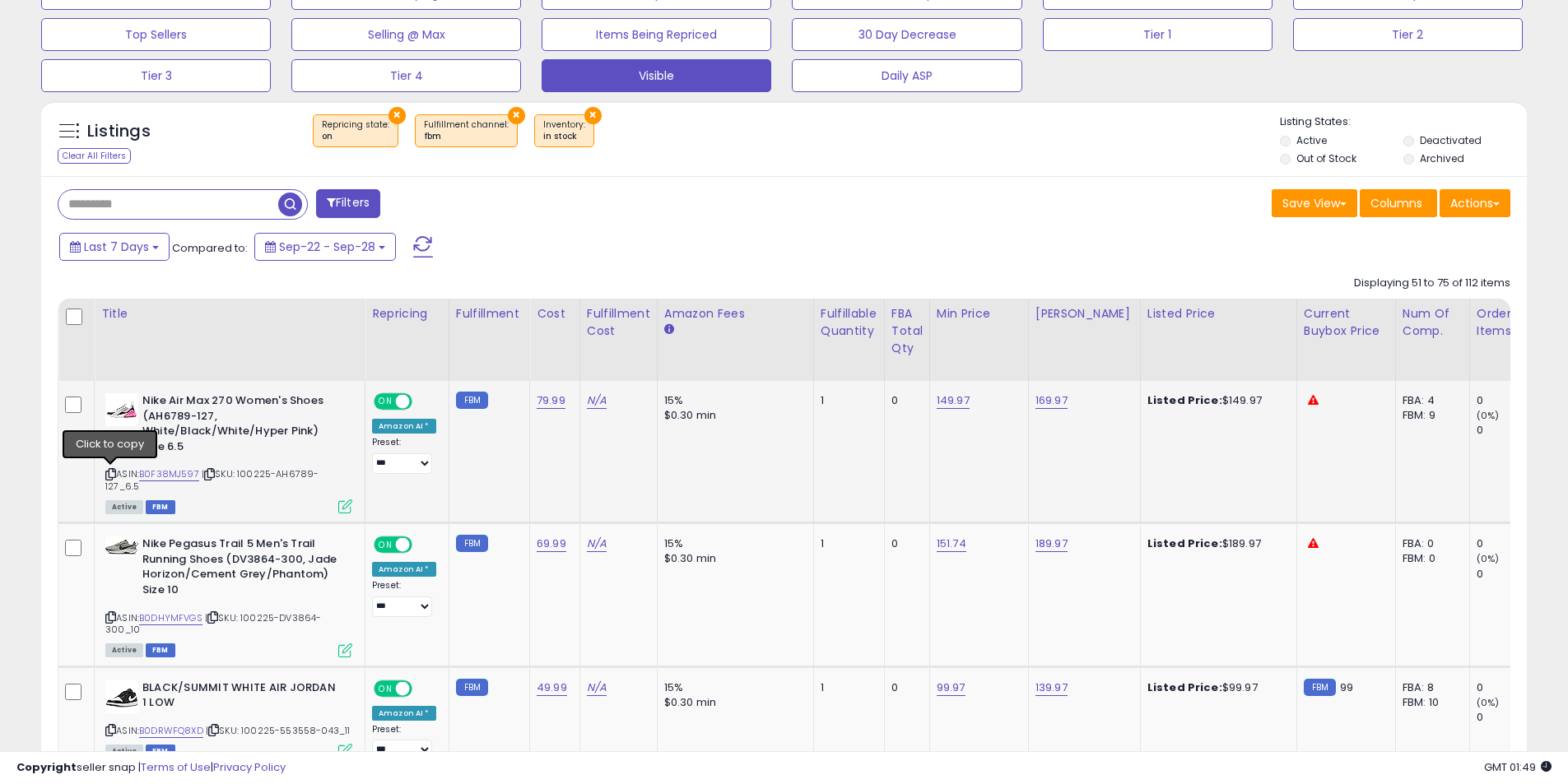
click at [107, 470] on icon at bounding box center [110, 474] width 10 height 9
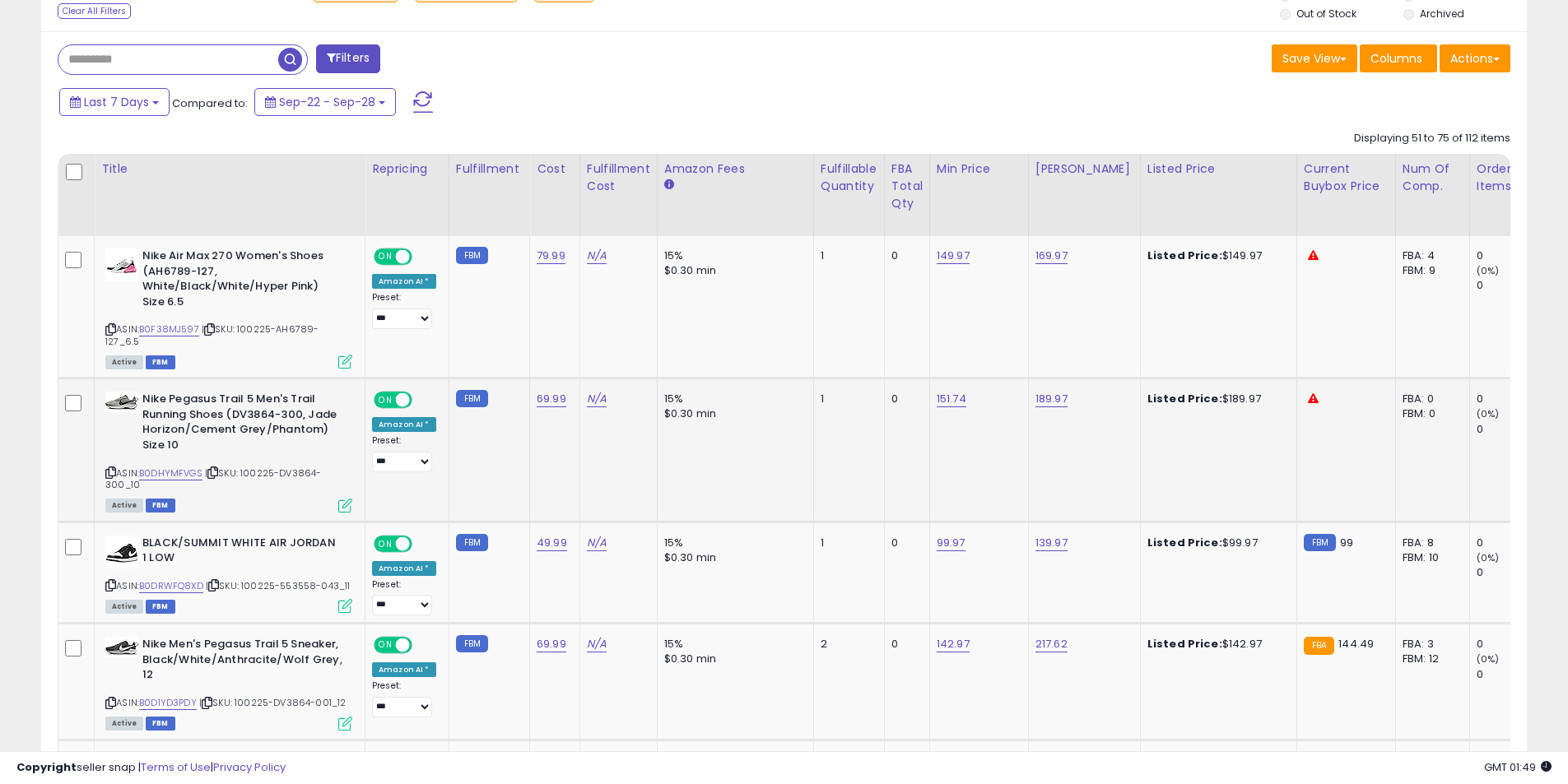
scroll to position [799, 0]
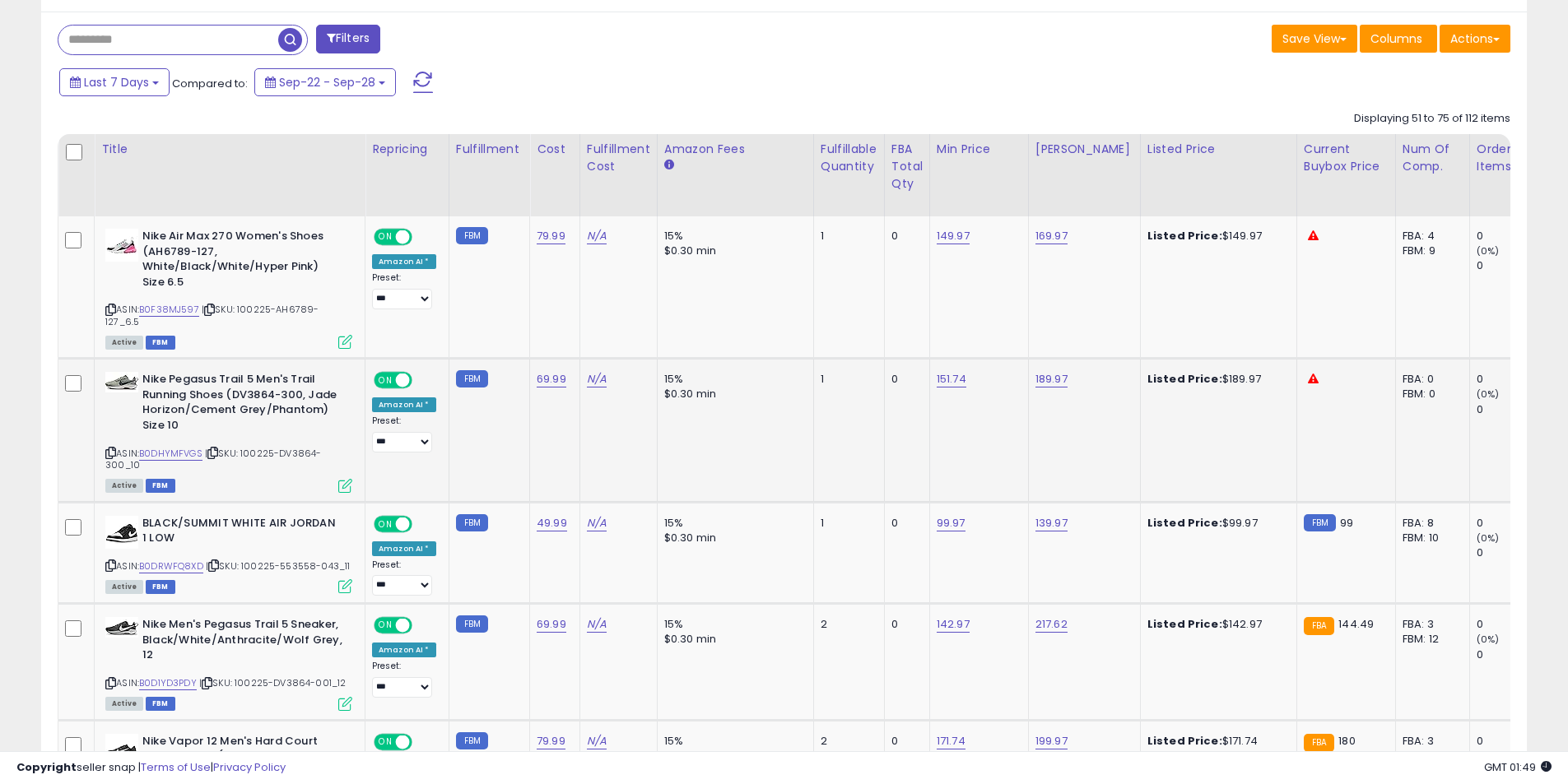
click at [113, 449] on icon at bounding box center [110, 453] width 10 height 9
click at [1042, 371] on link "189.97" at bounding box center [1051, 379] width 32 height 16
drag, startPoint x: 1000, startPoint y: 333, endPoint x: 814, endPoint y: 323, distance: 186.3
type input "******"
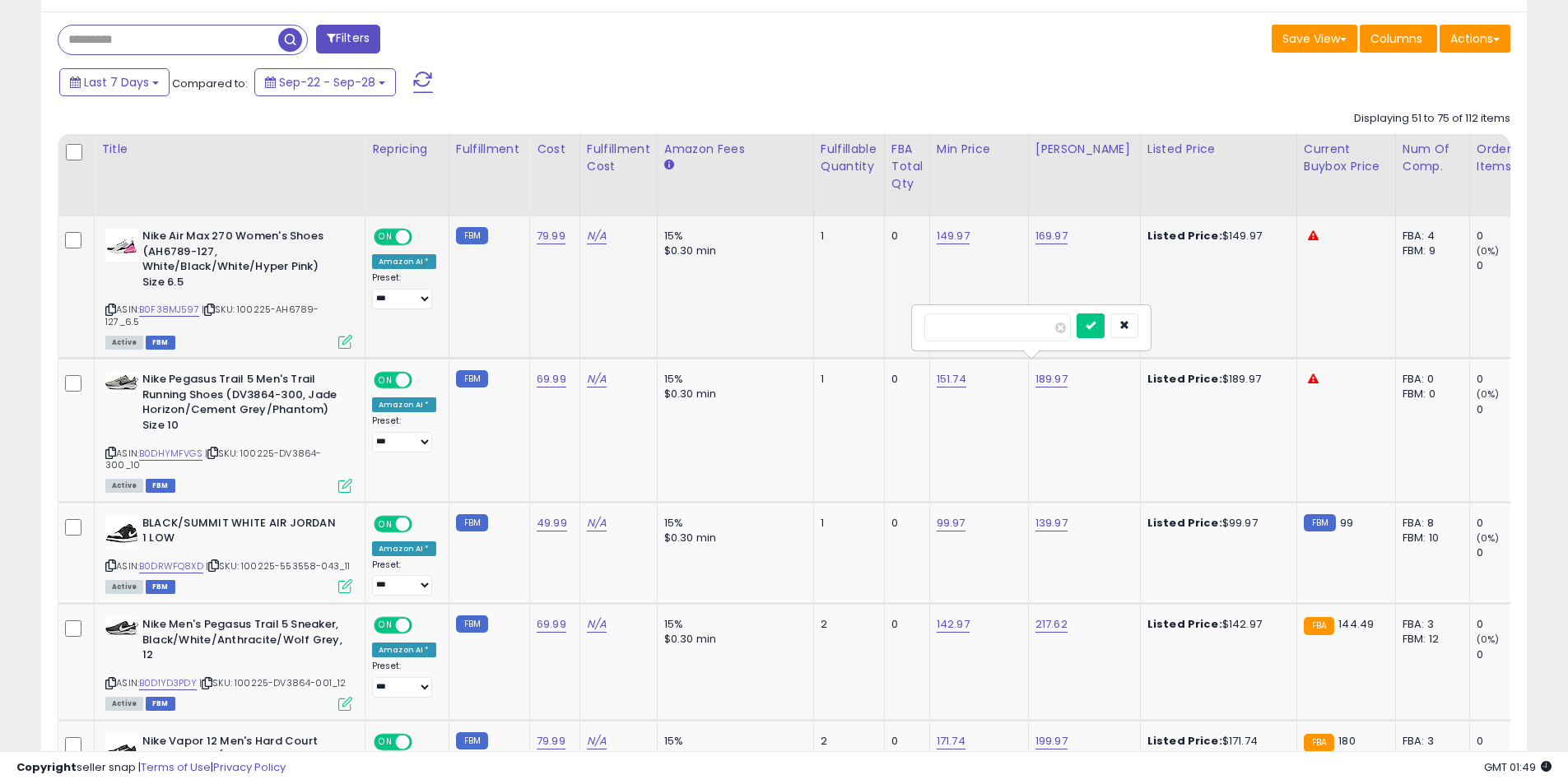
click button "submit" at bounding box center [1091, 326] width 28 height 25
click at [109, 562] on icon at bounding box center [110, 566] width 10 height 9
click at [112, 679] on icon at bounding box center [110, 683] width 10 height 9
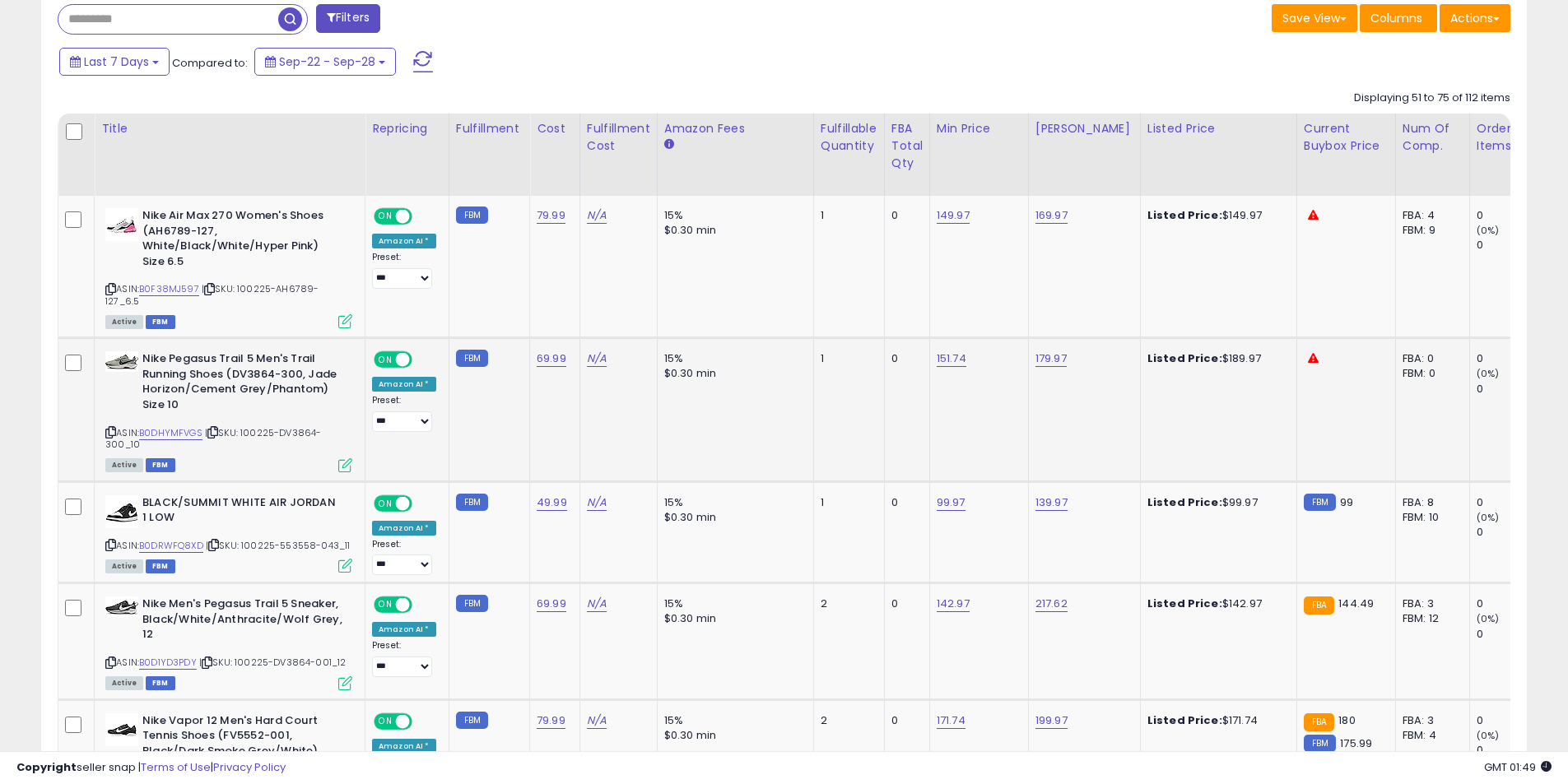
scroll to position [1045, 0]
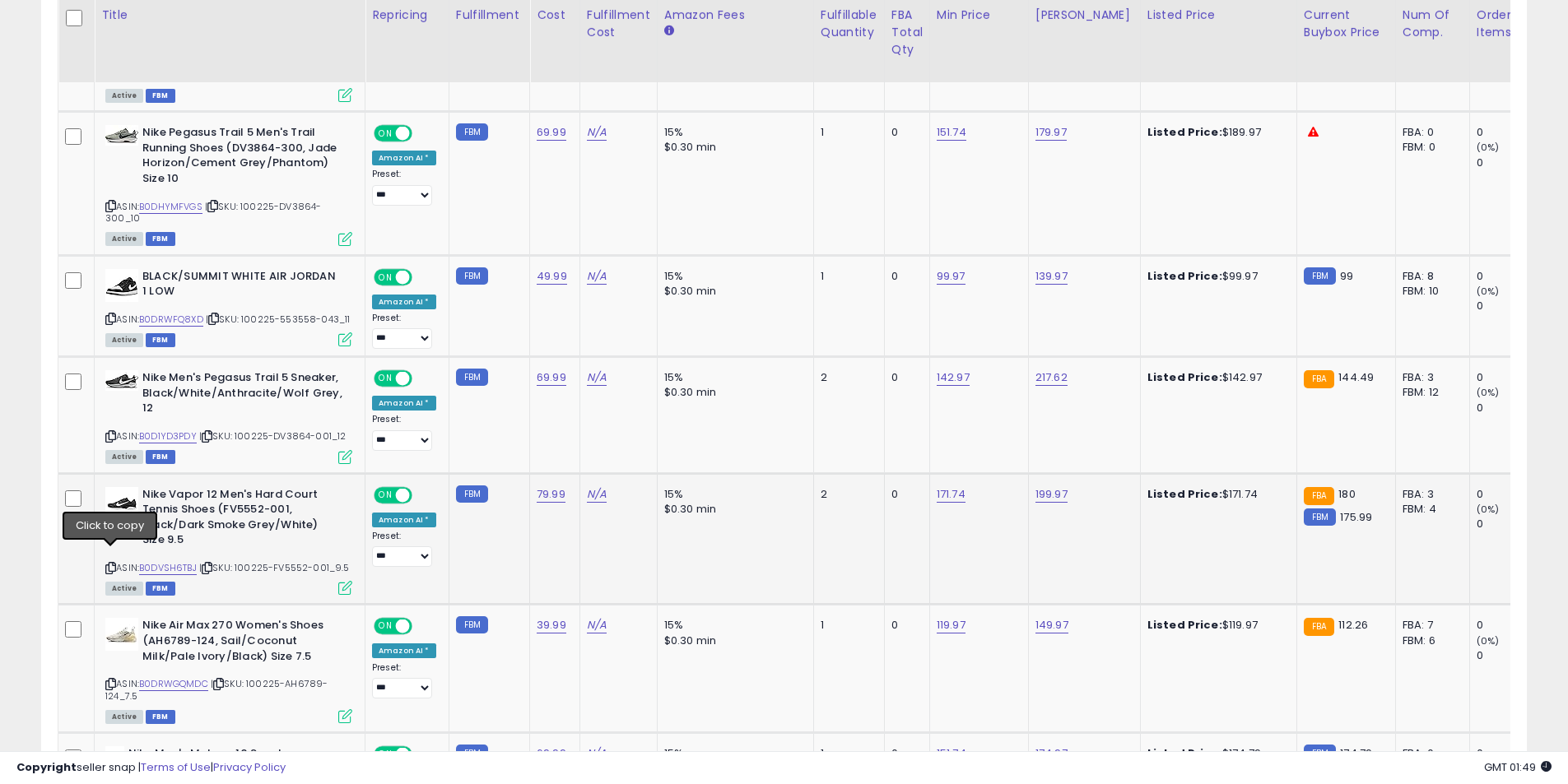
click at [106, 563] on icon at bounding box center [110, 568] width 10 height 9
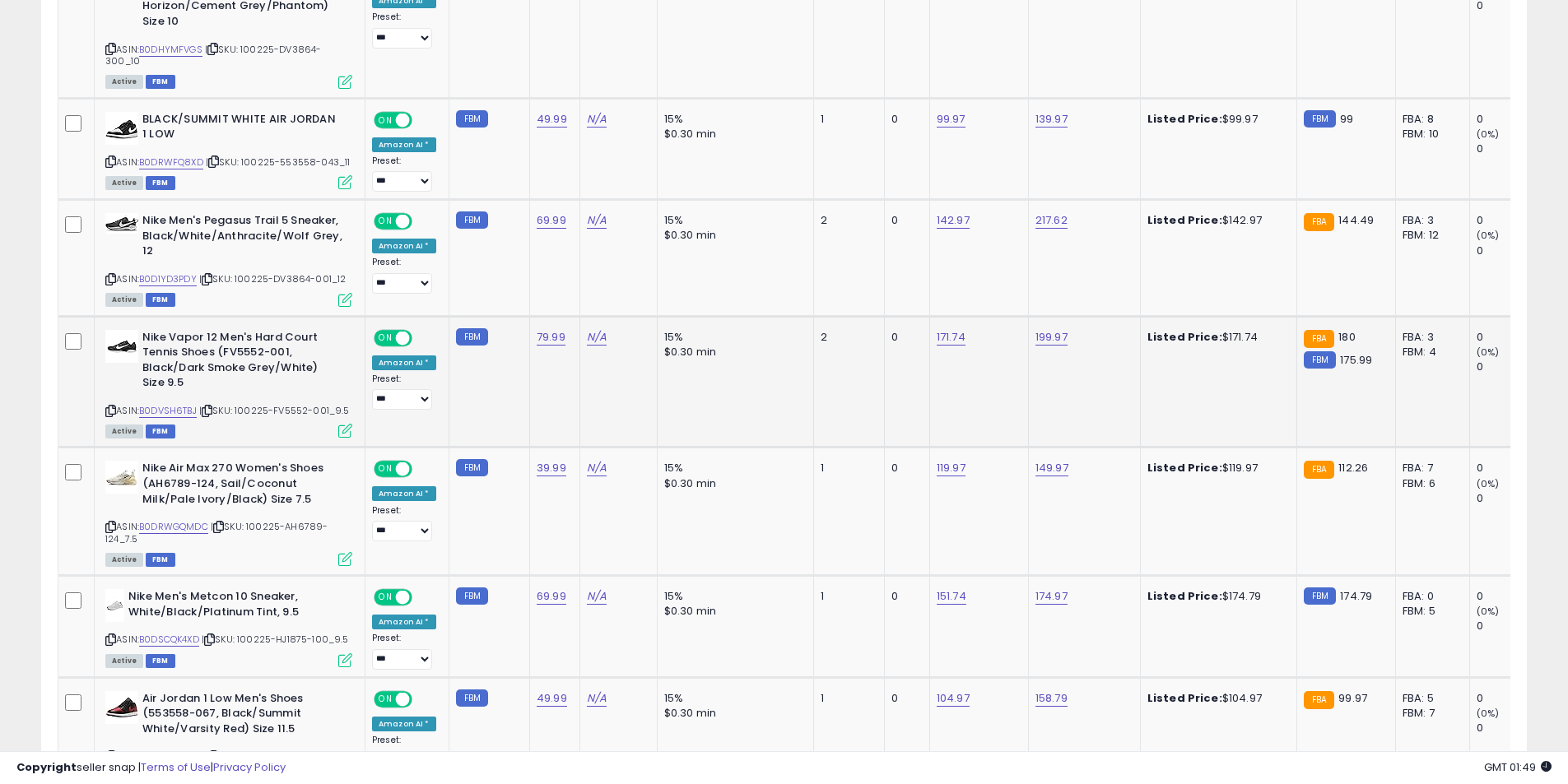
scroll to position [1210, 0]
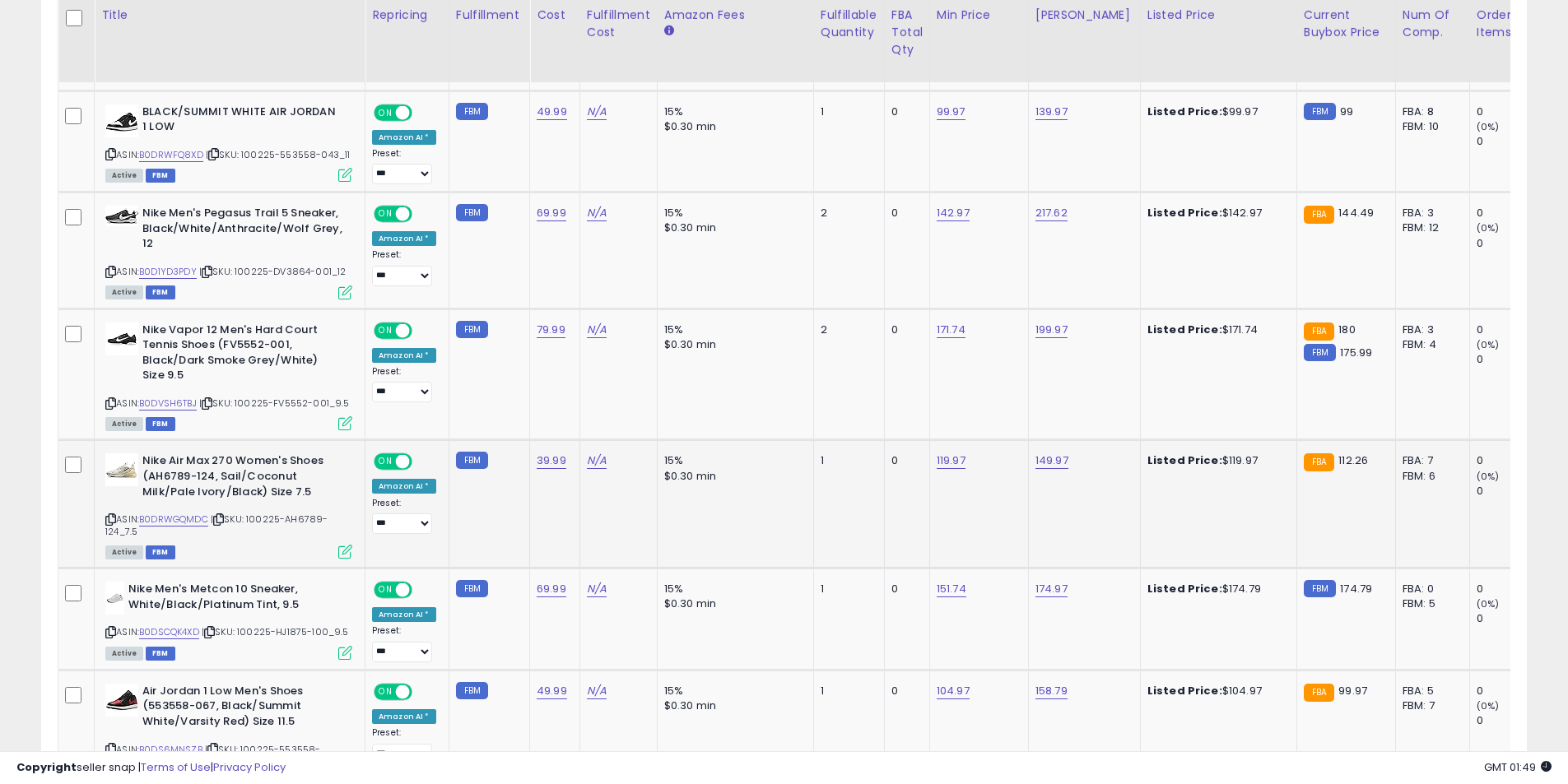
click at [113, 515] on icon at bounding box center [110, 520] width 10 height 9
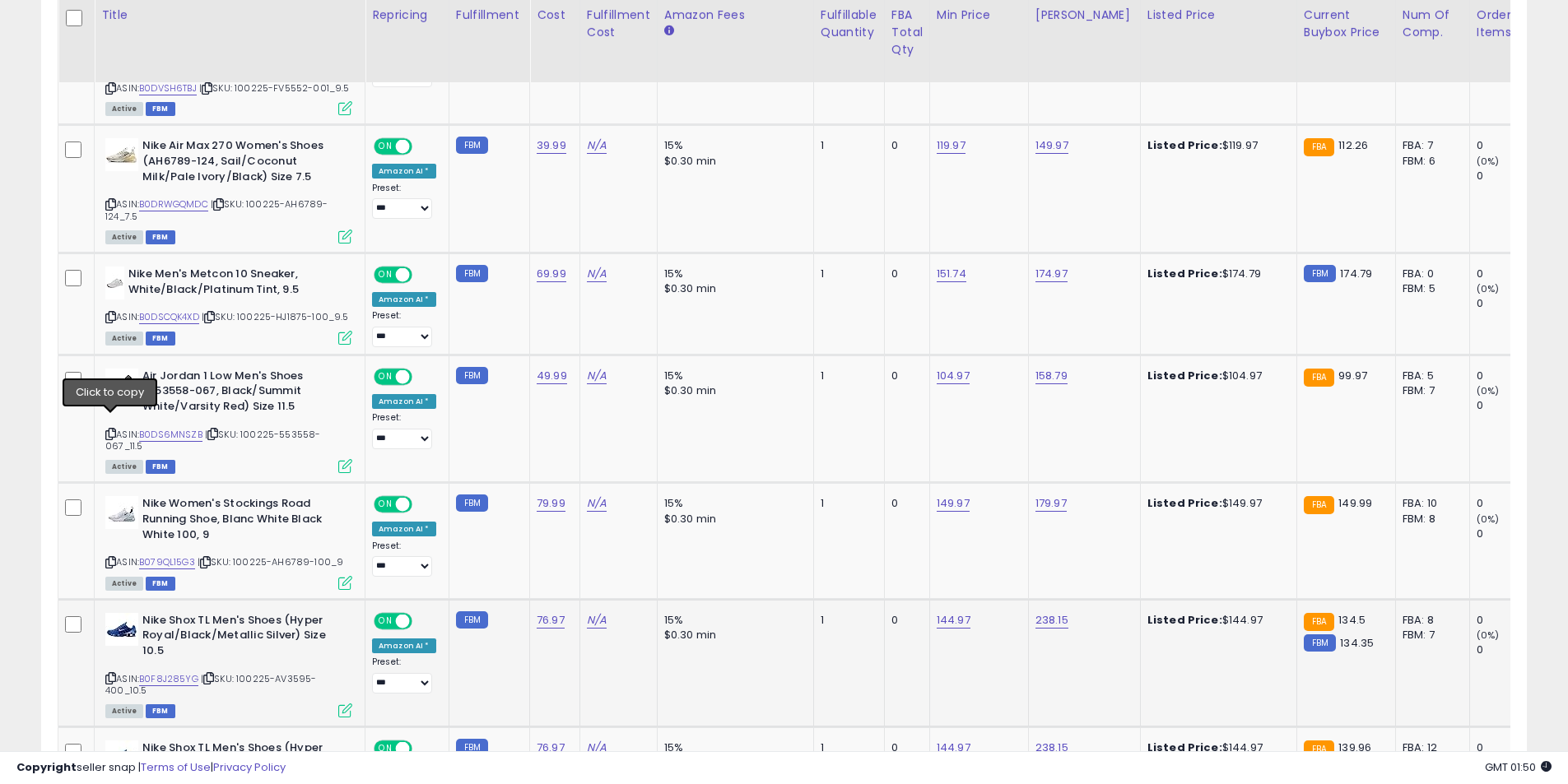
scroll to position [1539, 0]
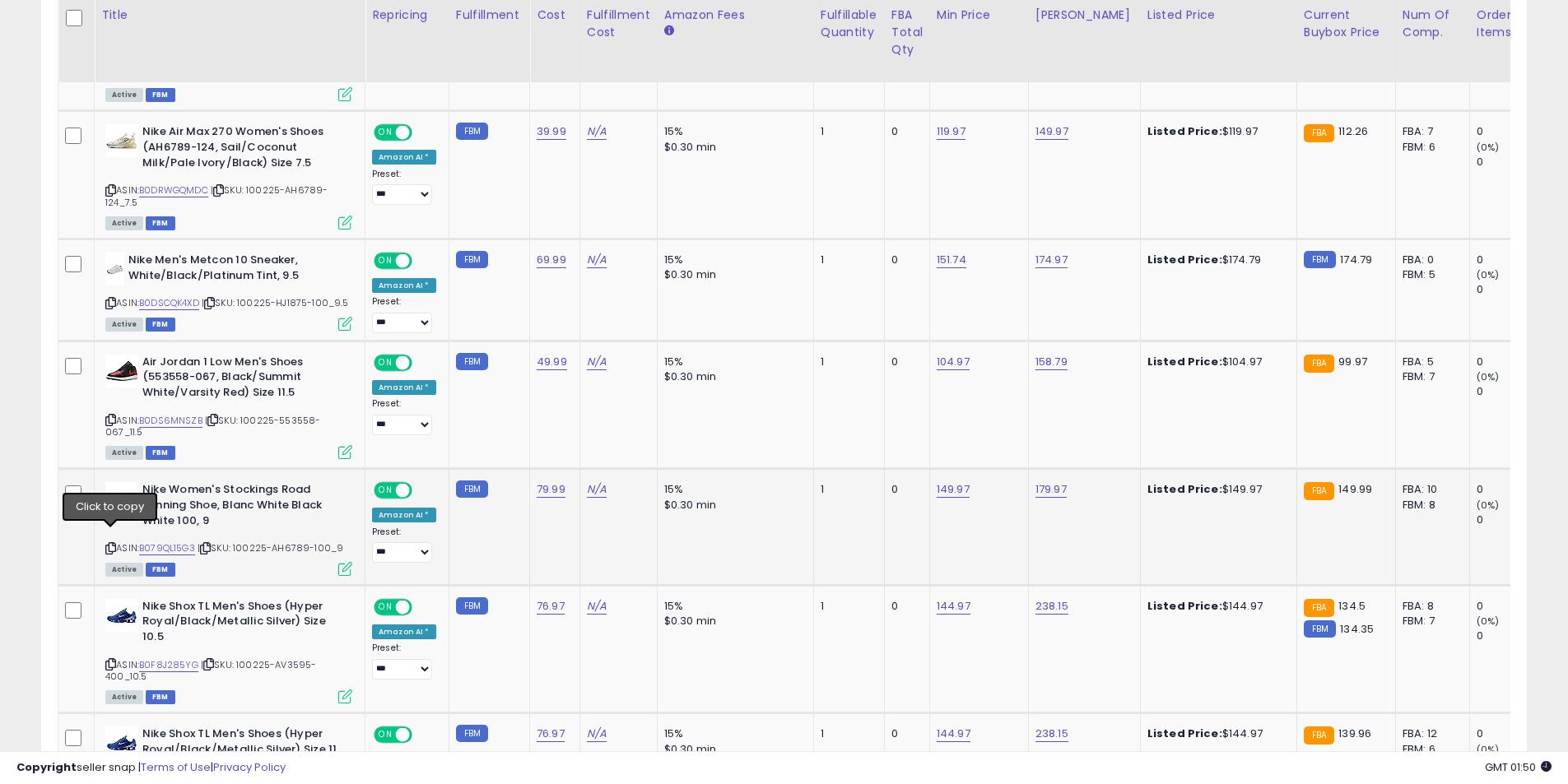
click at [112, 544] on icon at bounding box center [110, 548] width 10 height 9
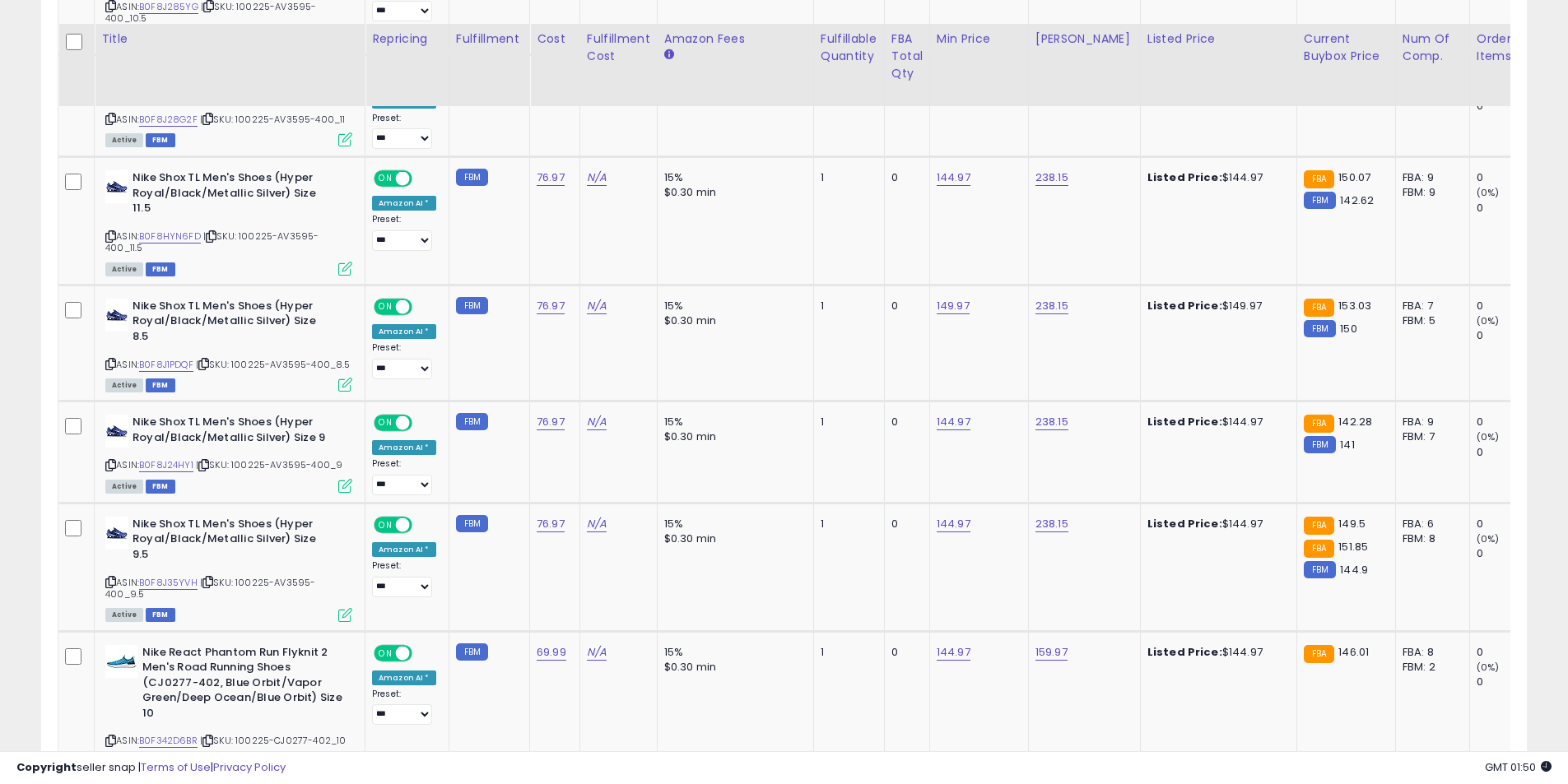
scroll to position [2362, 0]
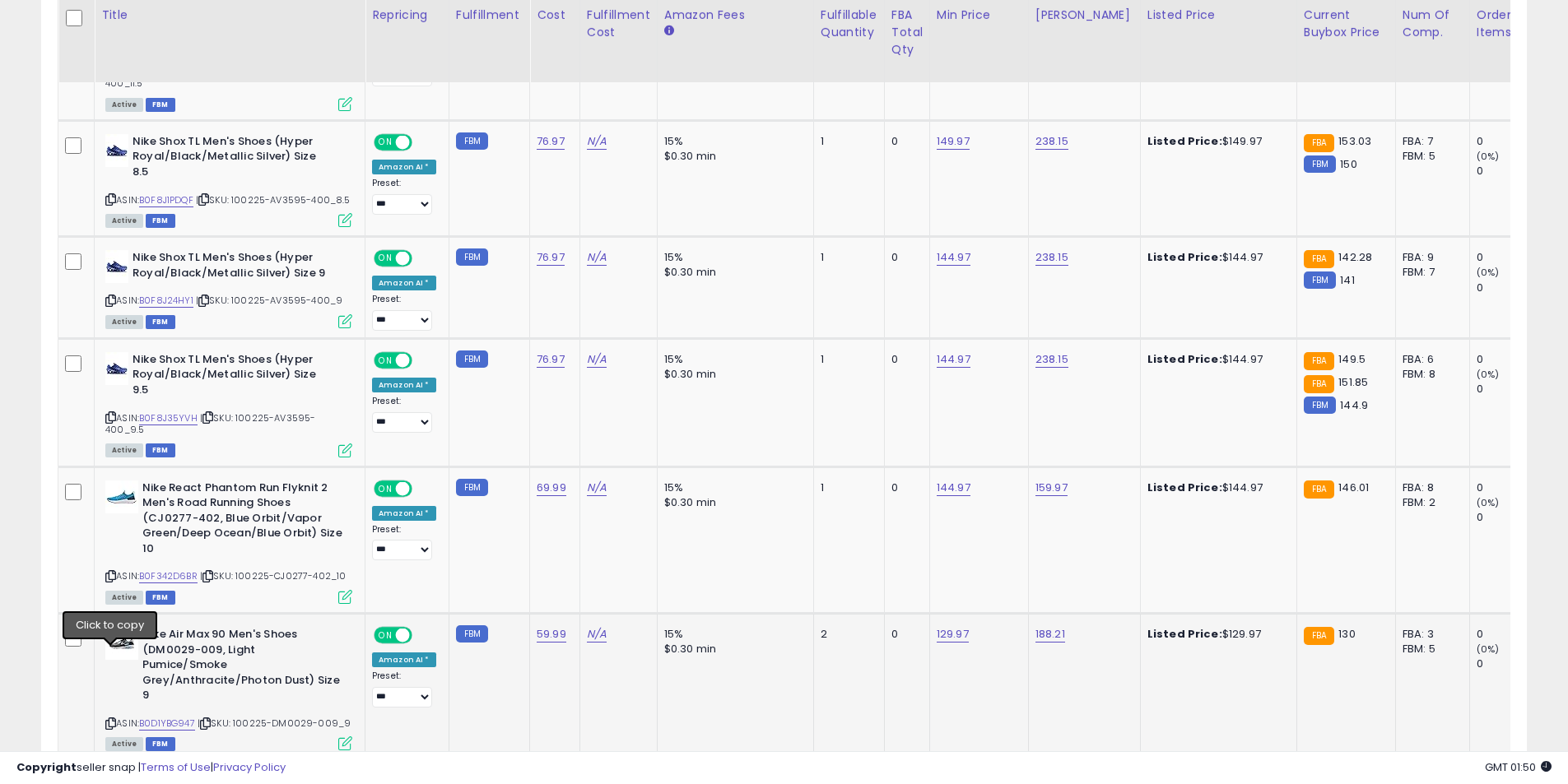
click at [112, 719] on icon at bounding box center [110, 724] width 10 height 9
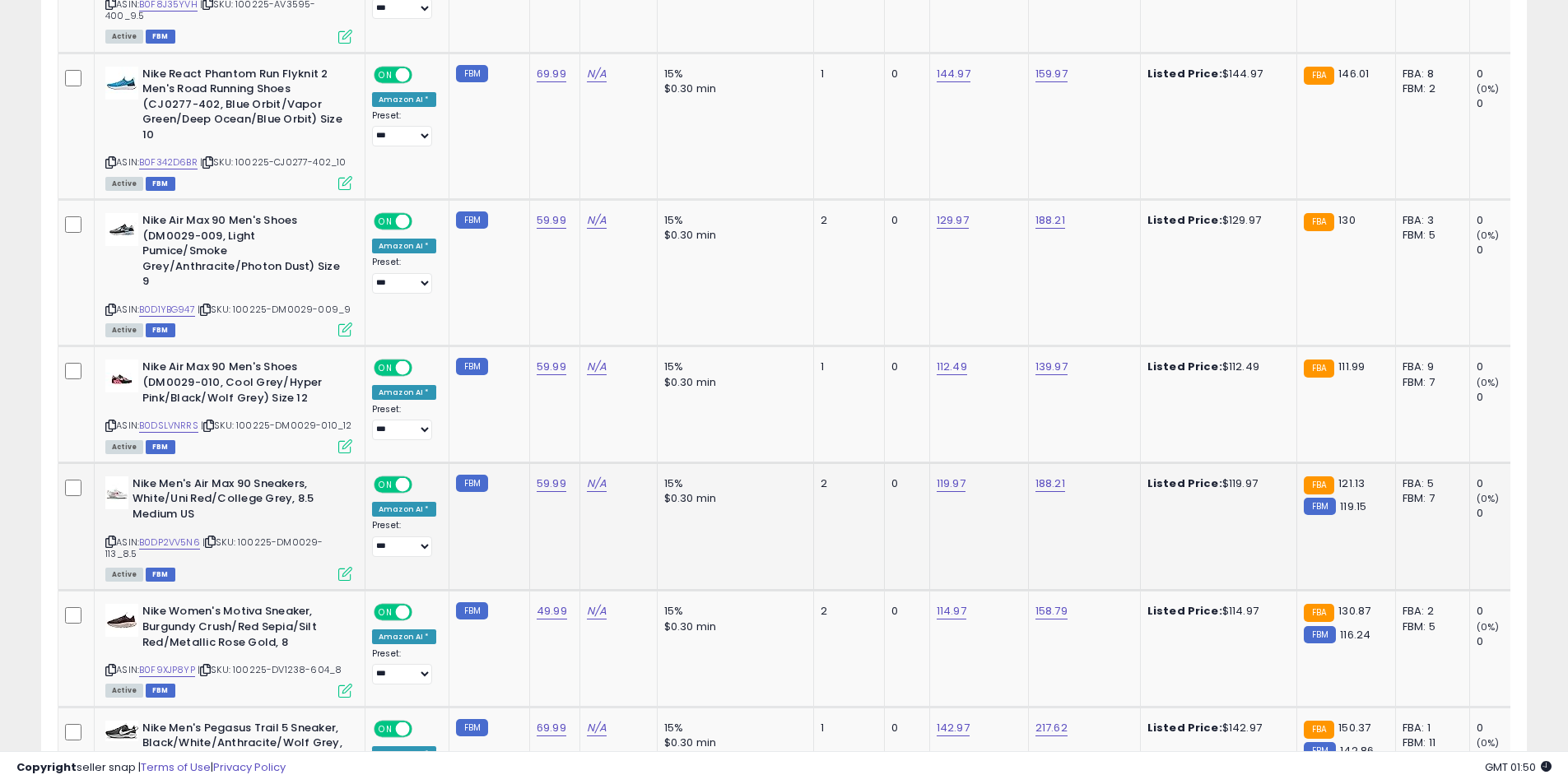
scroll to position [2856, 0]
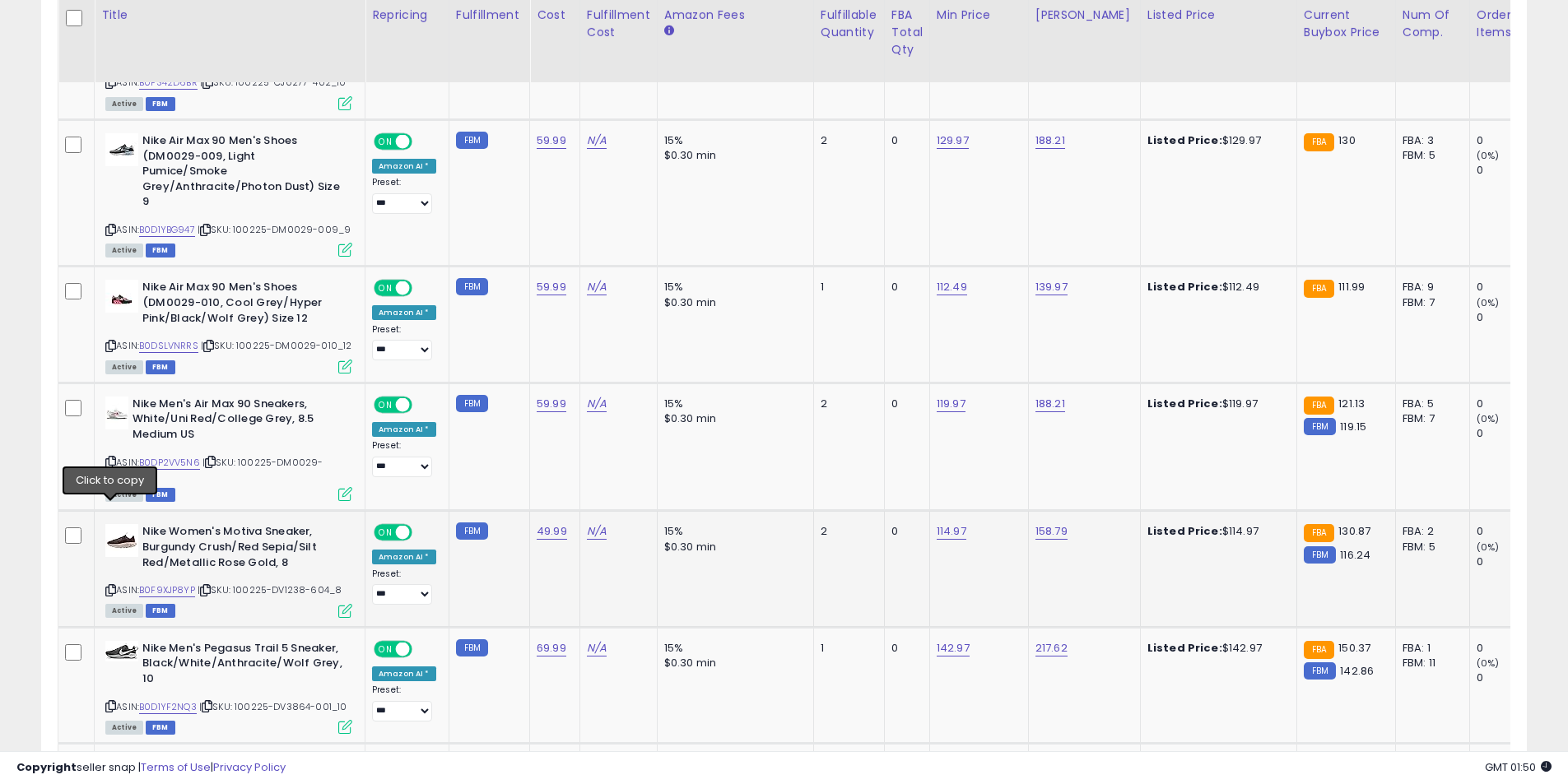
click at [109, 586] on icon at bounding box center [110, 590] width 10 height 9
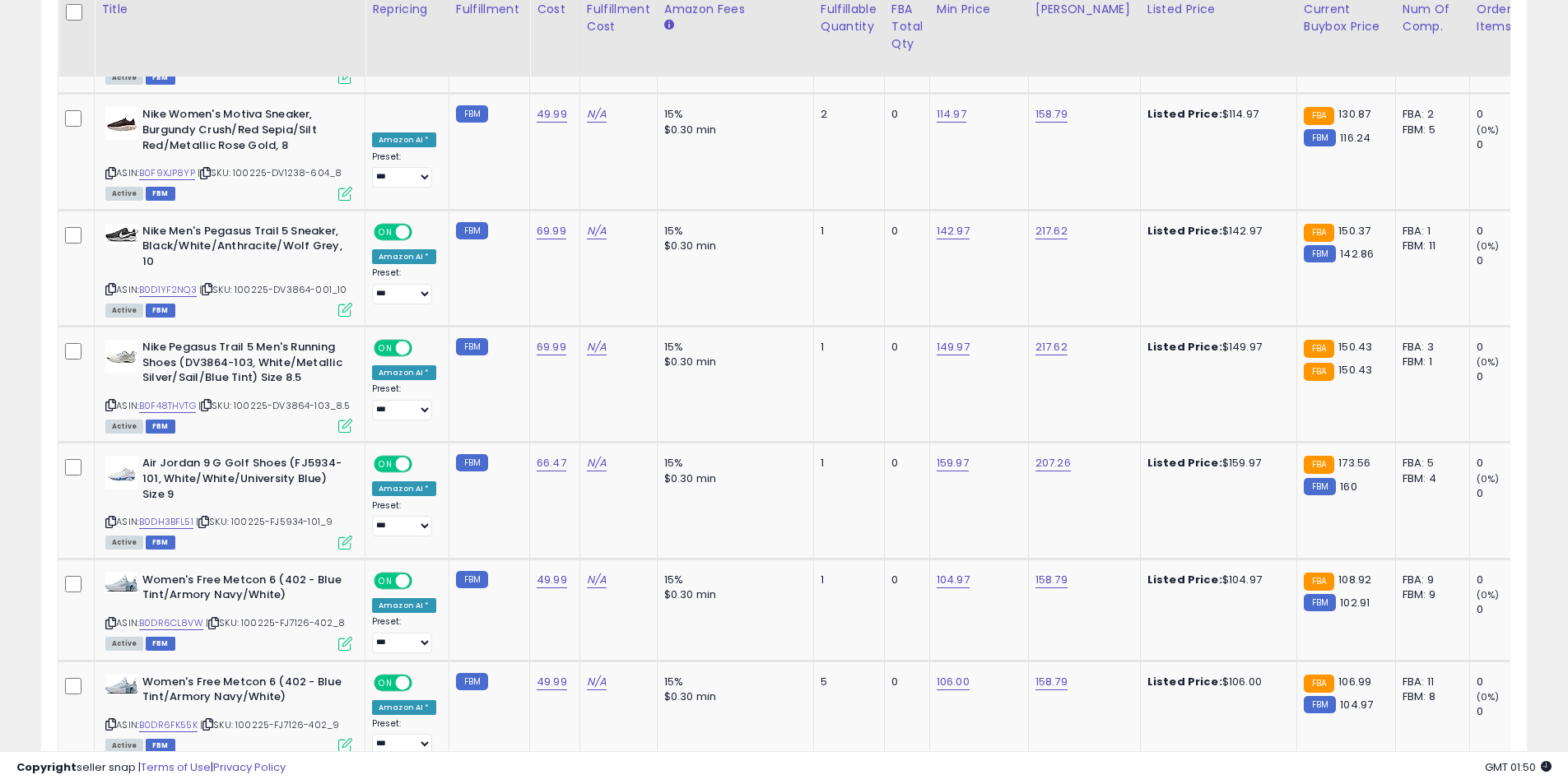
scroll to position [3329, 0]
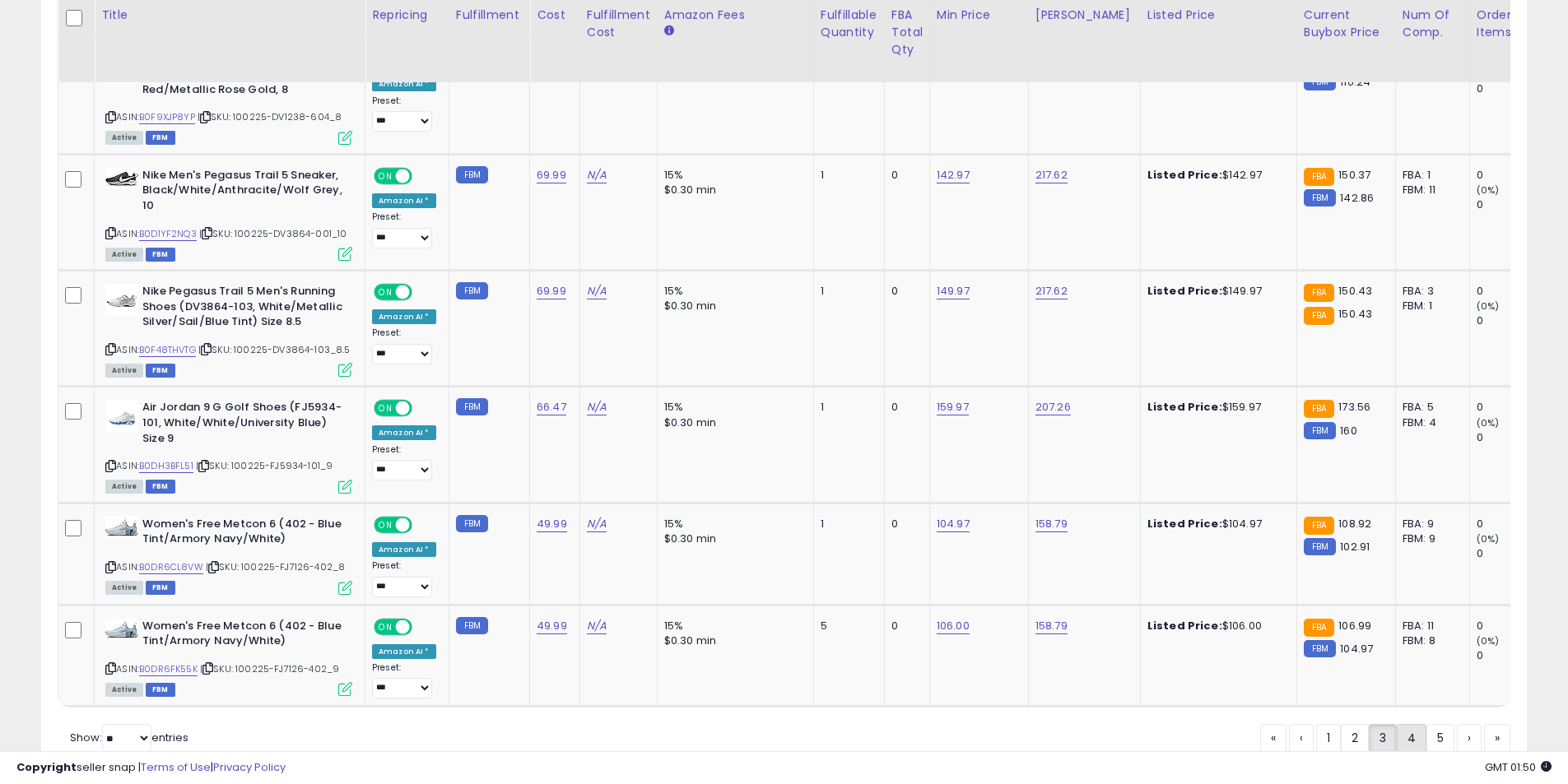
click at [1407, 725] on link "4" at bounding box center [1411, 738] width 29 height 28
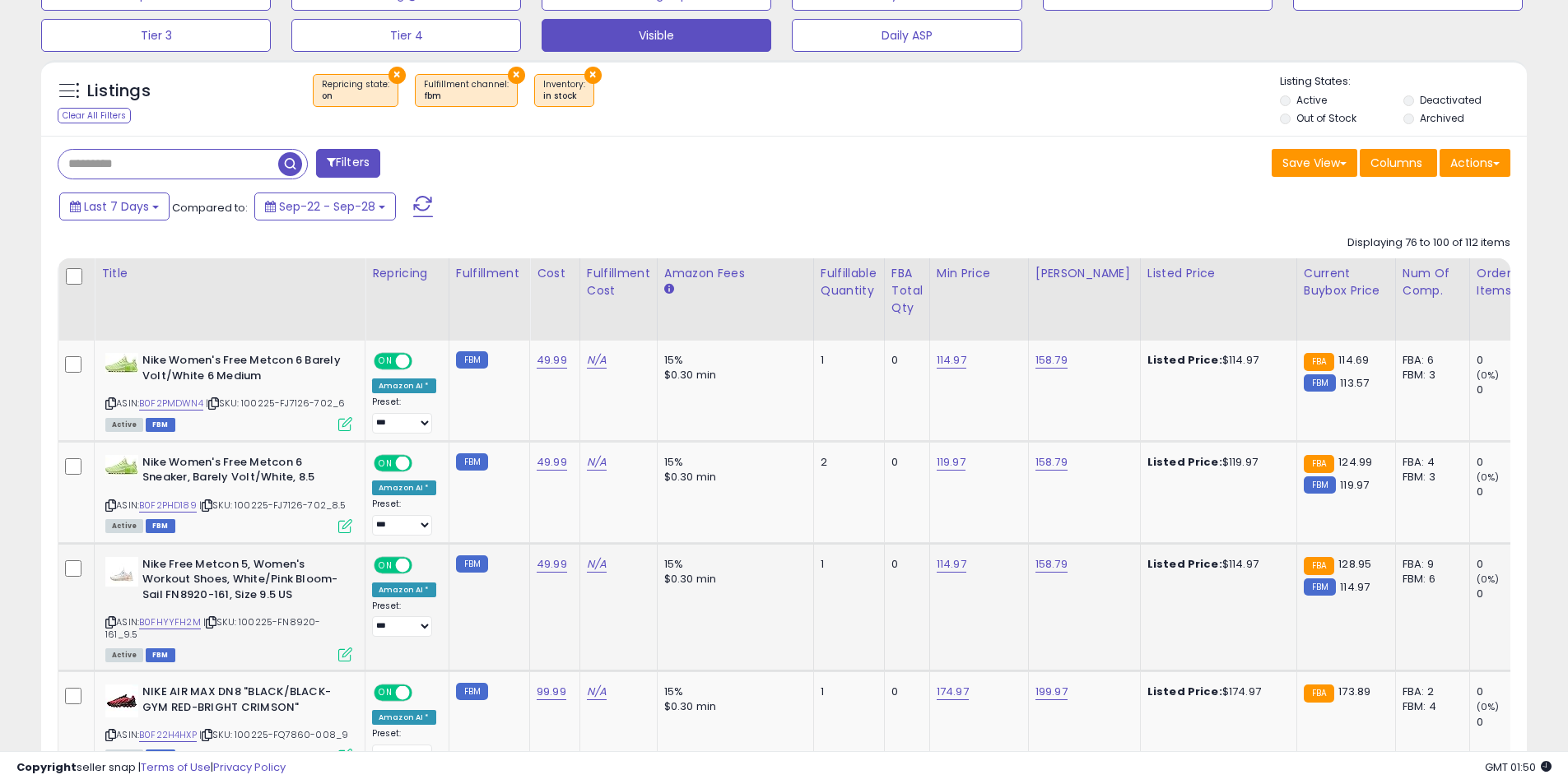
scroll to position [716, 0]
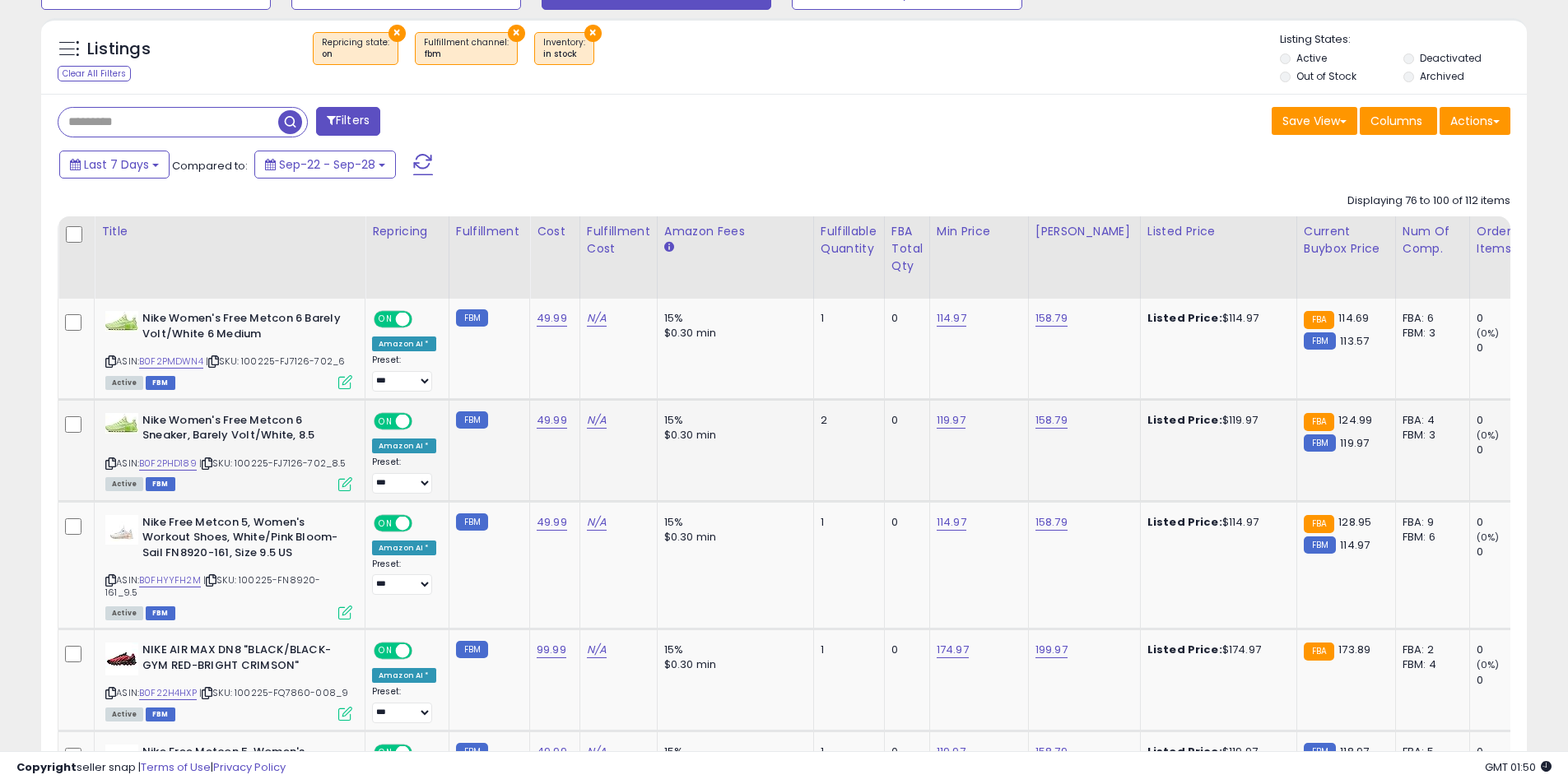
drag, startPoint x: 112, startPoint y: 464, endPoint x: 133, endPoint y: 412, distance: 56.1
click at [112, 464] on icon at bounding box center [110, 464] width 10 height 9
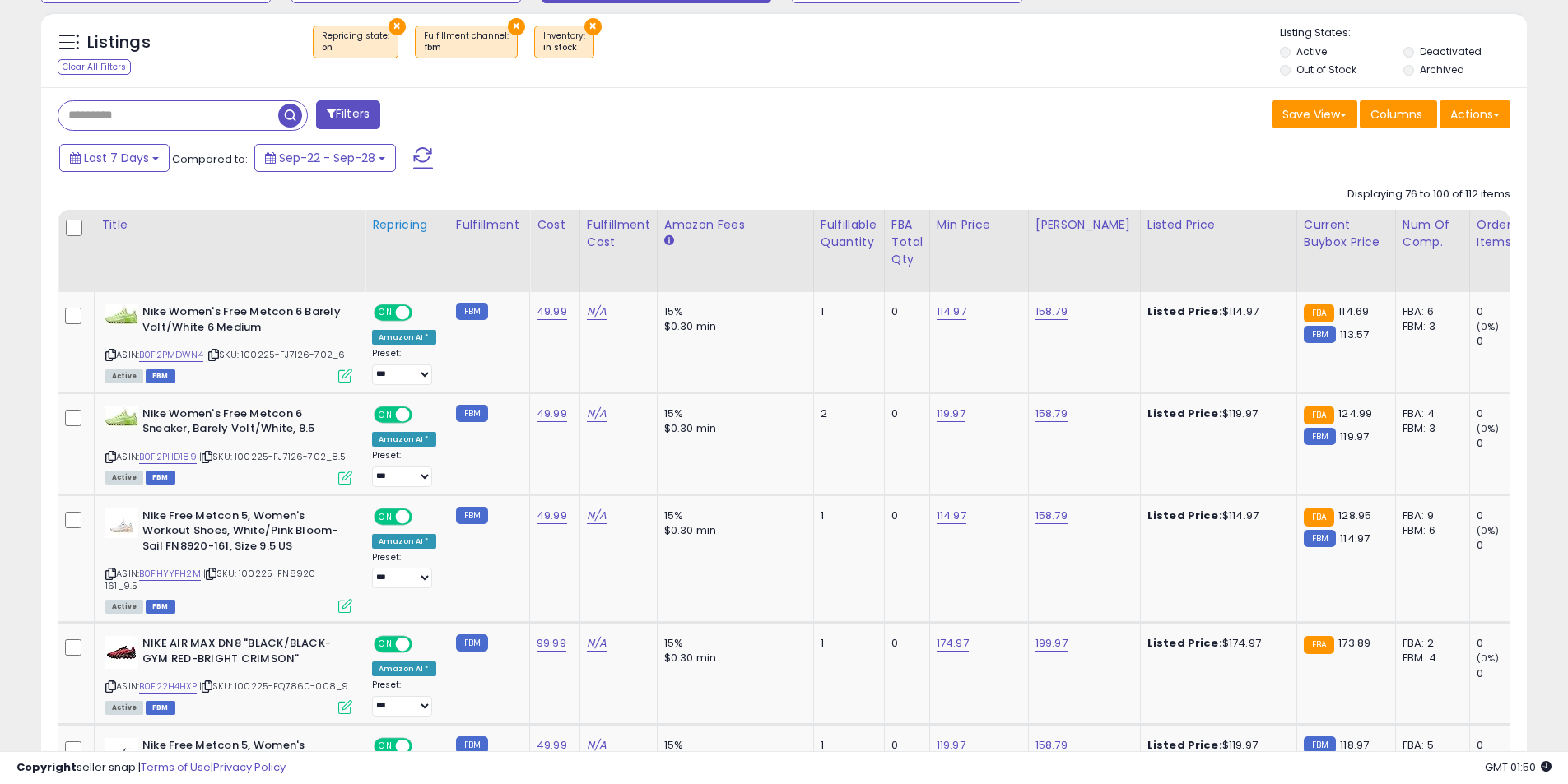
scroll to position [880, 0]
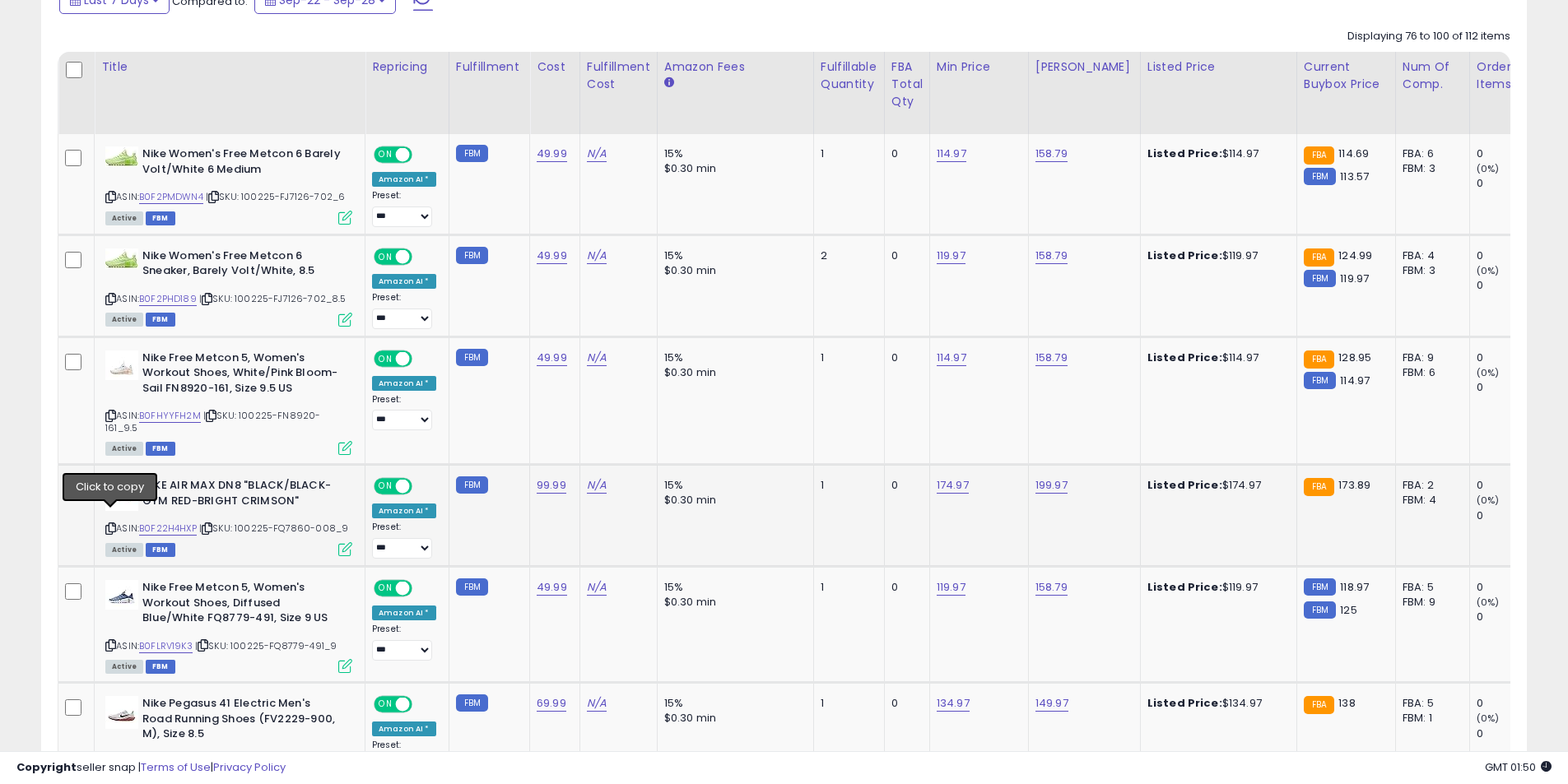
click at [111, 525] on icon at bounding box center [110, 529] width 10 height 9
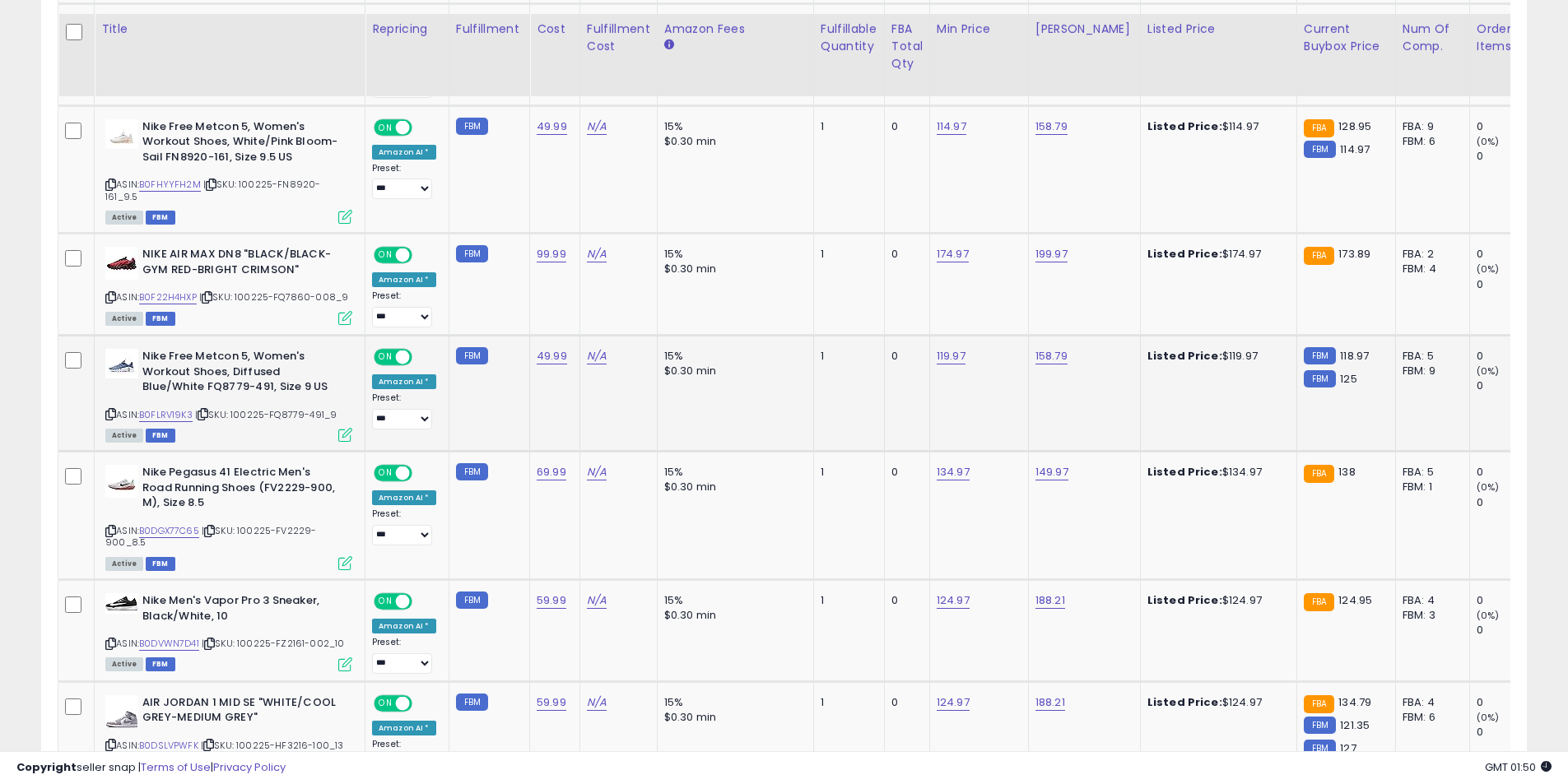
scroll to position [1128, 0]
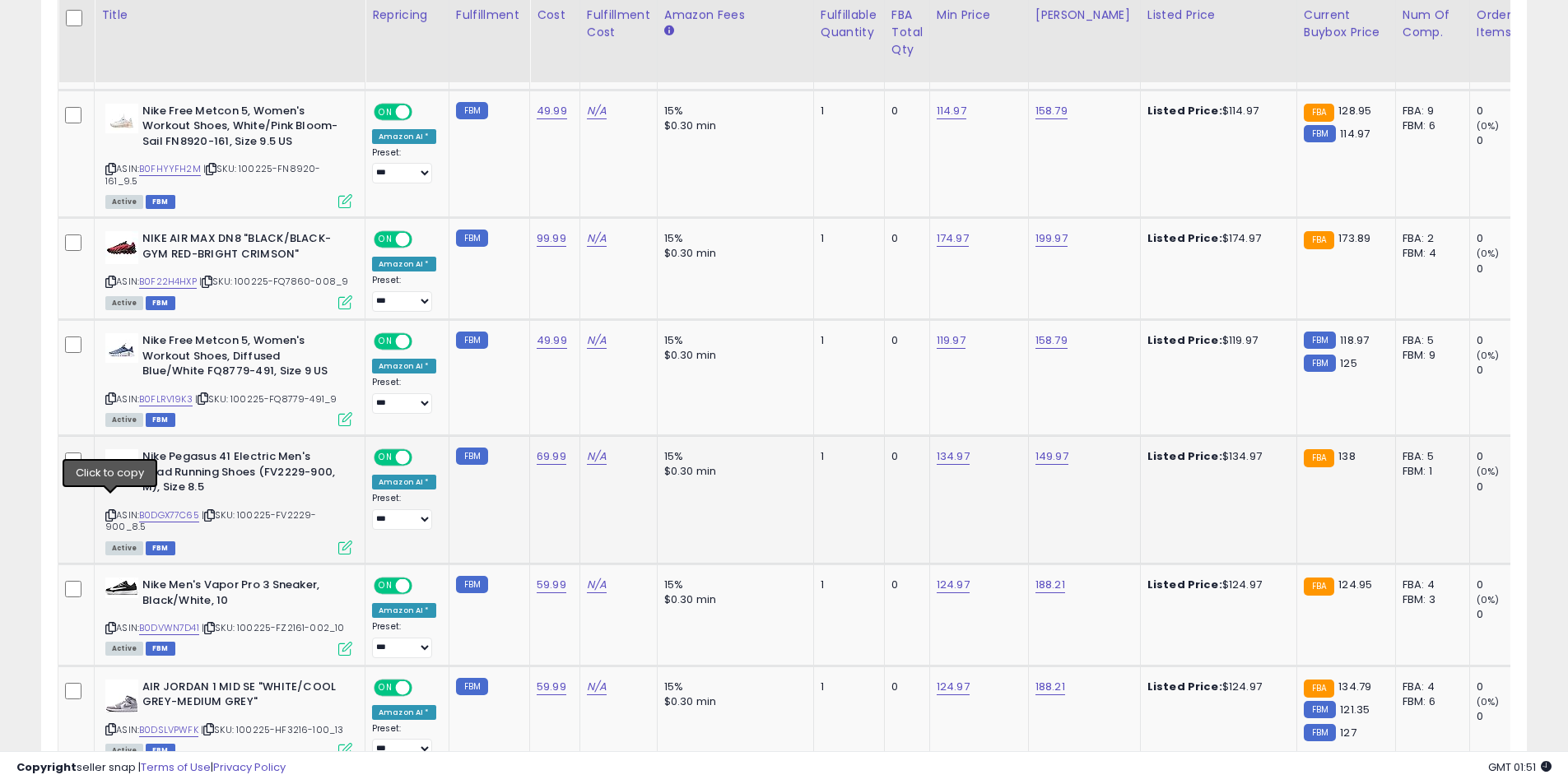
click at [110, 511] on icon at bounding box center [110, 515] width 10 height 9
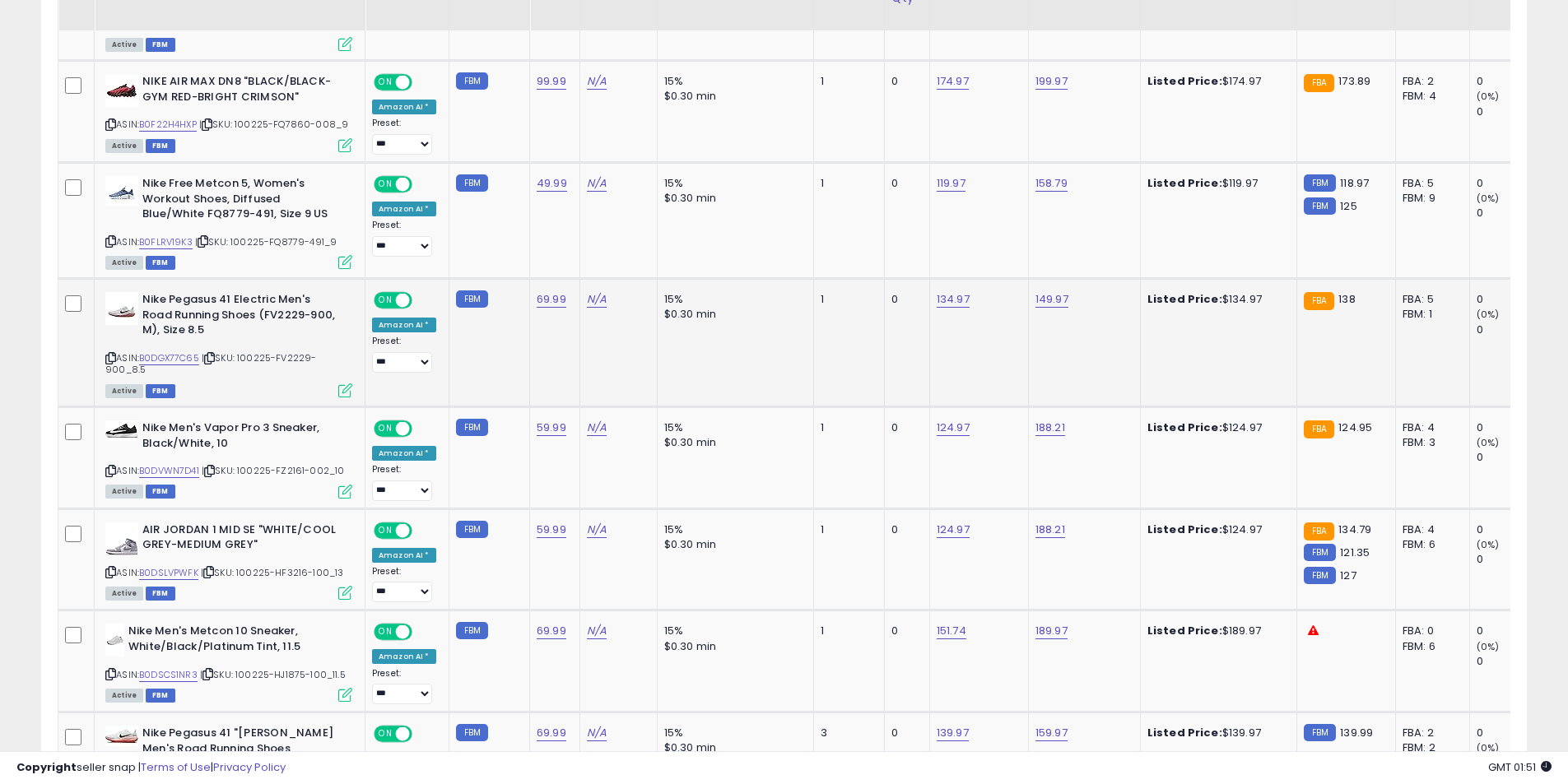
scroll to position [1292, 0]
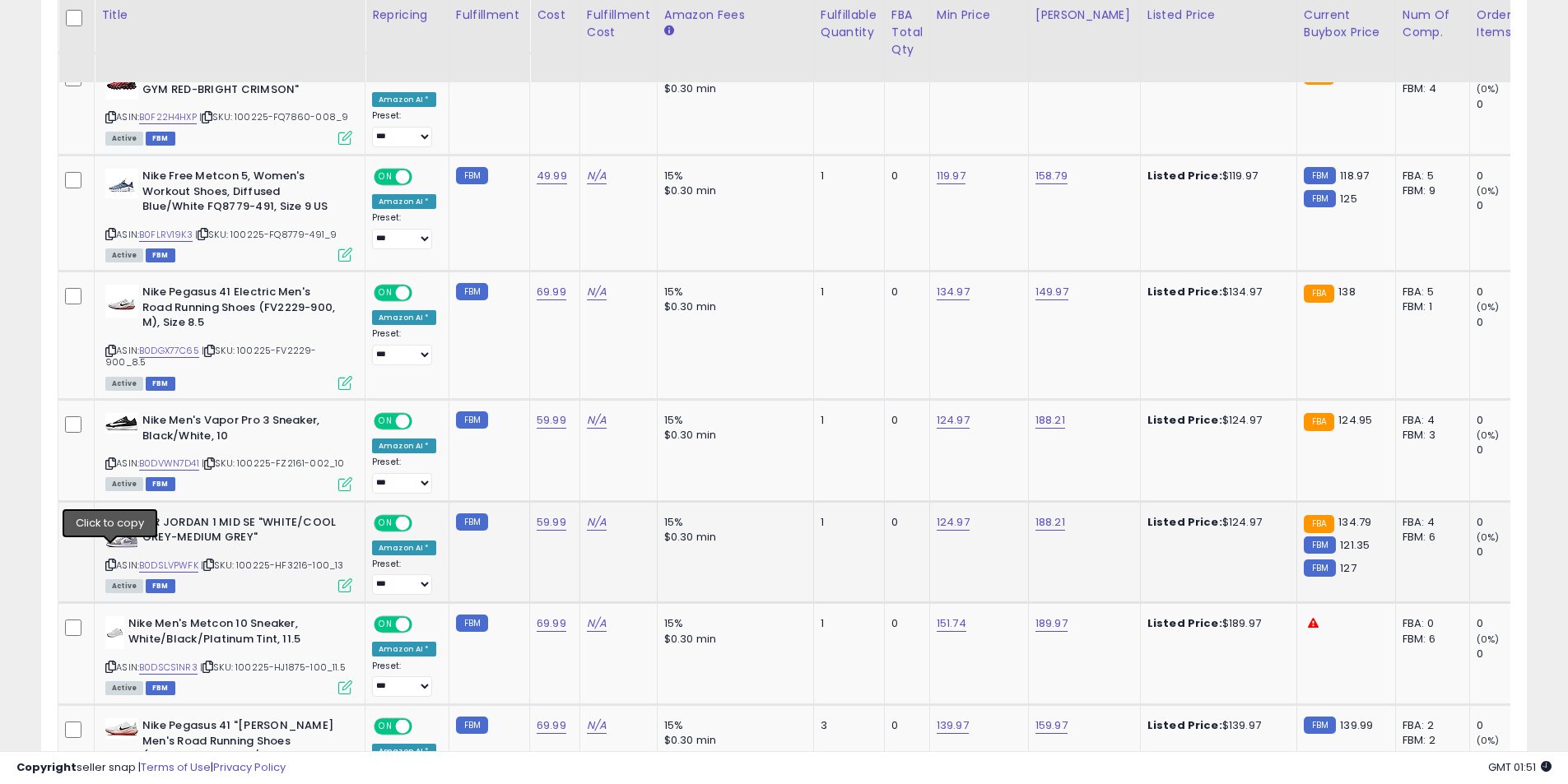
click at [113, 561] on icon at bounding box center [110, 565] width 10 height 9
click at [936, 514] on link "124.97" at bounding box center [953, 522] width 33 height 16
drag, startPoint x: 752, startPoint y: 464, endPoint x: 744, endPoint y: 460, distance: 8.9
type input "******"
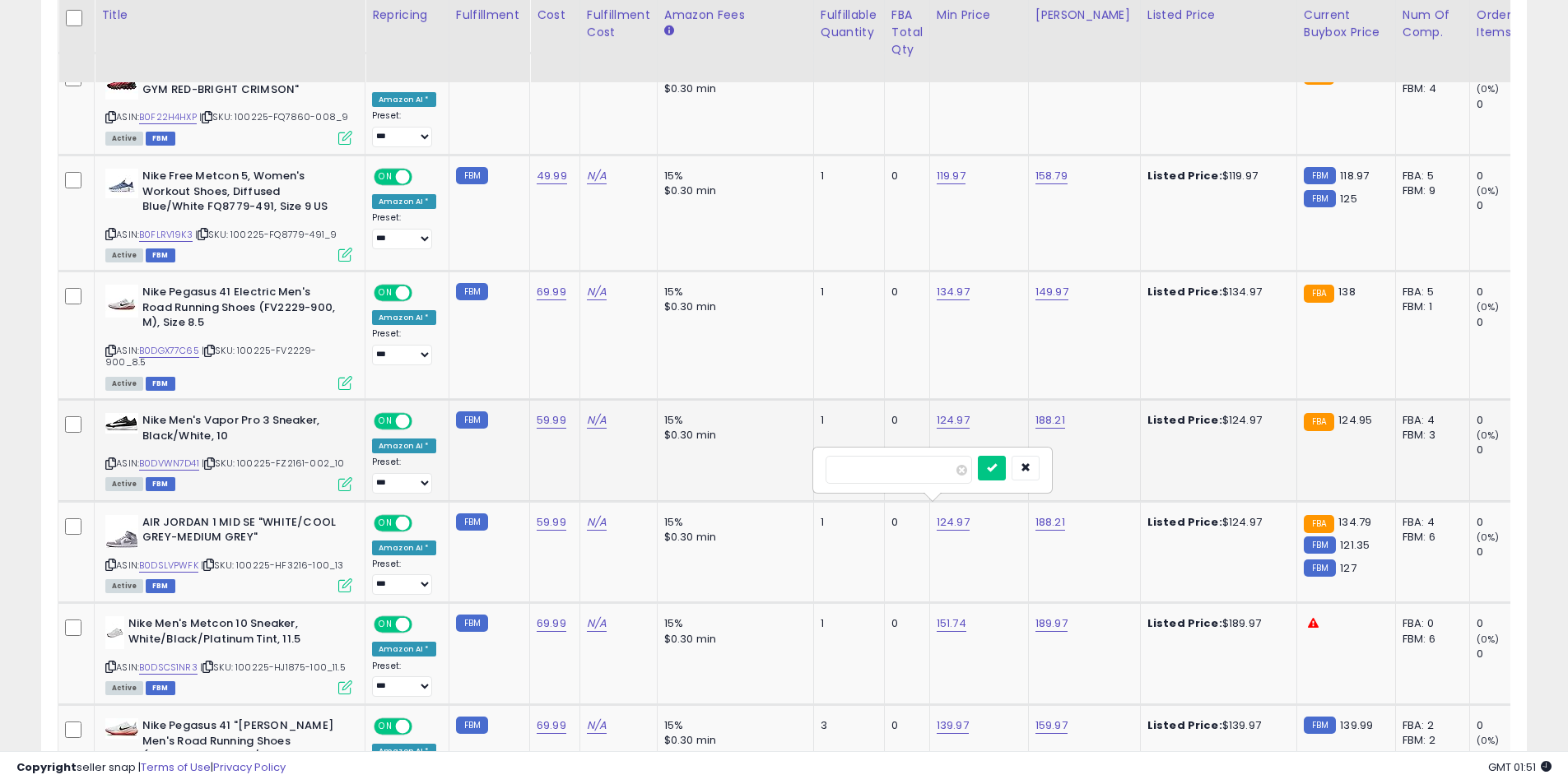
click button "submit" at bounding box center [992, 468] width 28 height 25
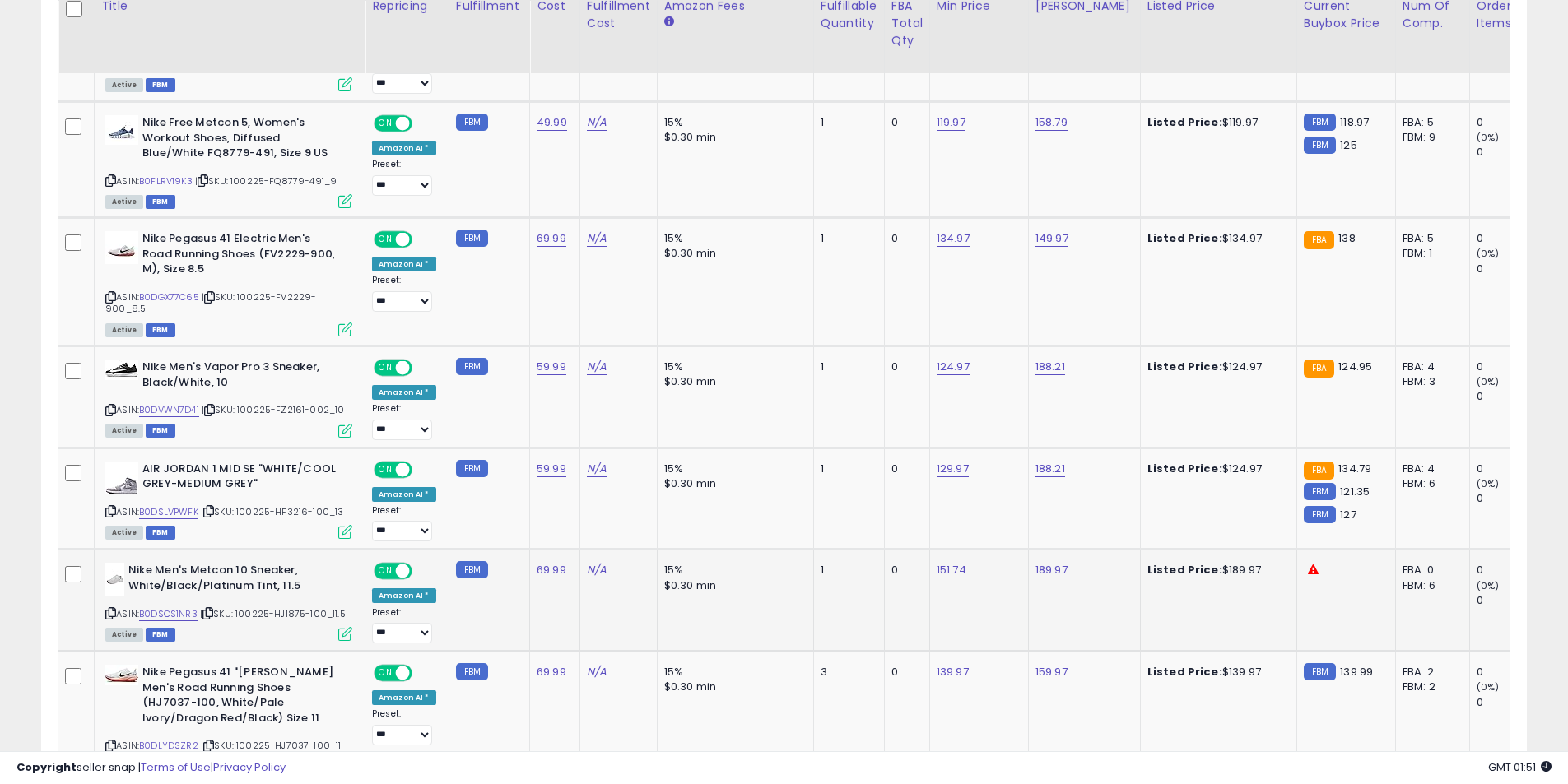
scroll to position [1374, 0]
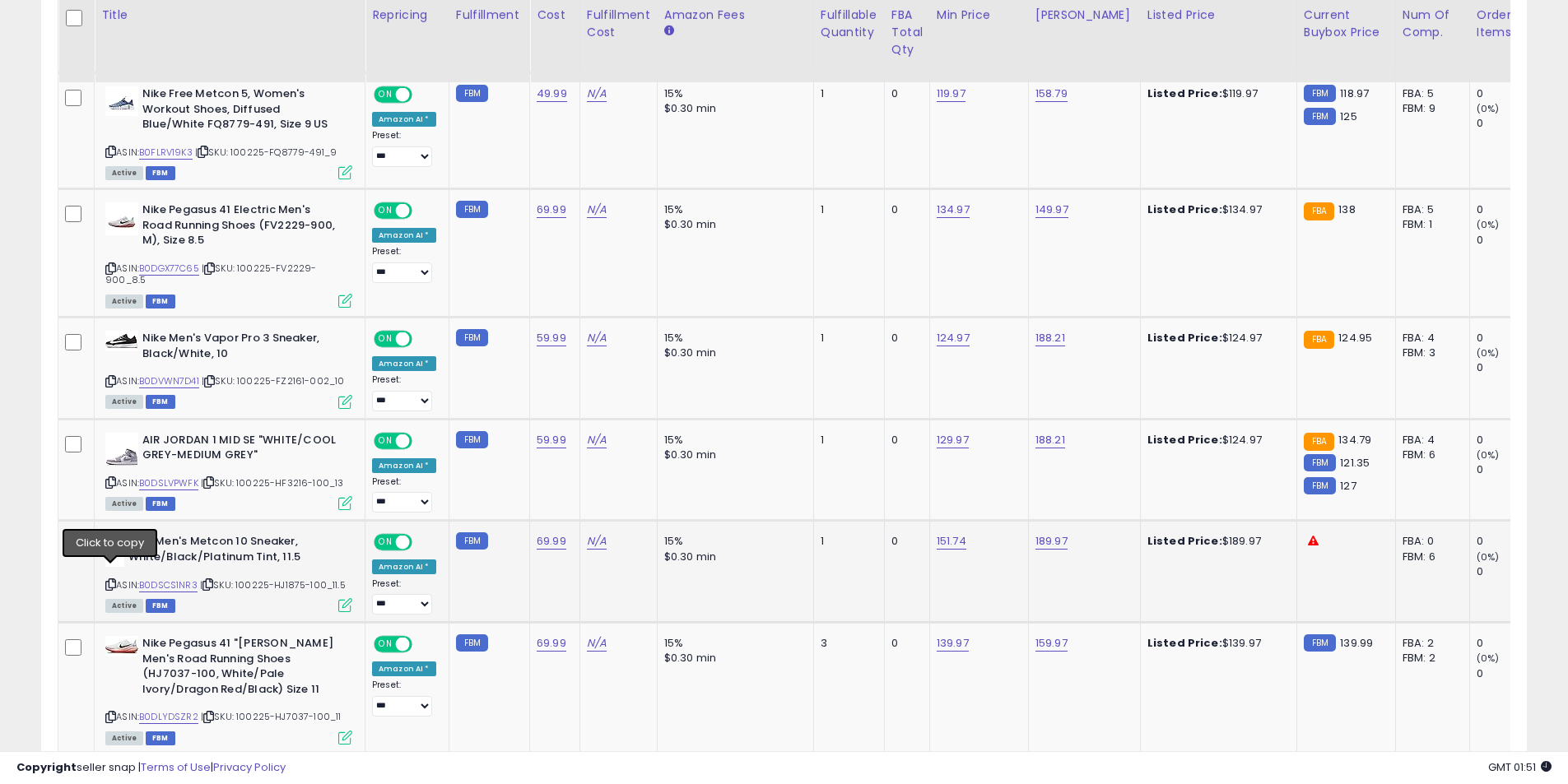
click at [109, 580] on icon at bounding box center [110, 584] width 10 height 9
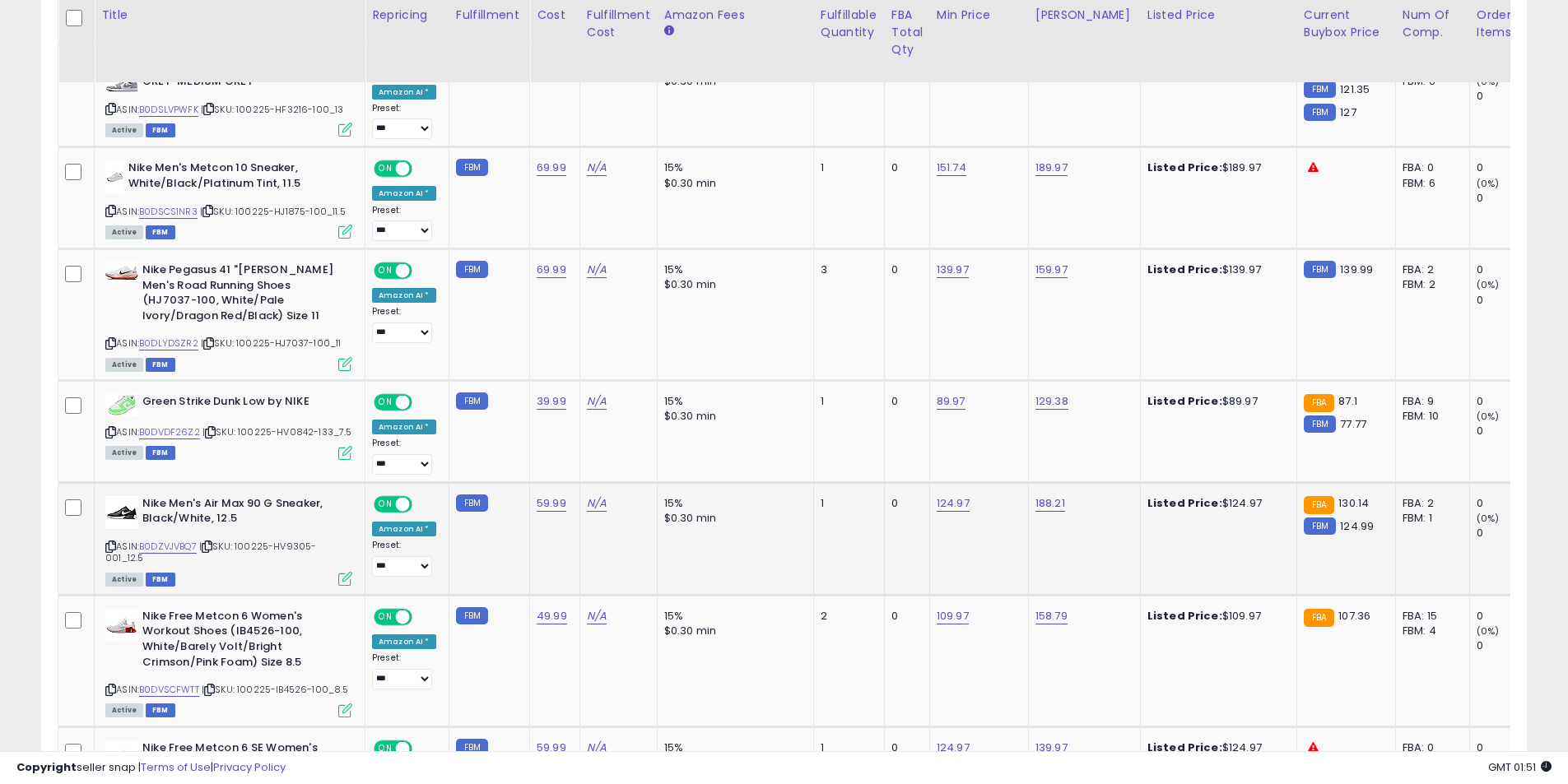
scroll to position [1786, 0]
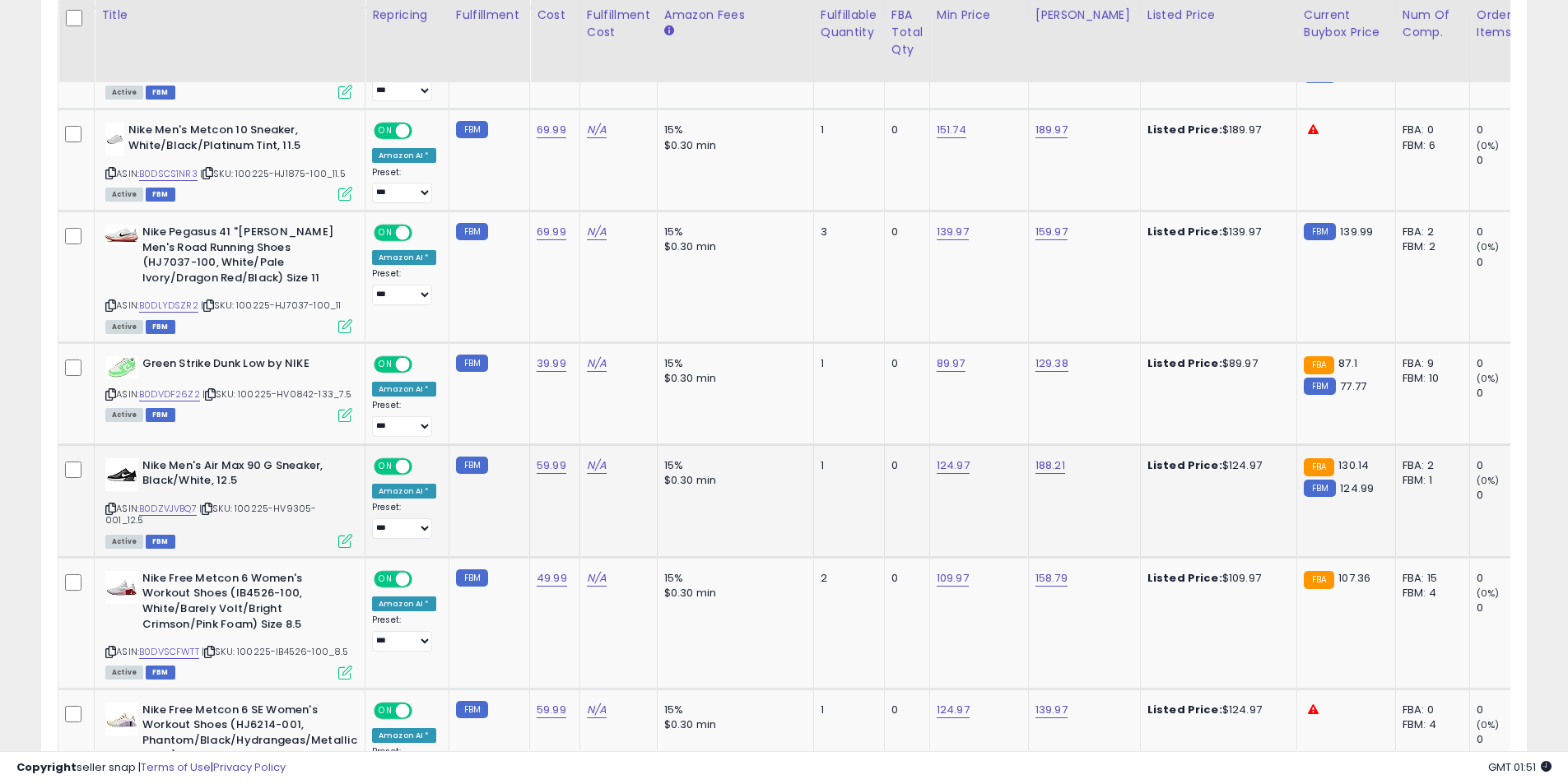
click at [112, 505] on icon at bounding box center [110, 509] width 10 height 9
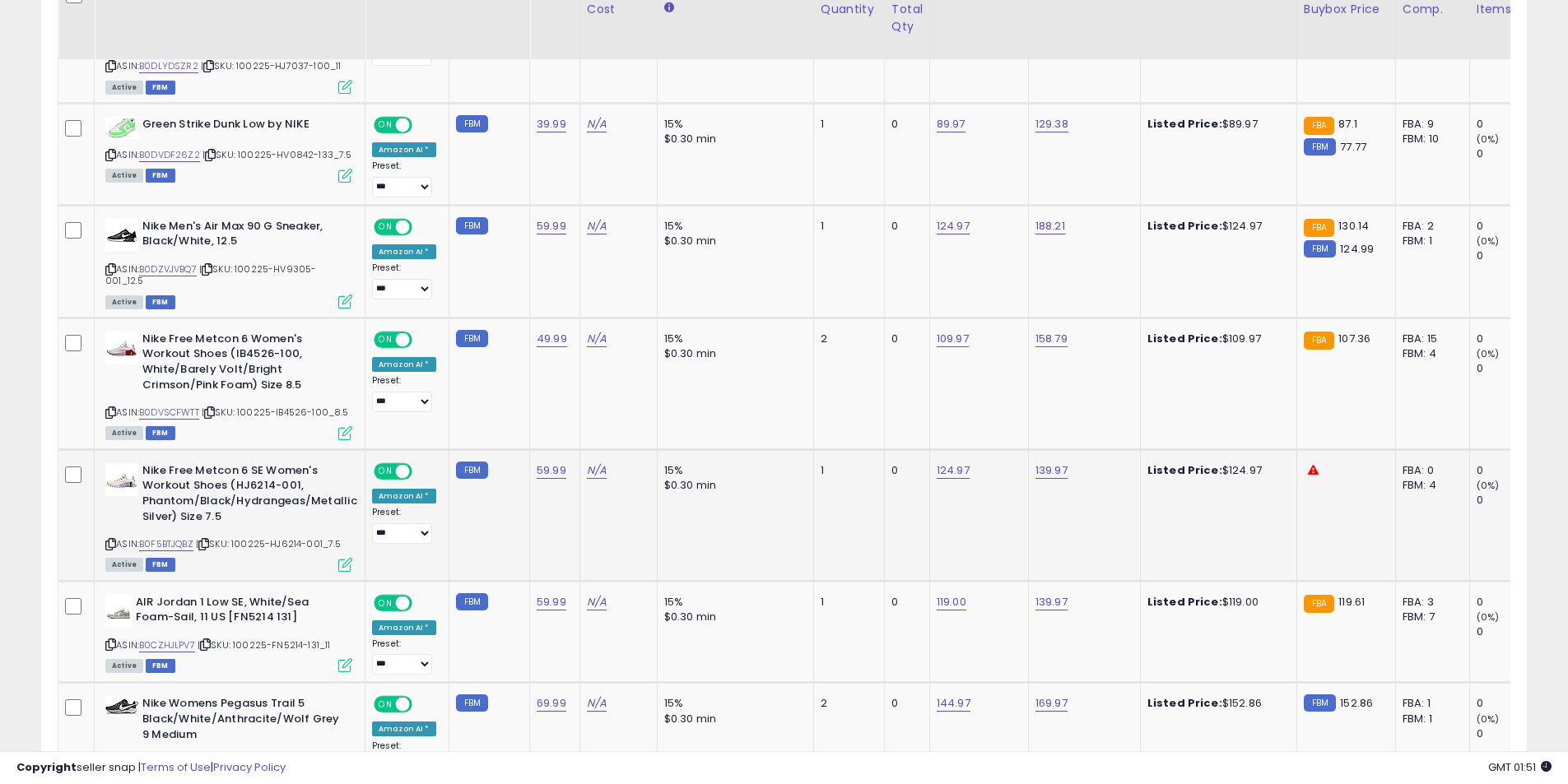
scroll to position [2033, 0]
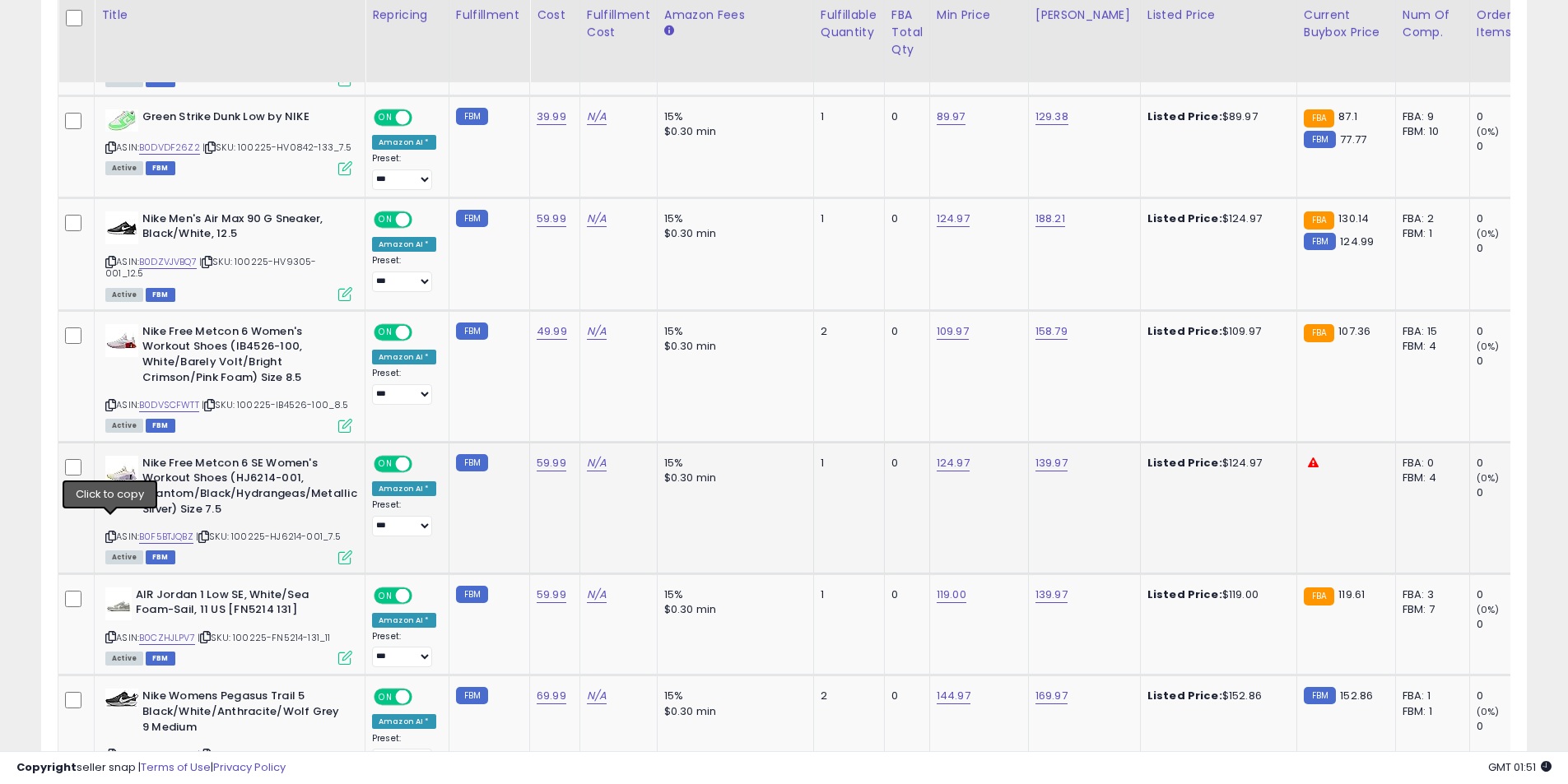
click at [111, 532] on icon at bounding box center [110, 537] width 10 height 9
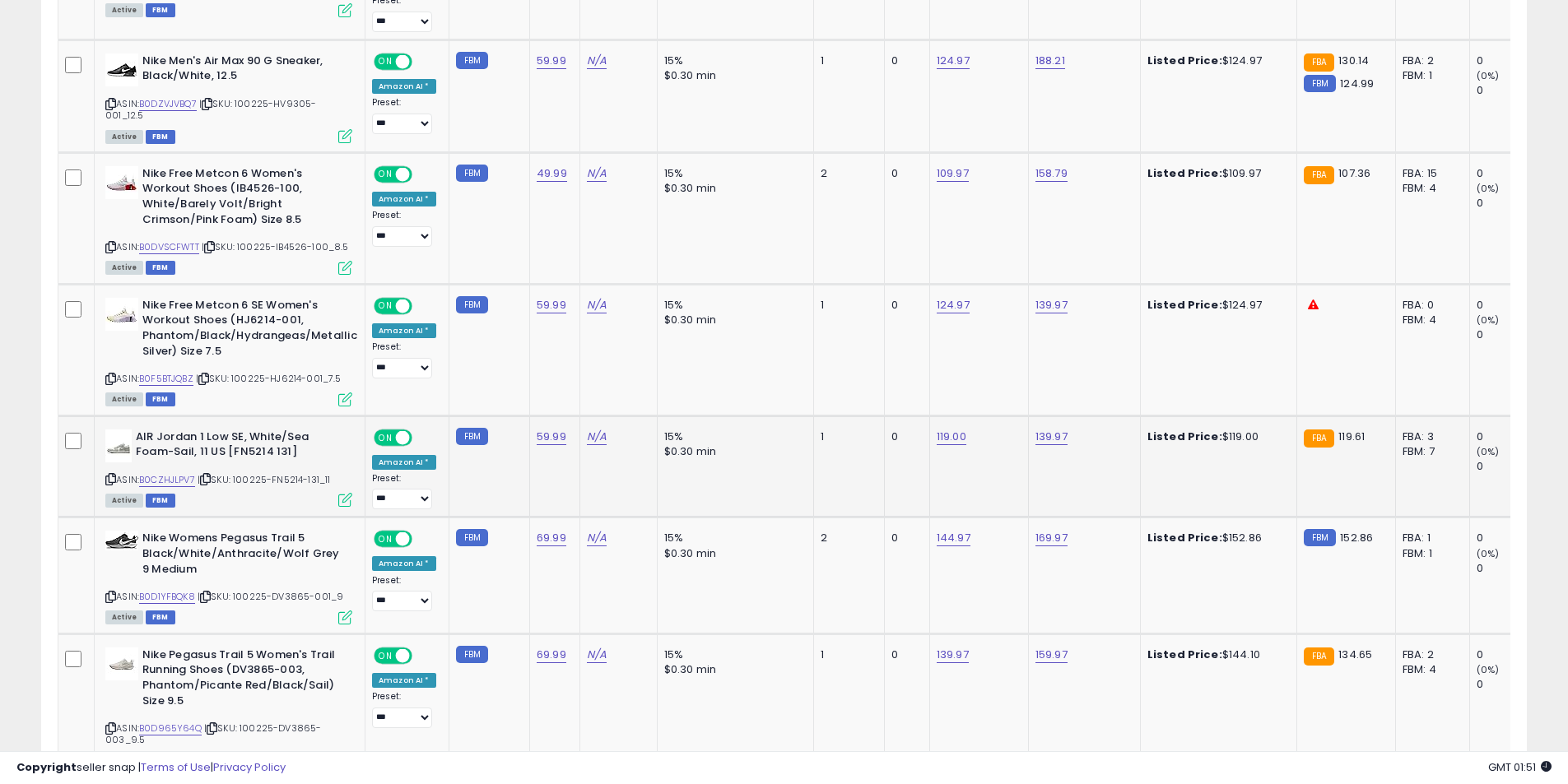
scroll to position [2198, 0]
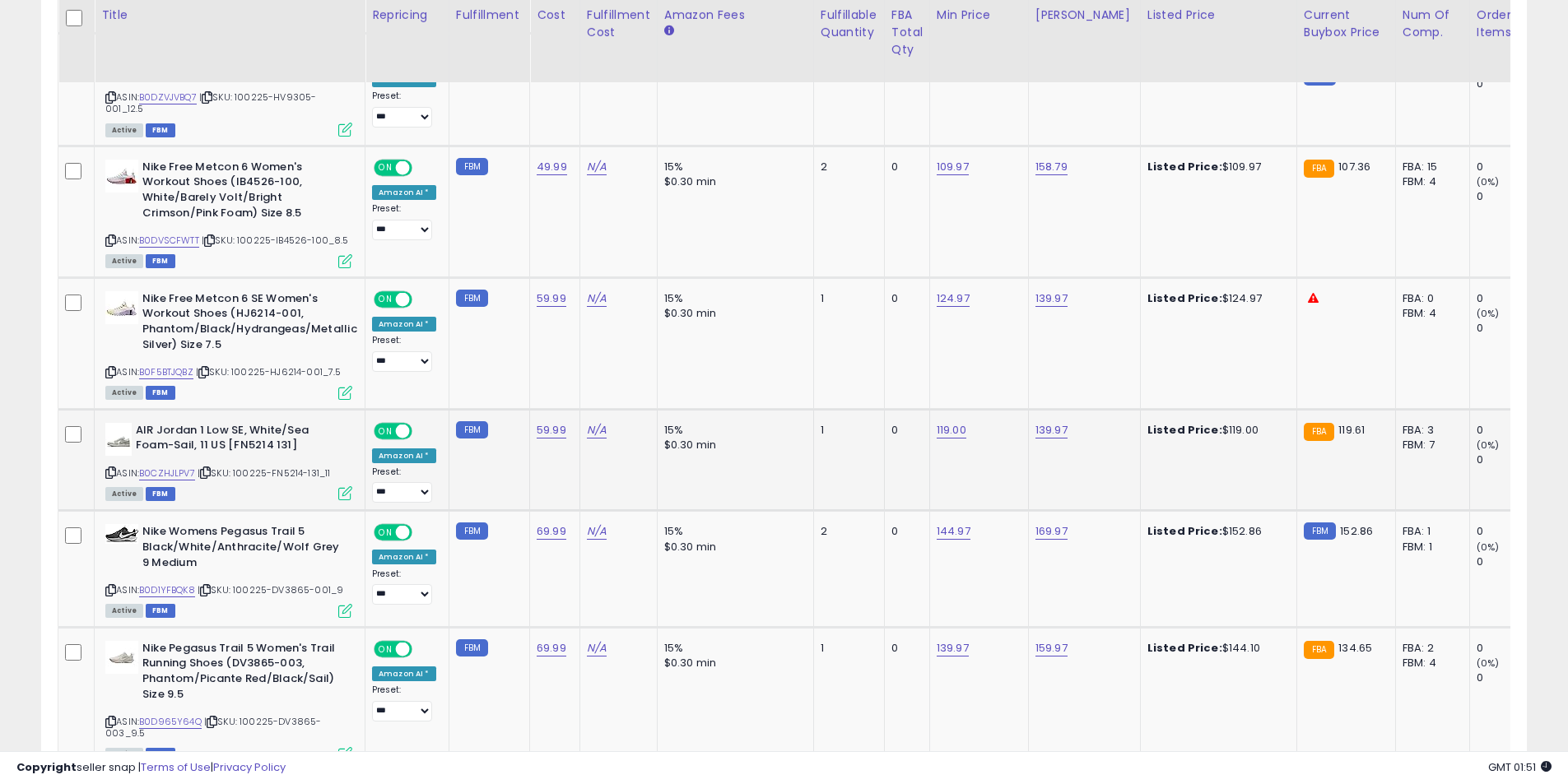
click at [112, 469] on icon at bounding box center [110, 473] width 10 height 9
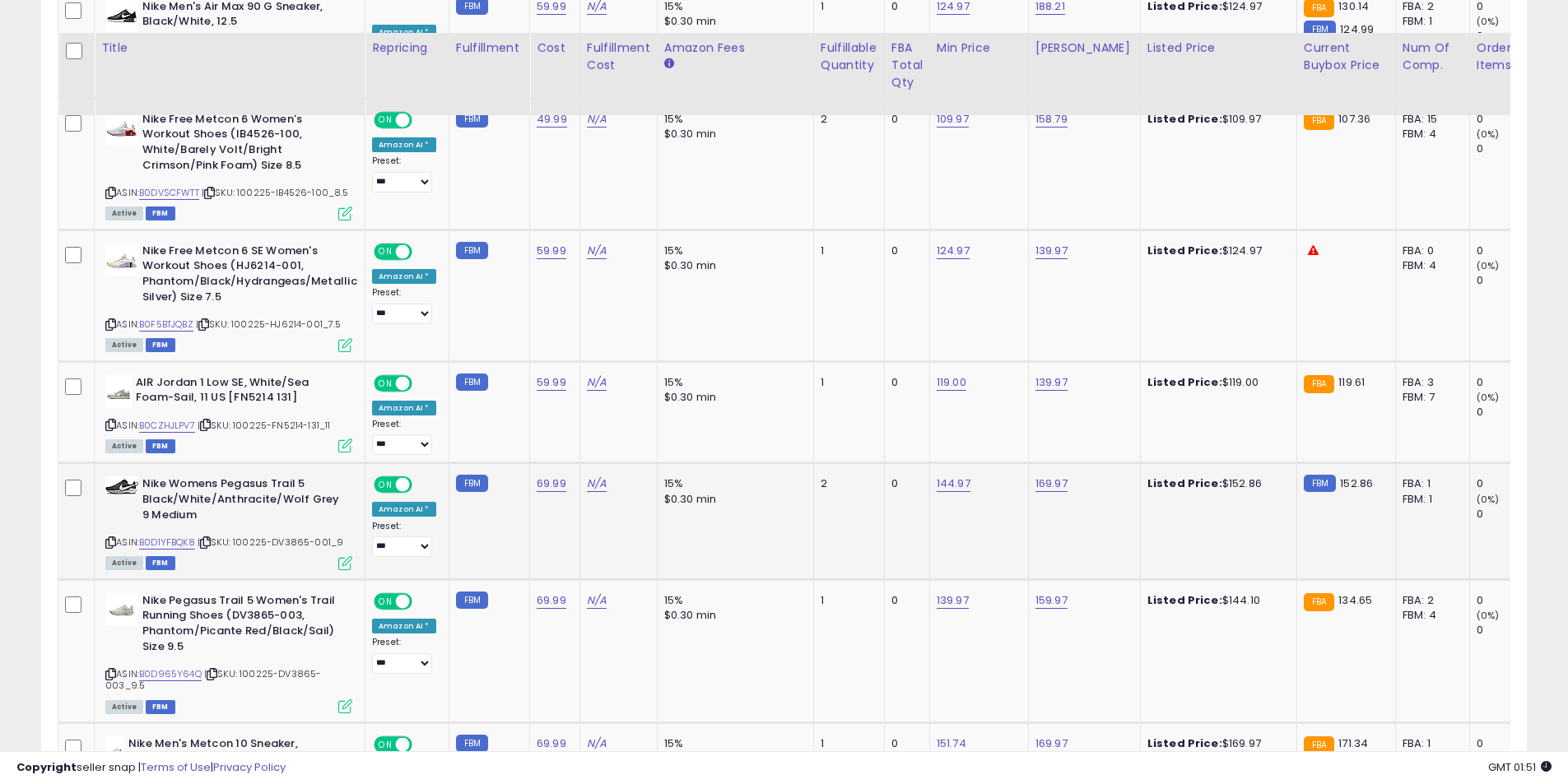
scroll to position [2280, 0]
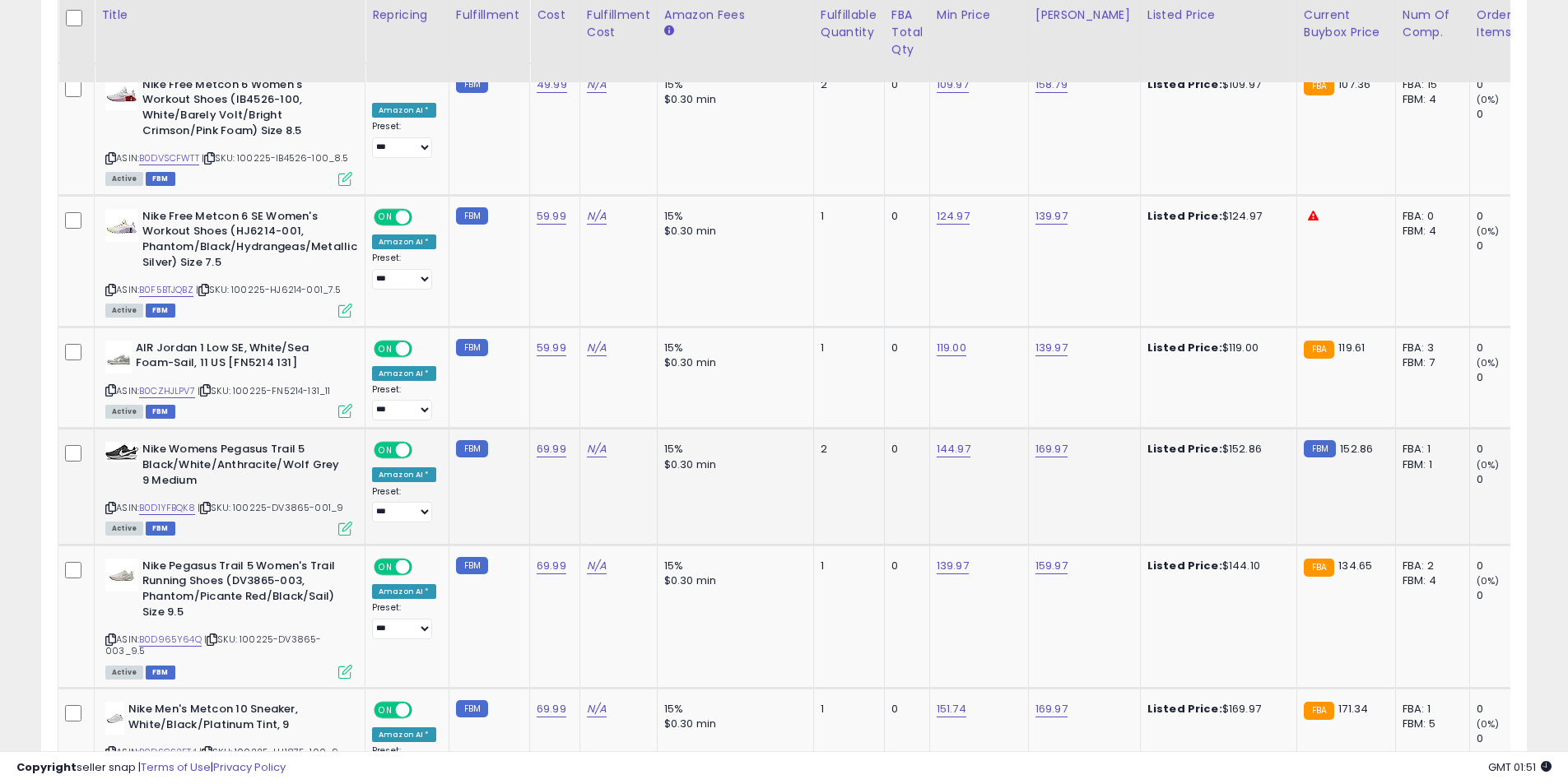
click at [109, 504] on icon at bounding box center [110, 508] width 10 height 9
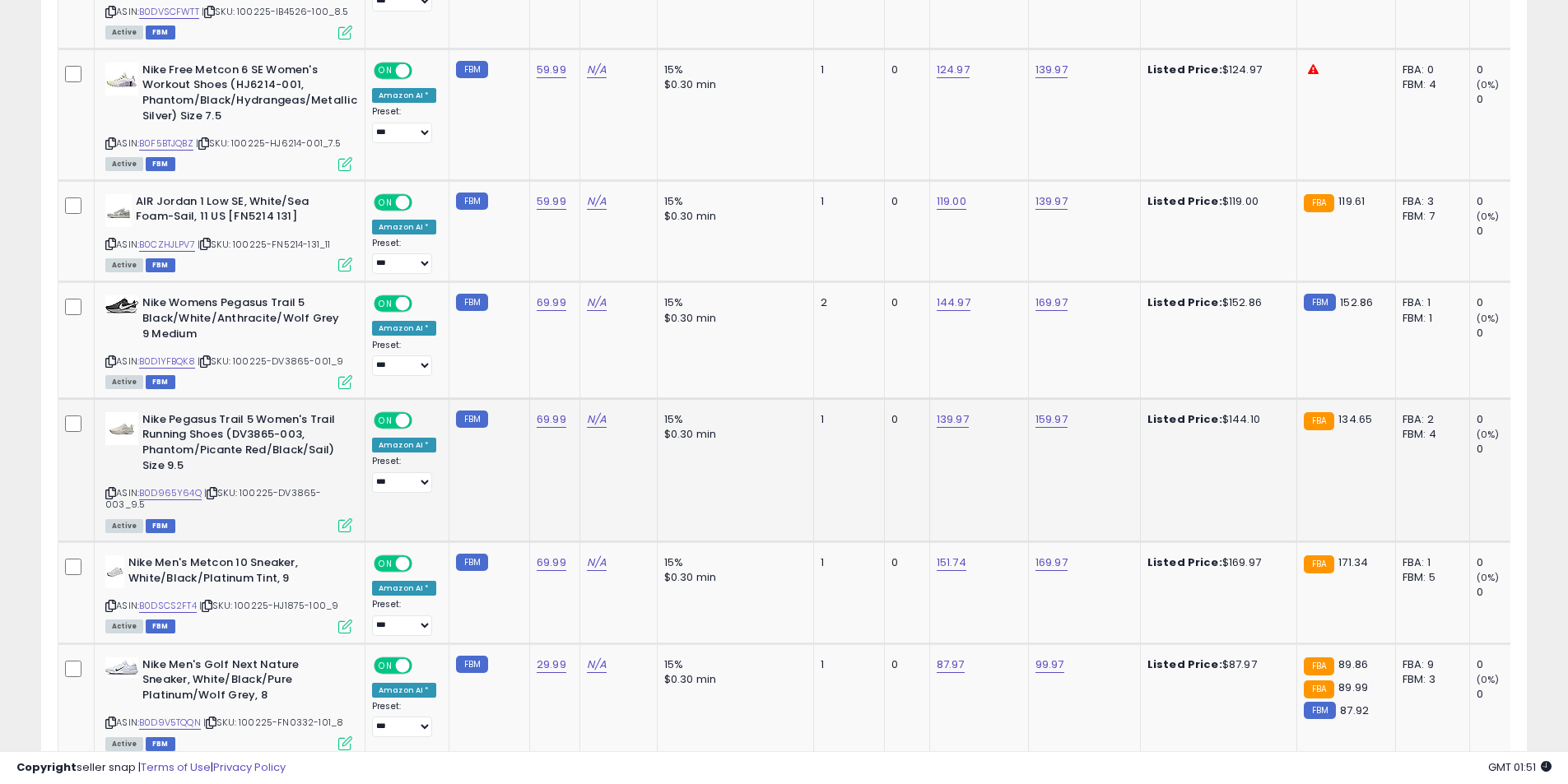
scroll to position [2444, 0]
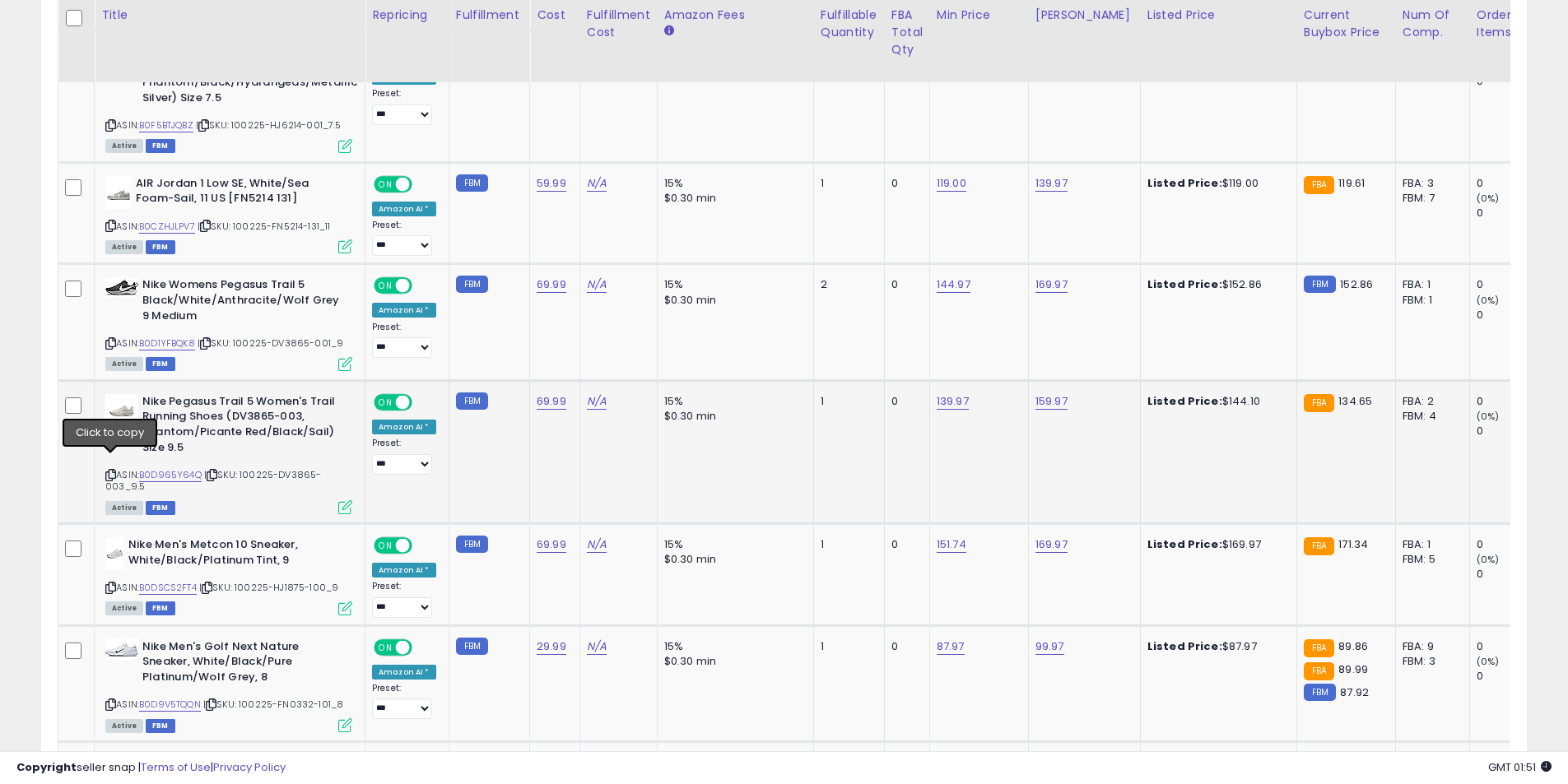
click at [109, 470] on icon at bounding box center [110, 475] width 10 height 9
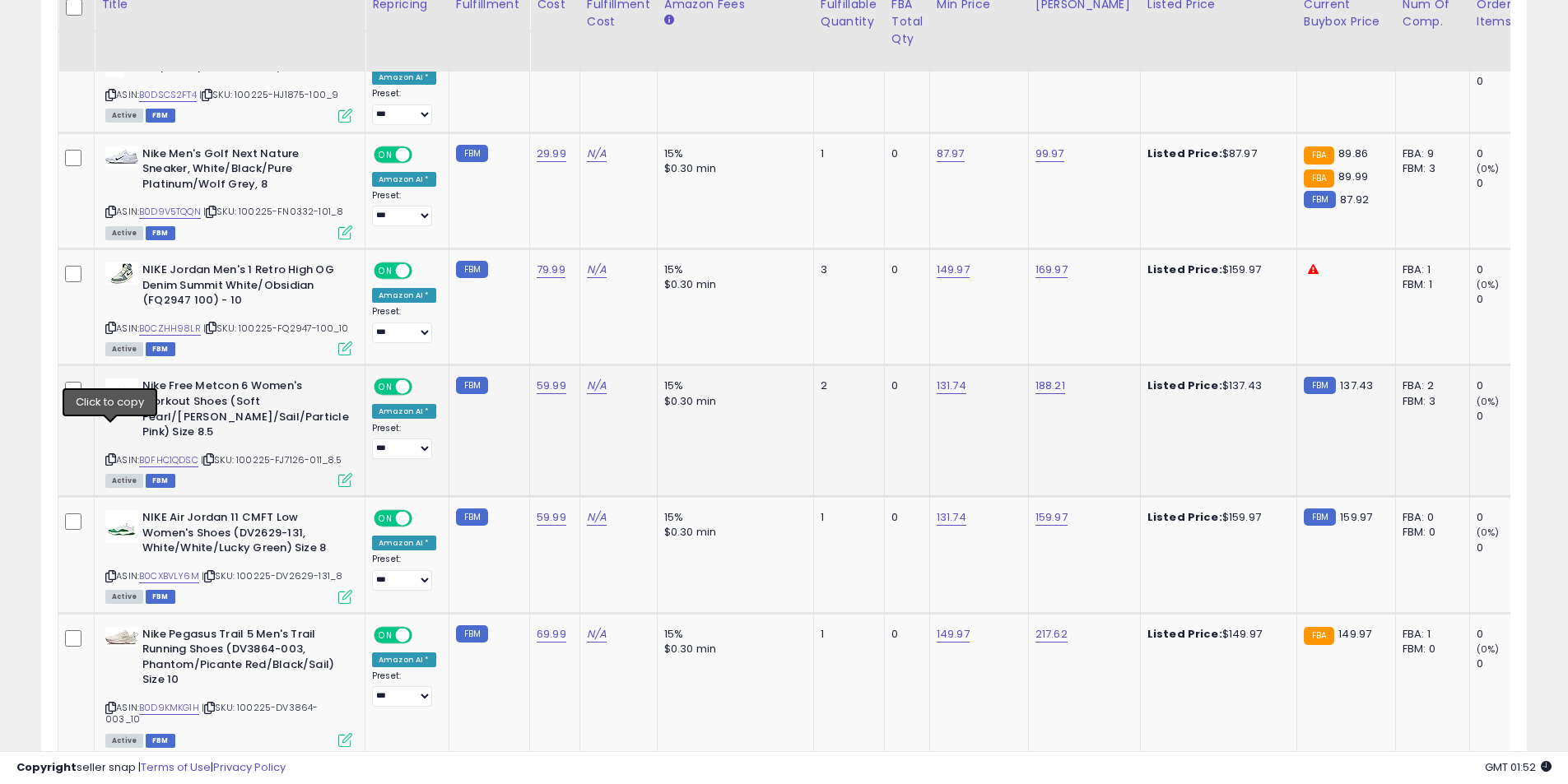
scroll to position [2938, 0]
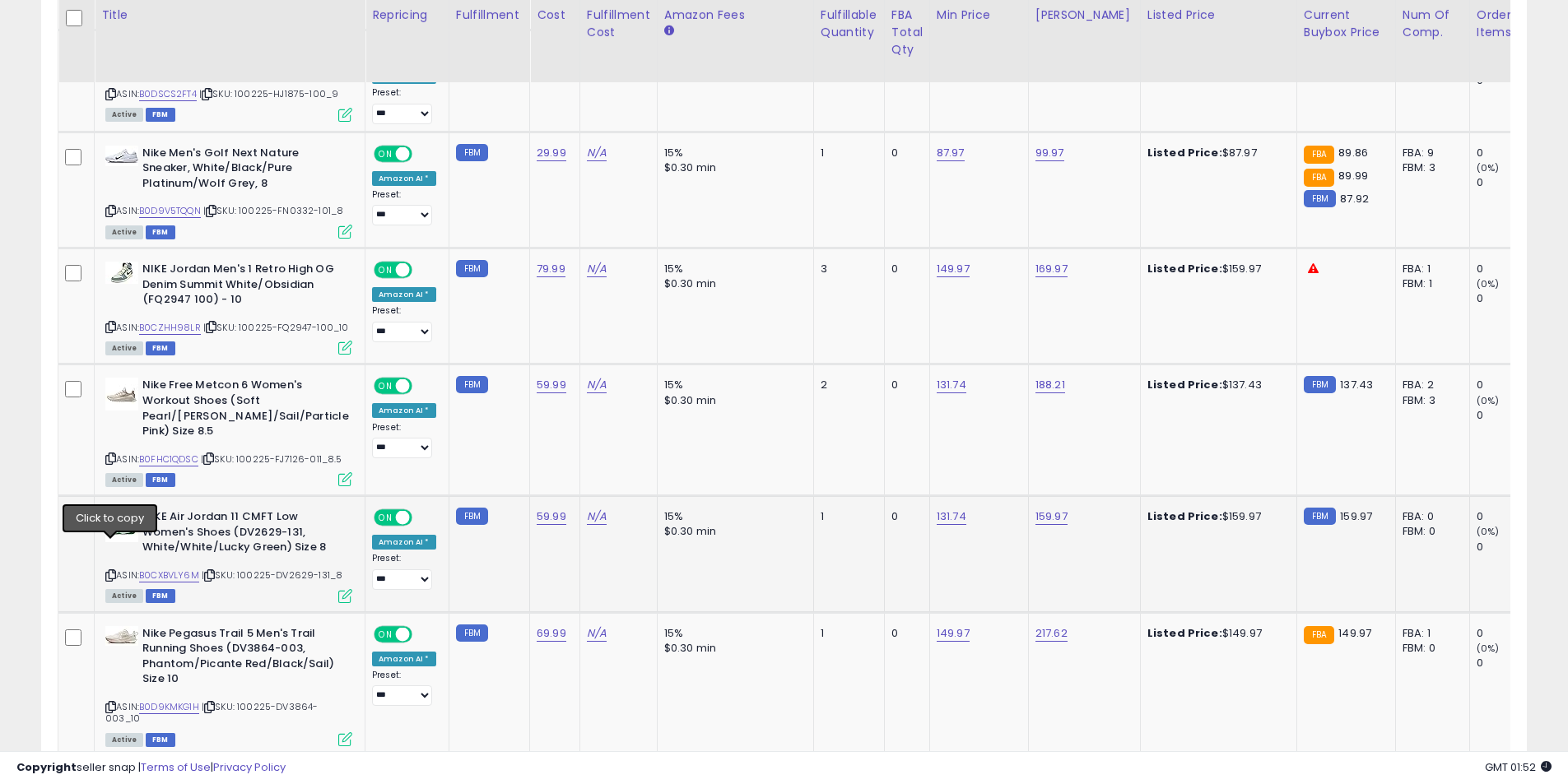
click at [109, 571] on icon at bounding box center [110, 576] width 10 height 9
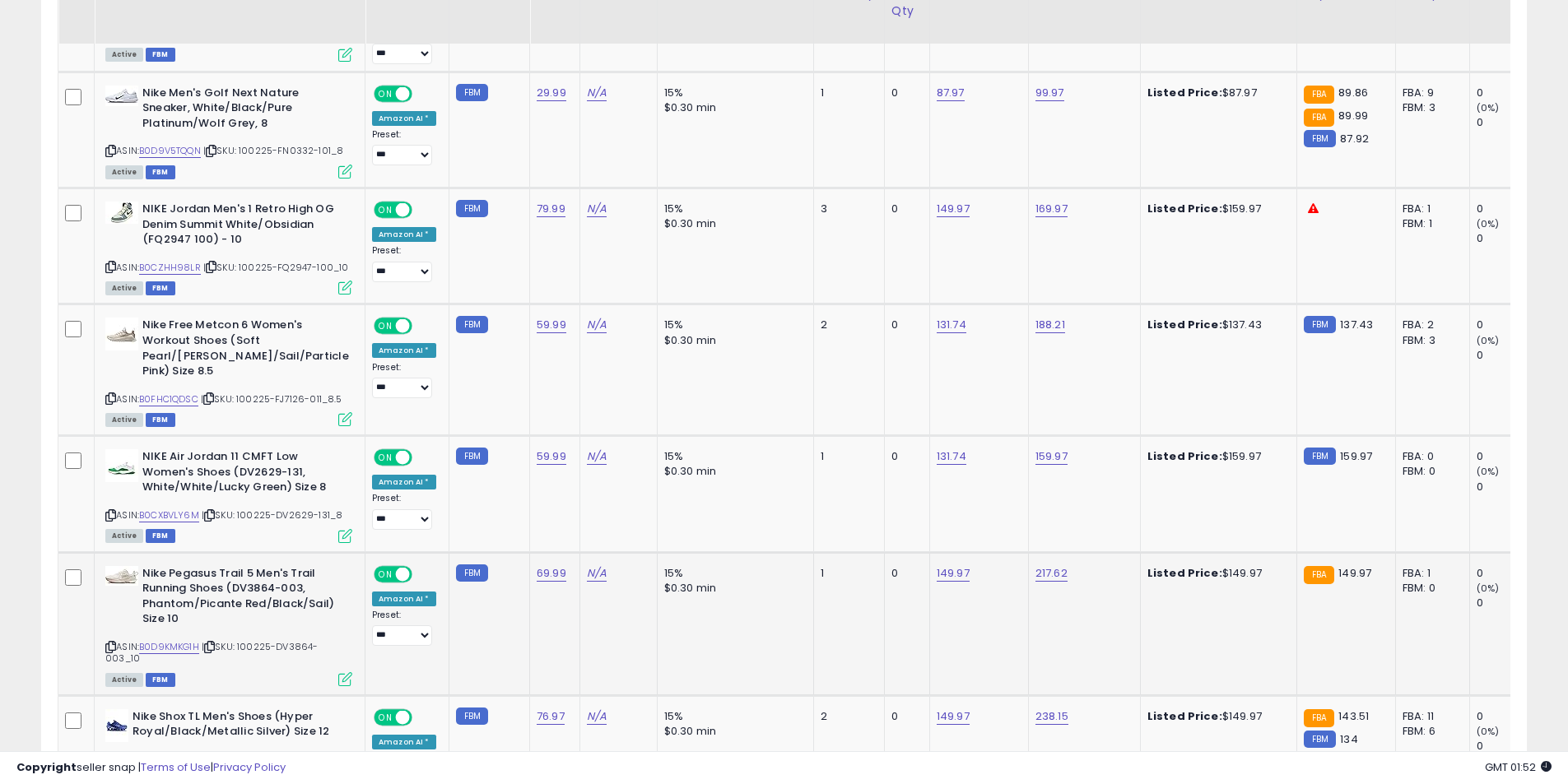
scroll to position [3102, 0]
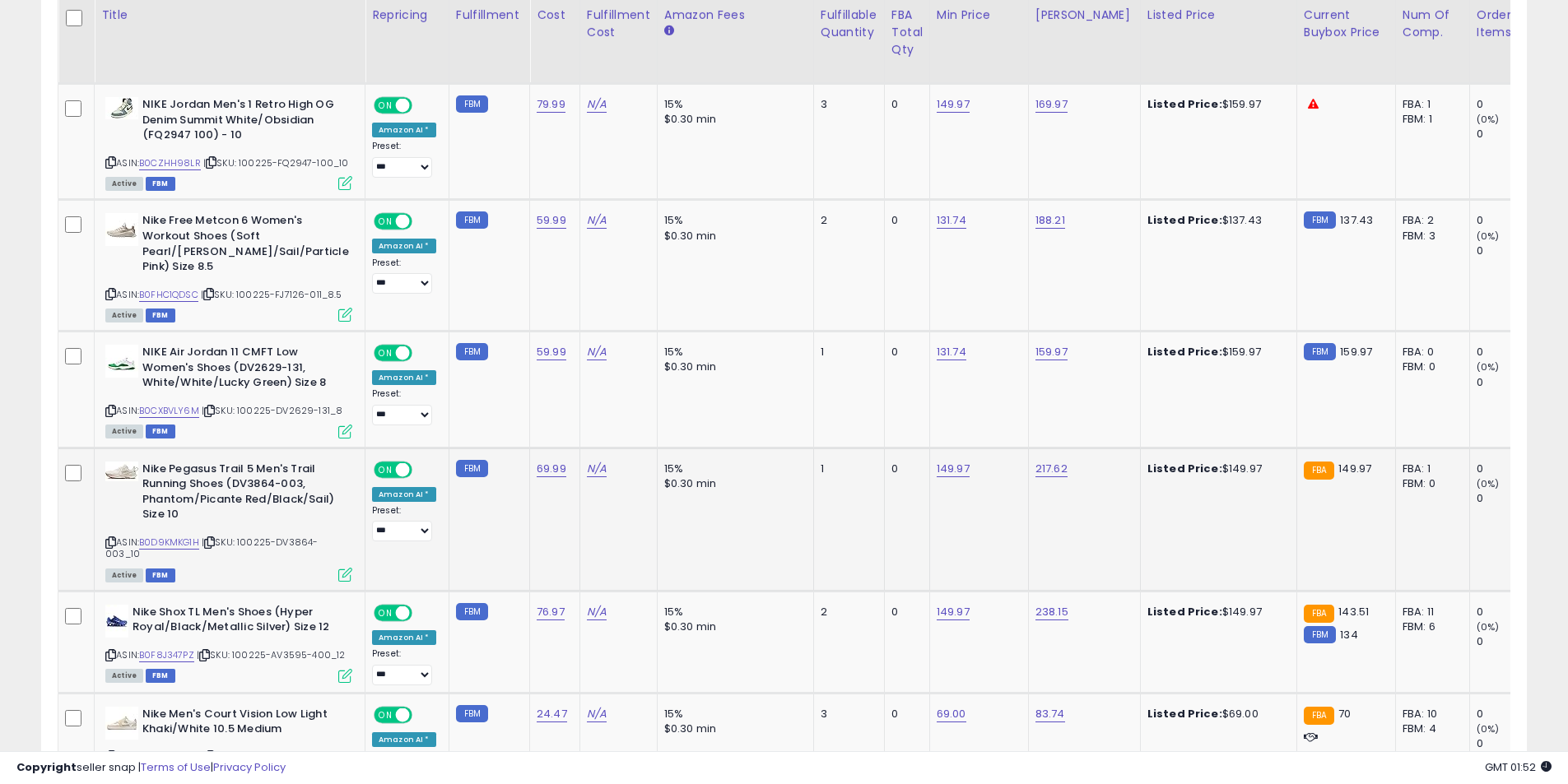
click at [113, 538] on icon at bounding box center [110, 543] width 10 height 9
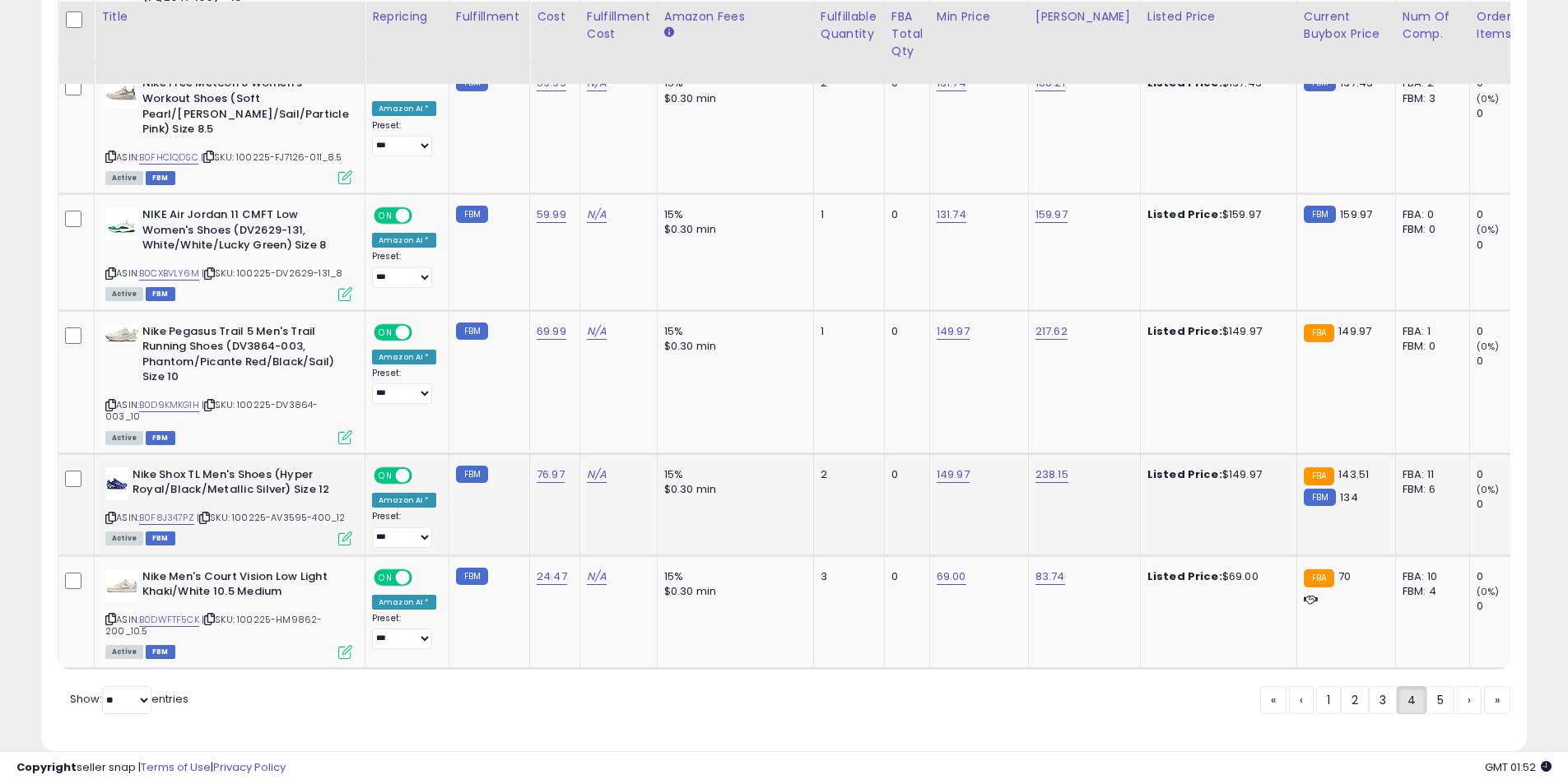
scroll to position [3242, 0]
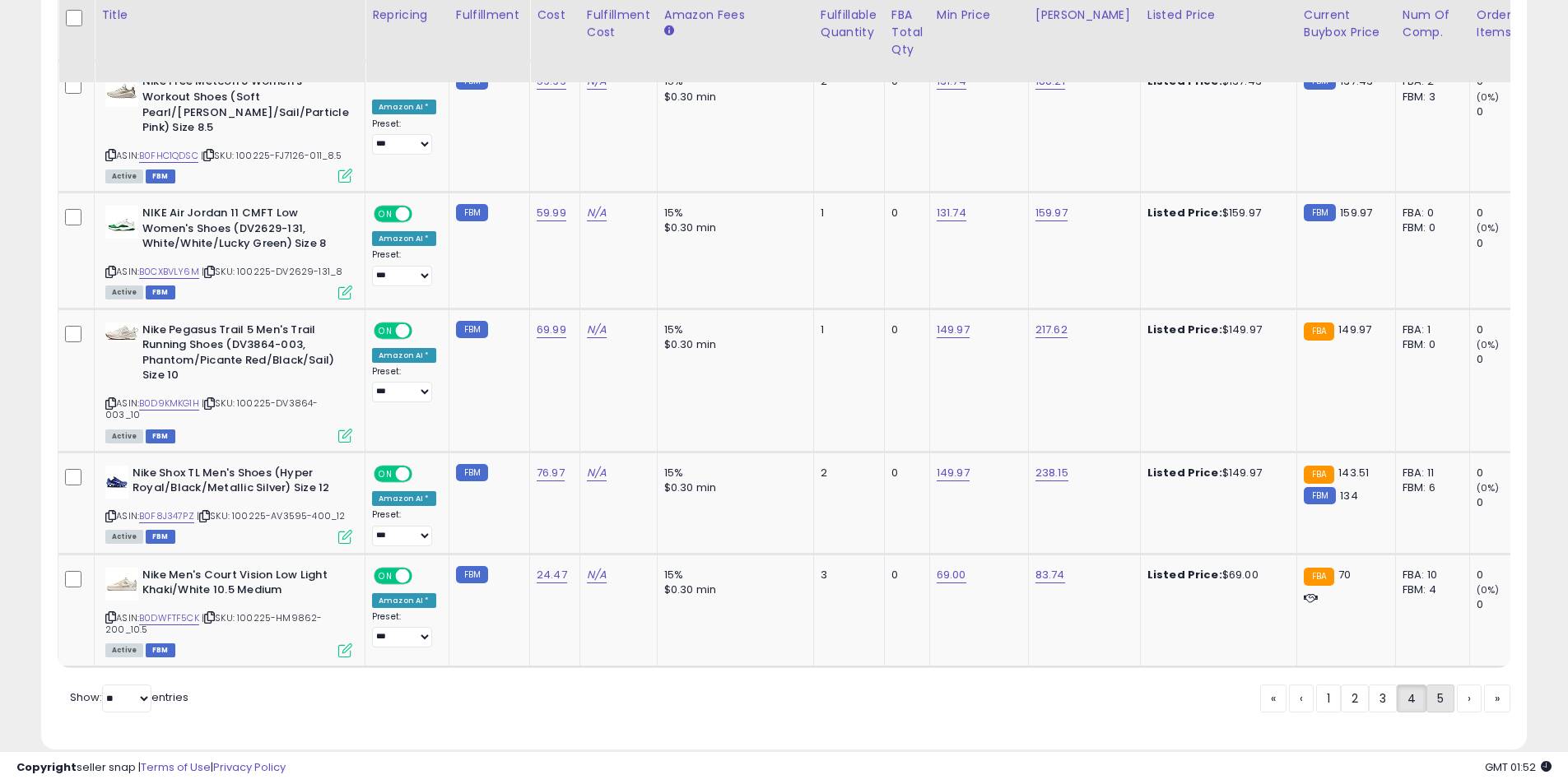
click at [1442, 685] on link "5" at bounding box center [1440, 699] width 28 height 28
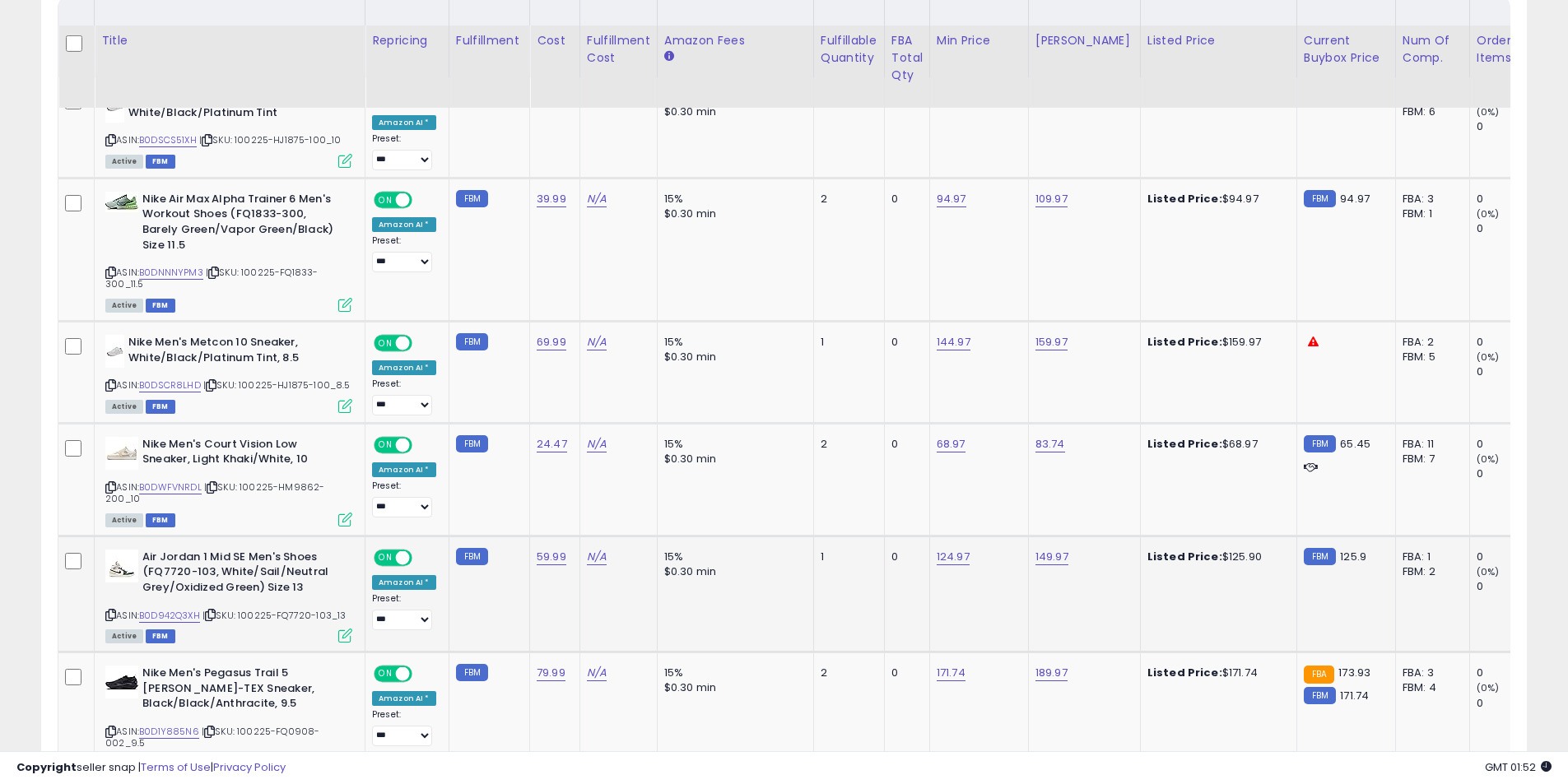
scroll to position [963, 0]
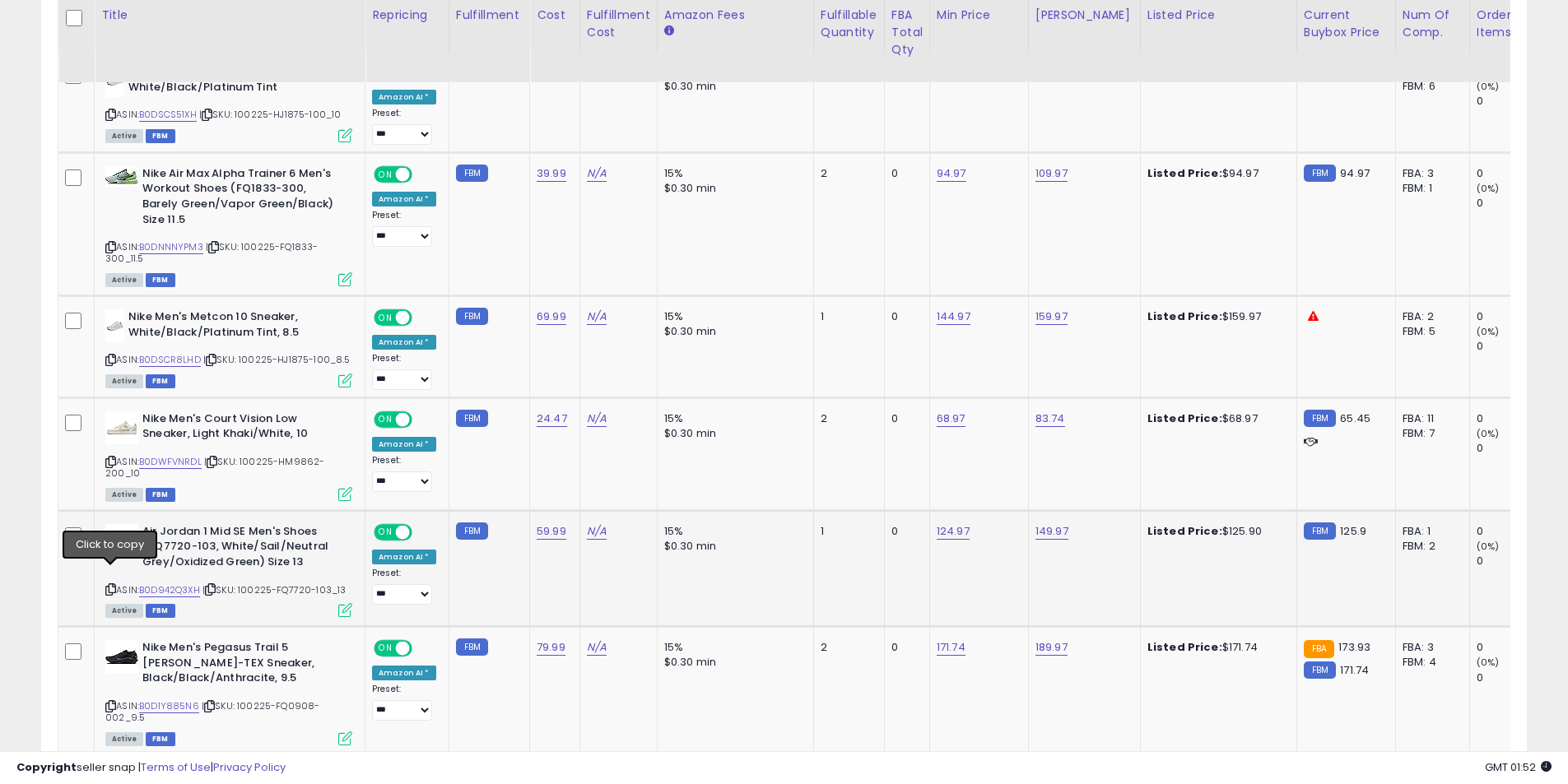
click at [106, 585] on icon at bounding box center [110, 589] width 10 height 9
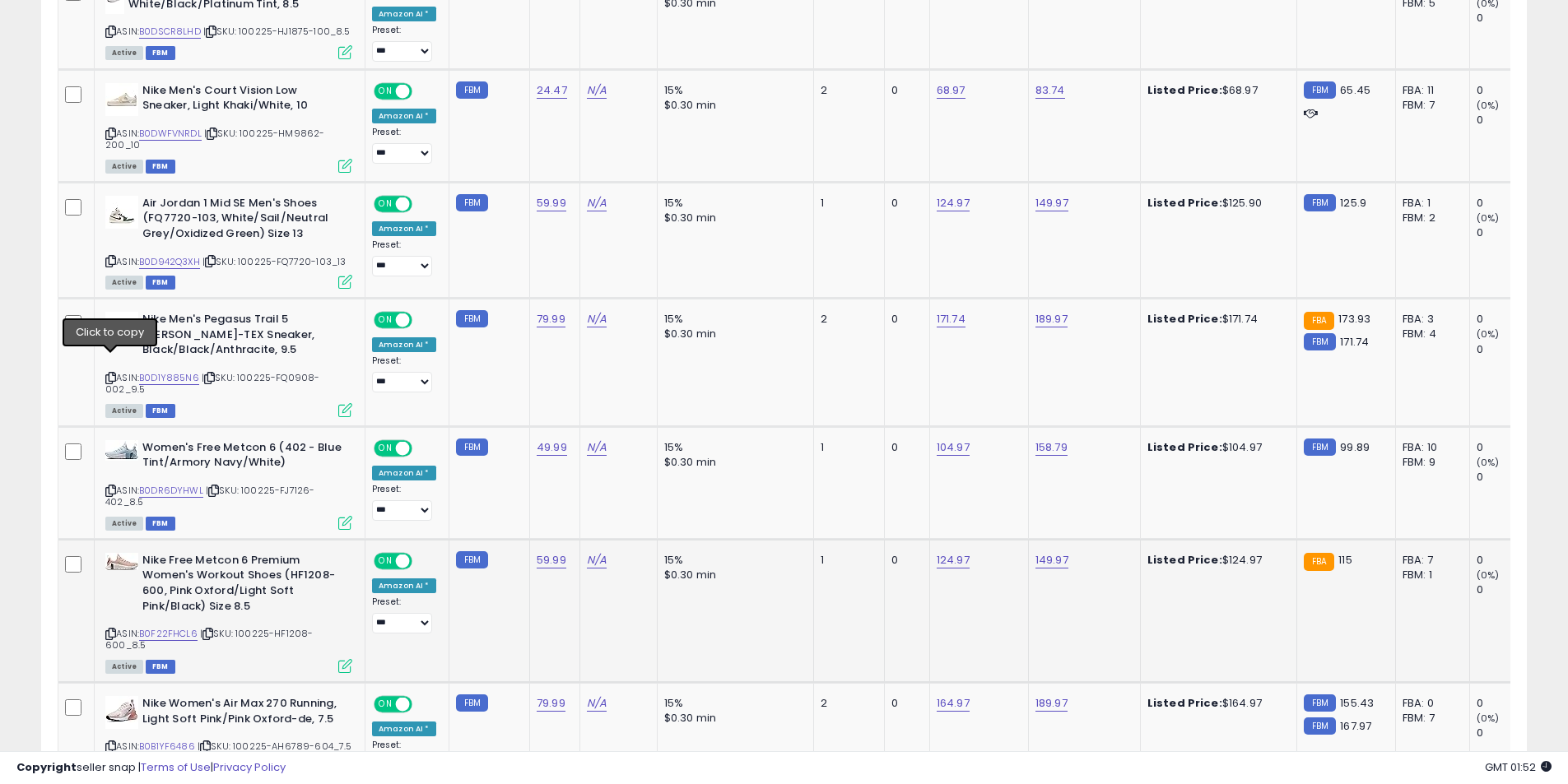
scroll to position [1292, 0]
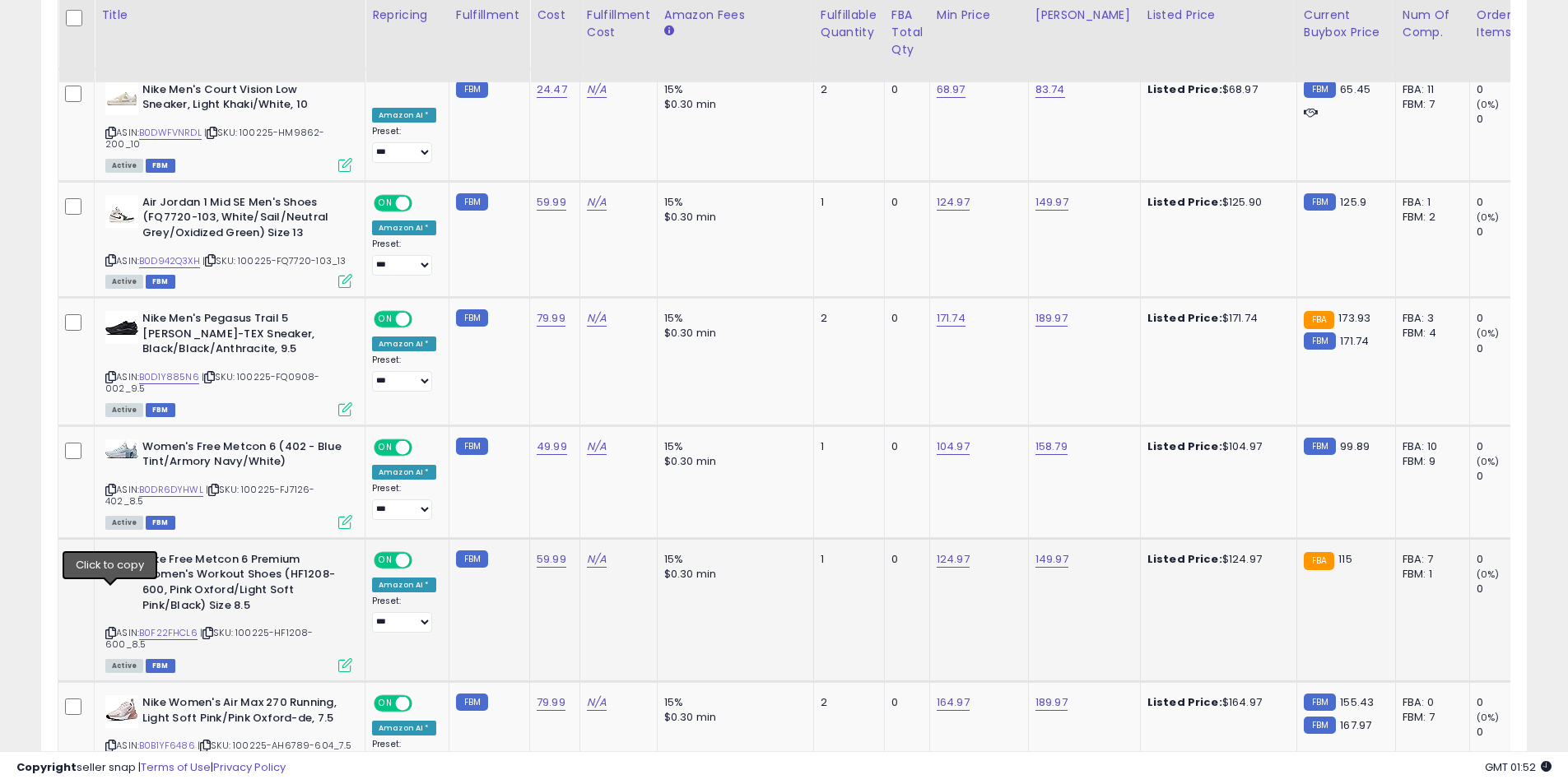
click at [111, 629] on icon at bounding box center [110, 633] width 10 height 9
click at [950, 551] on link "124.97" at bounding box center [953, 559] width 33 height 16
click at [1030, 479] on icon "button" at bounding box center [1025, 478] width 9 height 9
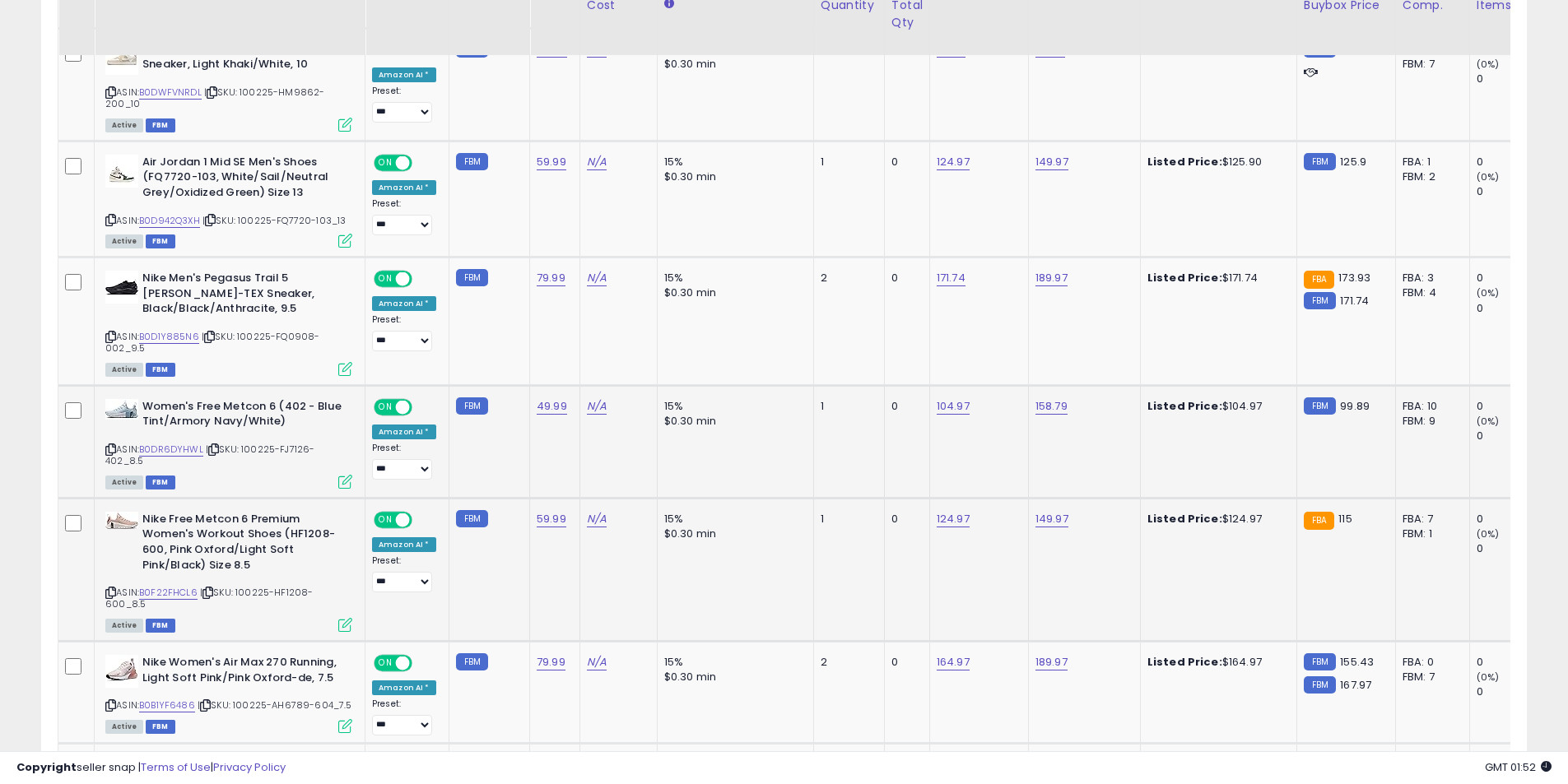
scroll to position [1457, 0]
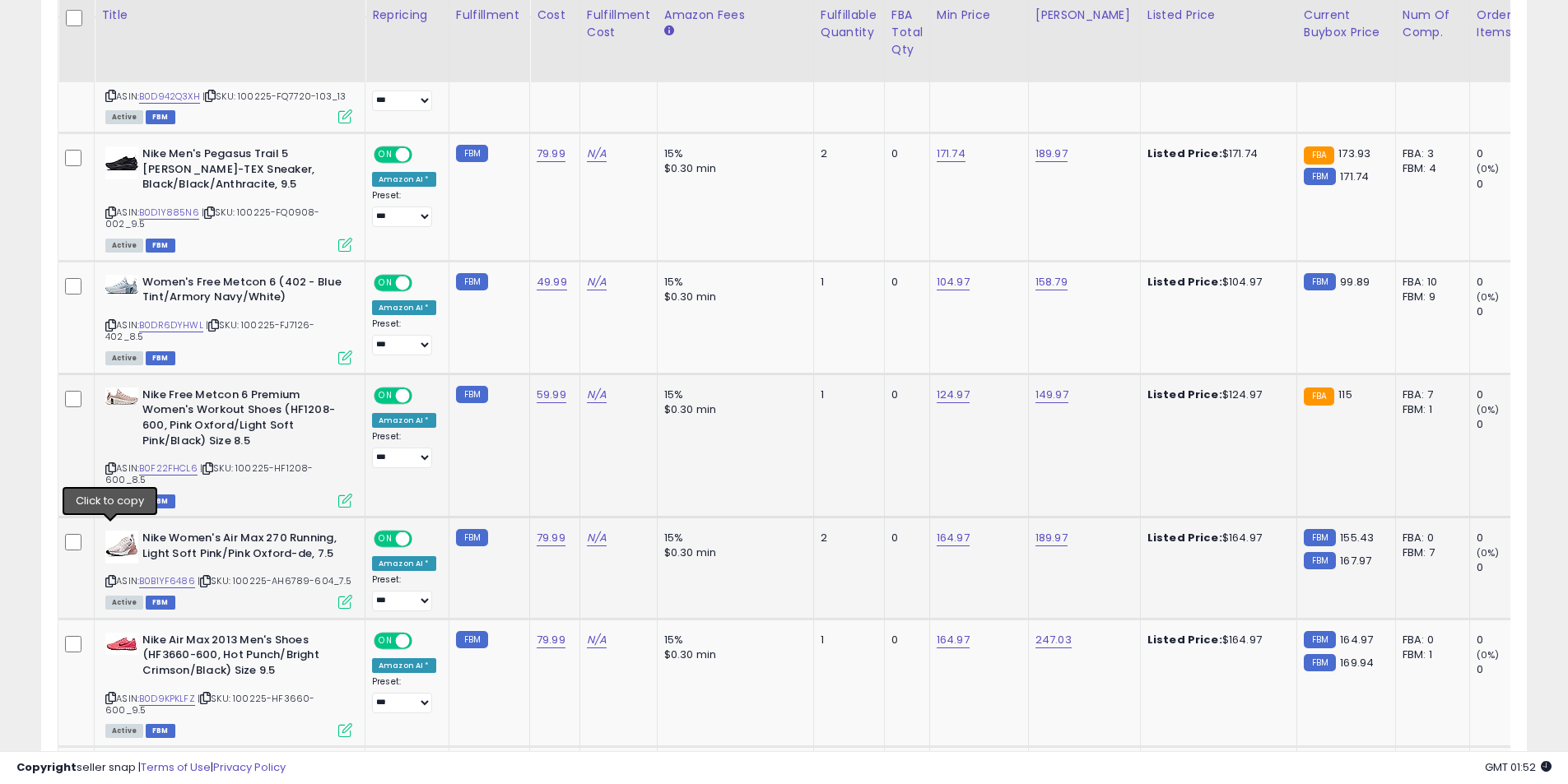
click at [109, 577] on icon at bounding box center [110, 582] width 10 height 9
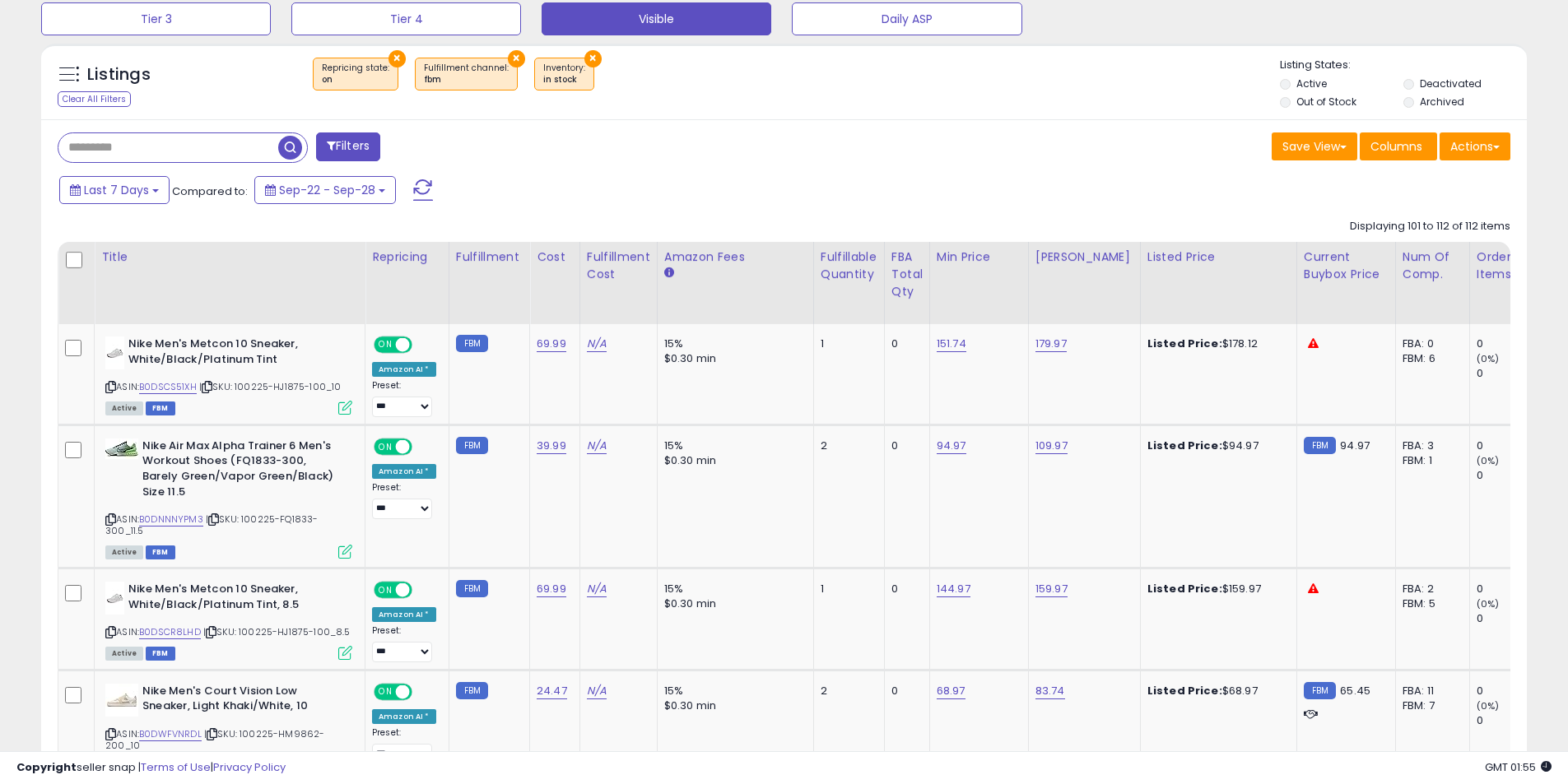
scroll to position [470, 0]
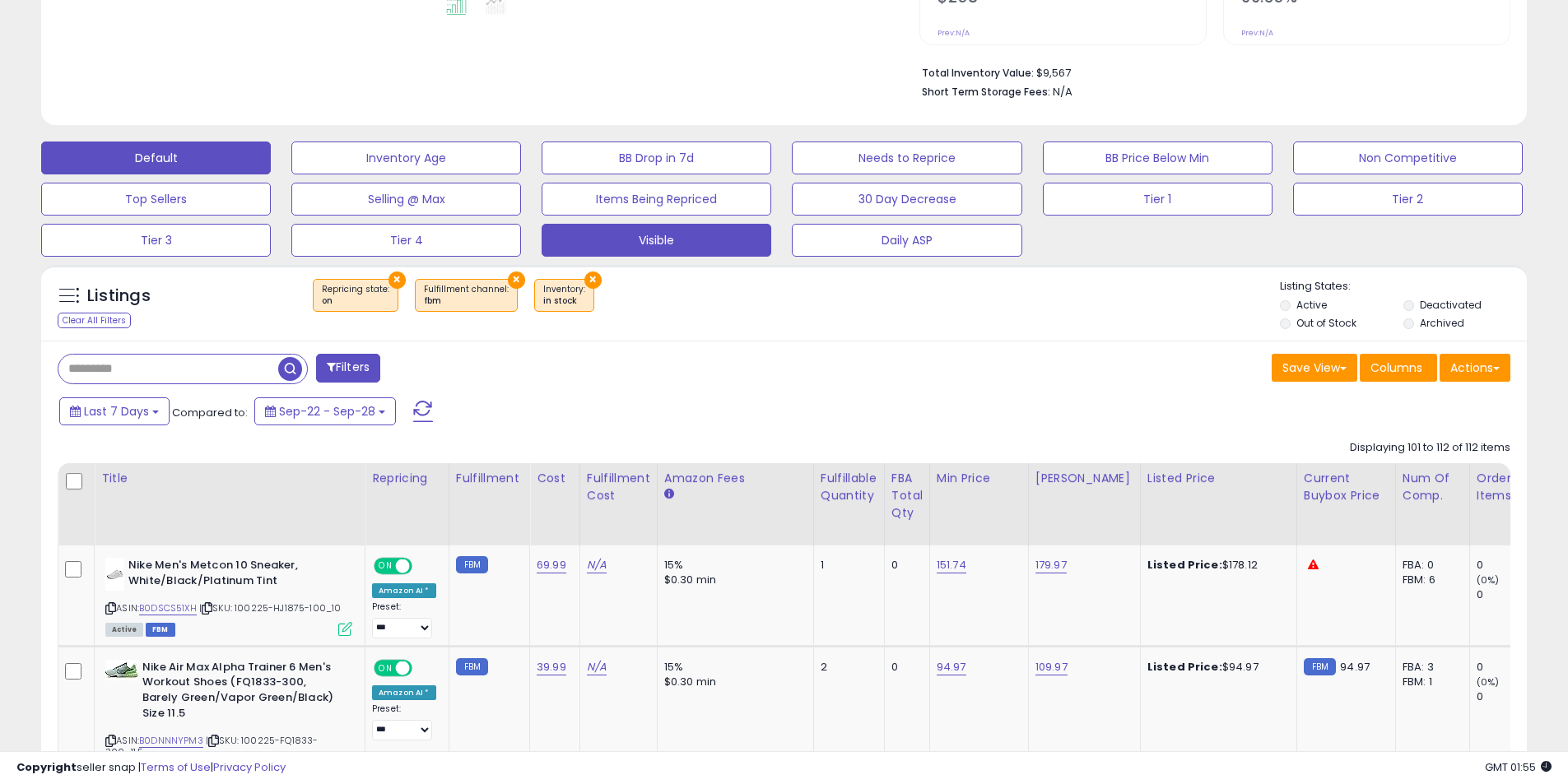
click at [163, 160] on button "Default" at bounding box center [156, 158] width 230 height 33
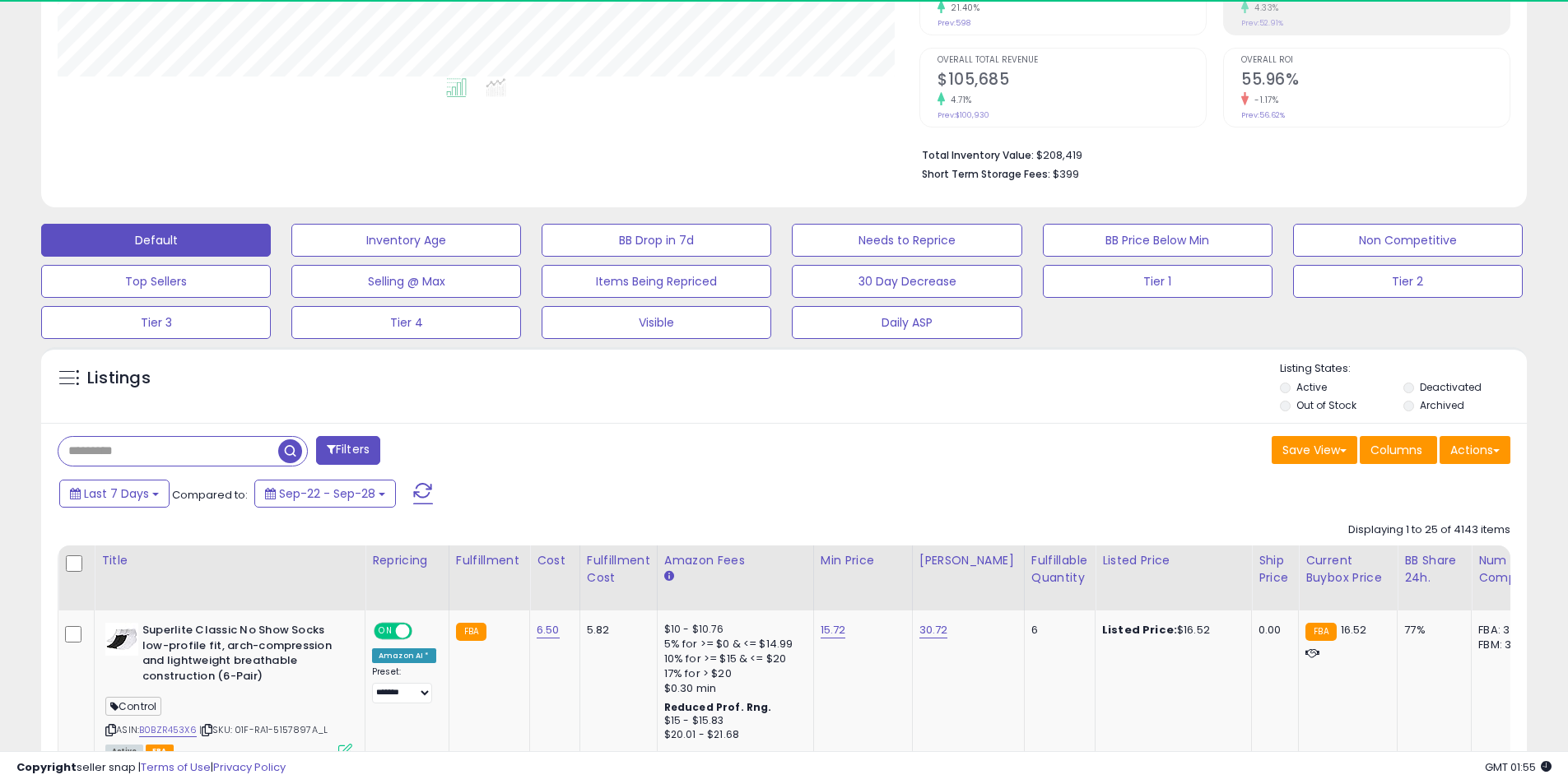
scroll to position [338, 862]
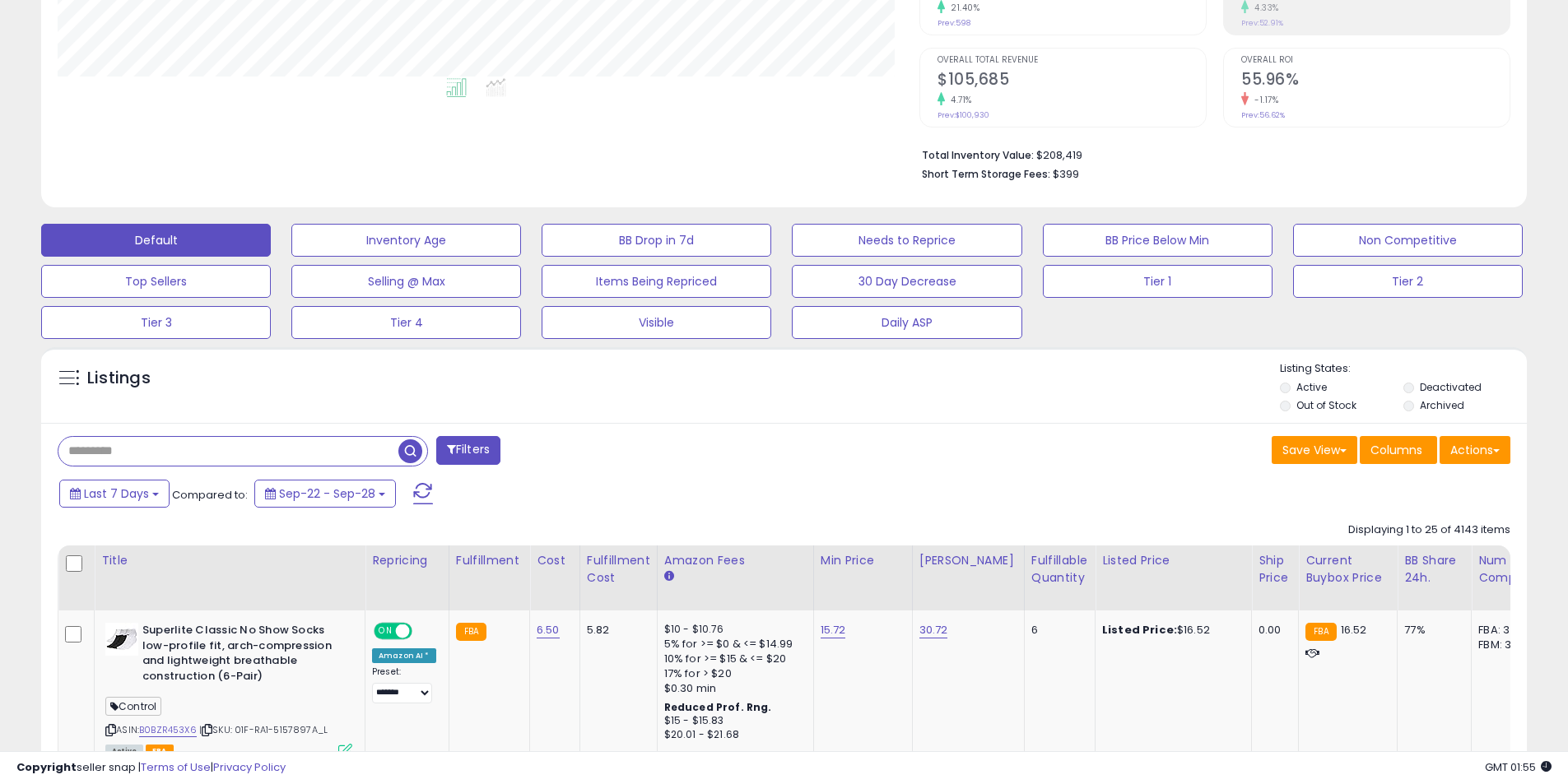
click at [192, 445] on input "text" at bounding box center [228, 451] width 340 height 28
paste input "**********"
click at [433, 449] on span "button" at bounding box center [432, 451] width 24 height 24
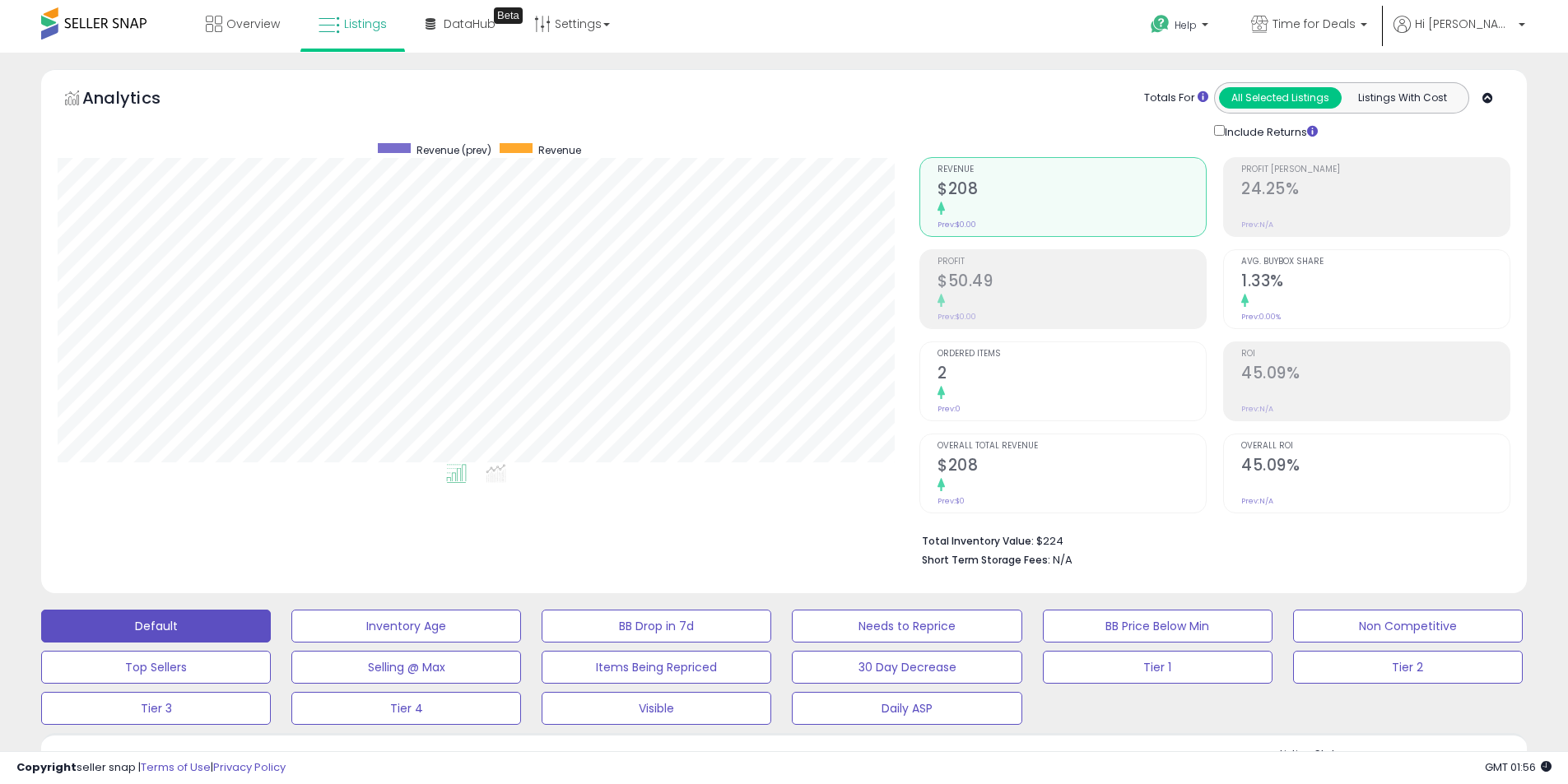
scroll to position [0, 0]
click at [580, 44] on link "Settings" at bounding box center [572, 24] width 101 height 49
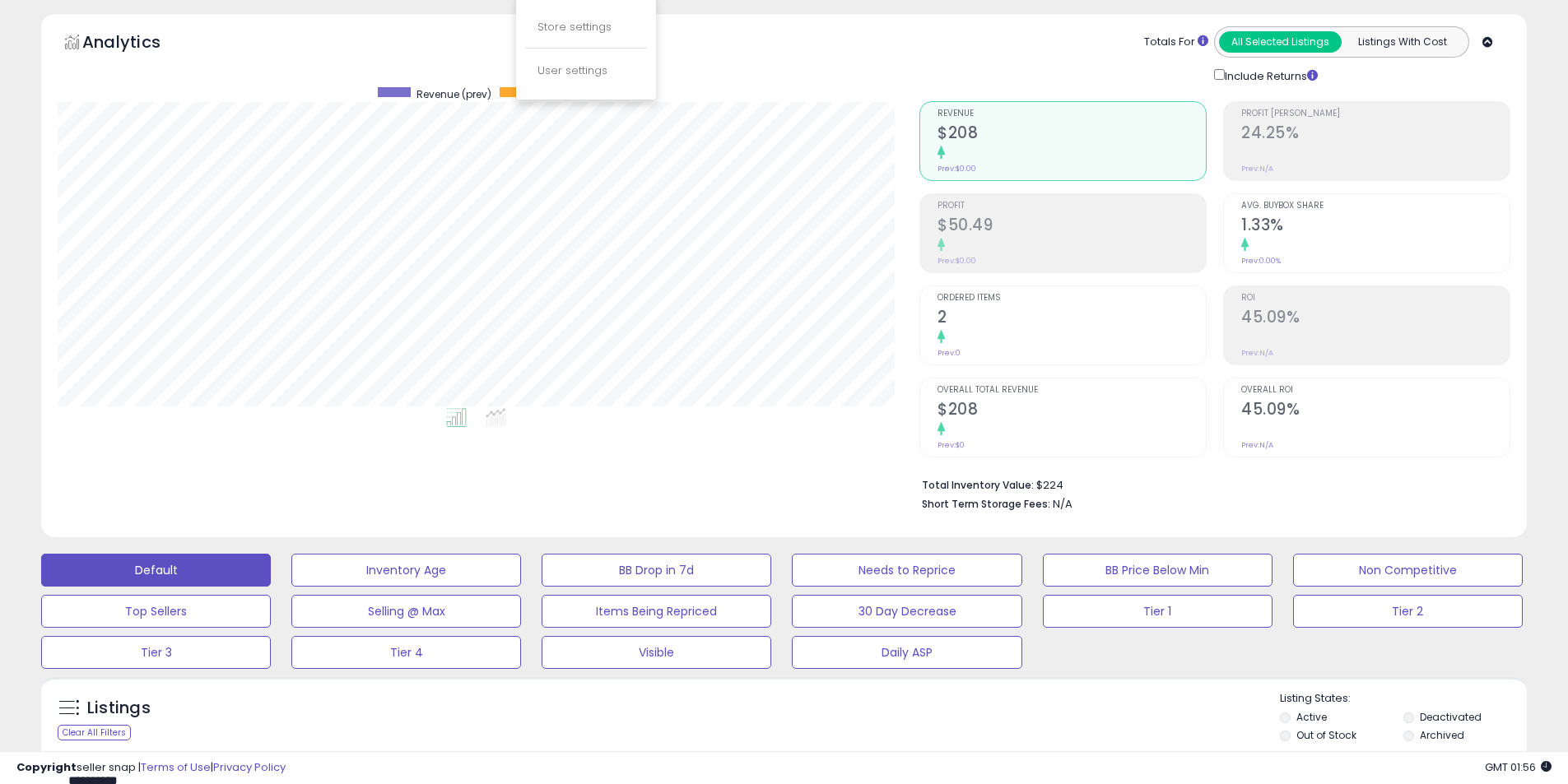
scroll to position [247, 0]
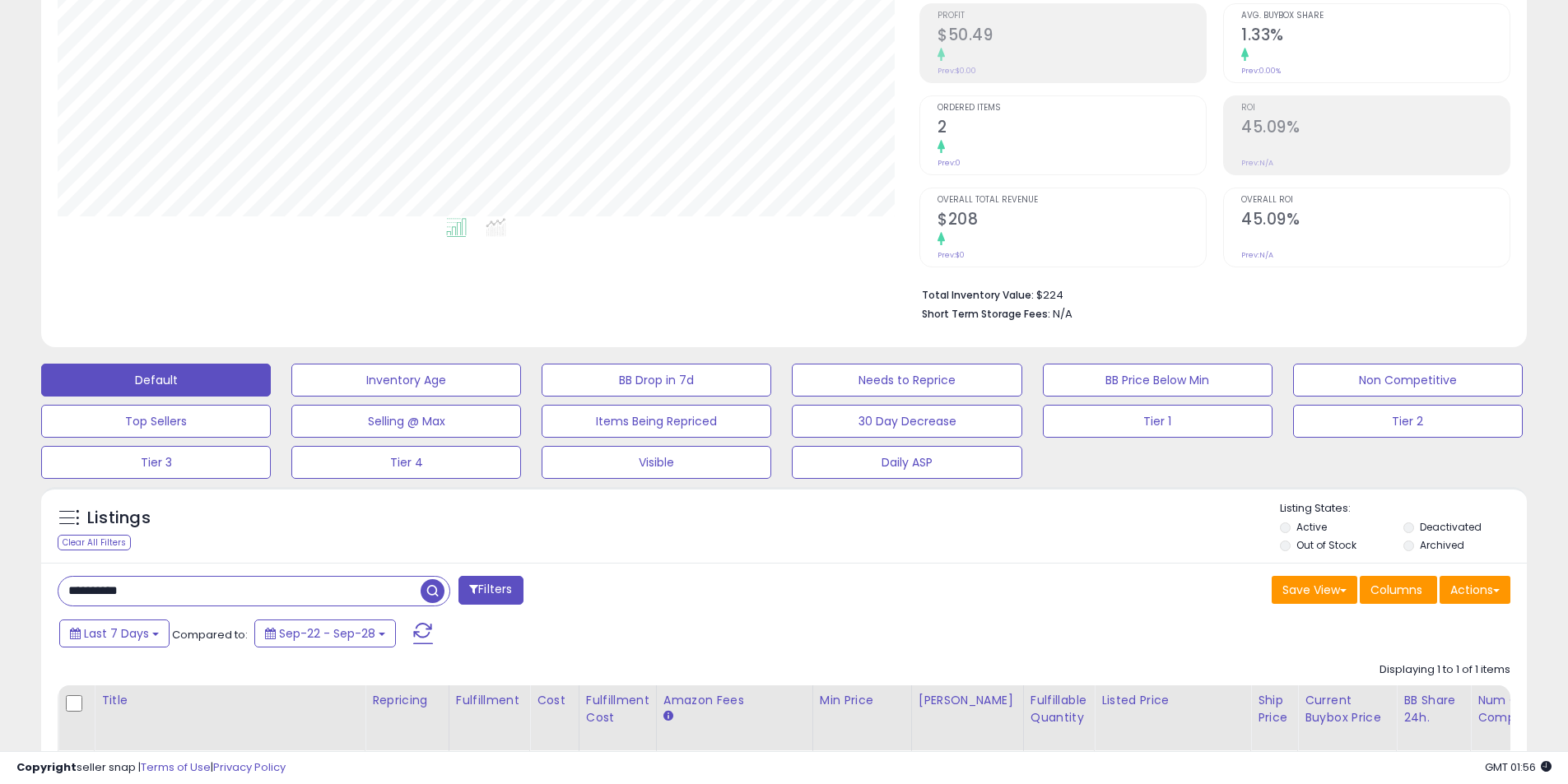
click at [221, 597] on input "**********" at bounding box center [240, 591] width 362 height 28
paste input "text"
click at [425, 597] on span "button" at bounding box center [432, 592] width 24 height 24
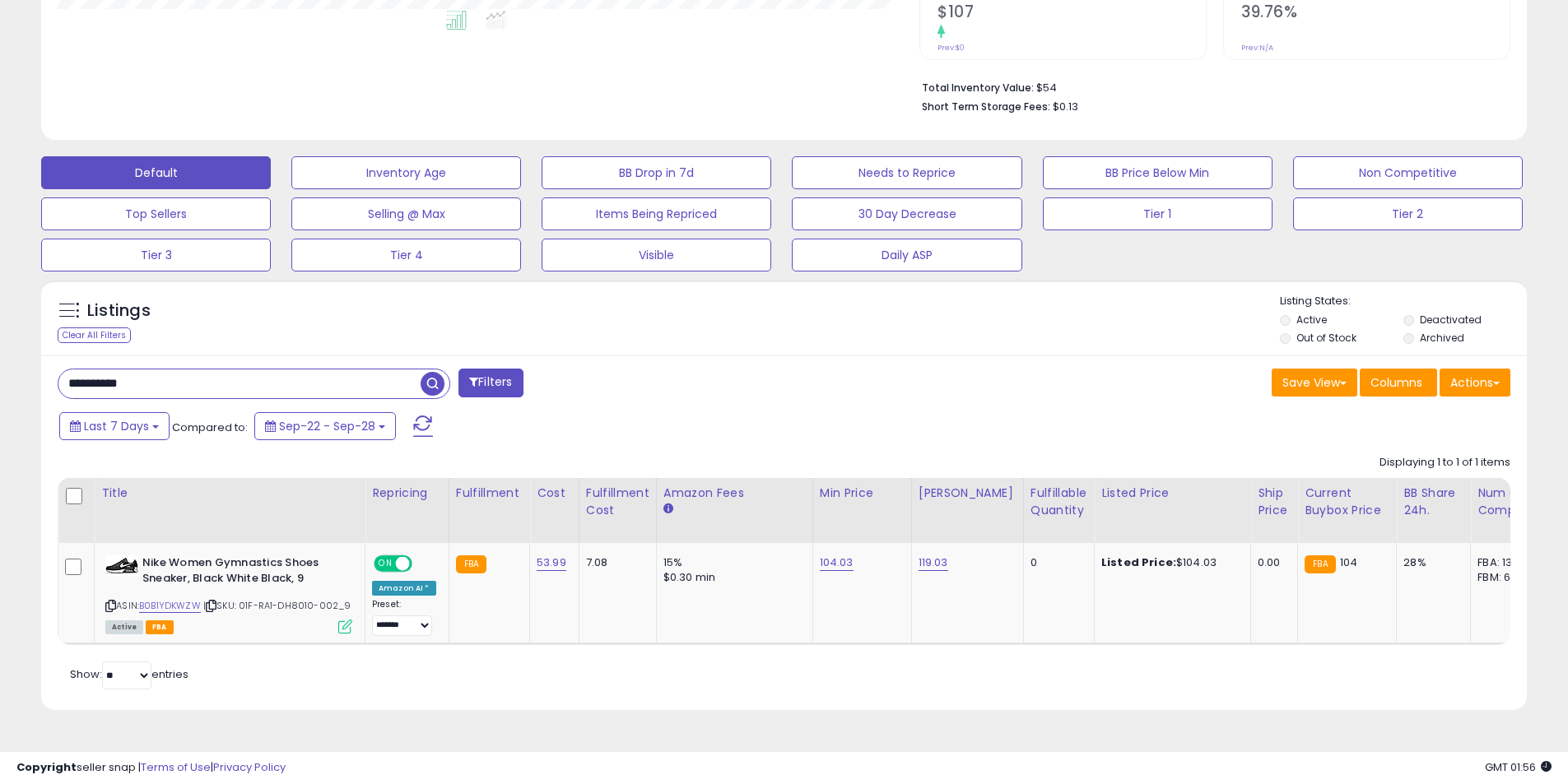
scroll to position [338, 862]
click at [249, 382] on input "**********" at bounding box center [240, 383] width 362 height 28
paste input "text"
click at [435, 383] on span "button" at bounding box center [432, 384] width 24 height 24
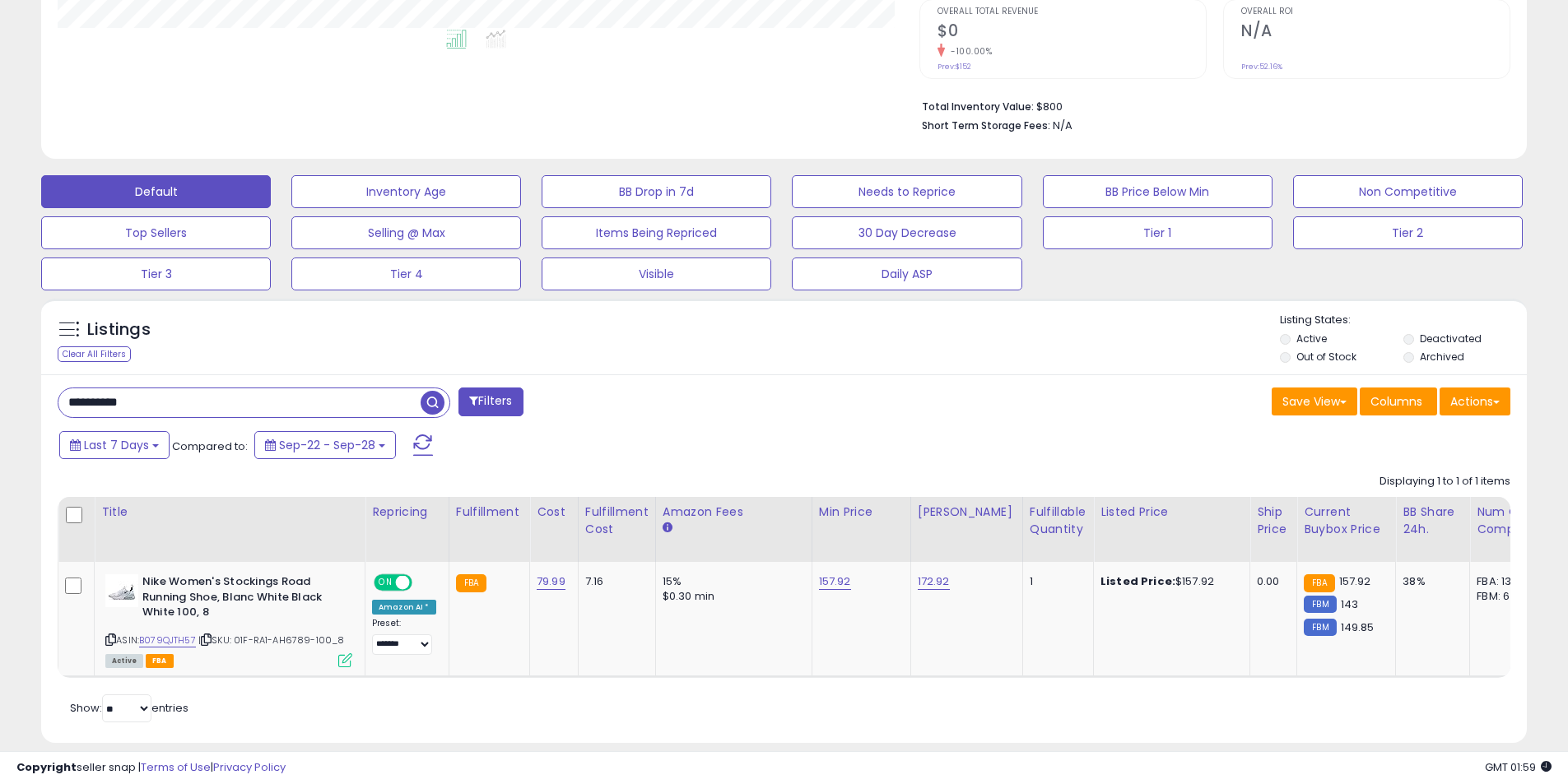
click at [236, 389] on input "**********" at bounding box center [240, 402] width 362 height 28
paste input "**********"
click at [431, 393] on span "button" at bounding box center [432, 403] width 24 height 24
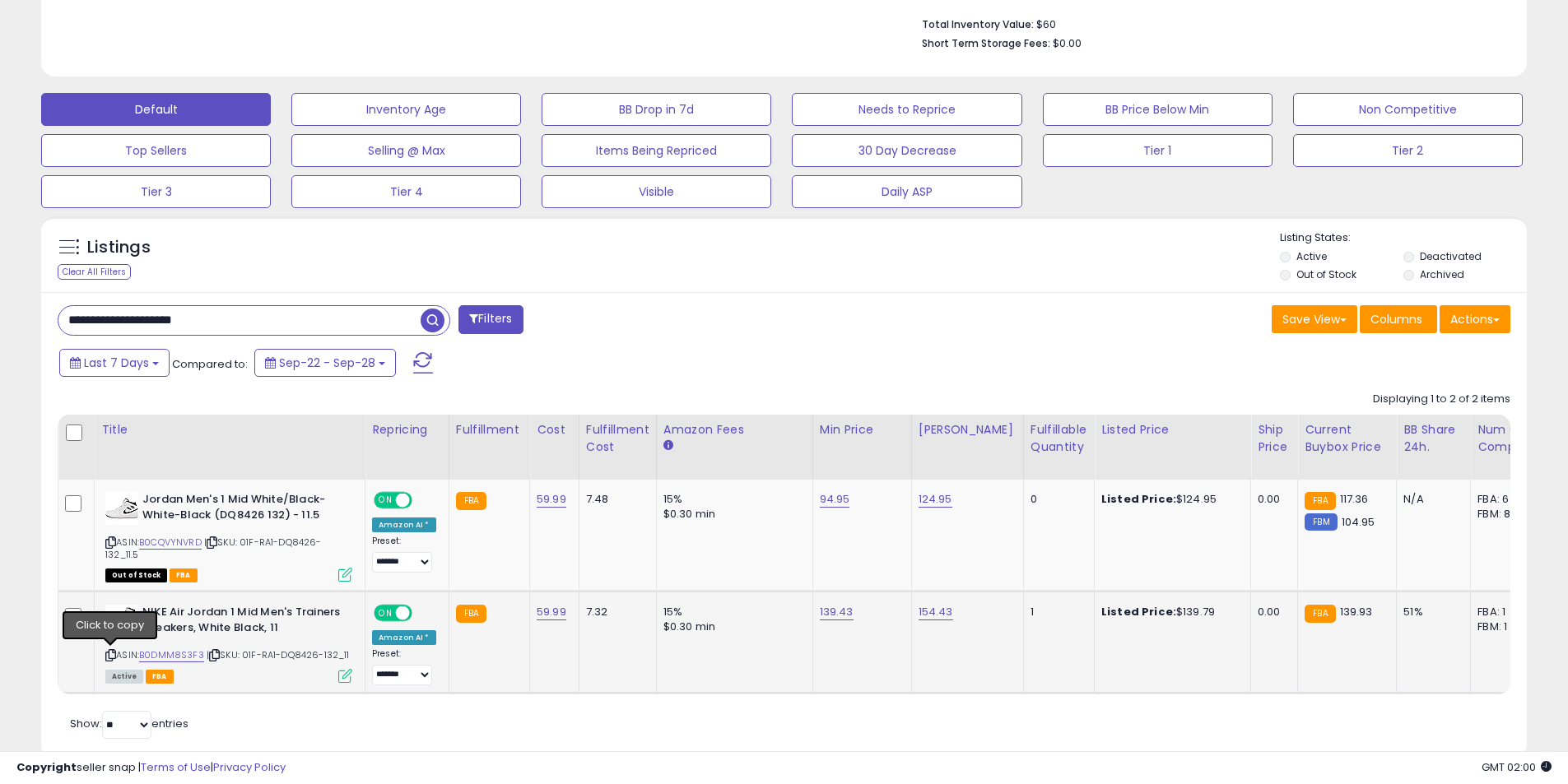
click at [109, 655] on icon at bounding box center [110, 656] width 10 height 9
click at [217, 311] on input "**********" at bounding box center [240, 320] width 362 height 28
paste input "text"
type input "**********"
click at [246, 324] on input "**********" at bounding box center [240, 320] width 362 height 28
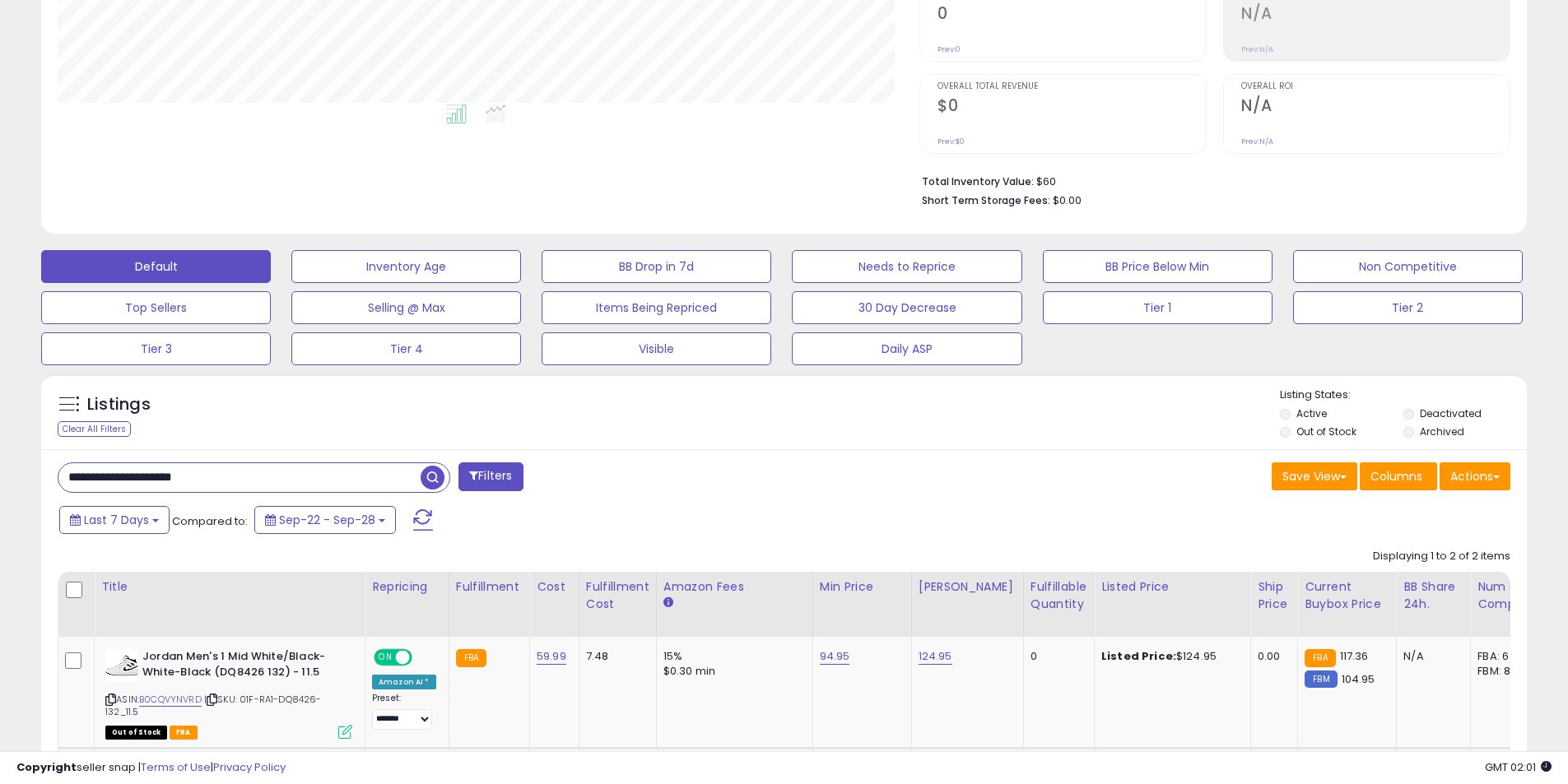
scroll to position [353, 0]
